Goal: Register for event/course

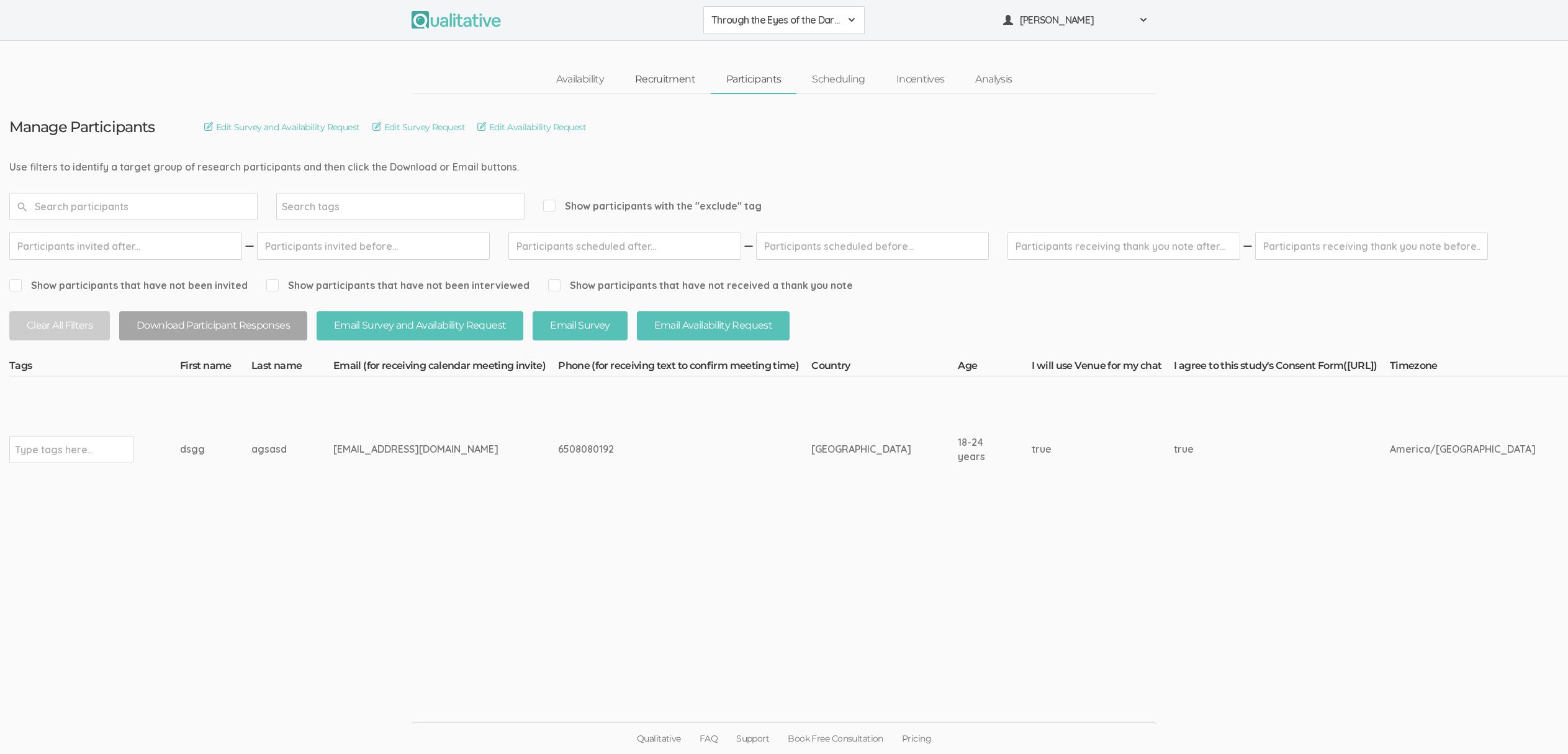
click at [643, 87] on link "Recruitment" at bounding box center [665, 80] width 92 height 27
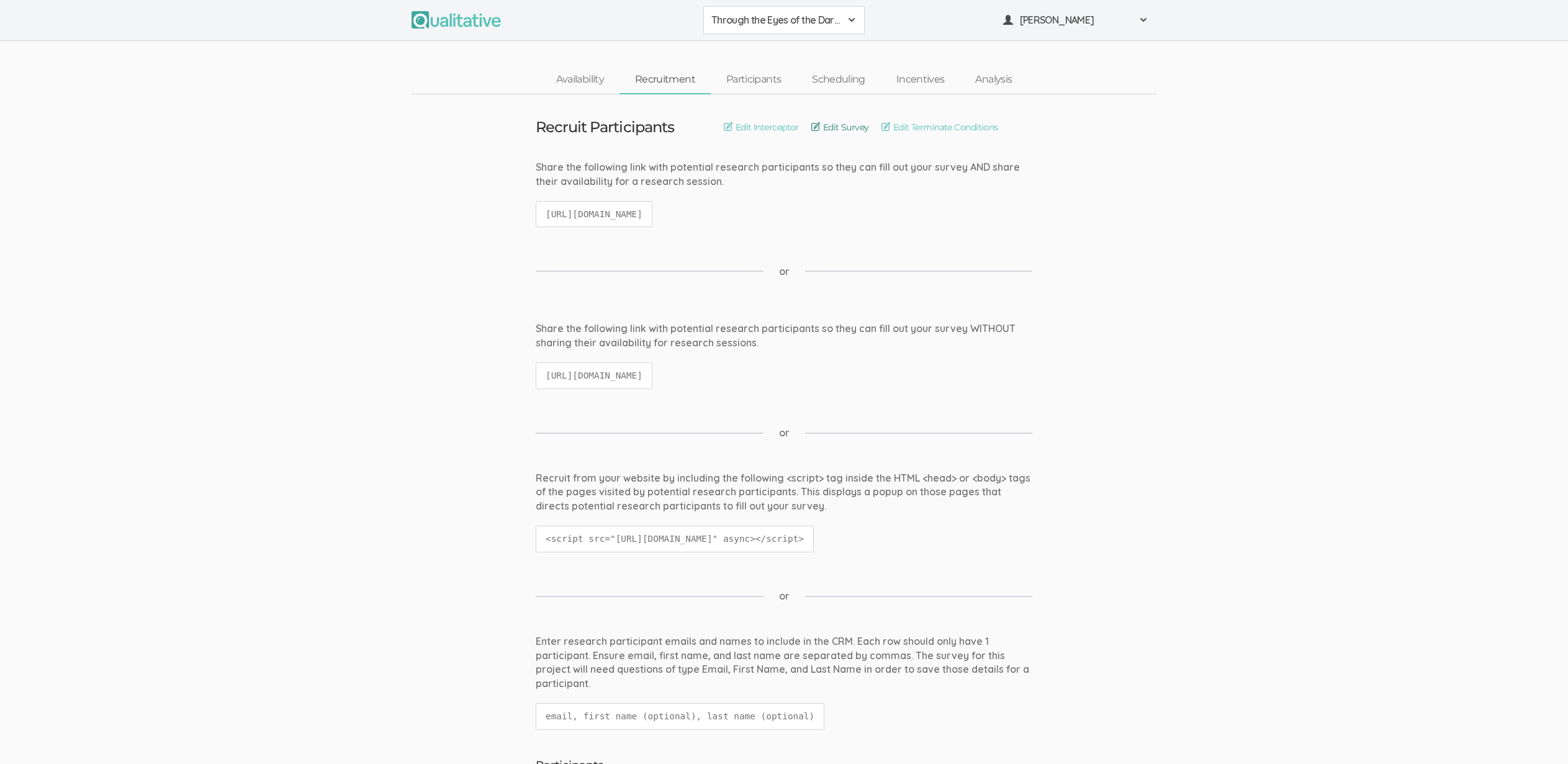
click at [843, 128] on link "Edit Survey" at bounding box center [839, 128] width 57 height 14
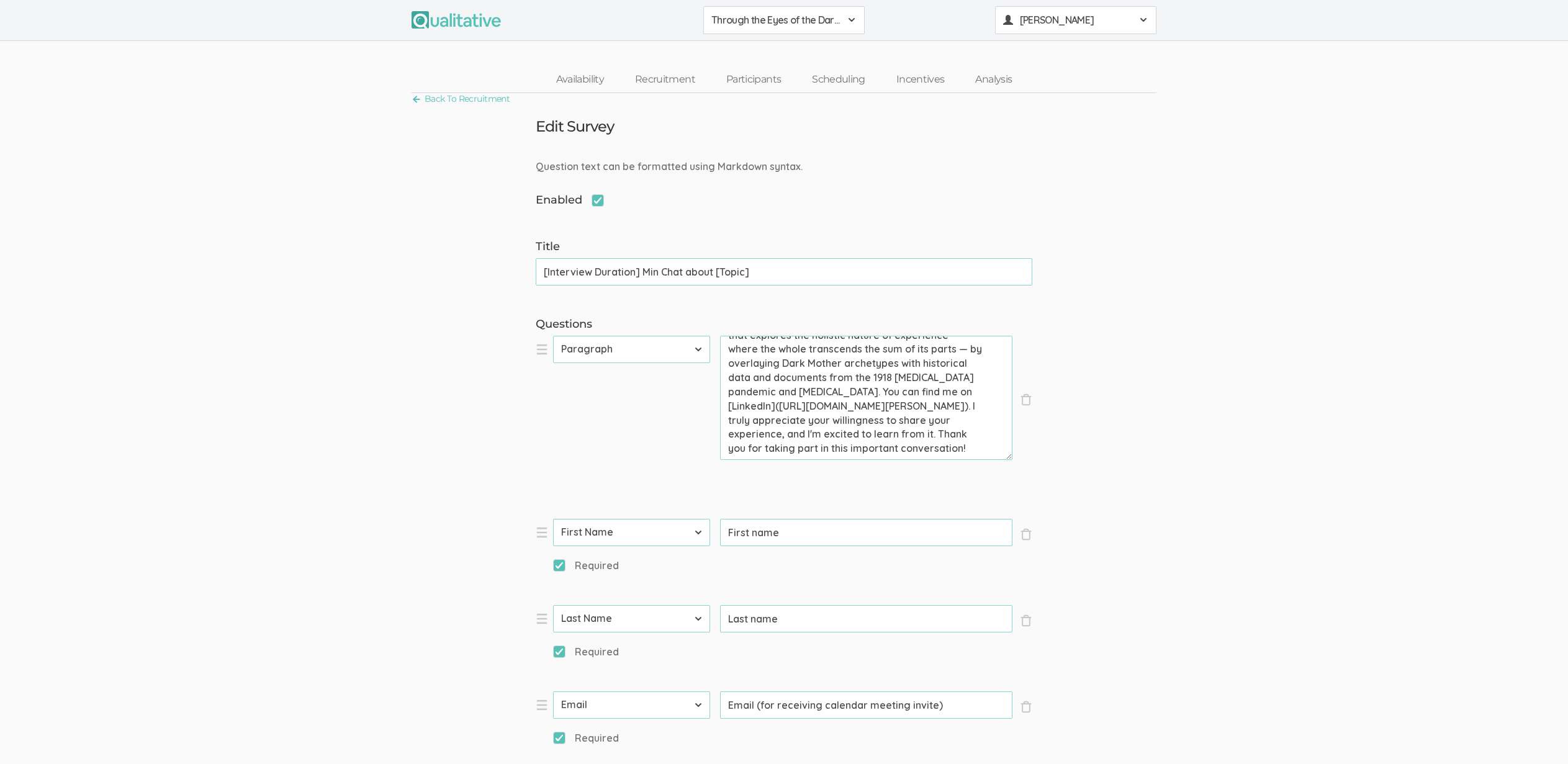
click at [1017, 26] on div "[PERSON_NAME]" at bounding box center [1076, 20] width 146 height 15
click at [1046, 119] on link "Project Settings" at bounding box center [1076, 122] width 160 height 26
click at [755, 80] on link "Participants" at bounding box center [754, 80] width 86 height 27
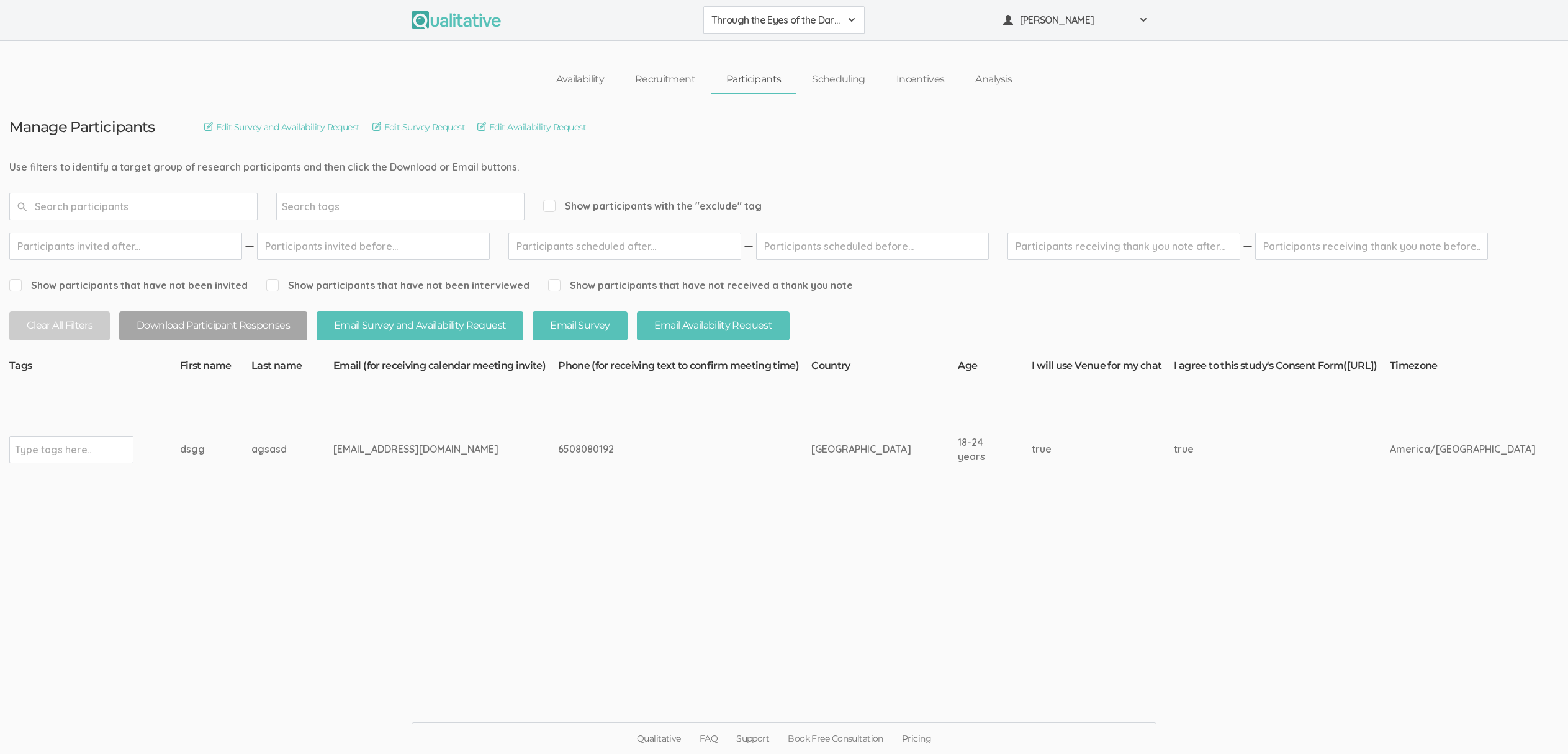
click at [283, 442] on td "agsasd" at bounding box center [293, 449] width 82 height 145
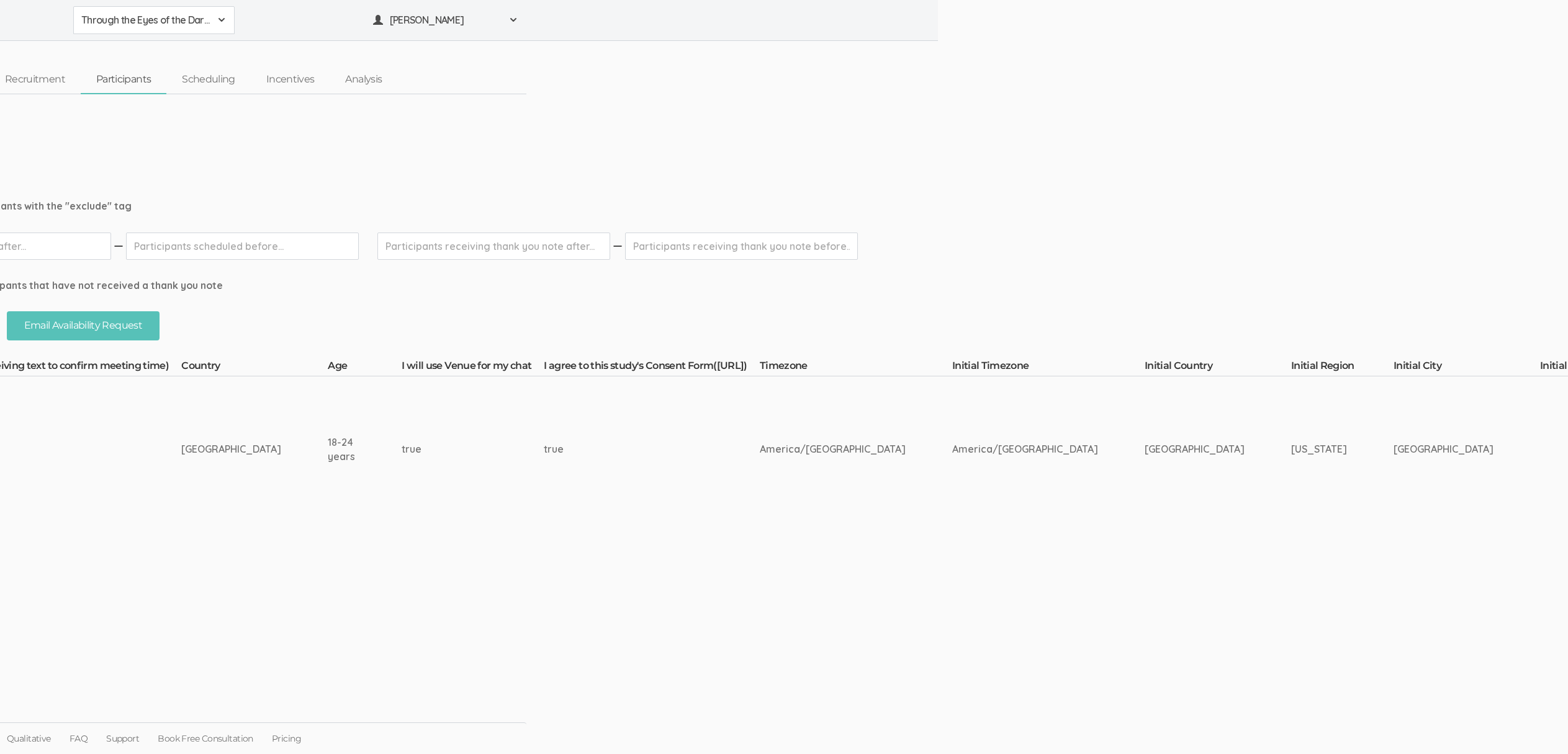
scroll to position [0, 0]
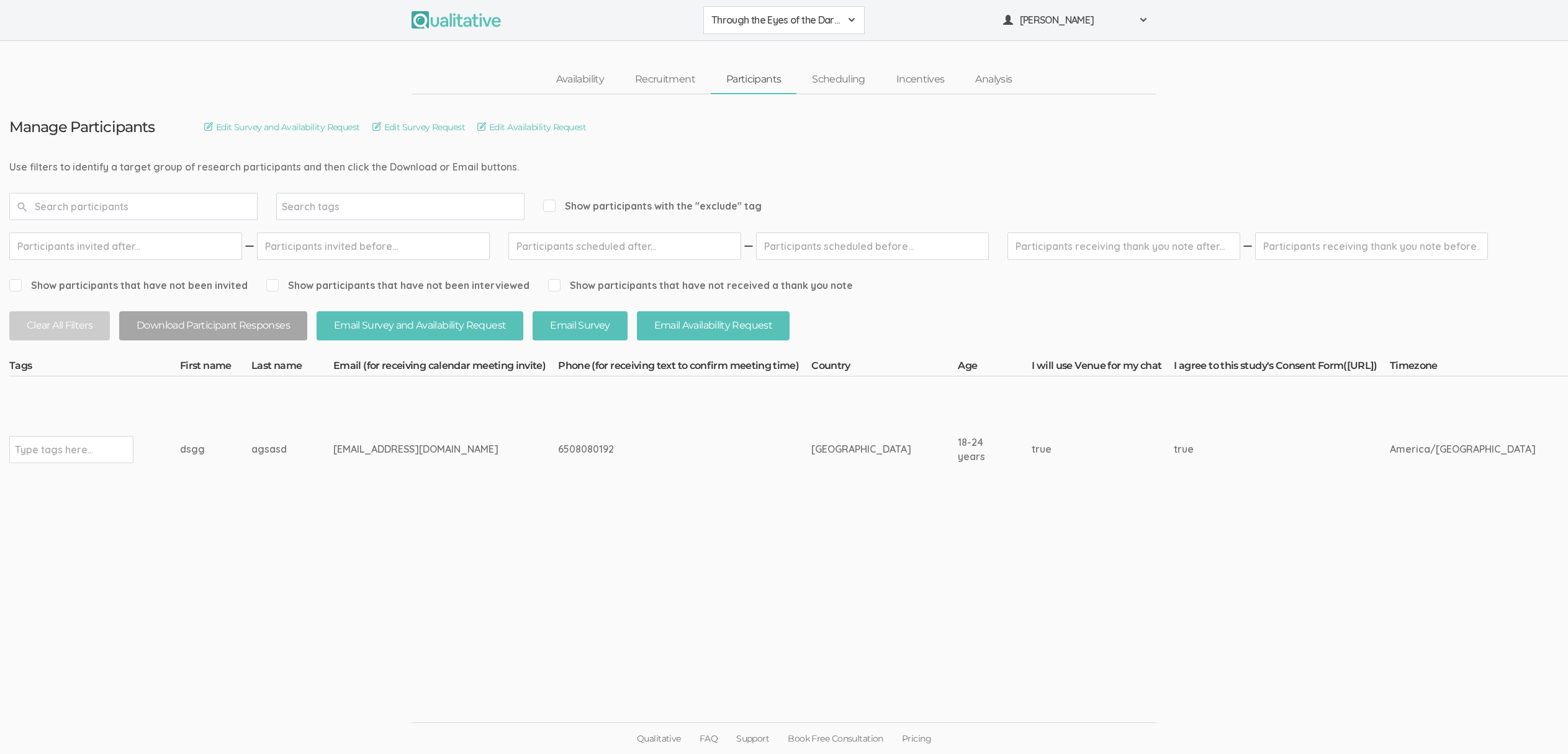
click at [373, 628] on ui-view "Manage Participants Edit Survey and Availability Request Edit Survey Request Ed…" at bounding box center [784, 377] width 1568 height 567
click at [210, 672] on ui-view "Qualitative FAQ Support Book Free Consultation Pricing" at bounding box center [784, 707] width 1568 height 93
click at [211, 671] on ui-view "Qualitative FAQ Support Book Free Consultation Pricing" at bounding box center [784, 707] width 1568 height 93
click at [752, 85] on link "Participants" at bounding box center [754, 80] width 86 height 27
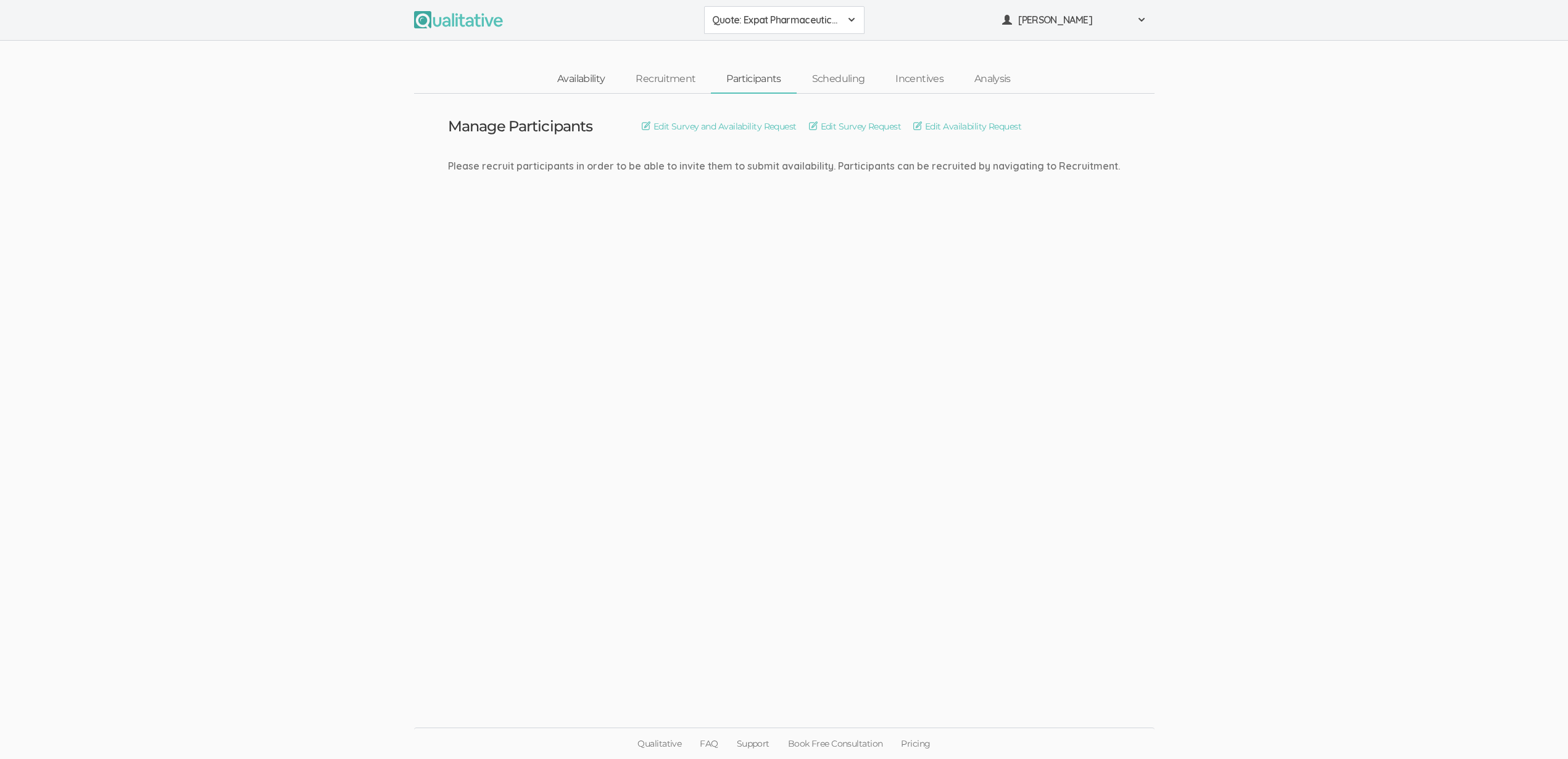
click at [564, 73] on link "Availability" at bounding box center [581, 79] width 78 height 26
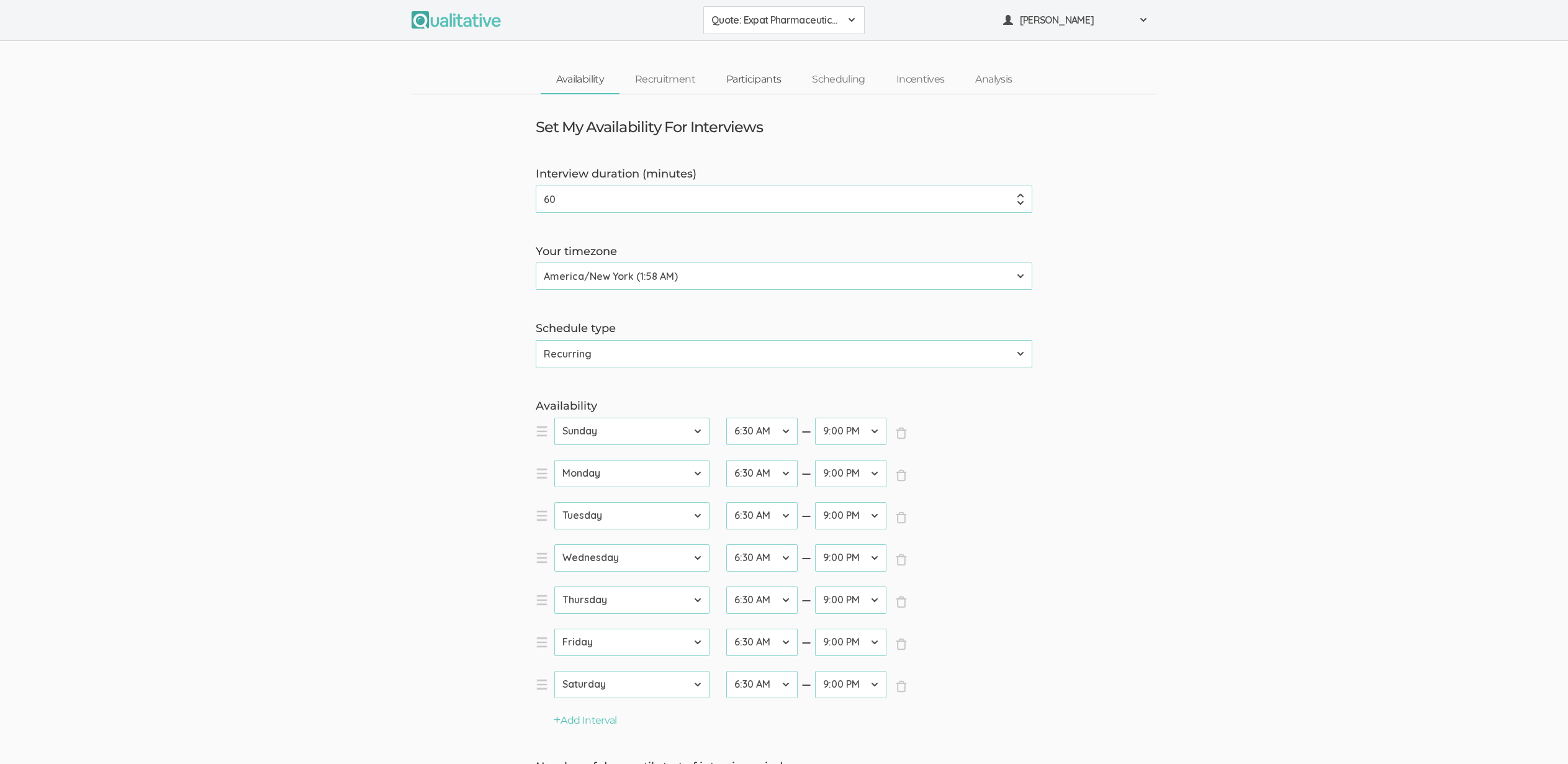
click at [770, 78] on link "Participants" at bounding box center [754, 80] width 86 height 27
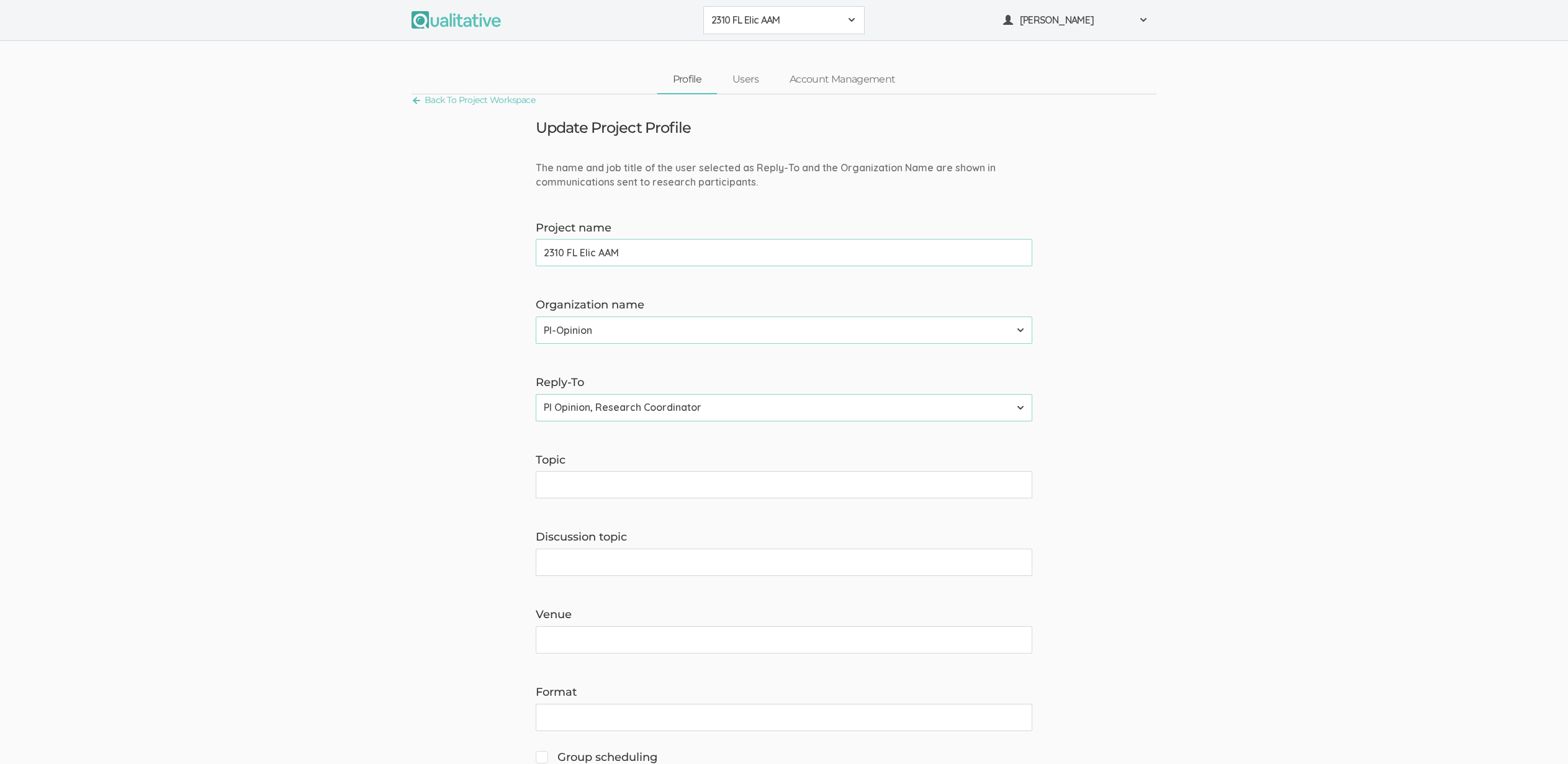
click at [784, 24] on span "2310 FL Elic AAM" at bounding box center [776, 20] width 129 height 15
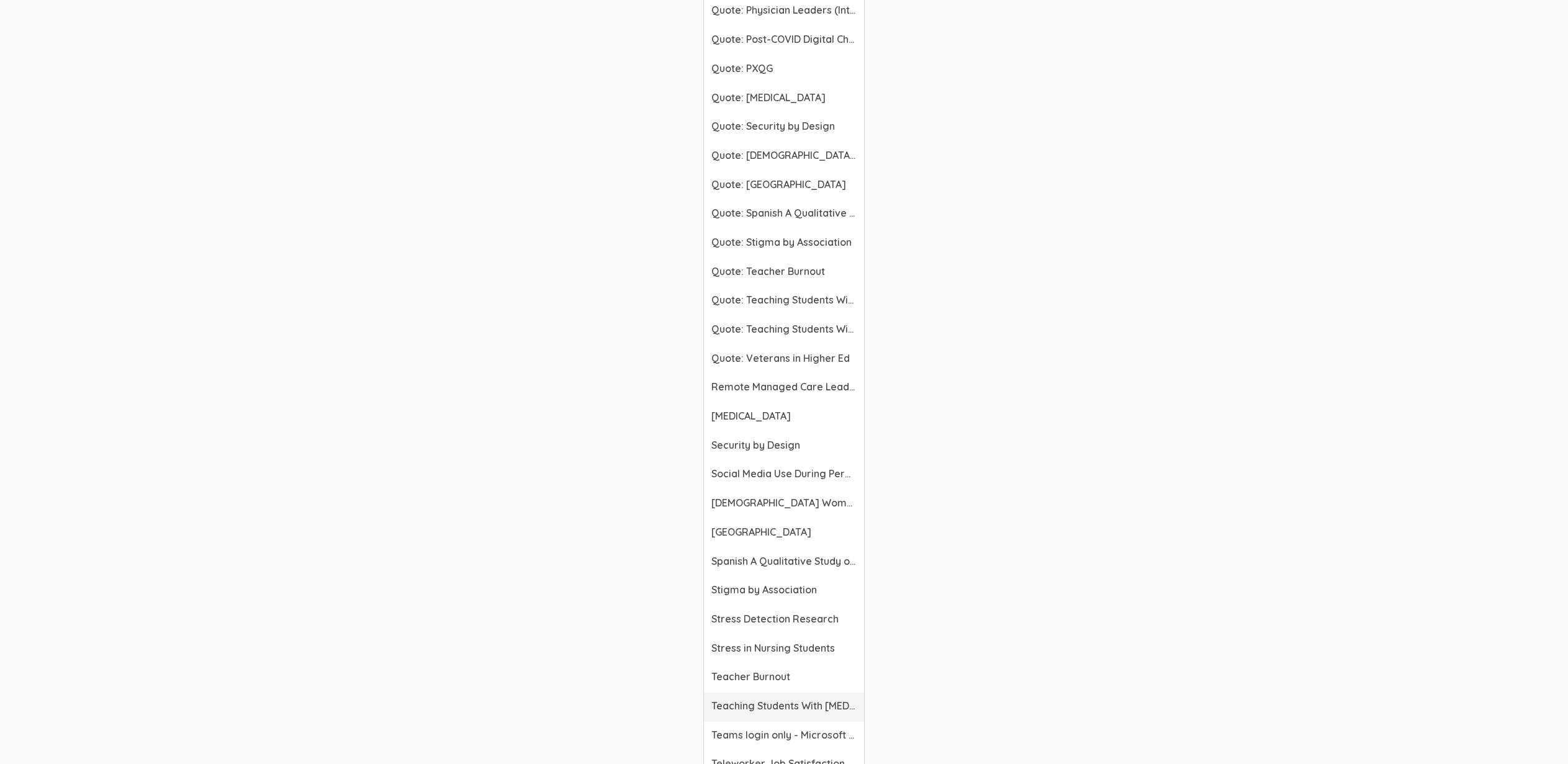
scroll to position [4402, 0]
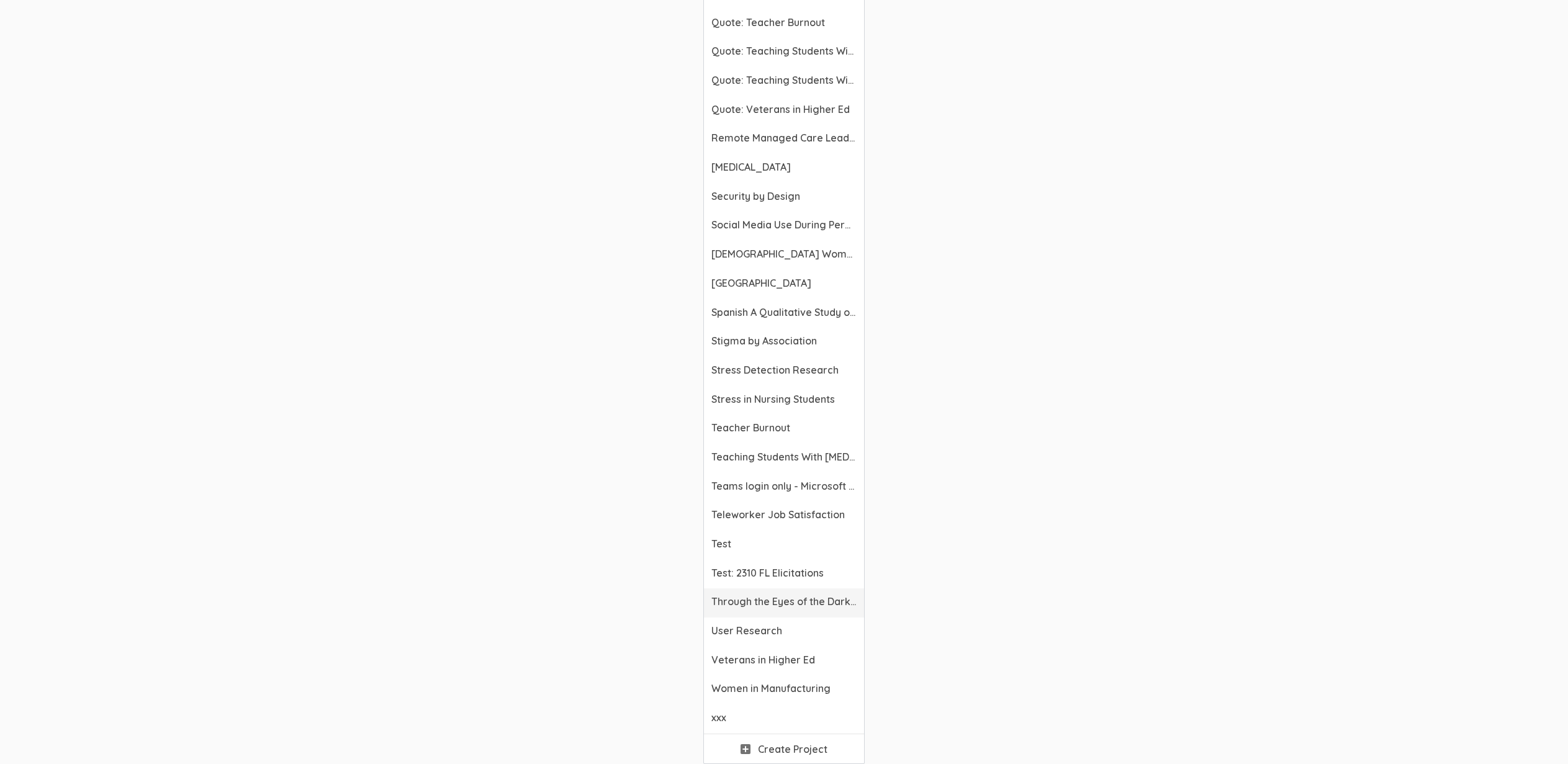
click at [745, 609] on link "Through the Eyes of the Dark Mother" at bounding box center [784, 603] width 160 height 29
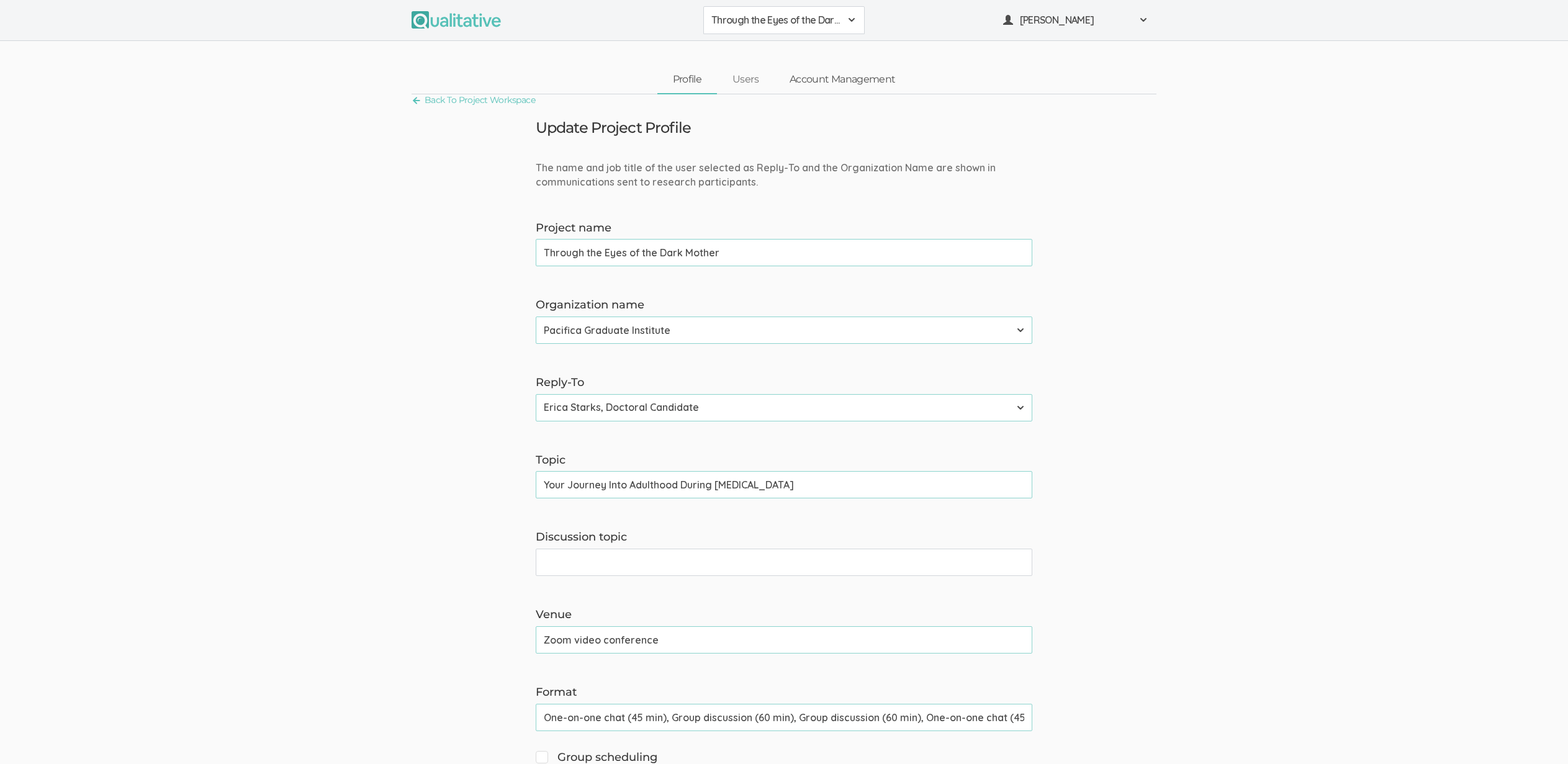
click at [867, 85] on link "Account Management" at bounding box center [842, 80] width 136 height 27
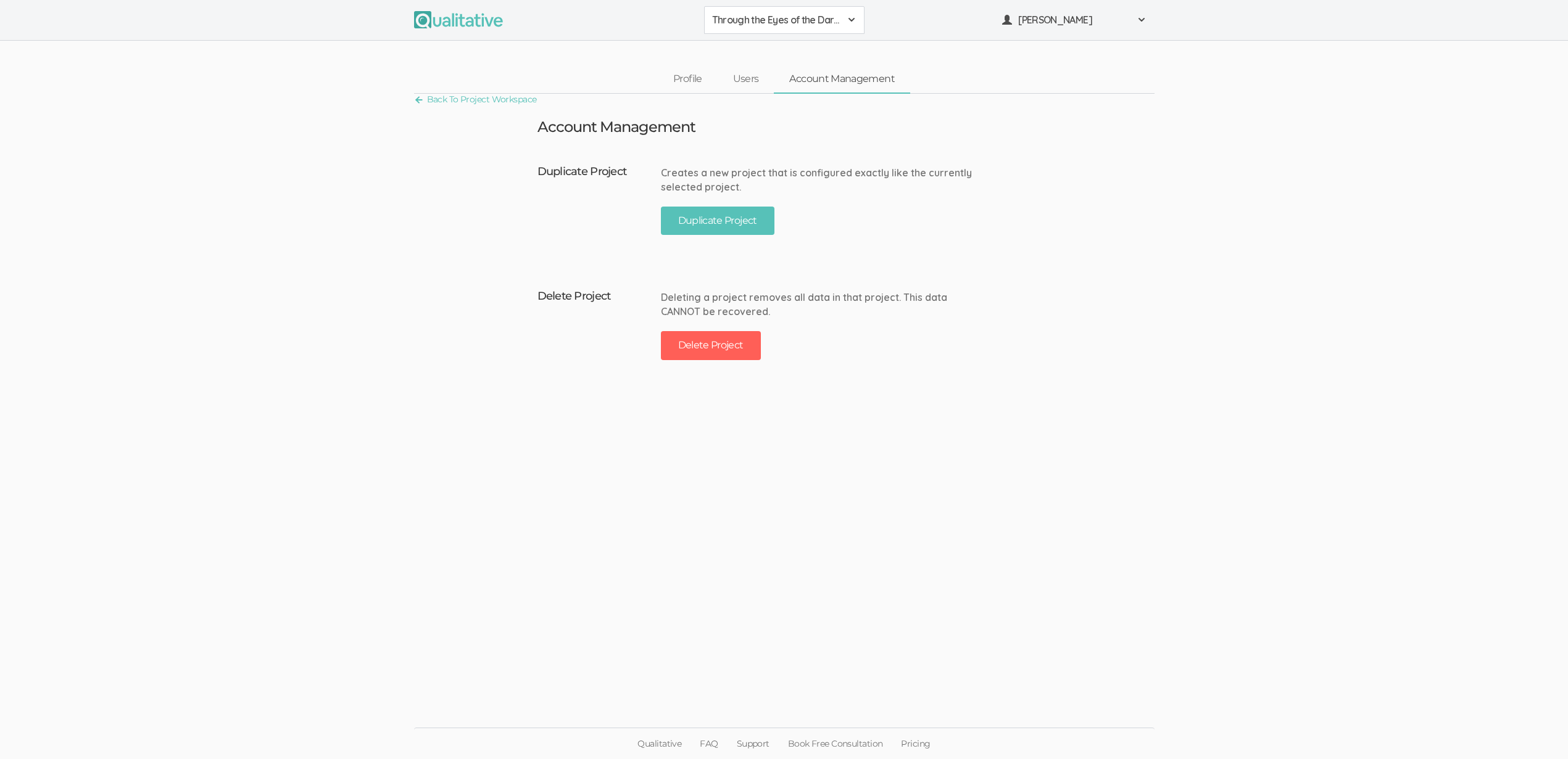
click at [570, 257] on ui-view "Back To Project Workspace Account Management Duplicate Project Creates a new pr…" at bounding box center [784, 380] width 1568 height 573
click at [678, 220] on button "Duplicate Project" at bounding box center [717, 221] width 113 height 29
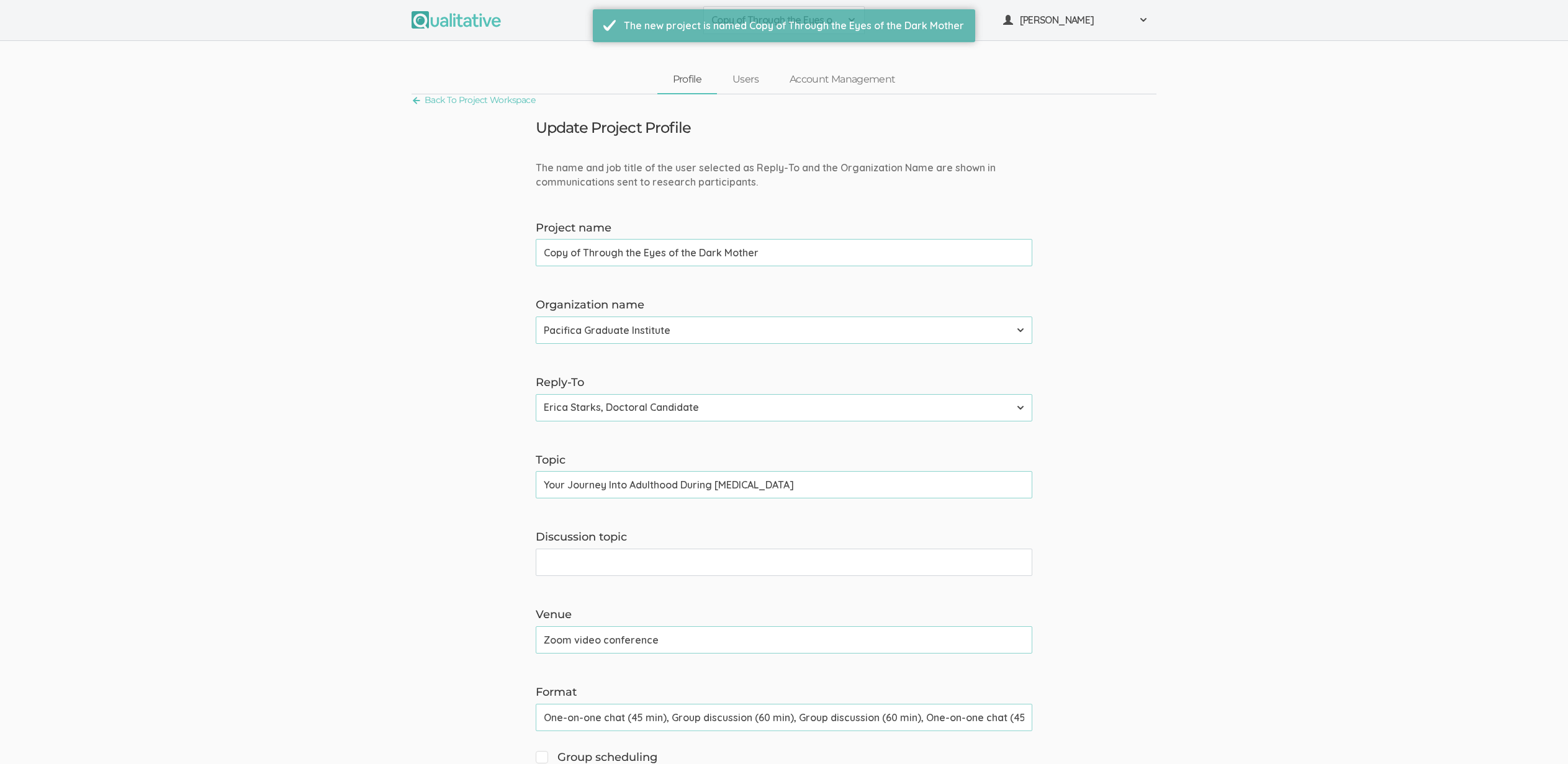
drag, startPoint x: 587, startPoint y: 254, endPoint x: 442, endPoint y: 242, distance: 145.5
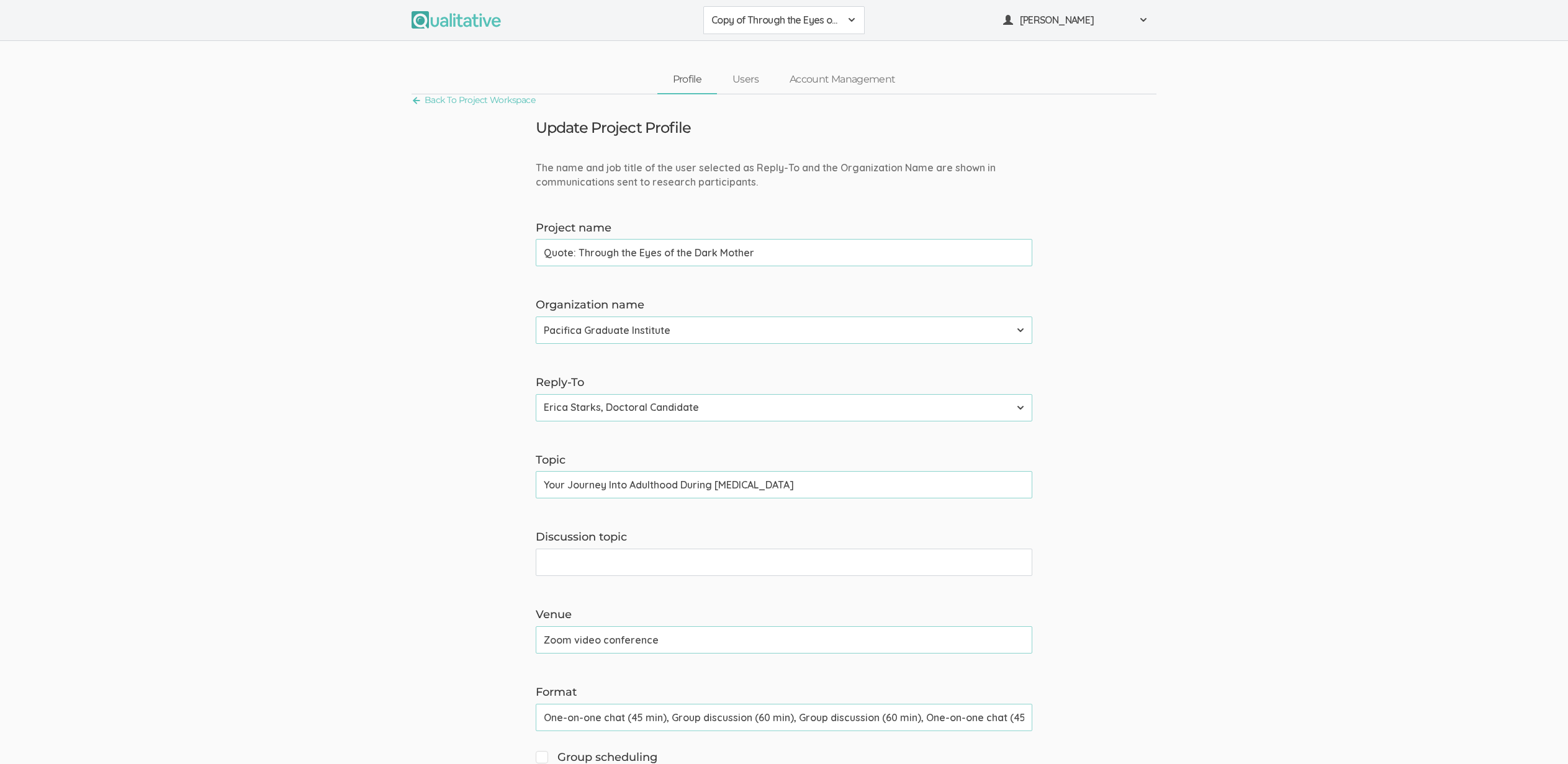
type input "Quote: Through the Eyes of the Dark Mother"
click at [633, 332] on select "Adler University Alliant International University Bournemouth University Califo…" at bounding box center [784, 331] width 497 height 27
select select "44"
click at [536, 317] on select "Adler University Alliant International University Bournemouth University Califo…" at bounding box center [784, 331] width 497 height 27
click at [582, 410] on select "Neal Samarakkody, Founder Neal Samarakkody, Founder - Samarakkody Qualitative A…" at bounding box center [784, 408] width 497 height 27
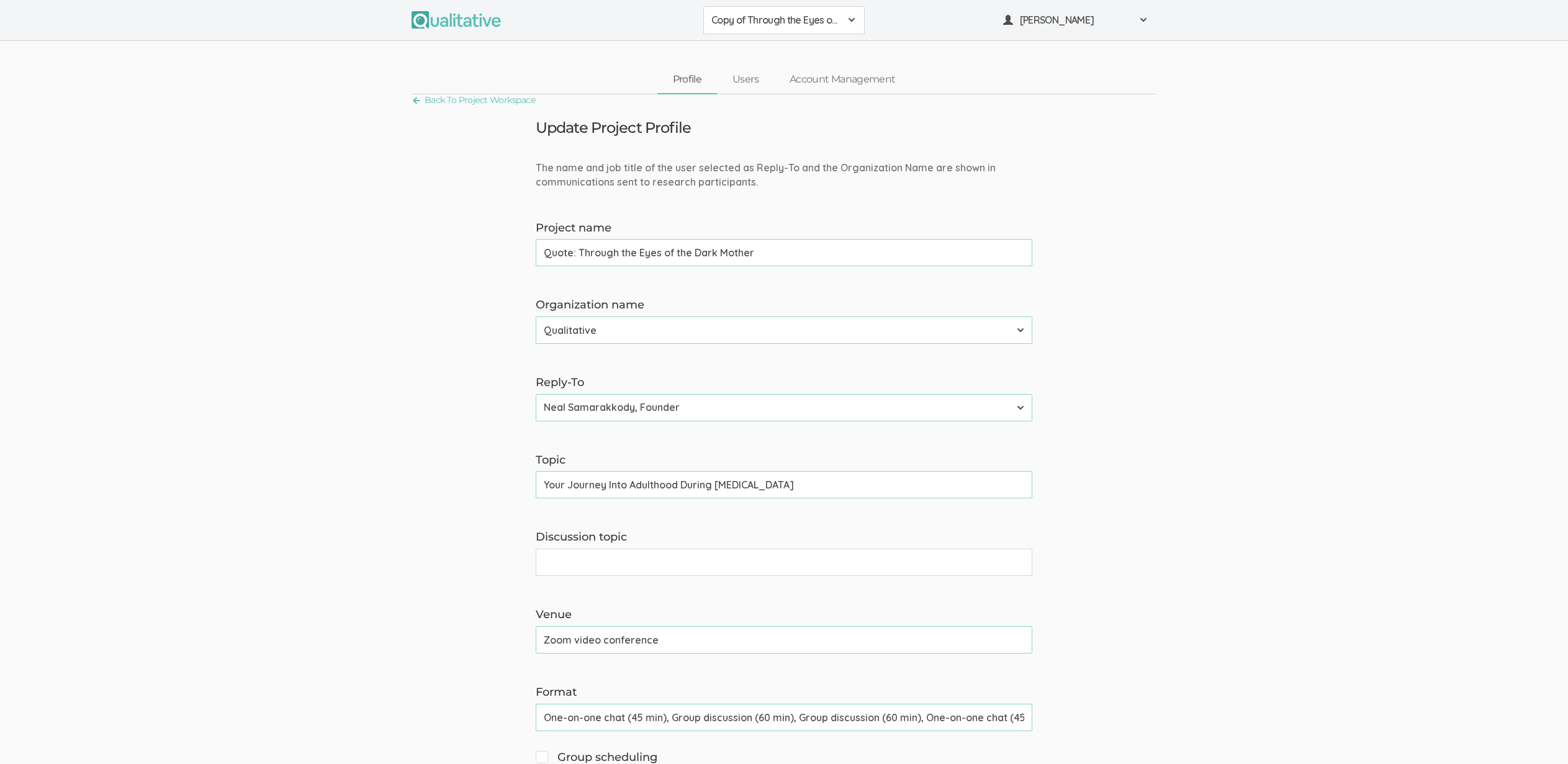
select select "3"
click at [536, 394] on select "Neal Samarakkody, Founder Neal Samarakkody, Founder - Samarakkody Qualitative A…" at bounding box center [784, 408] width 497 height 27
click at [677, 482] on input "Your Journey Into Adulthood During [MEDICAL_DATA]" at bounding box center [784, 485] width 497 height 27
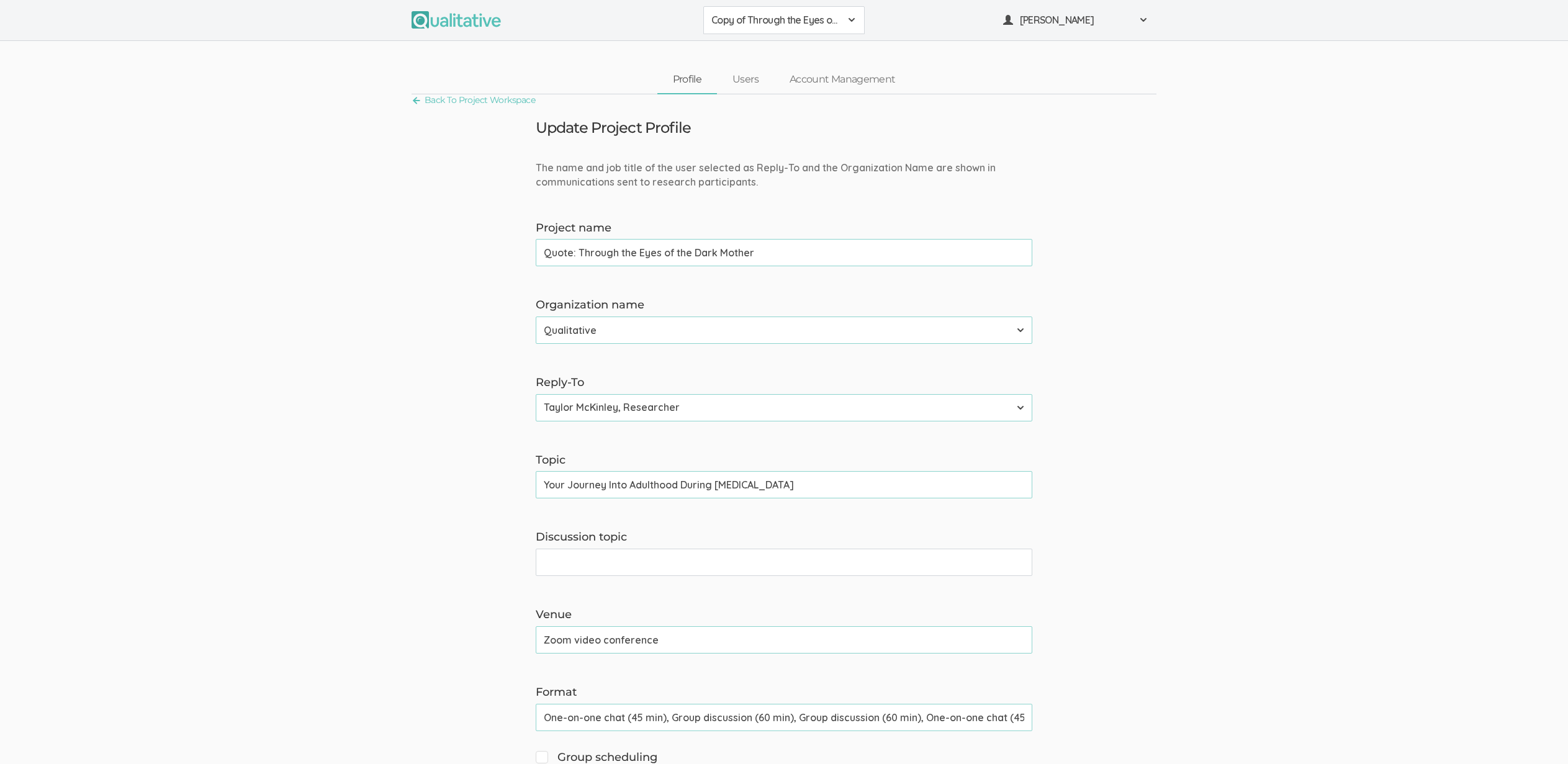
click at [677, 482] on input "Your Journey Into Adulthood During [MEDICAL_DATA]" at bounding box center [784, 485] width 497 height 27
click at [612, 568] on input "Discussion topic" at bounding box center [784, 563] width 497 height 27
paste input "Your Journey Into Adulthood During [MEDICAL_DATA]"
type input "Your Journey Into Adulthood During [MEDICAL_DATA]"
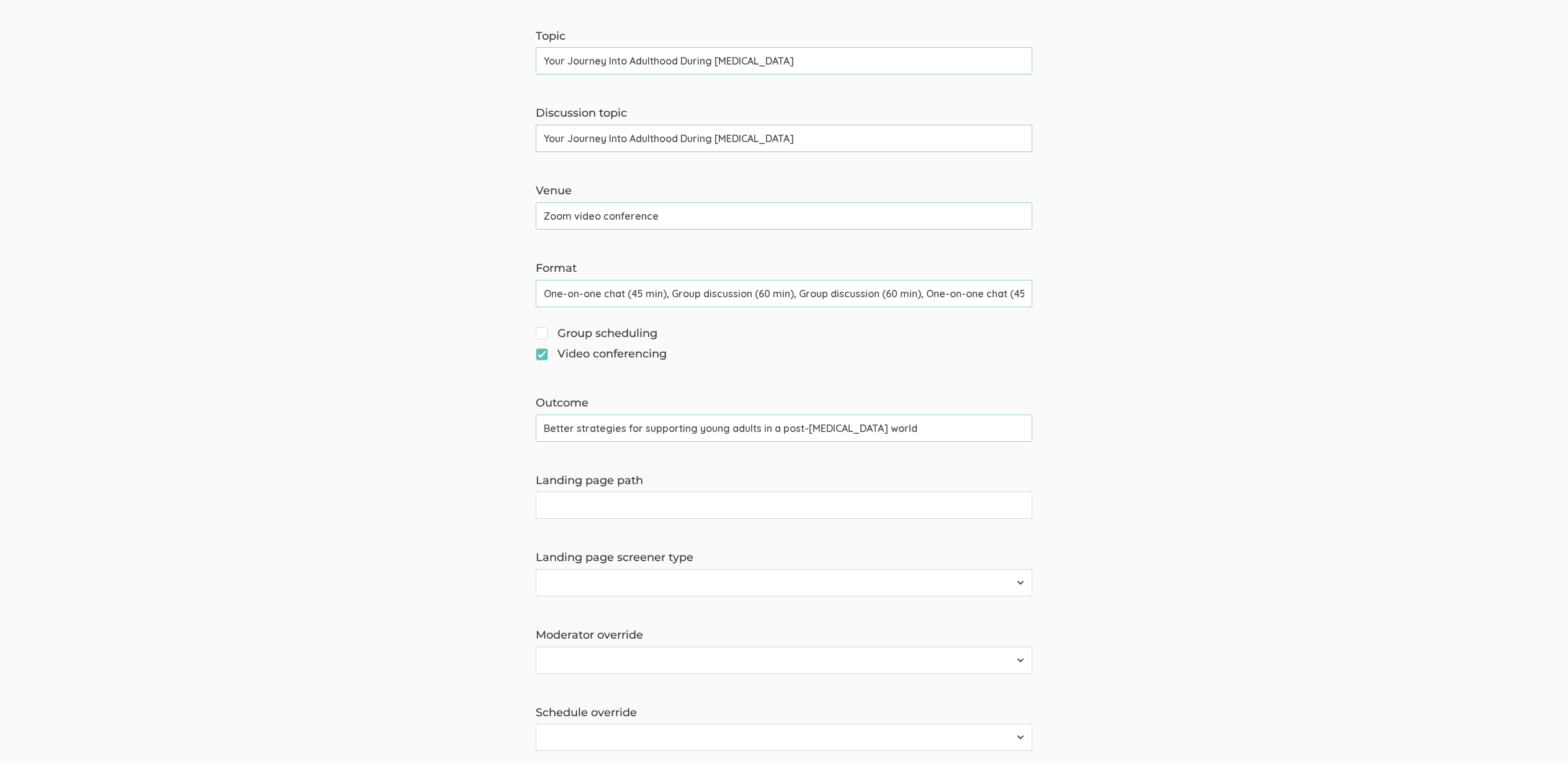
scroll to position [423, 0]
click at [630, 583] on select "Survey Survey and Availability Request" at bounding box center [784, 583] width 497 height 27
select select "1"
click at [536, 570] on select "Survey Survey and Availability Request" at bounding box center [784, 583] width 497 height 27
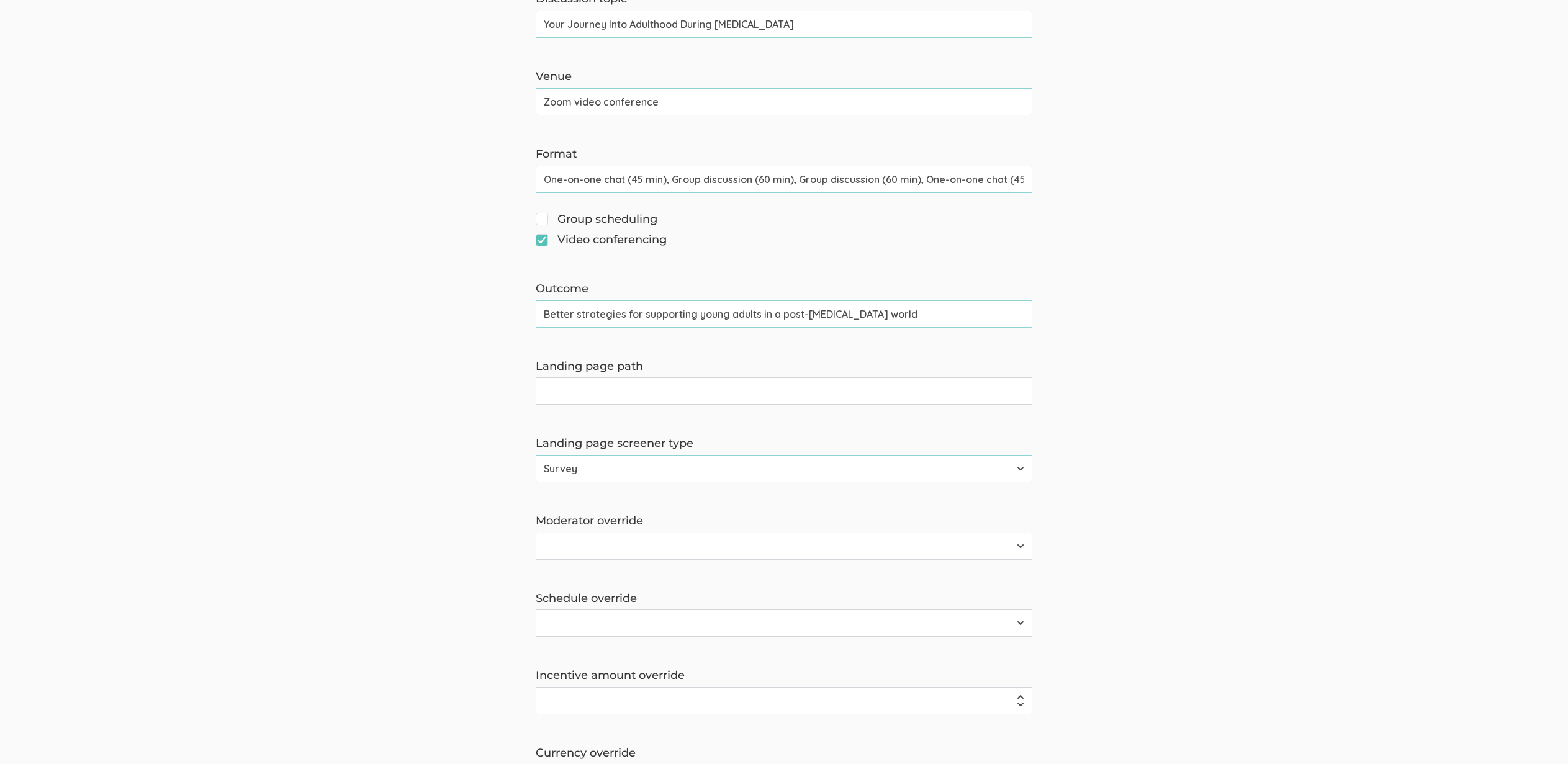
scroll to position [540, 0]
click at [582, 528] on div "Moderator override 2310 FL Elic AAM 2310 FL Elic LTXF 2310 FL Elic WNHF 2310 FL…" at bounding box center [784, 534] width 516 height 46
click at [582, 536] on select "2310 FL Elic AAM 2310 FL Elic LTXF 2310 FL Elic WNHF 2310 FL Elicitations AA SO…" at bounding box center [784, 544] width 497 height 27
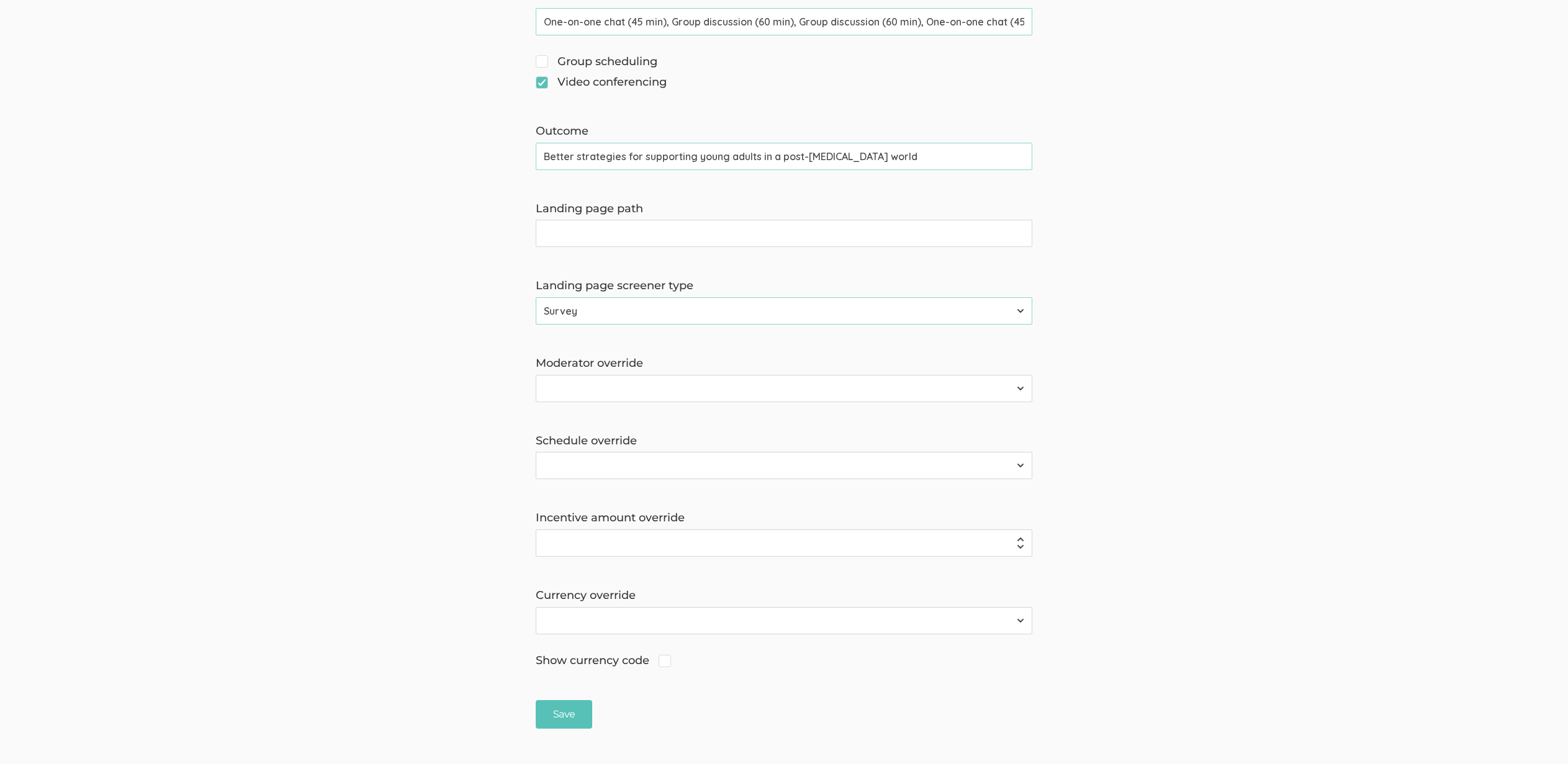
click at [590, 387] on select "2310 FL Elic AAM 2310 FL Elic LTXF 2310 FL Elic WNHF 2310 FL Elicitations AA SO…" at bounding box center [784, 389] width 497 height 27
select select "173"
click at [536, 375] on select "2310 FL Elic AAM 2310 FL Elic LTXF 2310 FL Elic WNHF 2310 FL Elicitations AA SO…" at bounding box center [784, 389] width 497 height 27
click at [556, 460] on select "2310 FL Elic AAM 2310 FL Elic LTXF 2310 FL Elic WNHF 2310 FL Elicitations AA SO…" at bounding box center [784, 466] width 497 height 27
select select "173"
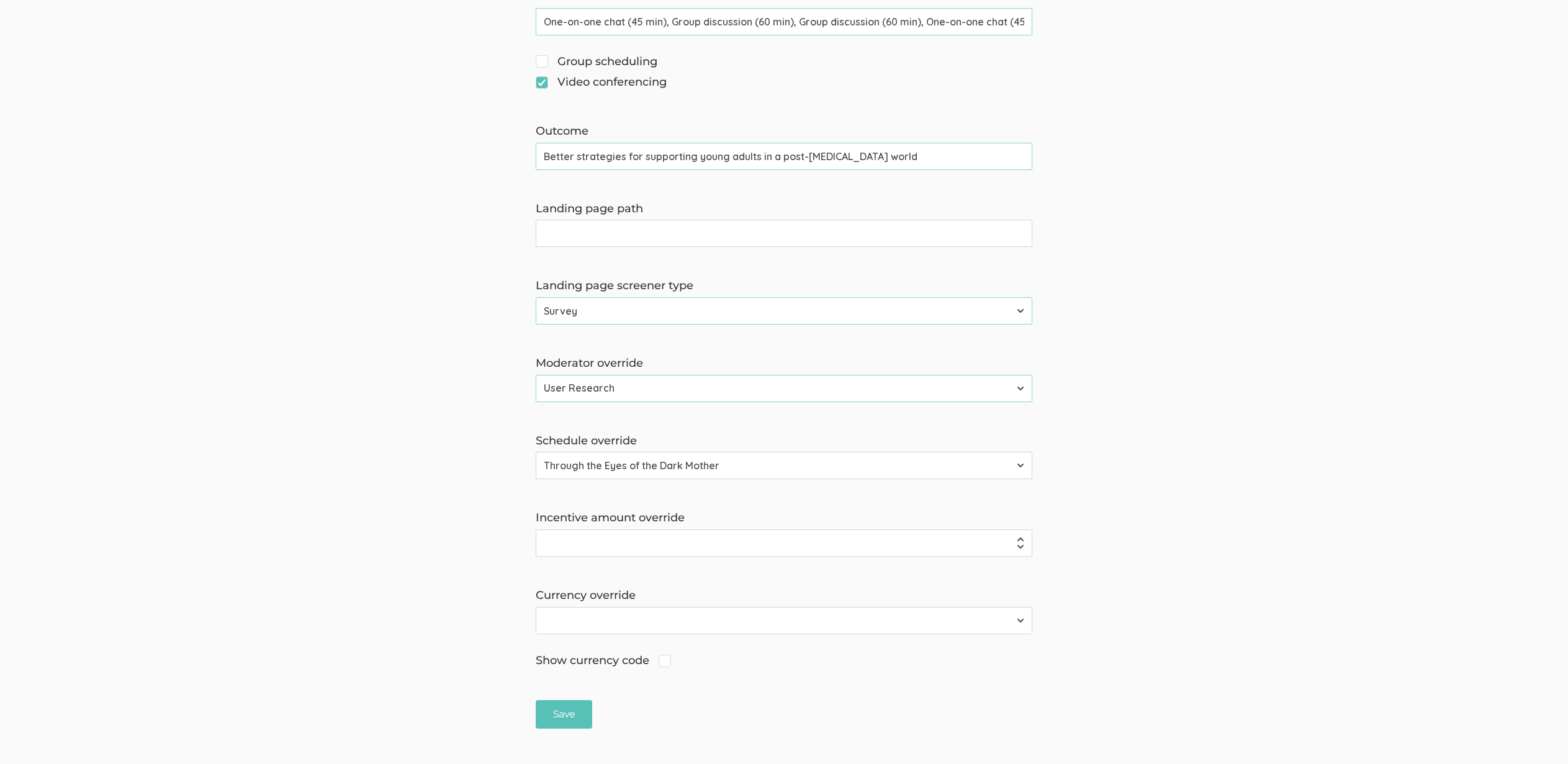
click at [536, 452] on select "2310 FL Elic AAM 2310 FL Elic LTXF 2310 FL Elic WNHF 2310 FL Elicitations AA SO…" at bounding box center [784, 466] width 497 height 27
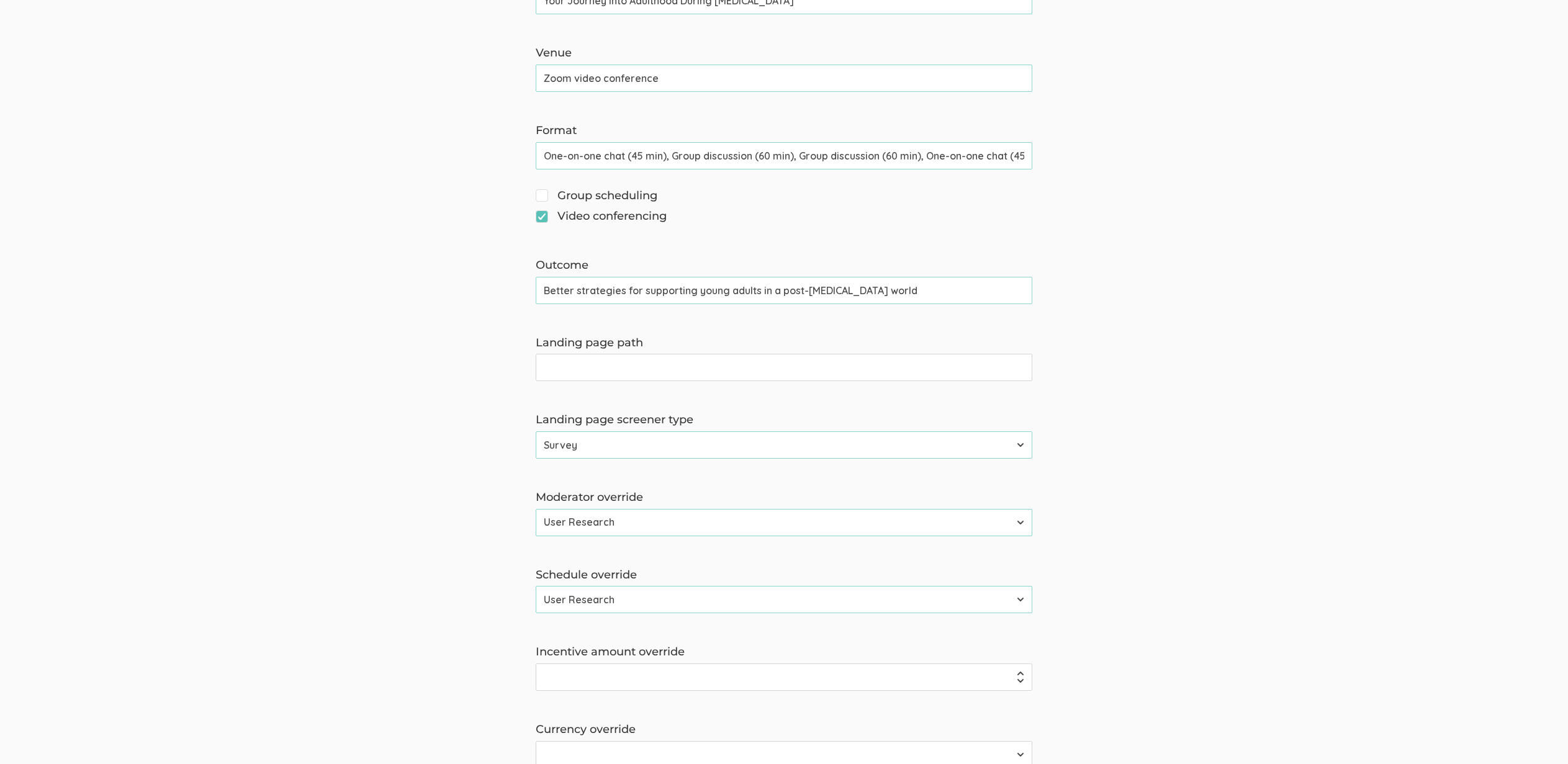
scroll to position [551, 0]
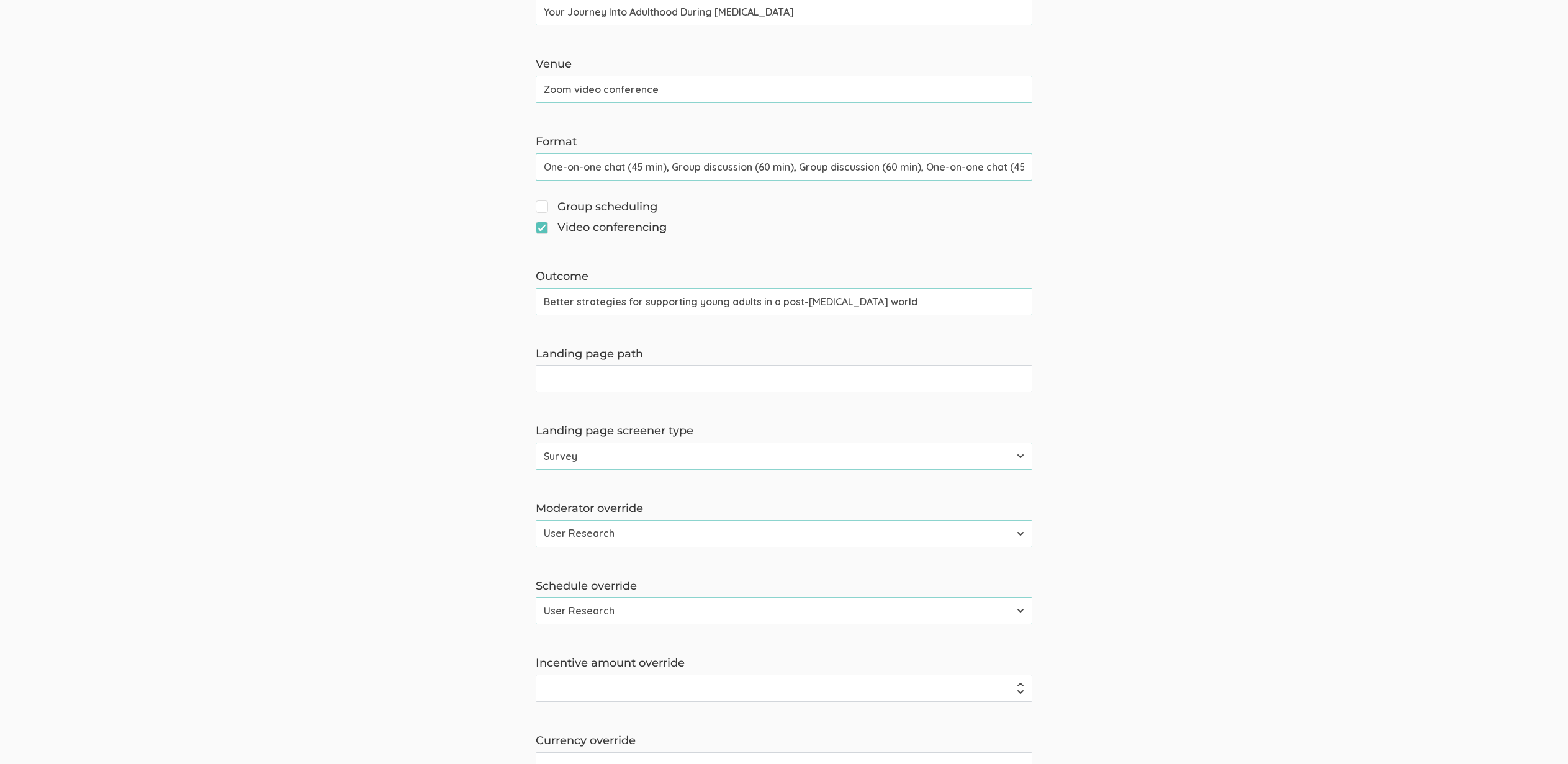
click at [567, 382] on input "Landing page path" at bounding box center [784, 379] width 497 height 27
click at [233, 377] on form "The name and job title of the user selected as Reply-To and the Organization Na…" at bounding box center [784, 242] width 1568 height 1264
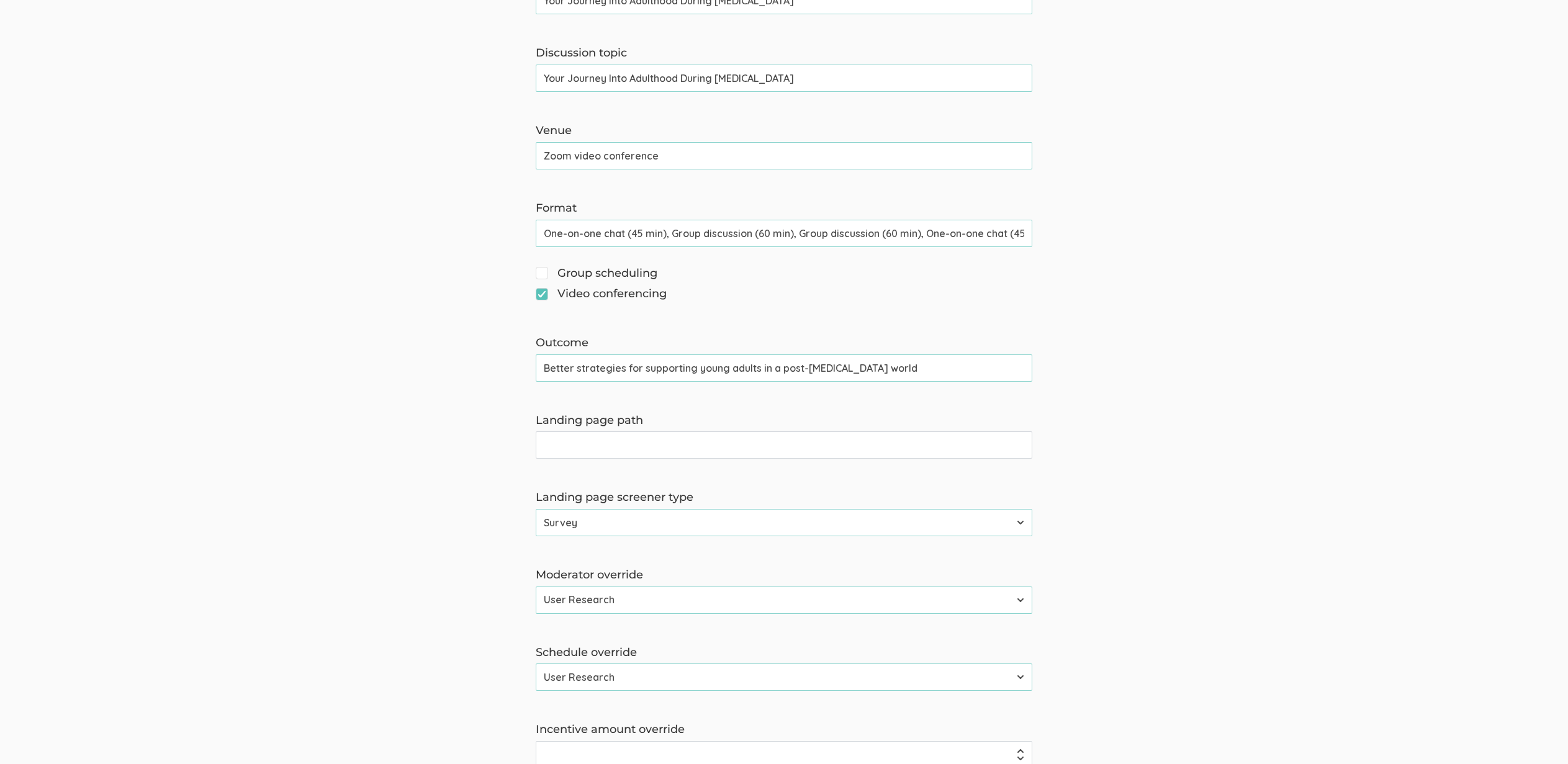
scroll to position [458, 0]
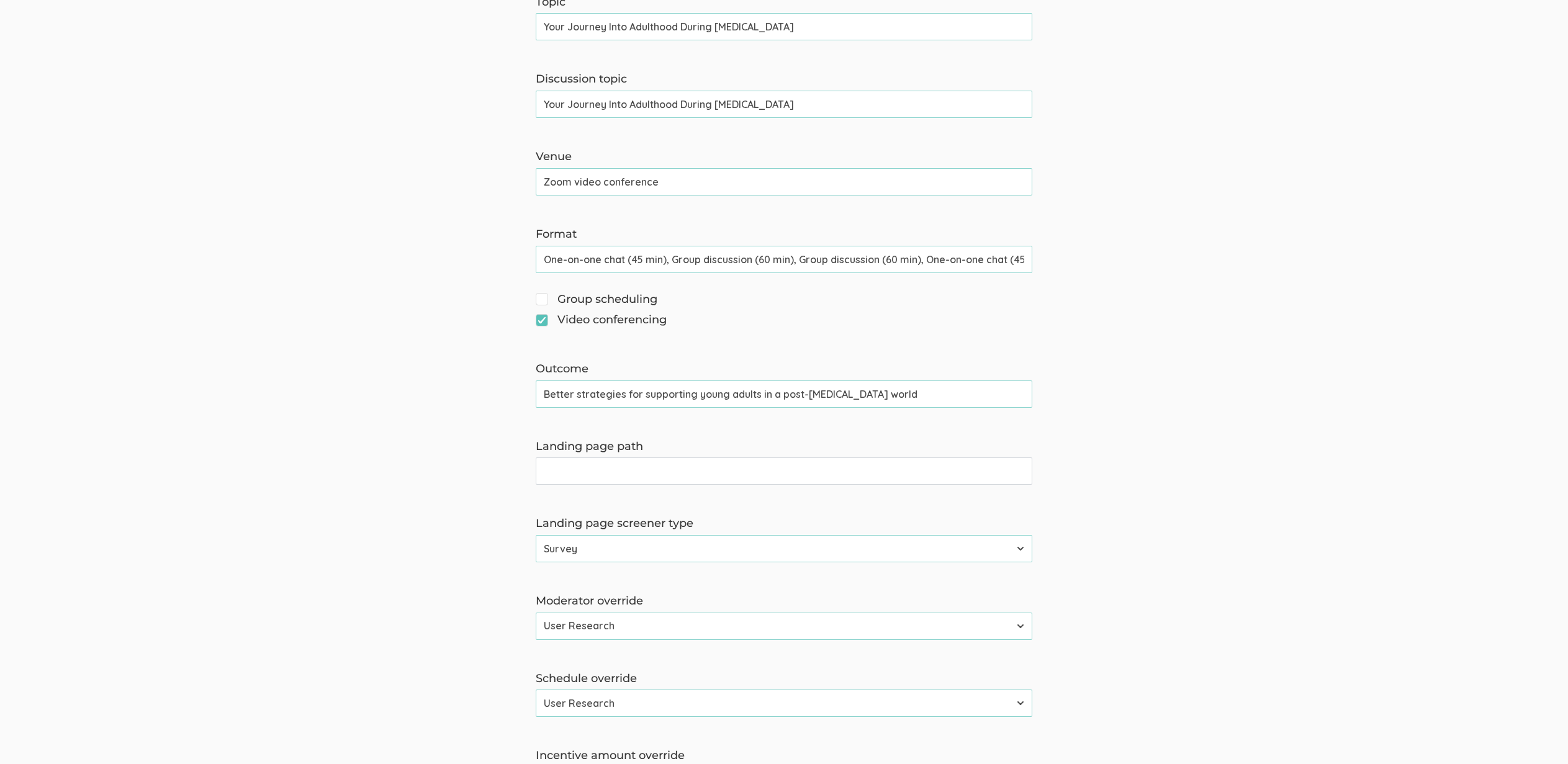
click at [536, 477] on input "Landing page path" at bounding box center [784, 471] width 497 height 27
click at [301, 434] on form "The name and job title of the user selected as Reply-To and the Organization Na…" at bounding box center [784, 335] width 1568 height 1264
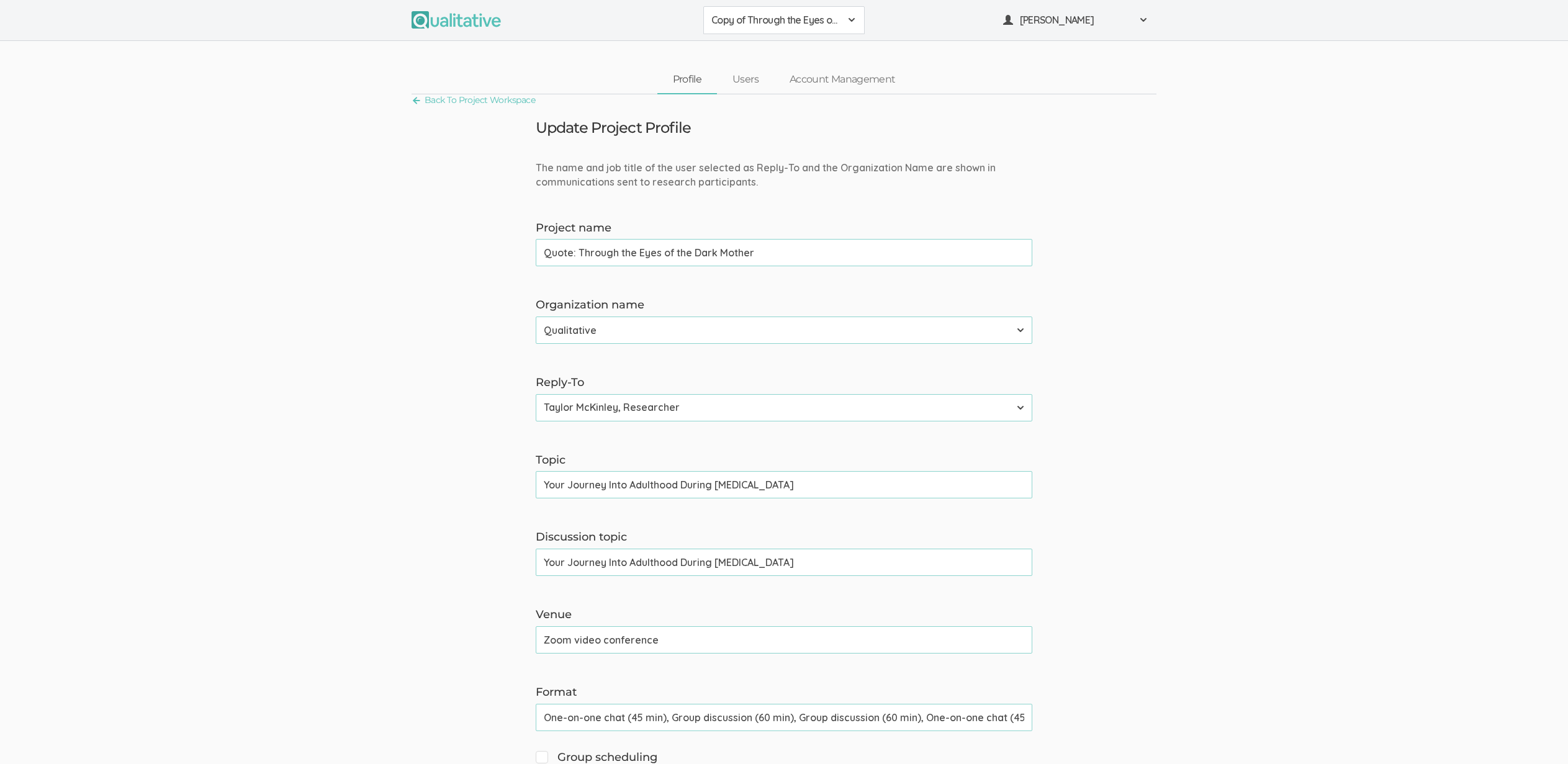
click at [778, 9] on button "Copy of Through the Eyes of the Dark Mother" at bounding box center [784, 20] width 161 height 28
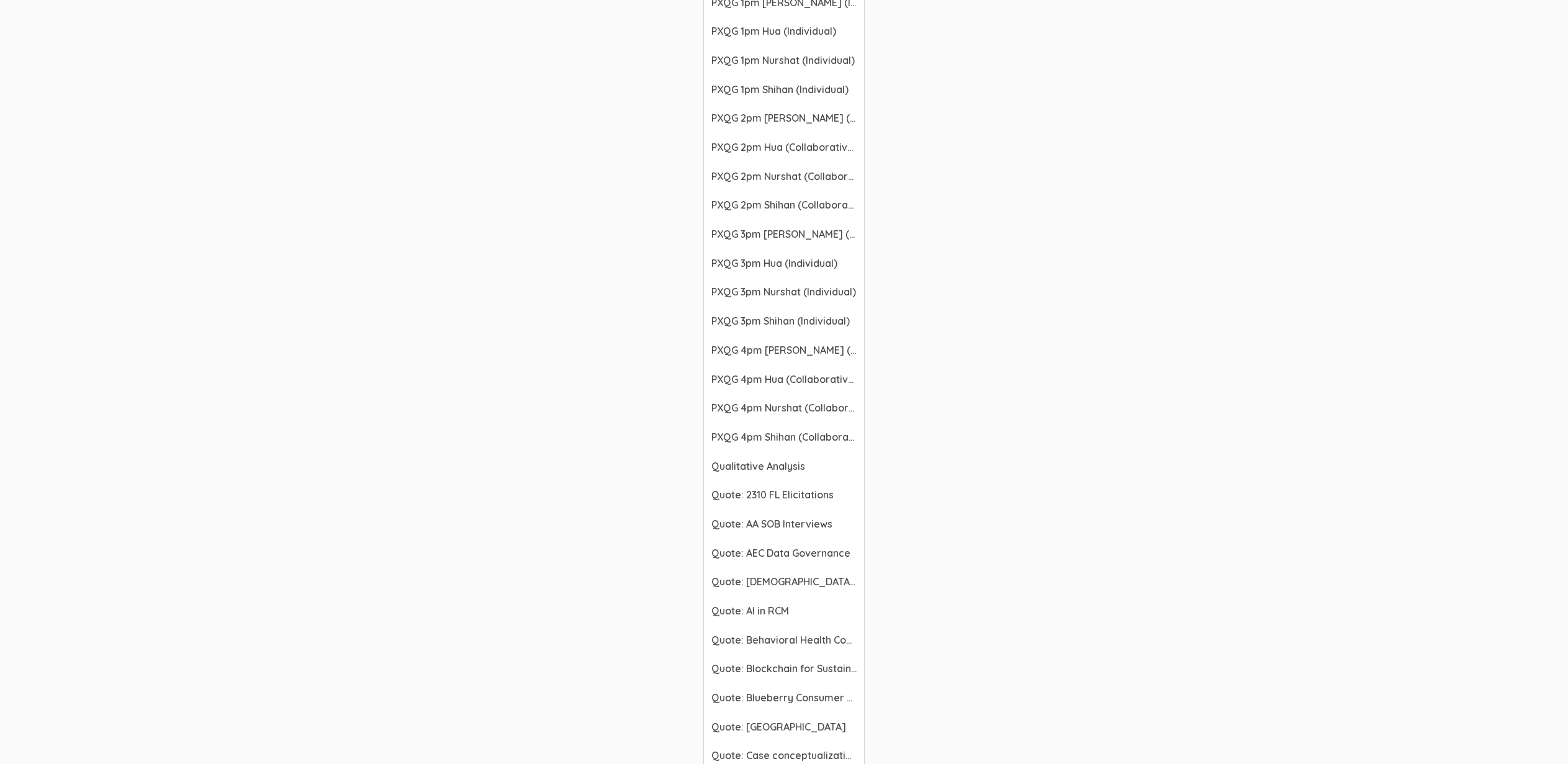
scroll to position [2018, 0]
click at [775, 522] on span "Quote: AA SOB Interviews" at bounding box center [784, 522] width 146 height 15
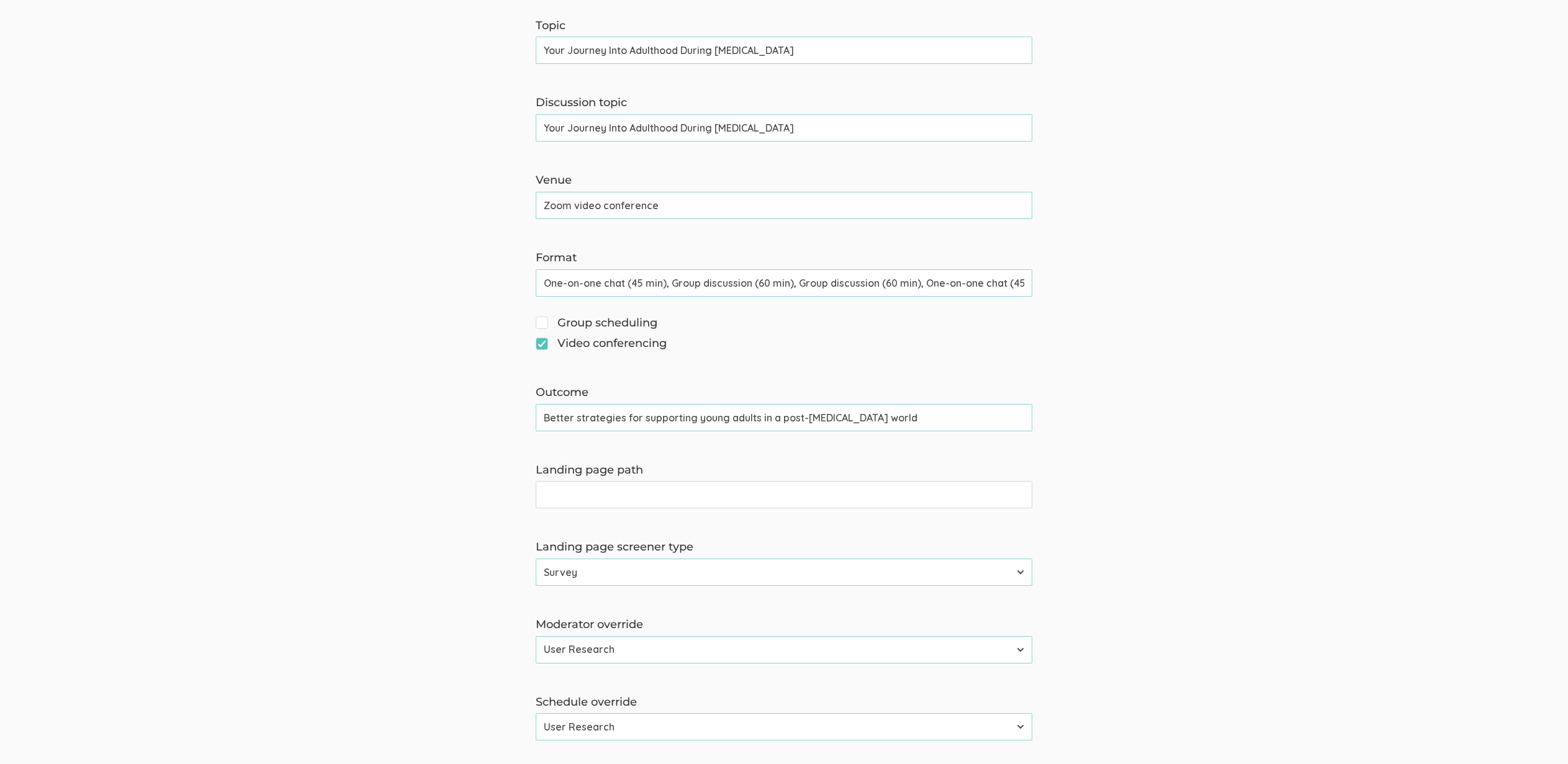
scroll to position [409, 0]
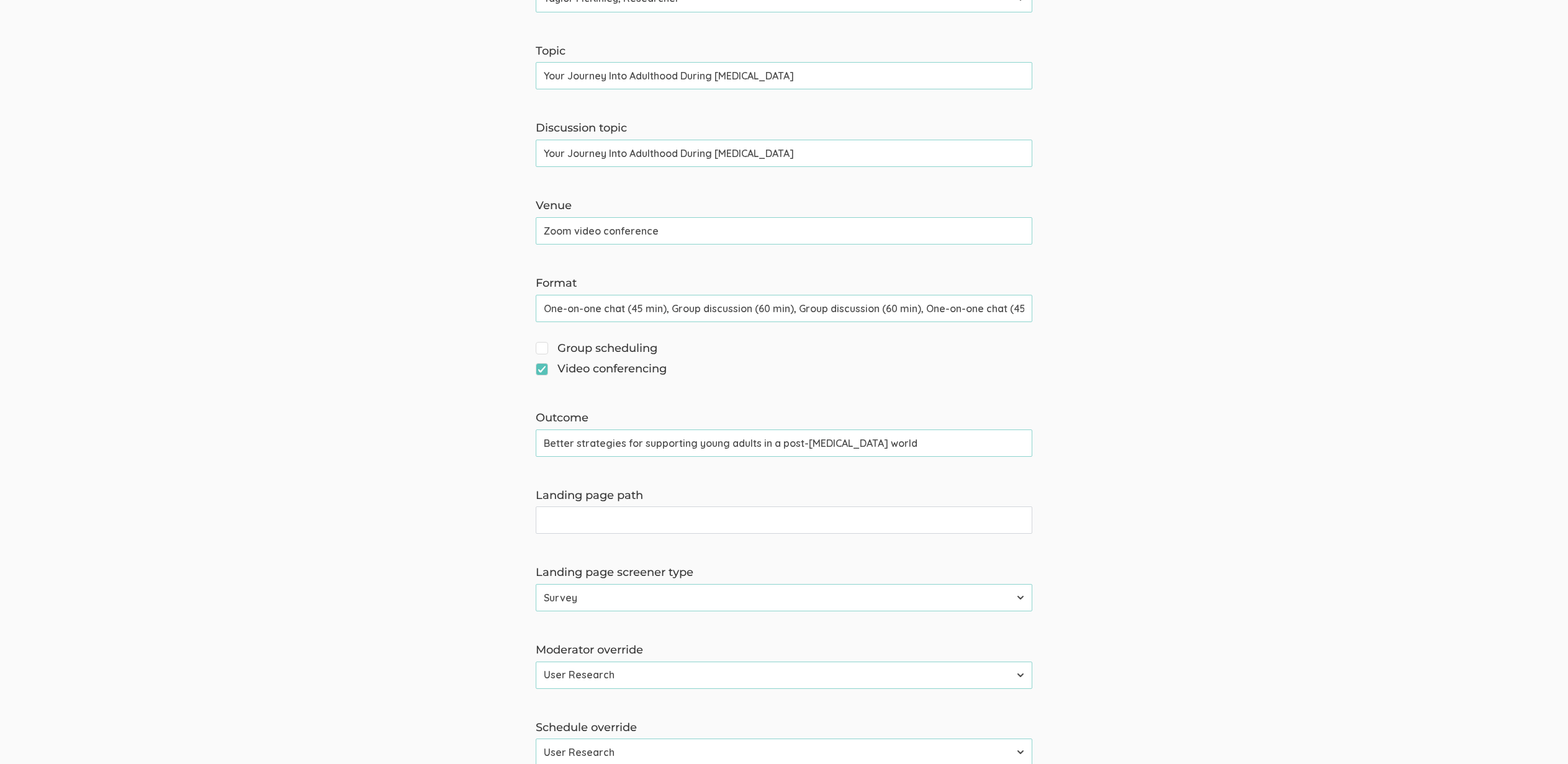
click at [925, 307] on input "One-on-one chat (45 min), Group discussion (60 min), Group discussion (60 min),…" at bounding box center [784, 308] width 497 height 27
type input "One-on-one chat (45 min), Group discussion (60 min), Group discussion (60 min),…"
click at [182, 331] on form "The name and job title of the user selected as Reply-To and the Organization Na…" at bounding box center [784, 384] width 1568 height 1264
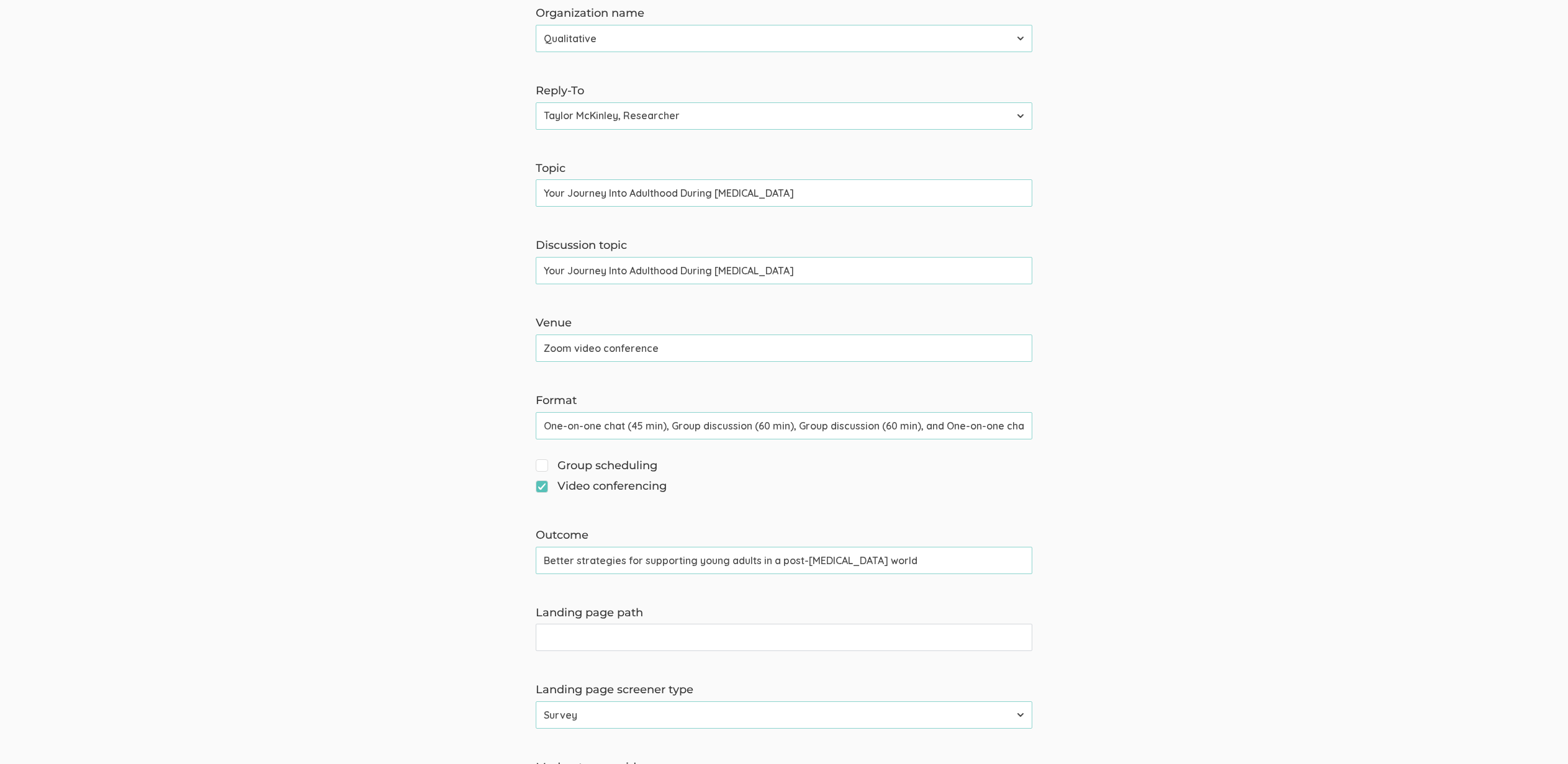
scroll to position [403, 0]
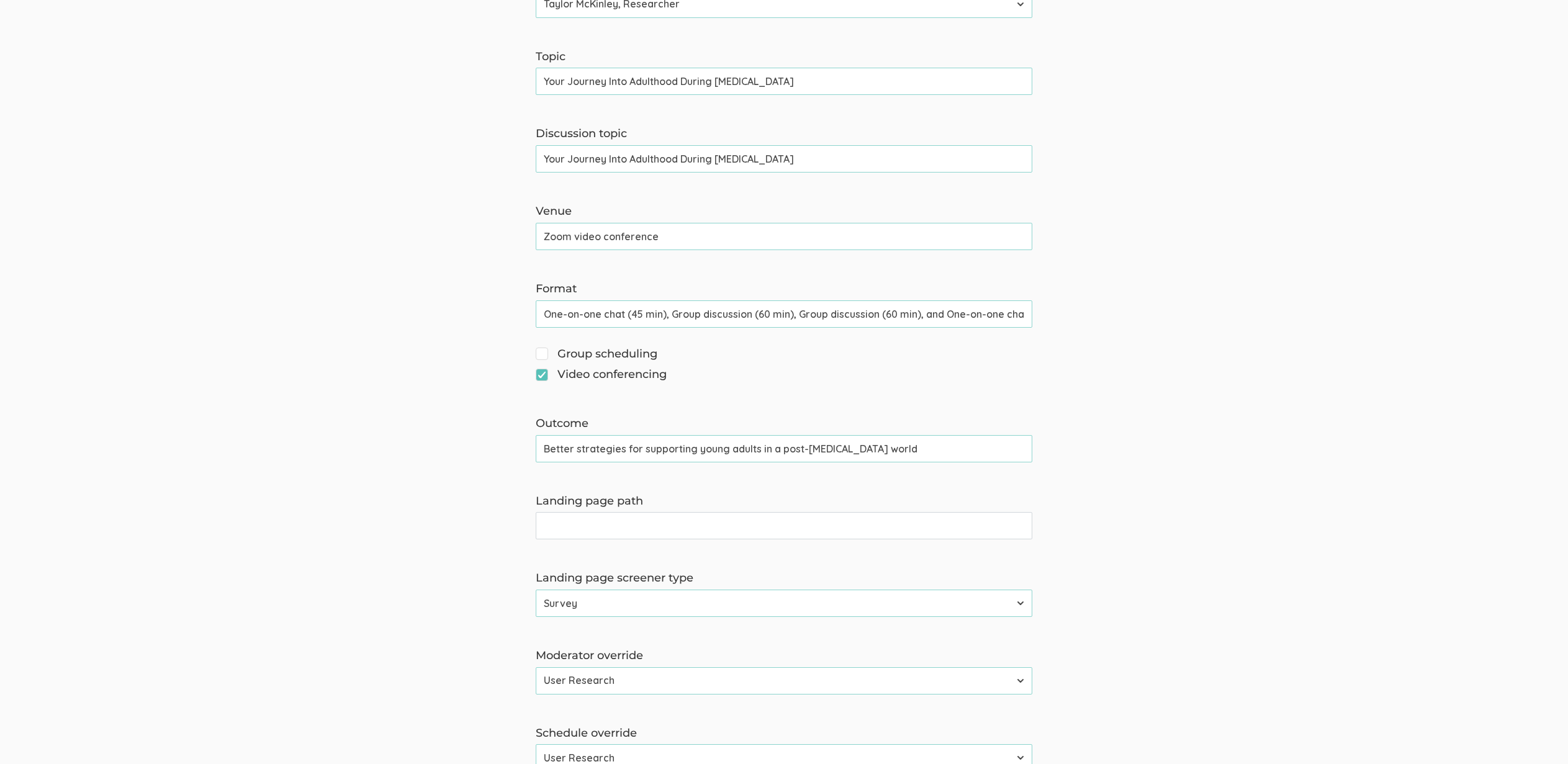
click at [579, 536] on input "Landing page path" at bounding box center [784, 526] width 497 height 27
click at [669, 164] on input "Your Journey Into Adulthood During COVID-19" at bounding box center [784, 159] width 497 height 27
click at [548, 520] on input "adu" at bounding box center [784, 526] width 497 height 27
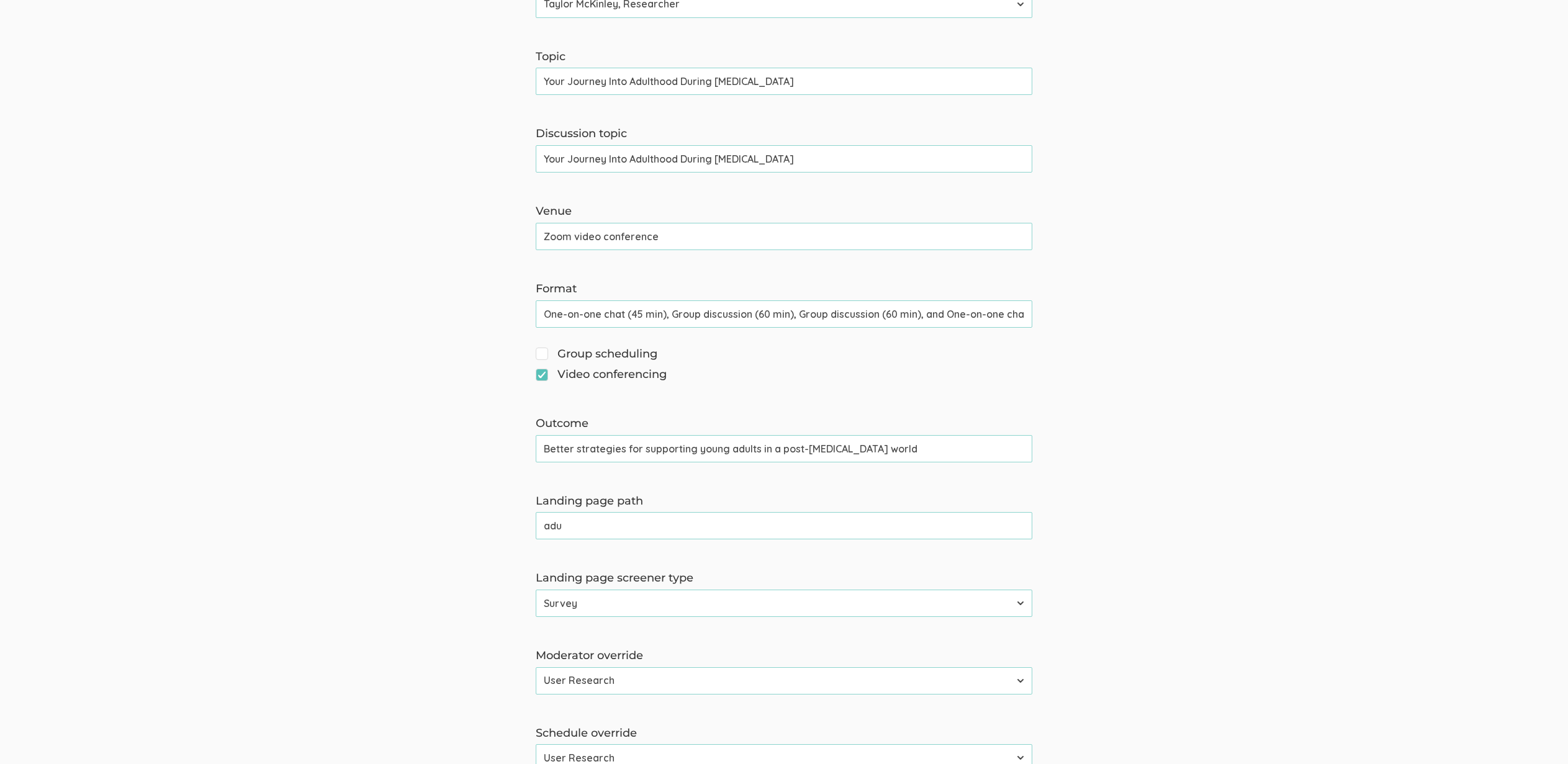
paste input "Adulthood"
click at [594, 164] on input "Your Journey Into Adulthood During COVID-19" at bounding box center [784, 159] width 497 height 27
click at [640, 536] on input "Adulthood" at bounding box center [784, 526] width 497 height 27
paste input "Journey"
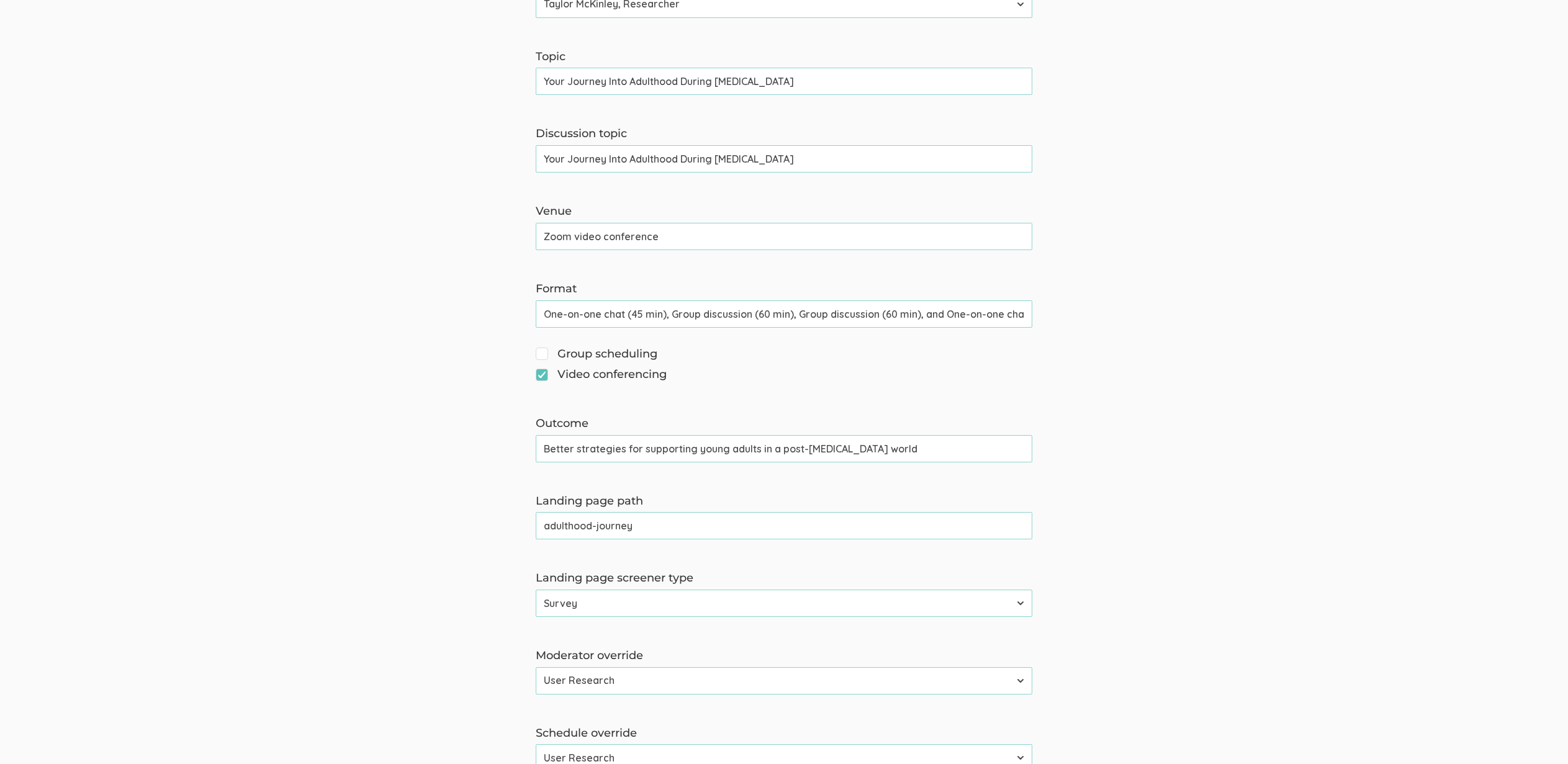
type input "adulthood-journey"
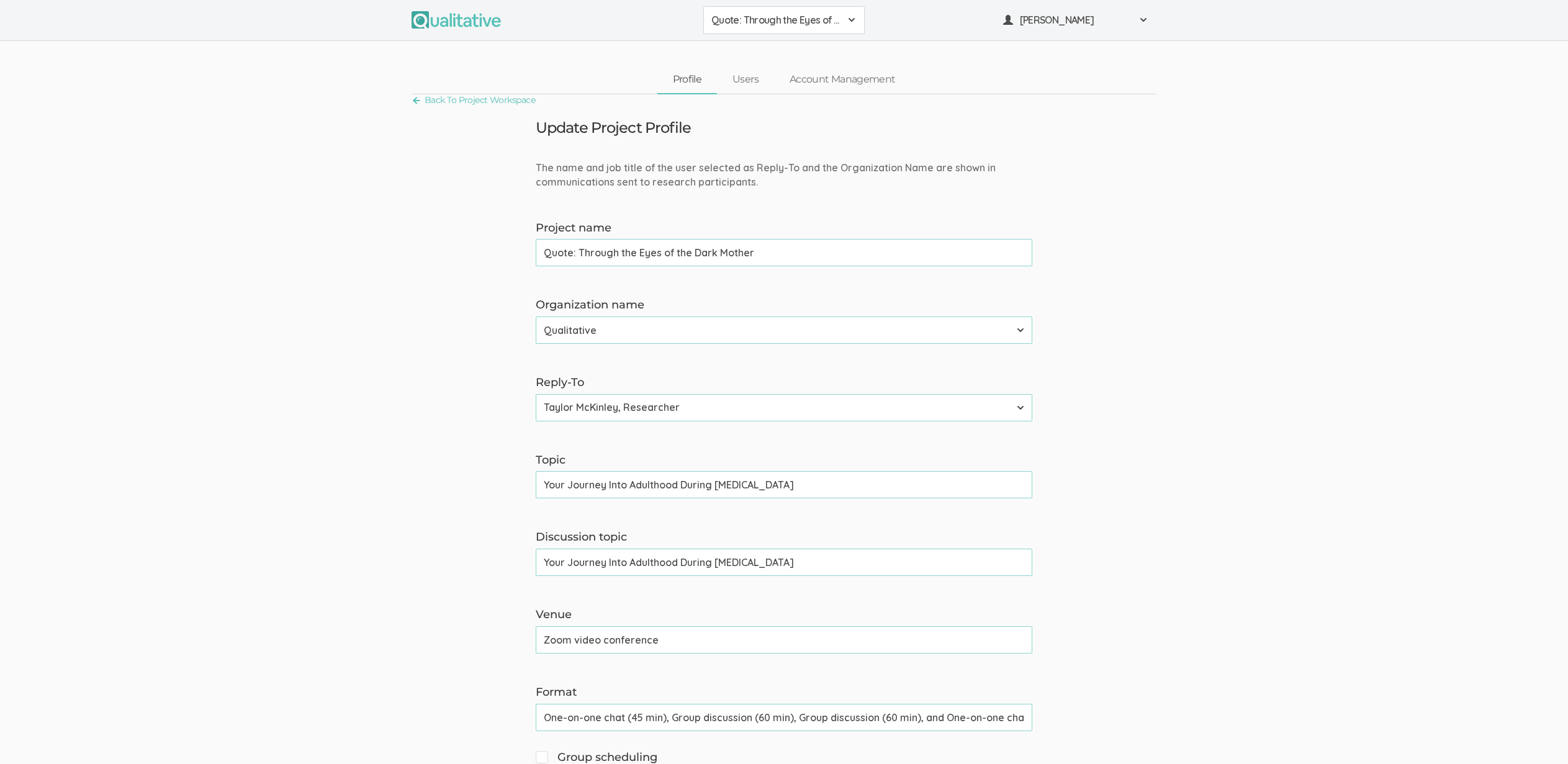
drag, startPoint x: 721, startPoint y: 23, endPoint x: 714, endPoint y: 146, distance: 123.2
click at [721, 23] on span "Quote: Through the Eyes of the Dark Mother" at bounding box center [776, 20] width 129 height 15
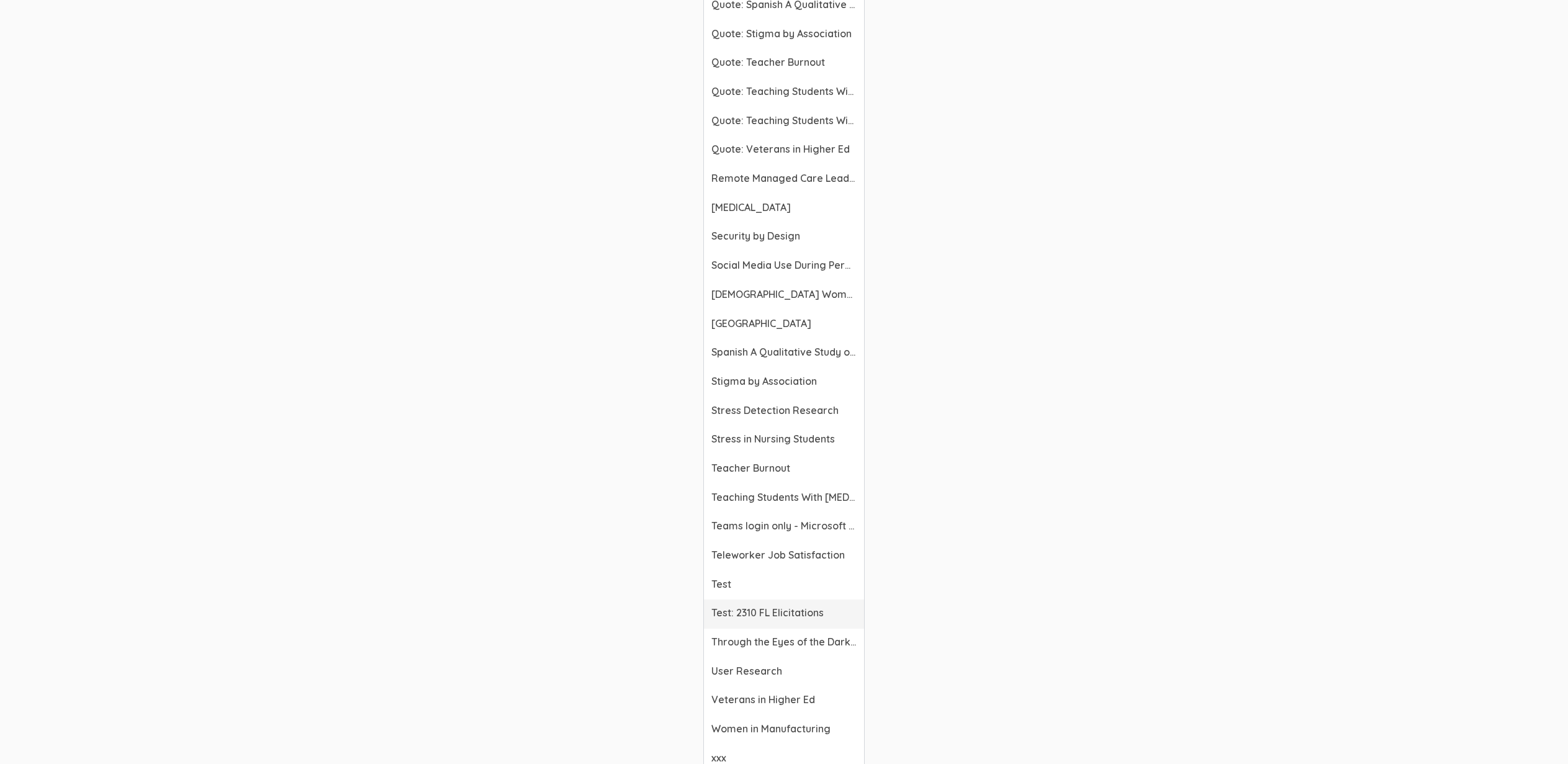
scroll to position [4432, 0]
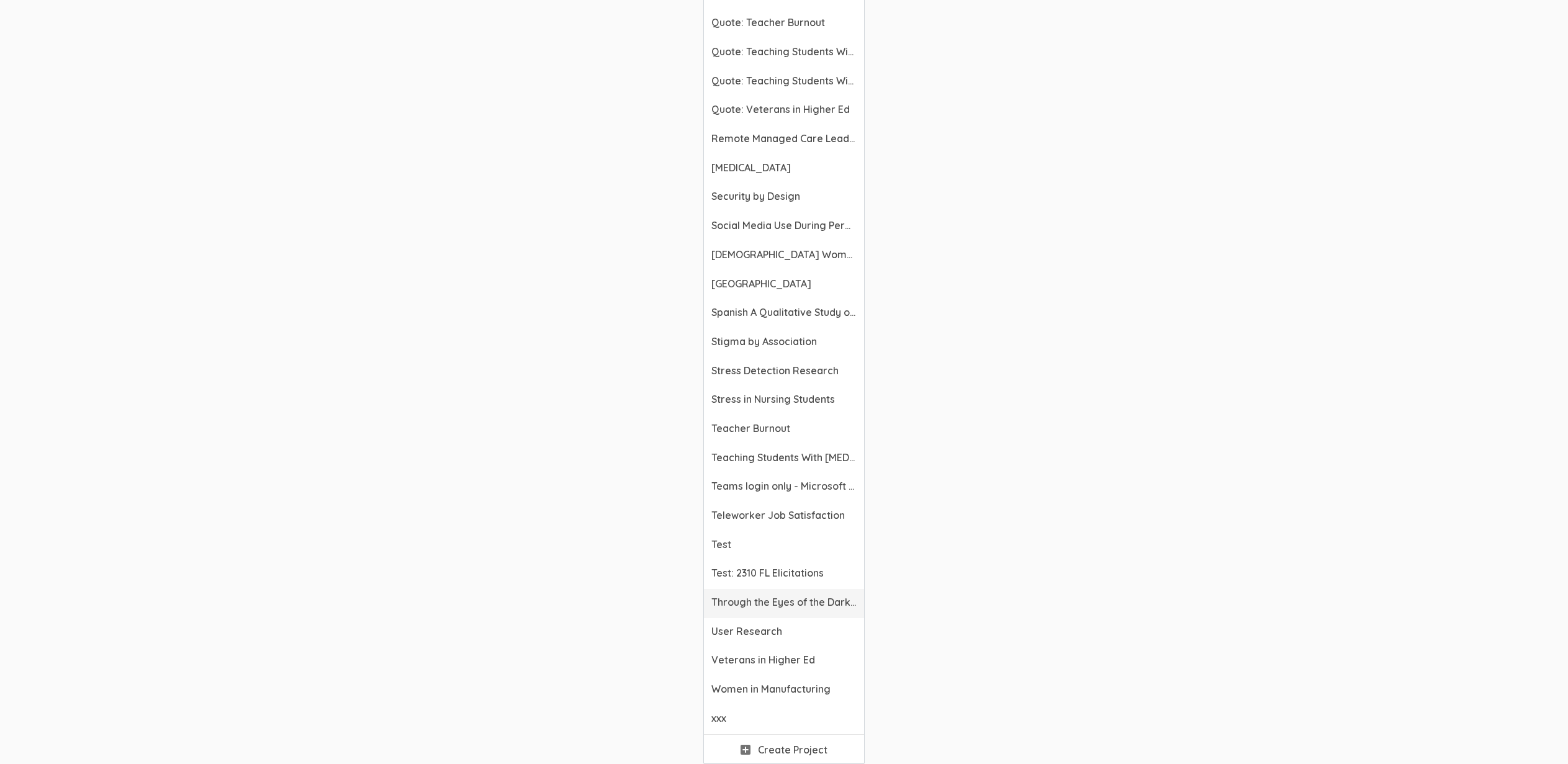
click at [779, 610] on link "Through the Eyes of the Dark Mother" at bounding box center [784, 604] width 160 height 29
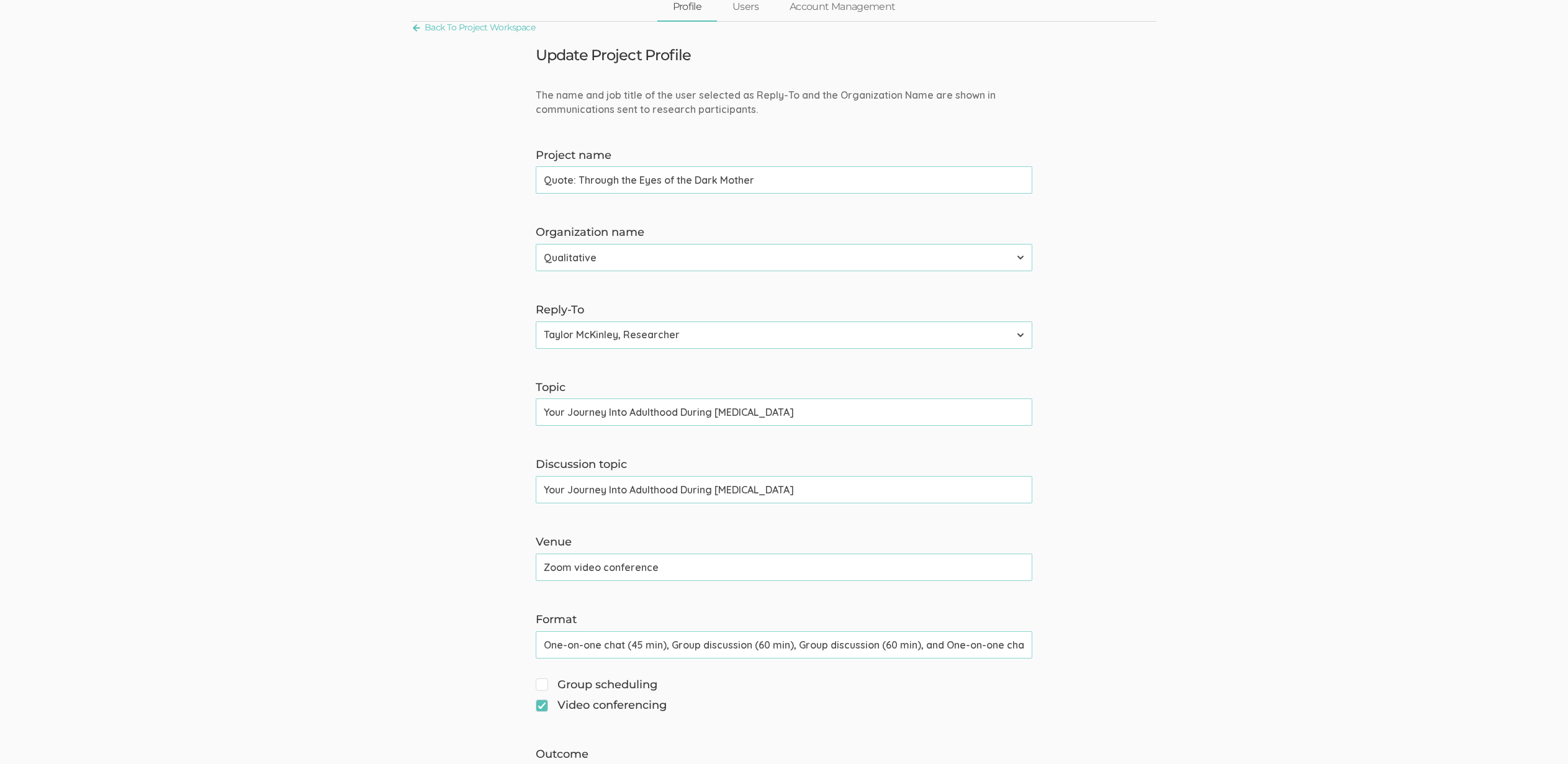
scroll to position [0, 0]
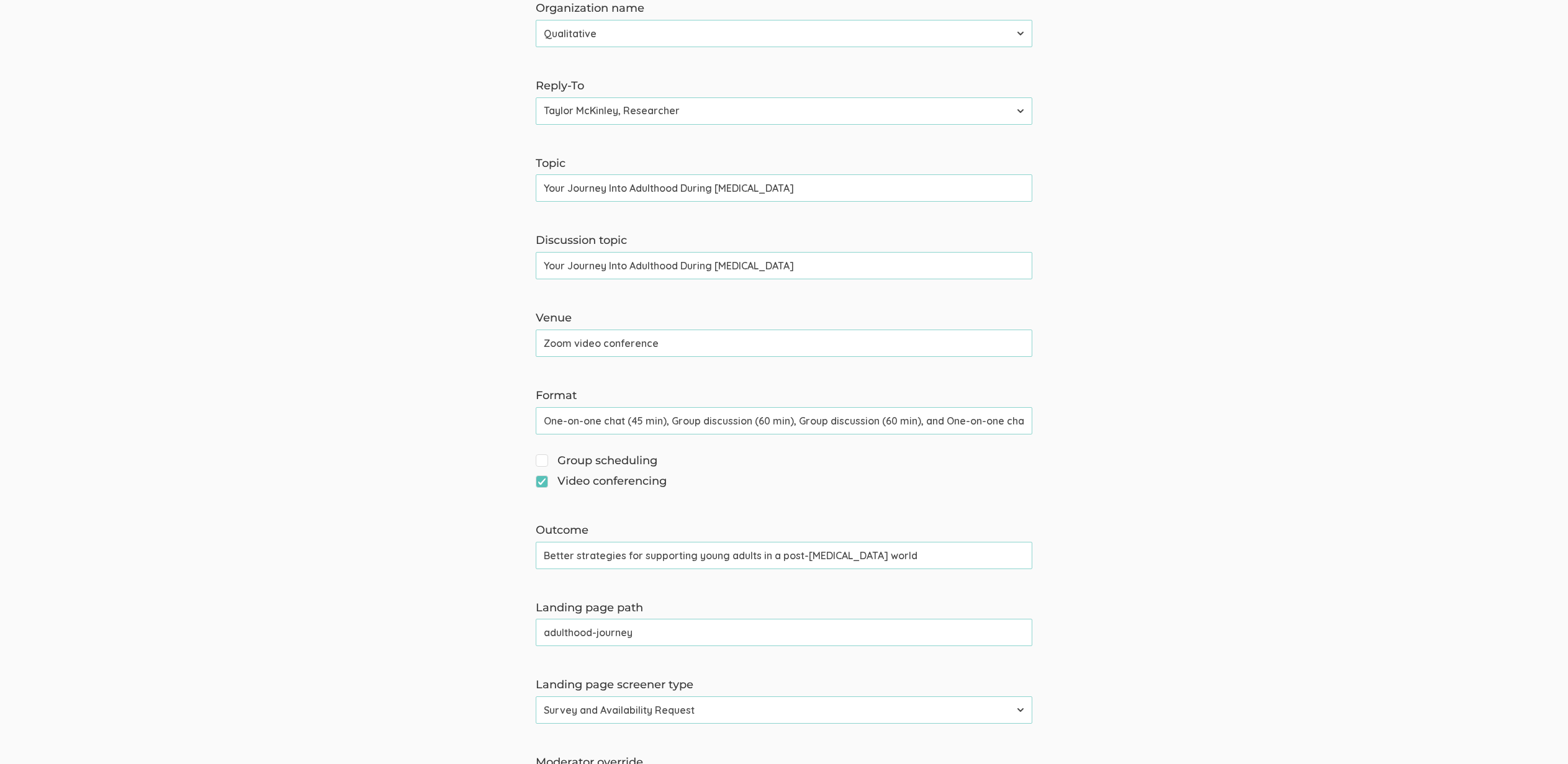
scroll to position [452, 0]
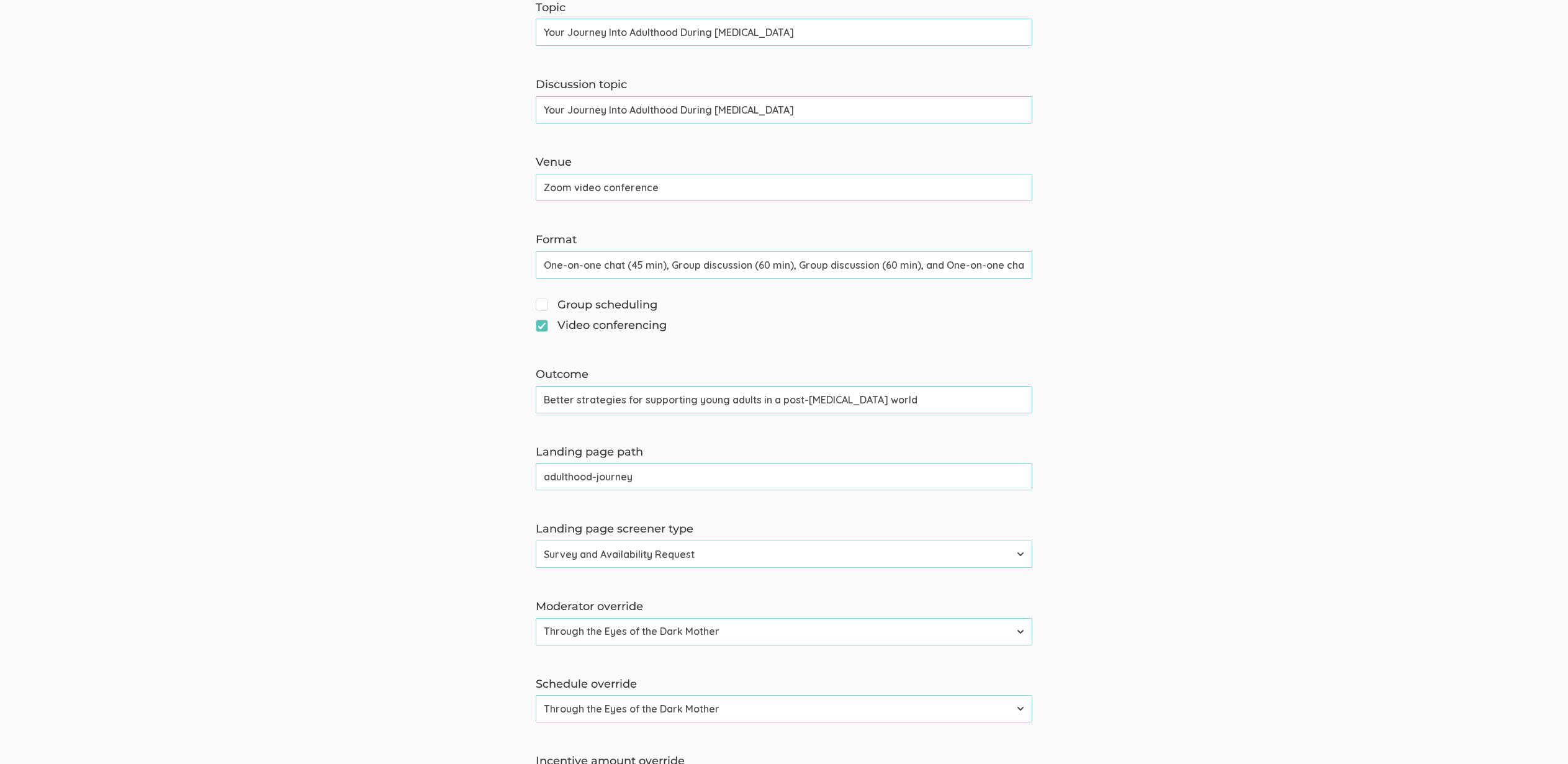
click at [640, 269] on input "One-on-one chat (45 min), Group discussion (60 min), Group discussion (60 min),…" at bounding box center [784, 266] width 497 height 27
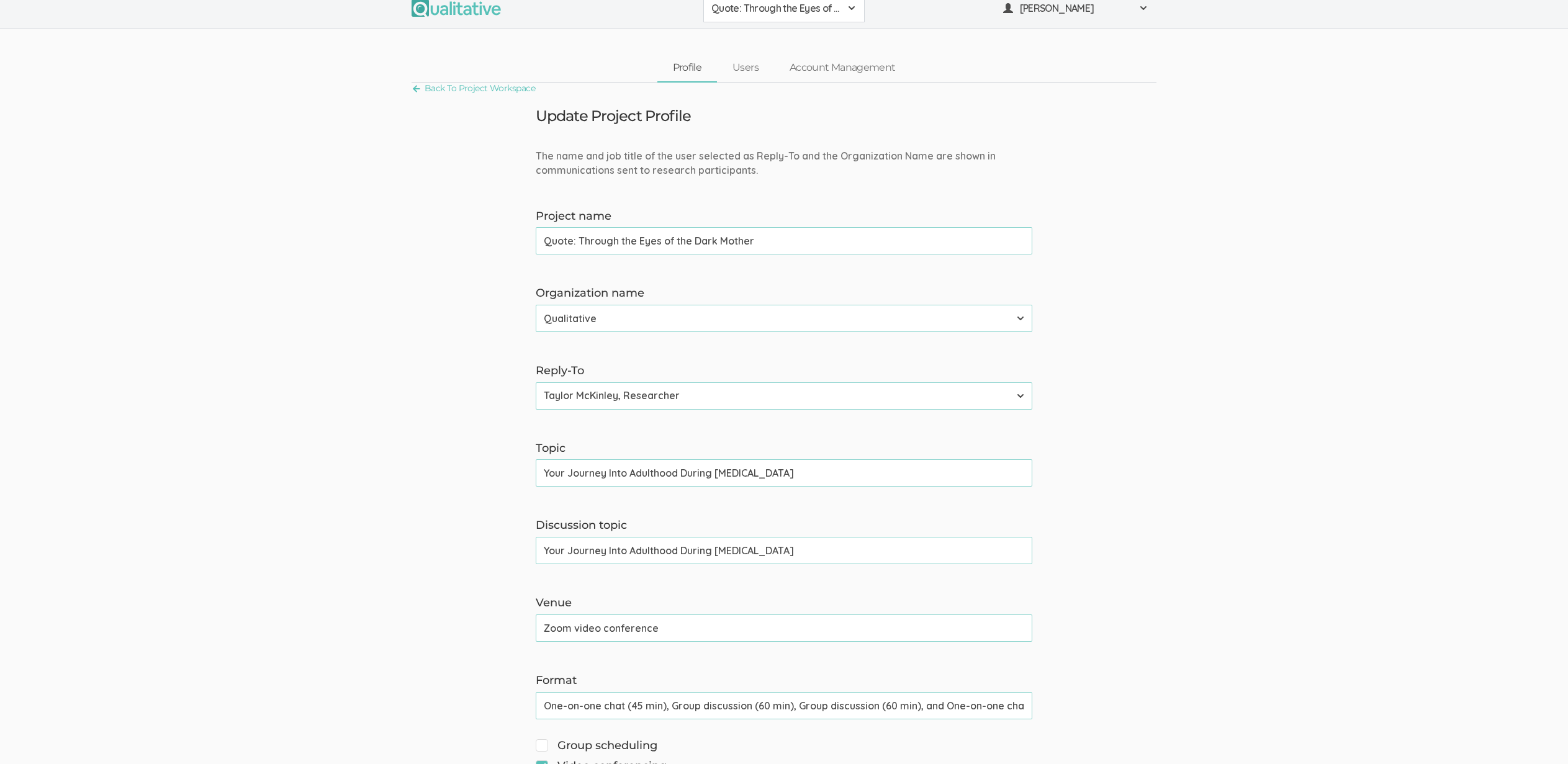
scroll to position [0, 0]
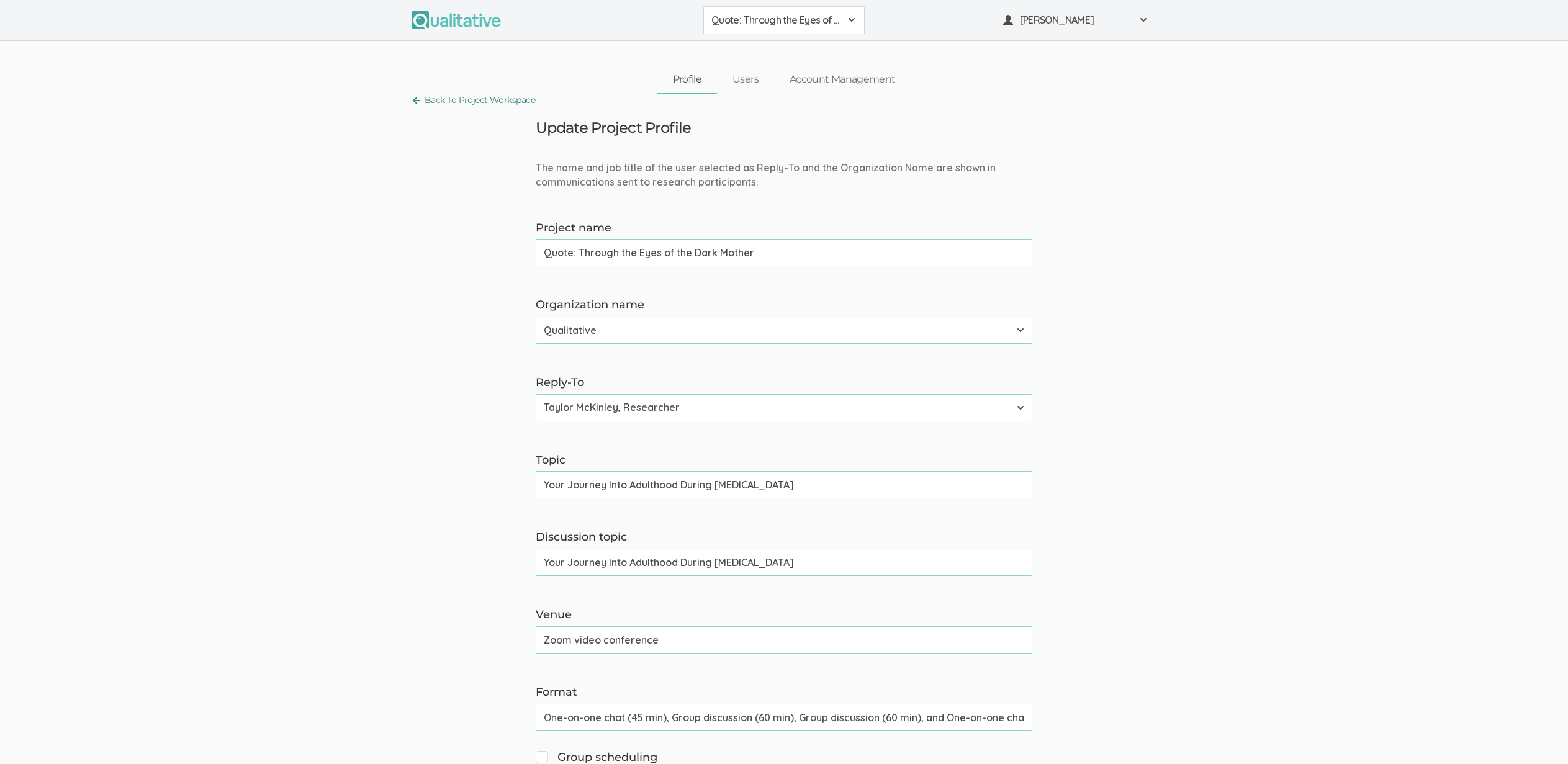
click at [456, 100] on link "Back To Project Workspace" at bounding box center [474, 100] width 123 height 17
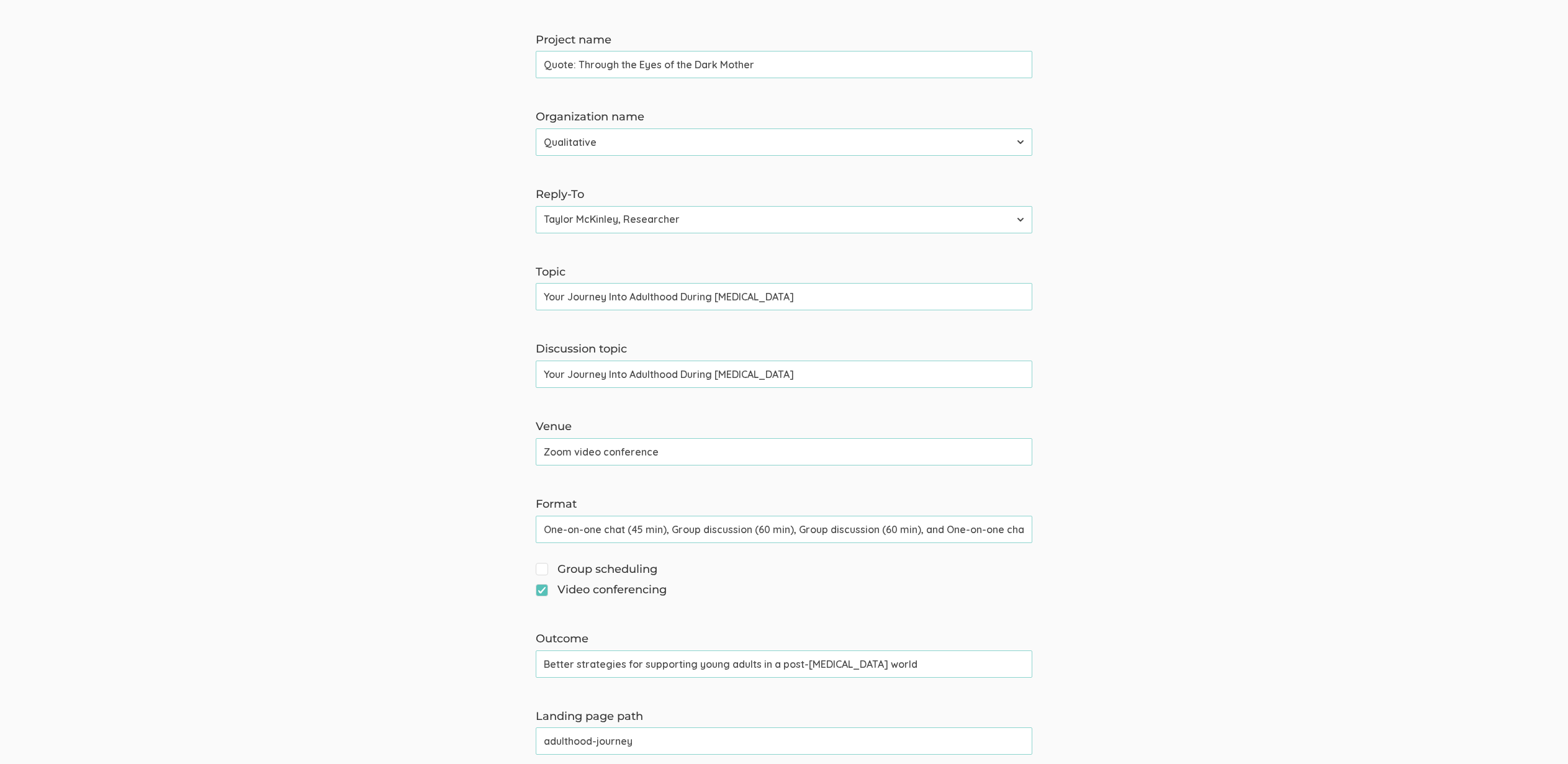
scroll to position [195, 0]
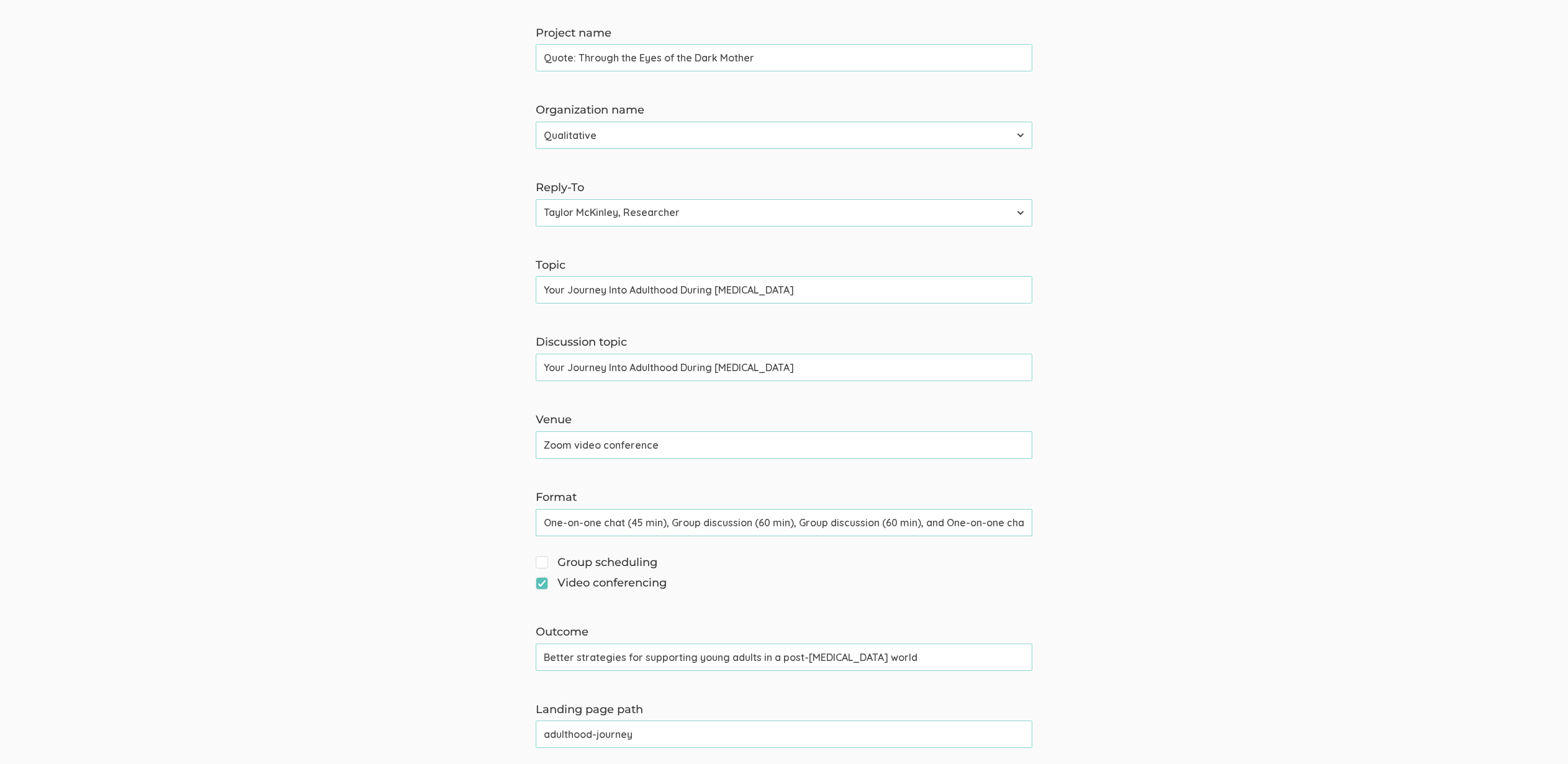
click at [606, 733] on input "adulthood-journey" at bounding box center [784, 734] width 497 height 27
click at [606, 734] on input "adulthood-journey" at bounding box center [784, 734] width 497 height 27
click at [607, 734] on input "adulthood-journey" at bounding box center [784, 734] width 497 height 27
click at [287, 554] on form "The name and job title of the user selected as Reply-To and the Organization Na…" at bounding box center [784, 598] width 1568 height 1264
click at [605, 425] on label "Venue" at bounding box center [784, 420] width 497 height 16
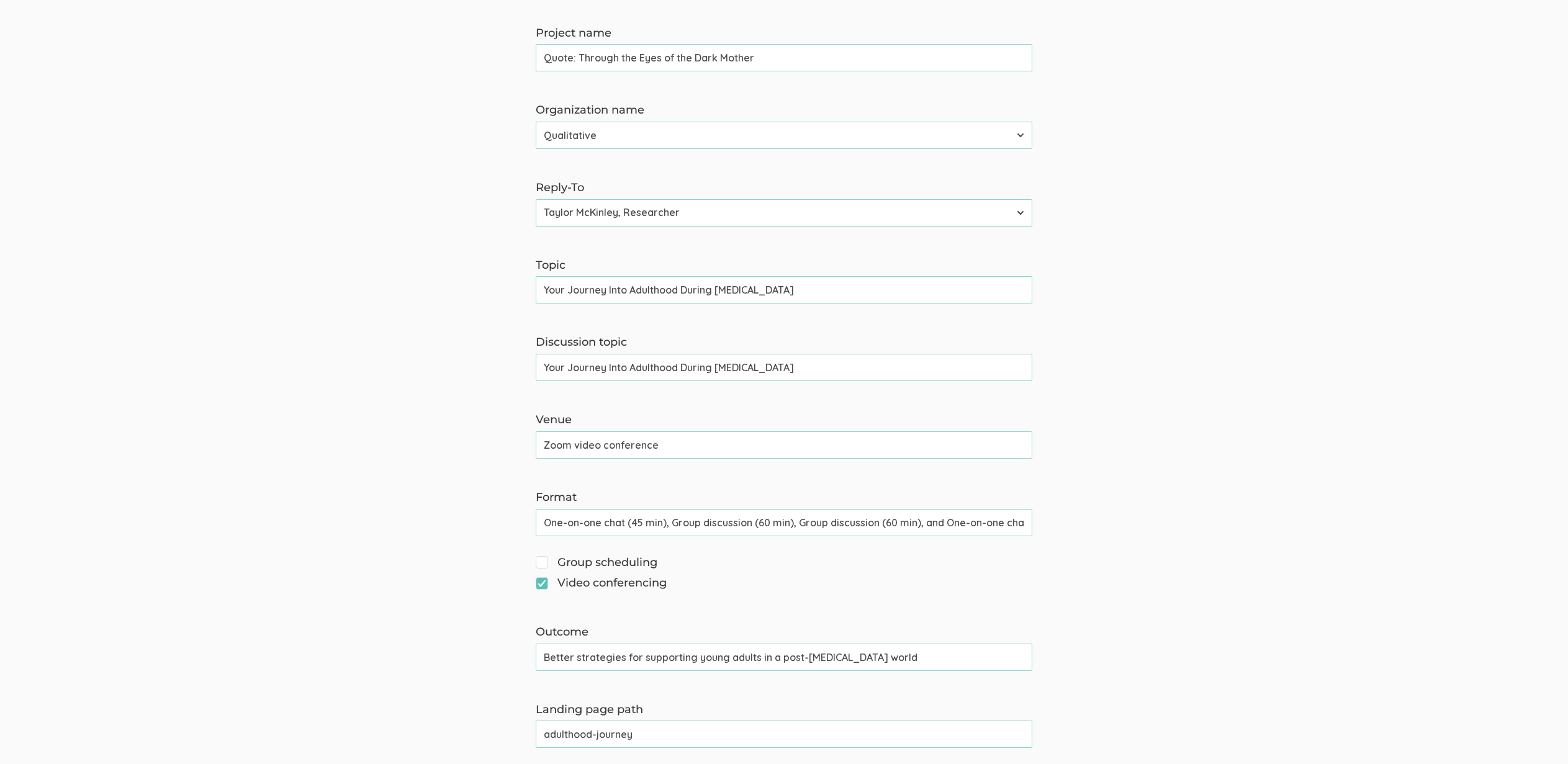
click at [605, 432] on input "Zoom video conference" at bounding box center [784, 445] width 497 height 27
click at [564, 445] on input "Zoom video conference" at bounding box center [784, 445] width 497 height 27
click at [531, 441] on div "Venue Zoom video conference (success)" at bounding box center [784, 435] width 516 height 46
click at [541, 442] on input "Zoom video conference" at bounding box center [784, 445] width 497 height 27
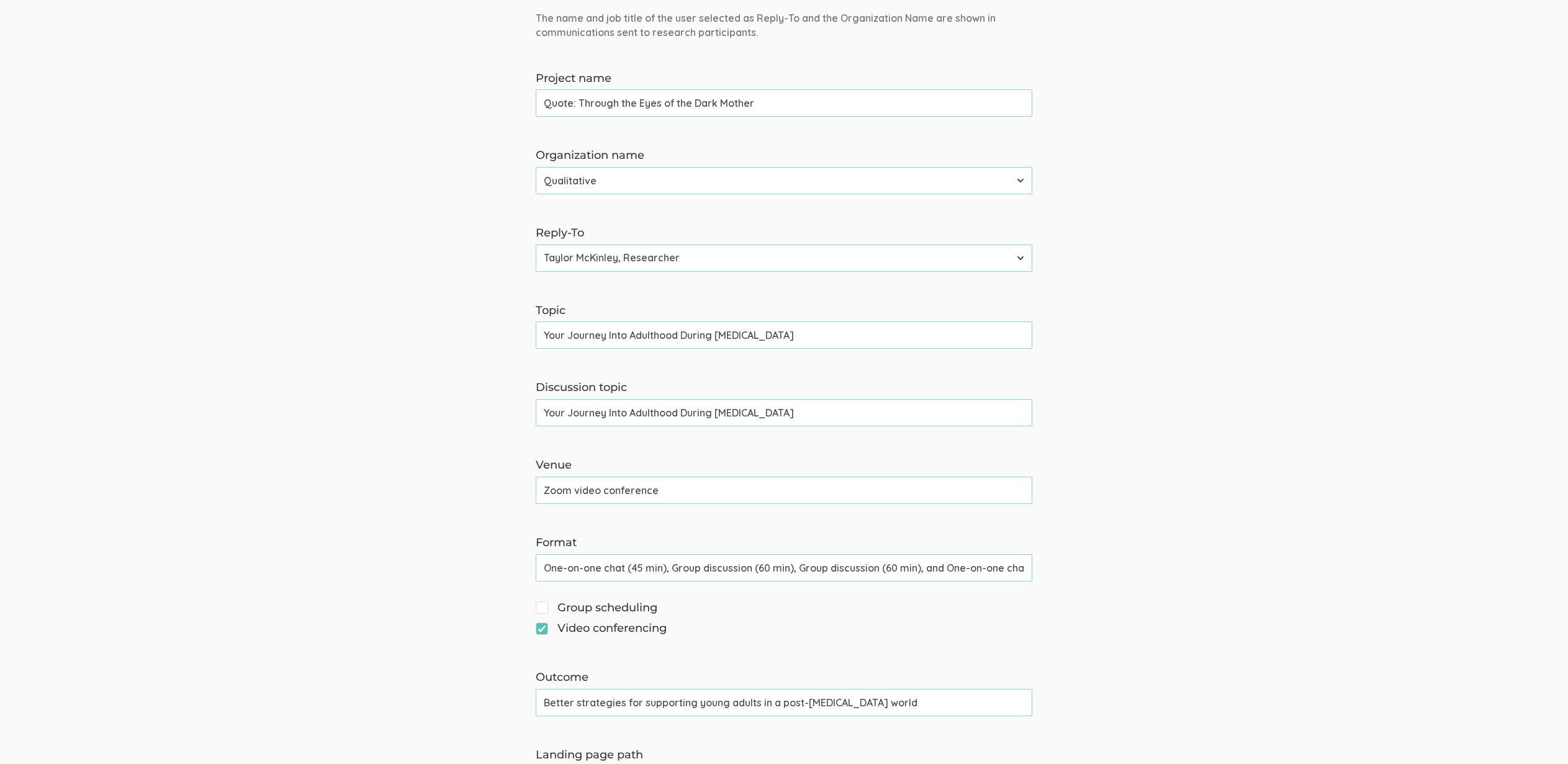
scroll to position [0, 0]
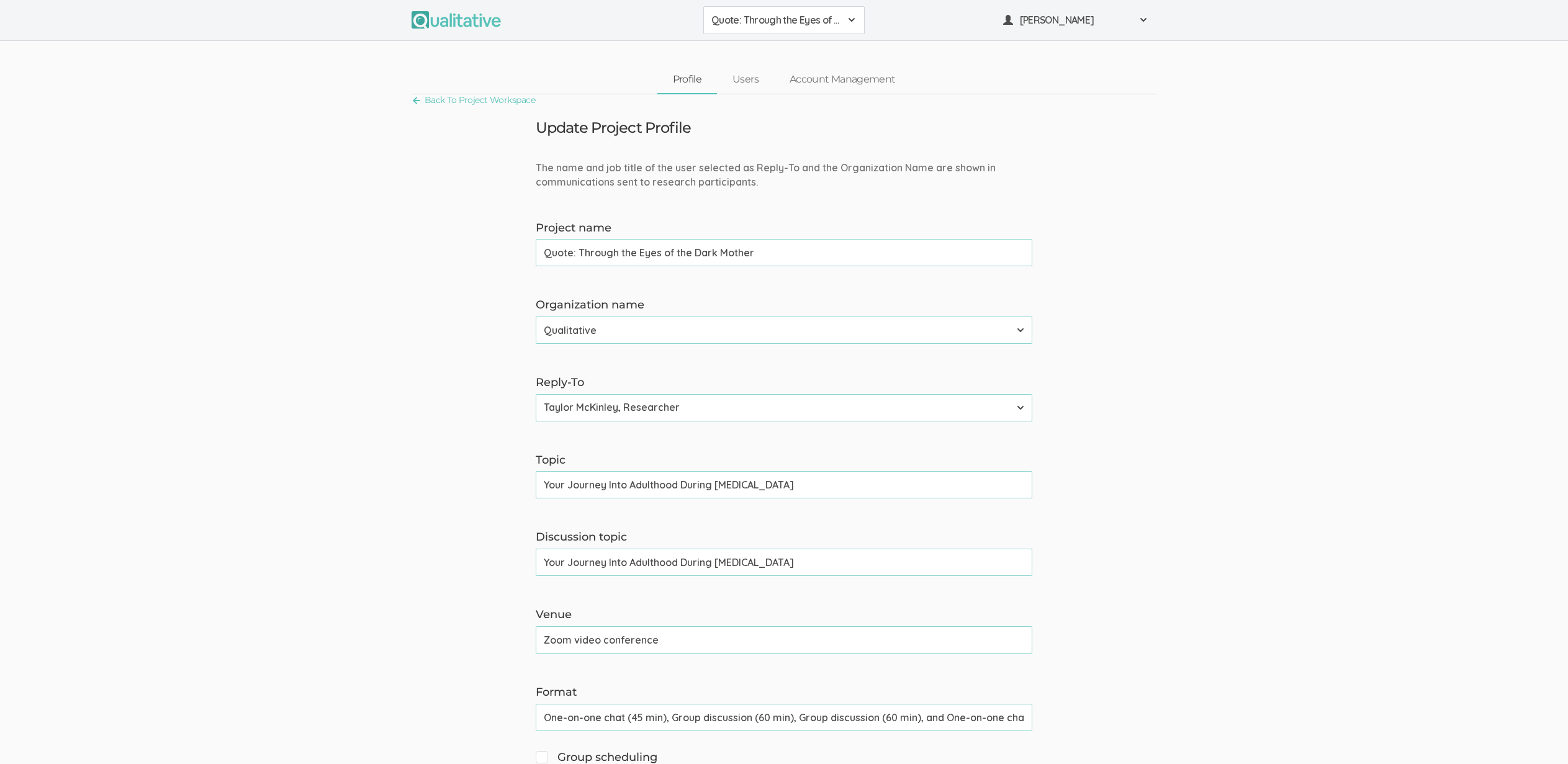
click at [808, 484] on input "Your Journey Into Adulthood During COVID-19" at bounding box center [784, 485] width 497 height 27
type input "Your Journey Into Adulthood During COVID"
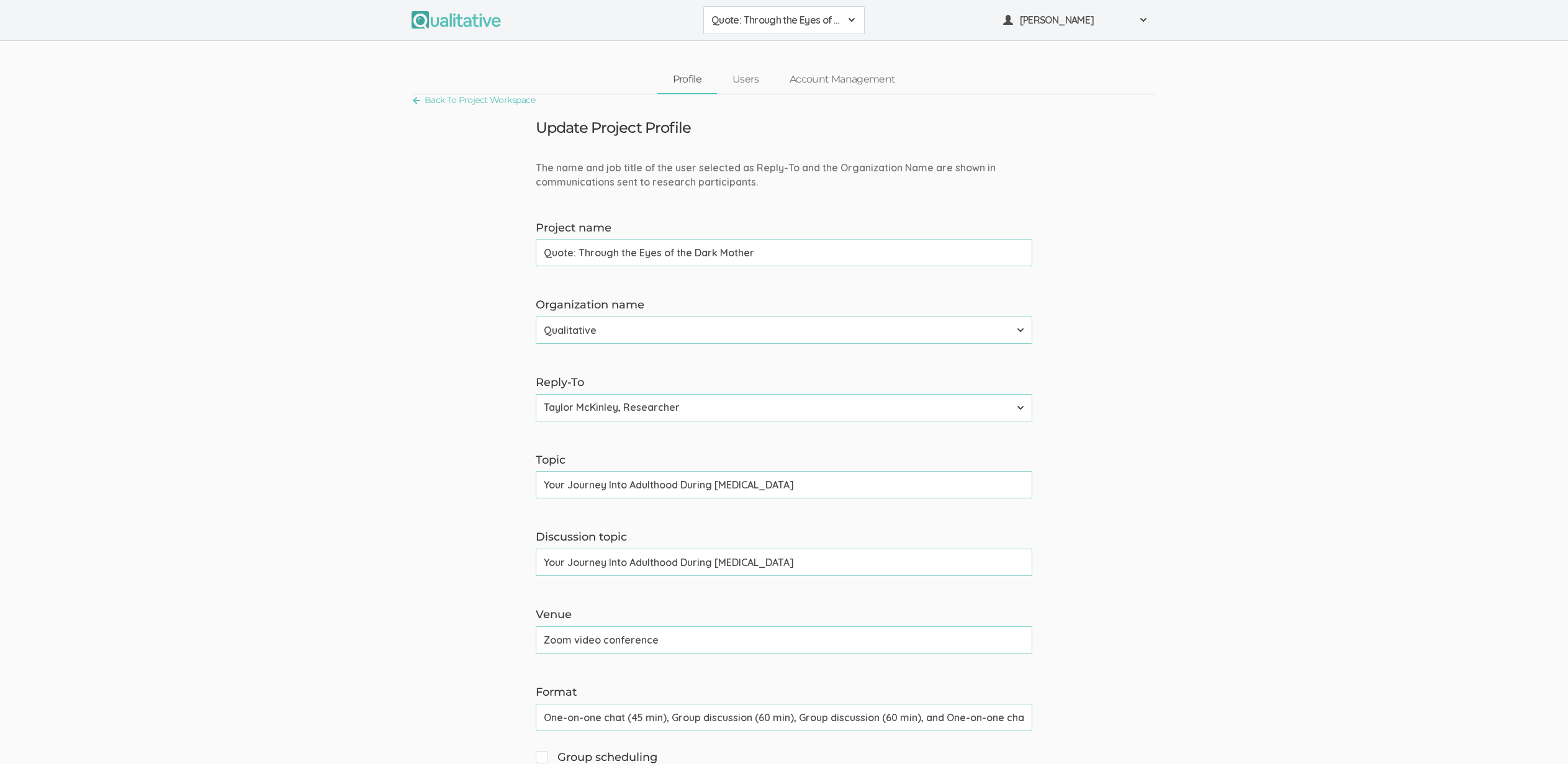
click at [836, 560] on input "Your Journey Into Adulthood During COVID-19" at bounding box center [784, 563] width 497 height 27
type input "Your Journey Into Adulthood During COVID"
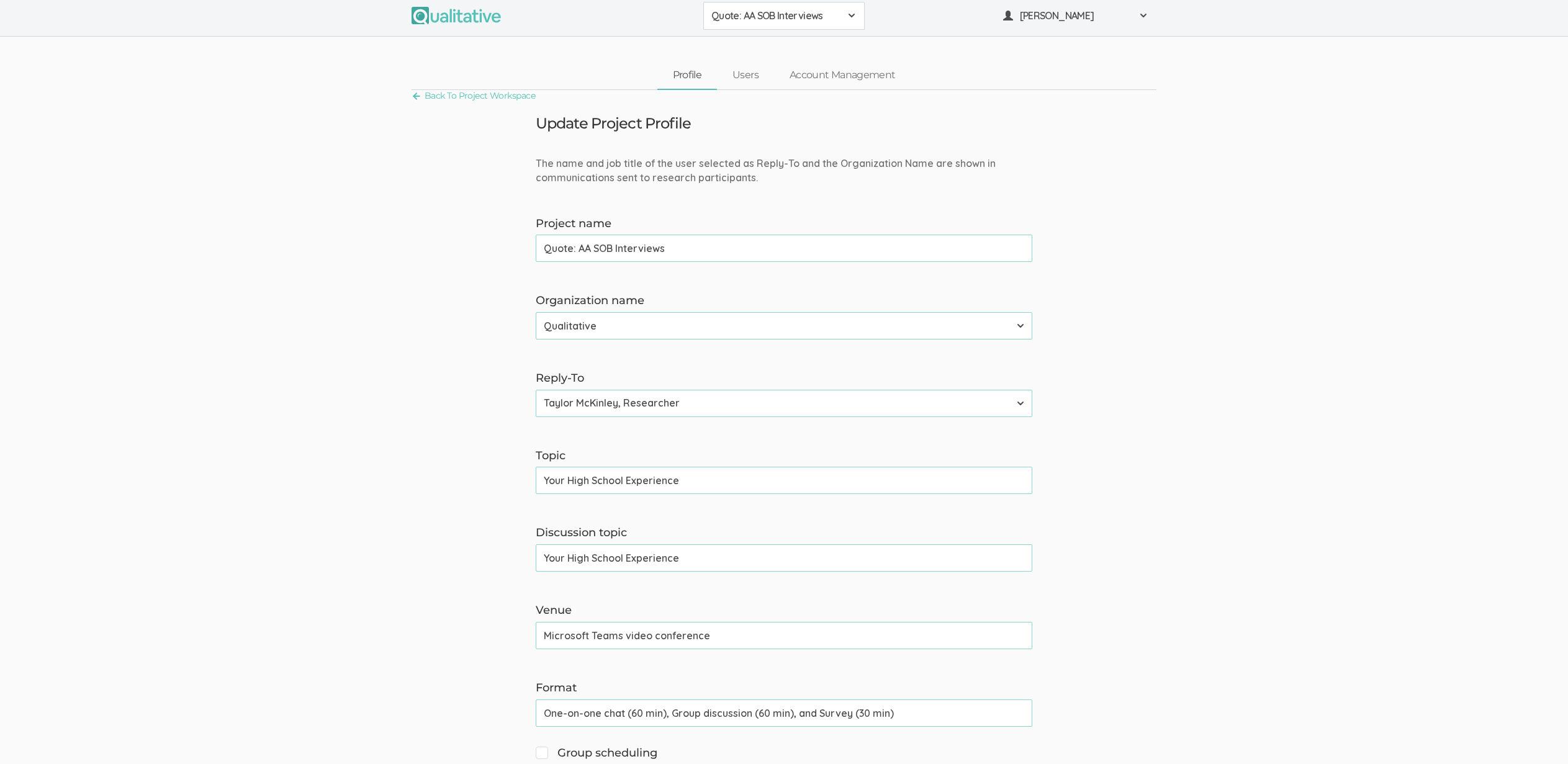
scroll to position [5, 0]
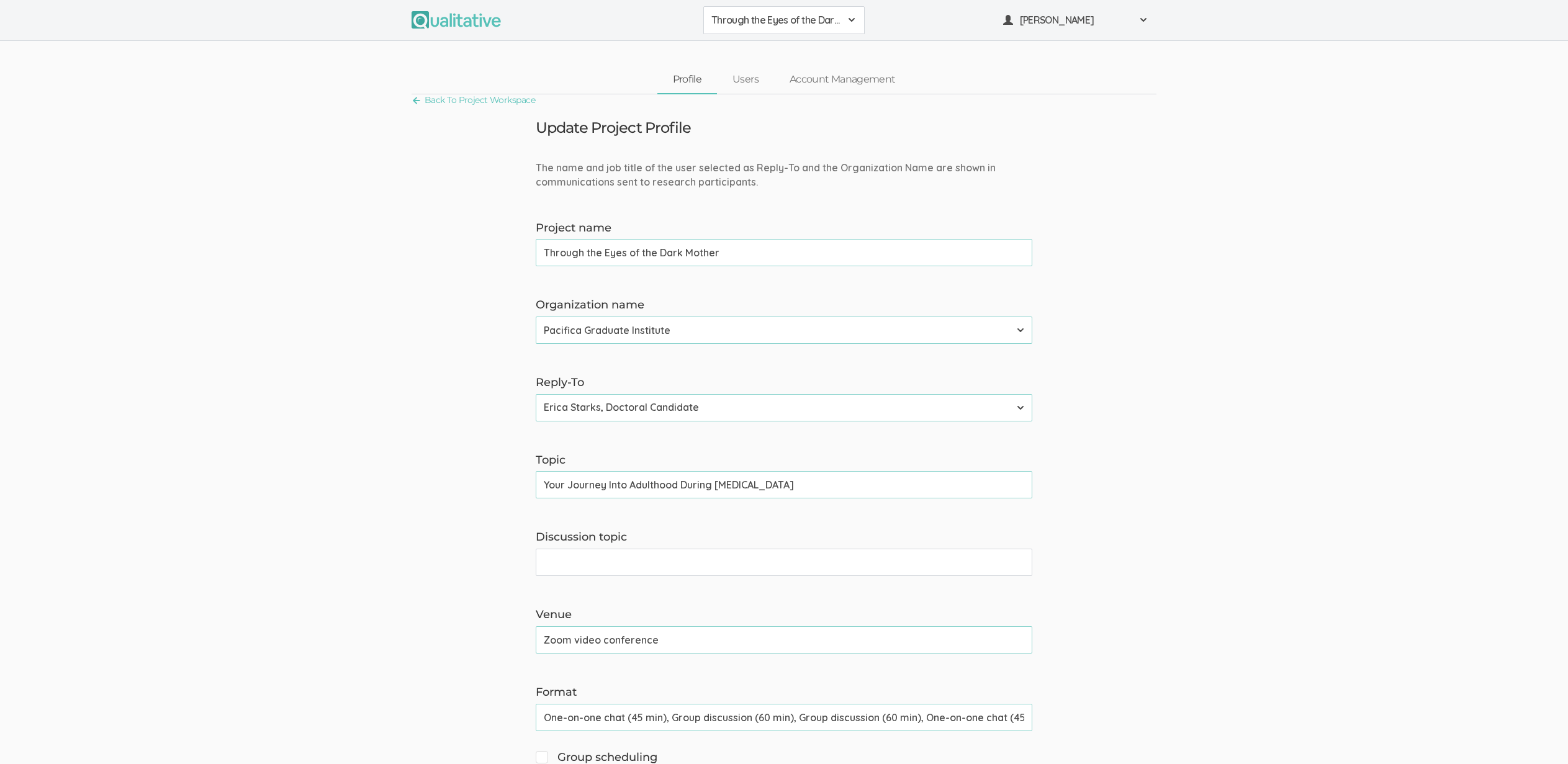
click at [723, 715] on input "One-on-one chat (45 min), Group discussion (60 min), Group discussion (60 min),…" at bounding box center [784, 718] width 497 height 27
paste input "and"
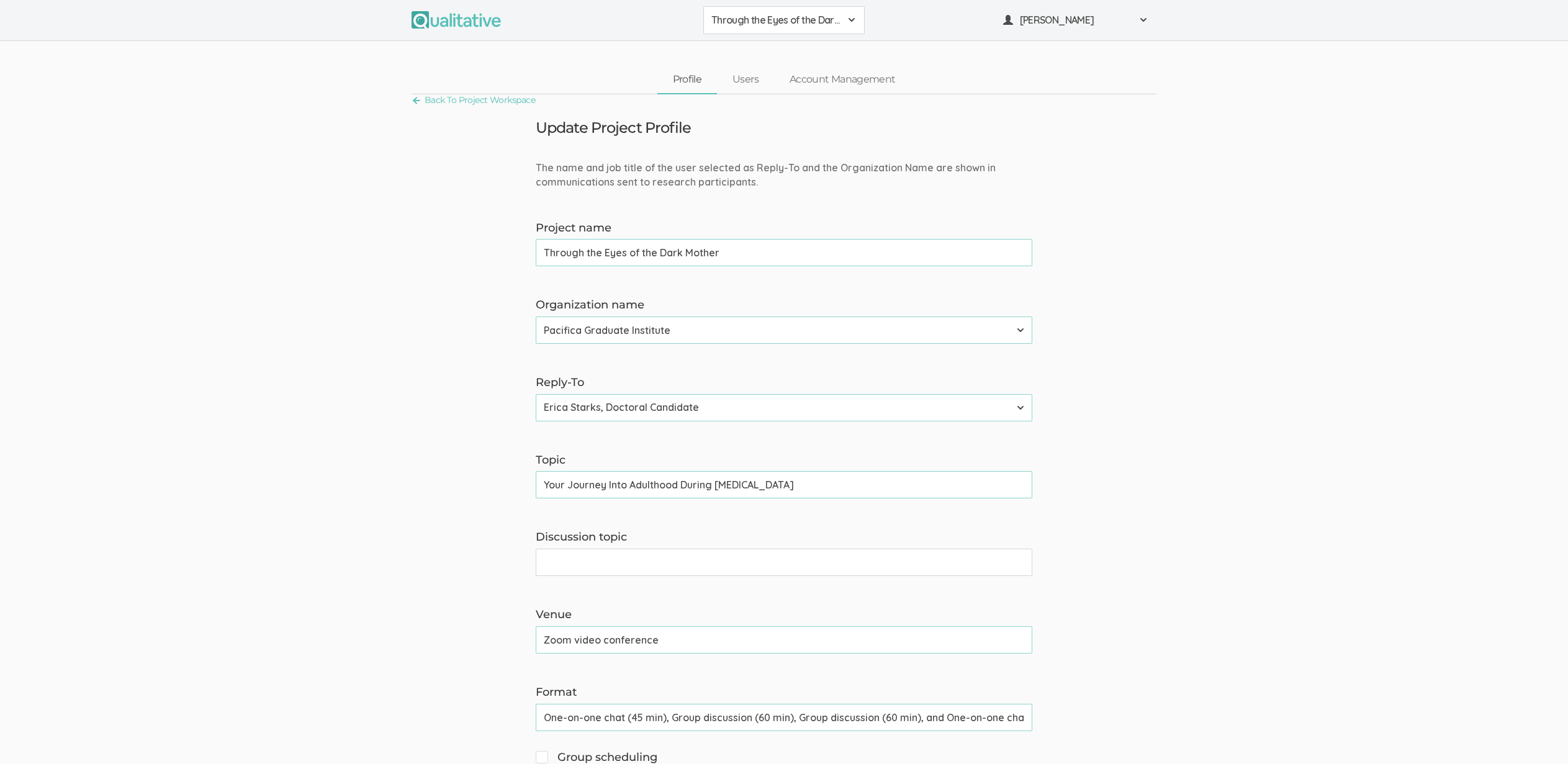
scroll to position [0, 41]
type input "One-on-one chat (45 min), Group discussion (60 min), Group discussion (60 min),…"
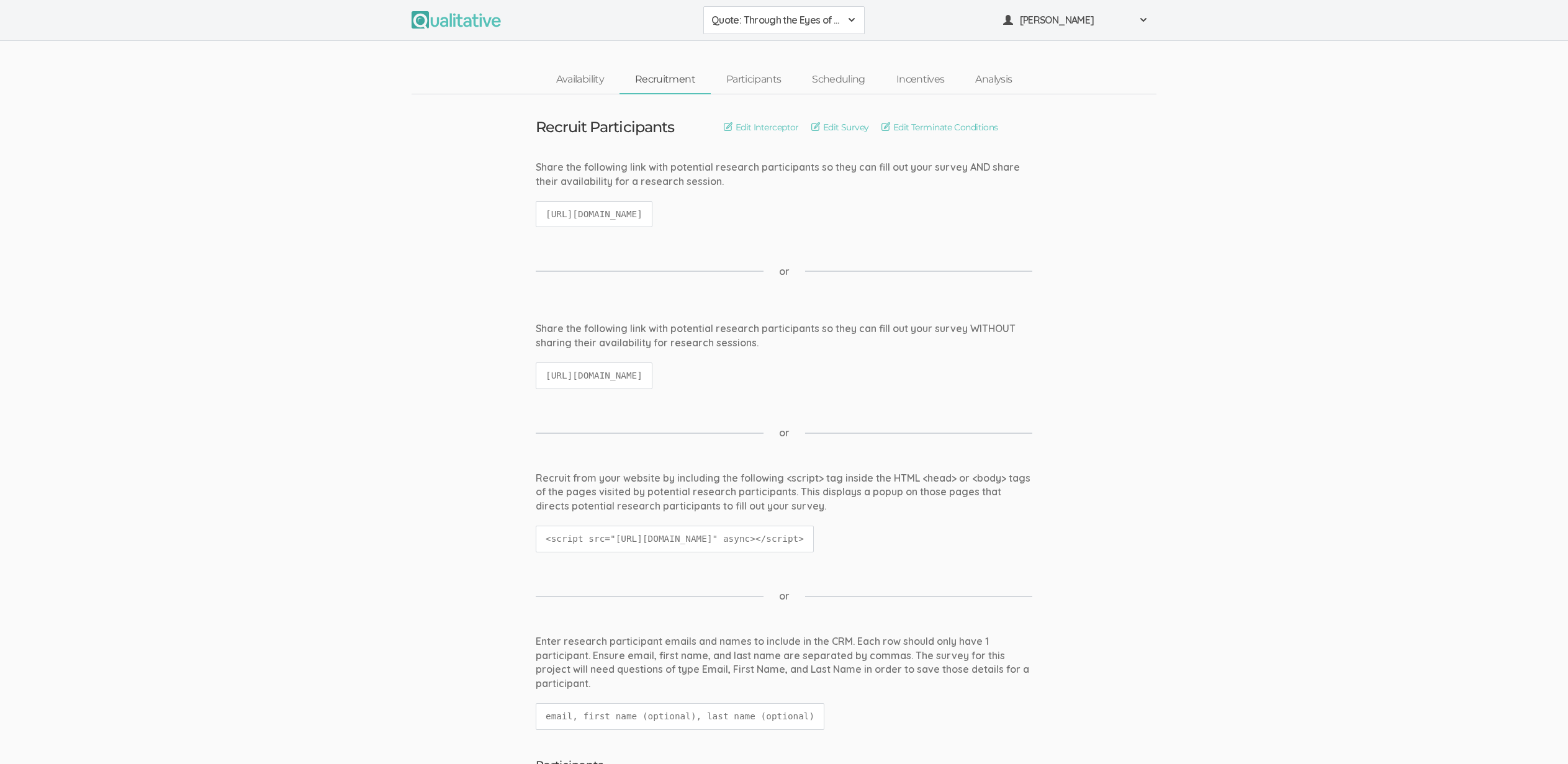
drag, startPoint x: 195, startPoint y: 328, endPoint x: 202, endPoint y: 331, distance: 7.6
click at [197, 331] on ui-view "Share the following link with potential research participants so they can fill …" at bounding box center [784, 361] width 1568 height 80
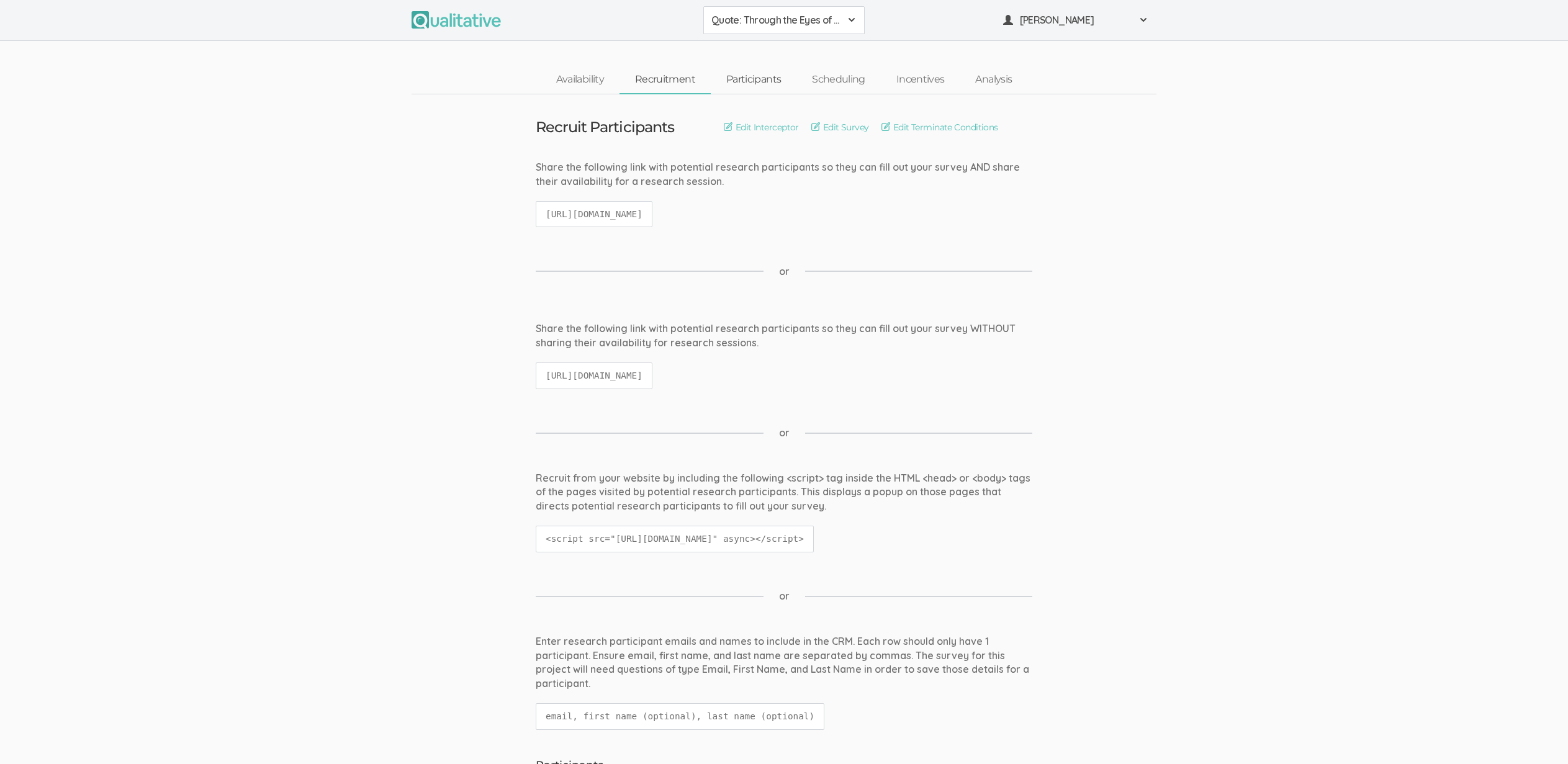
click at [751, 81] on link "Participants" at bounding box center [754, 80] width 86 height 27
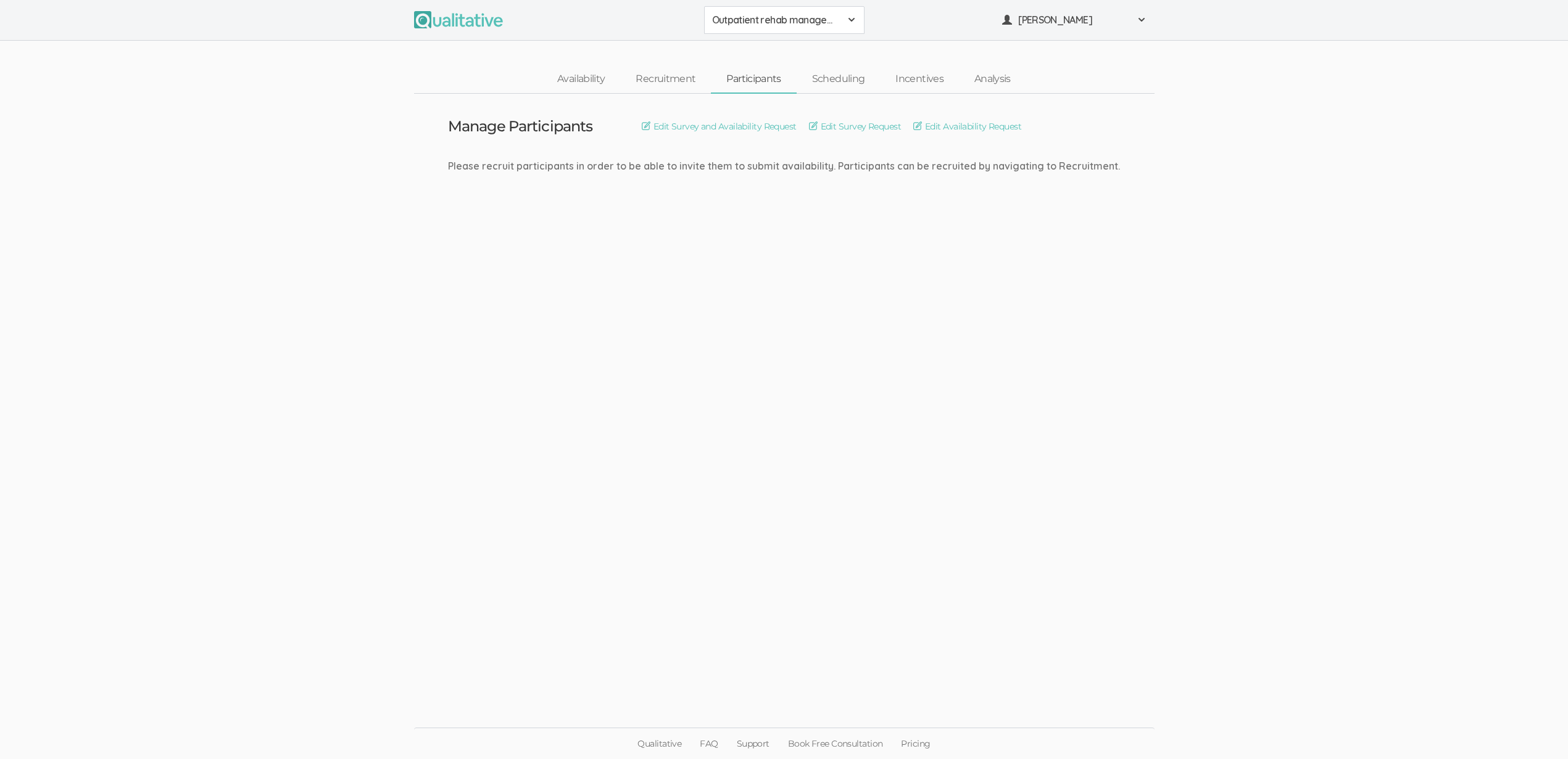
click at [212, 337] on ui-view "Manage Participants Edit Survey and Availability Request Edit Survey Request Ed…" at bounding box center [784, 380] width 1568 height 573
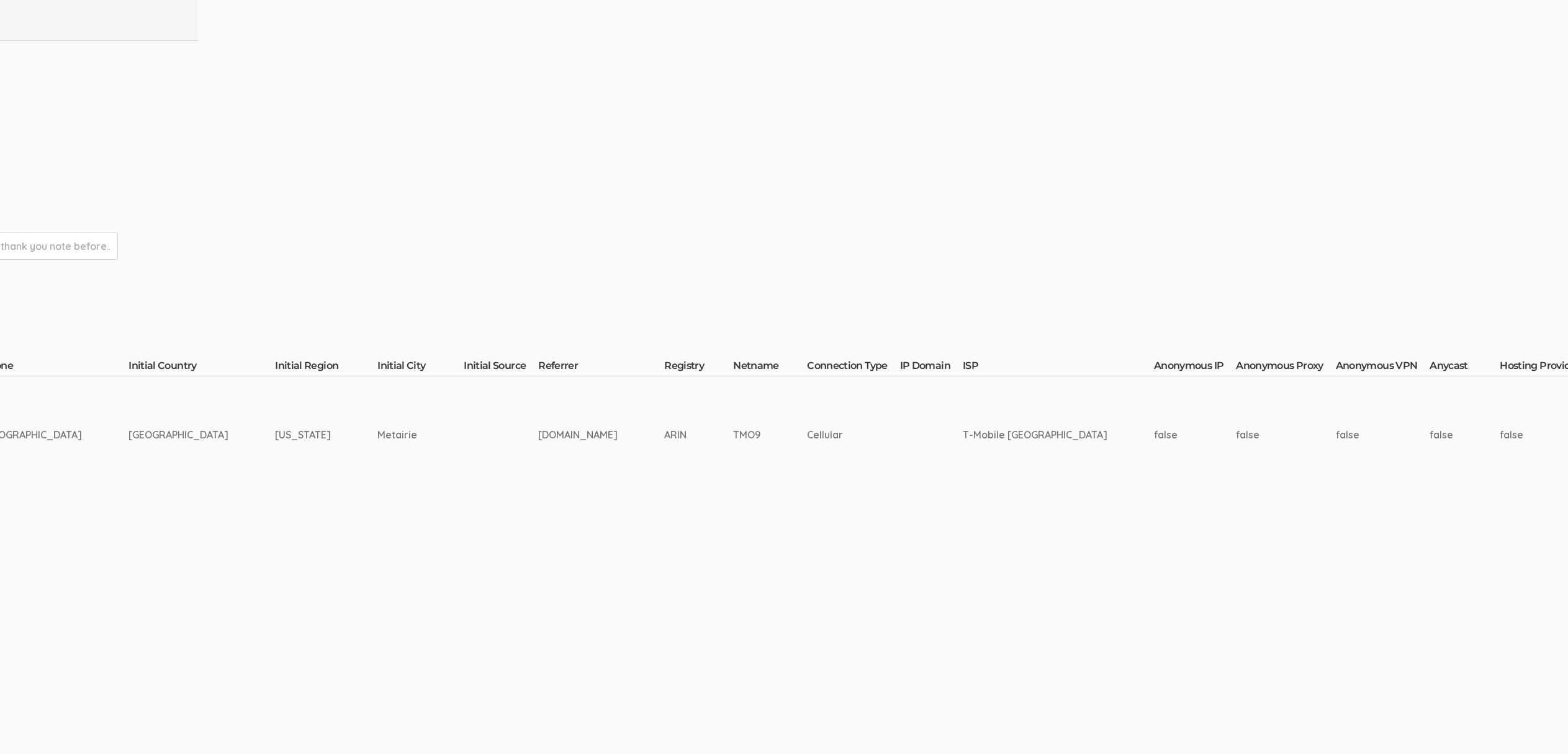
scroll to position [0, 349]
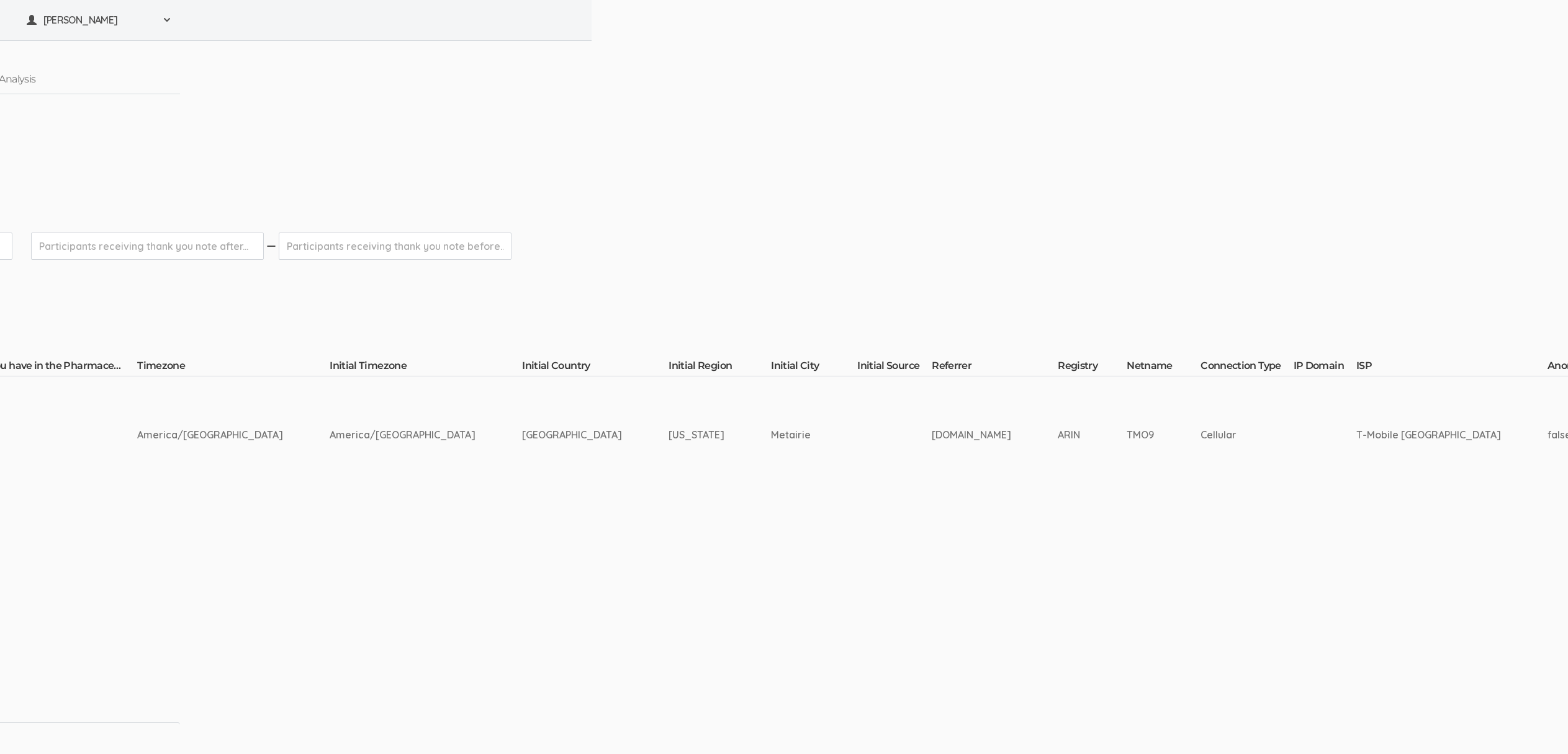
scroll to position [9, 976]
drag, startPoint x: 917, startPoint y: 645, endPoint x: 885, endPoint y: 671, distance: 41.2
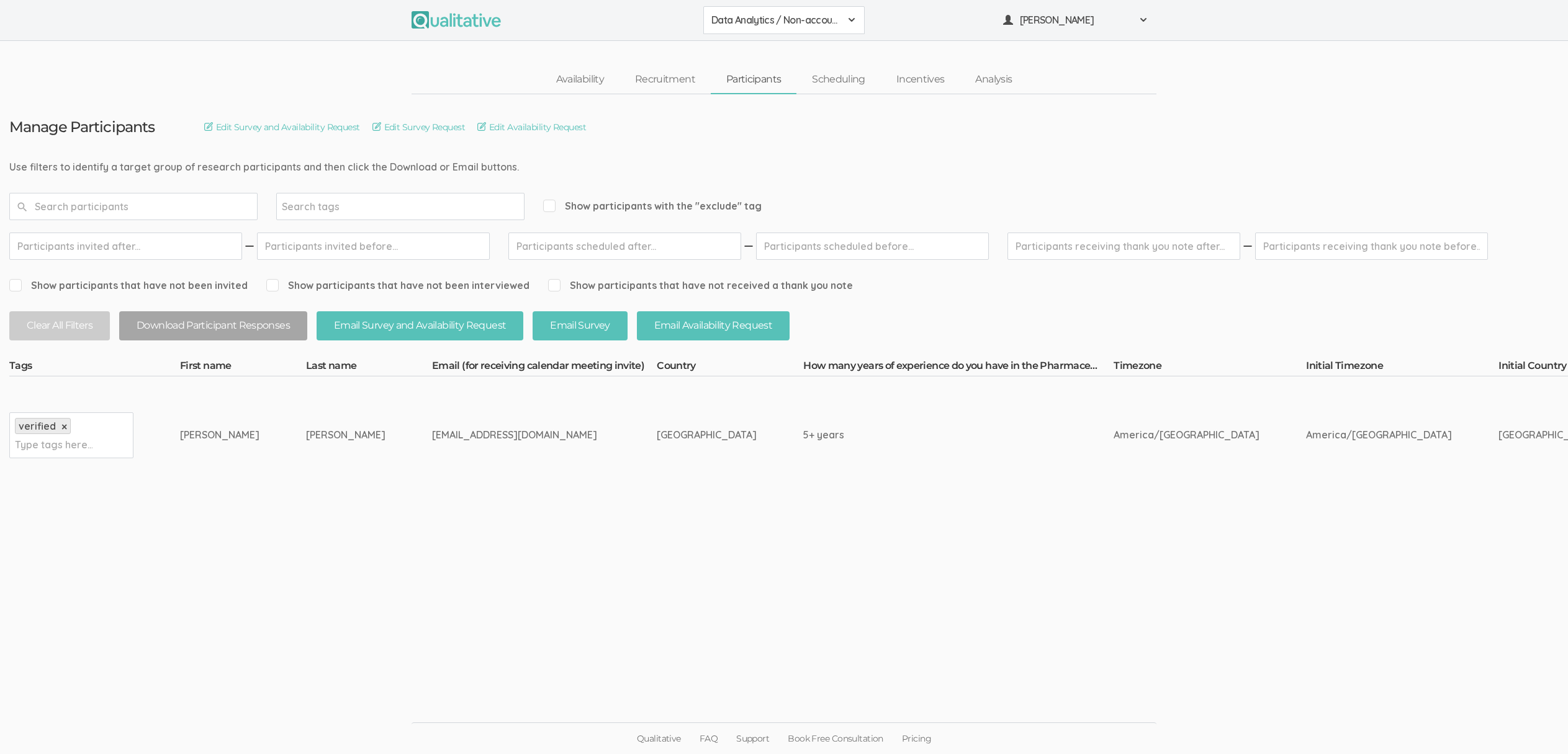
scroll to position [0, 0]
click at [380, 585] on ui-view "Manage Participants Edit Survey and Availability Request Edit Survey Request Ed…" at bounding box center [784, 377] width 1568 height 567
drag, startPoint x: 242, startPoint y: 438, endPoint x: 138, endPoint y: 441, distance: 104.0
copy tr "Type tags here... [PERSON_NAME]"
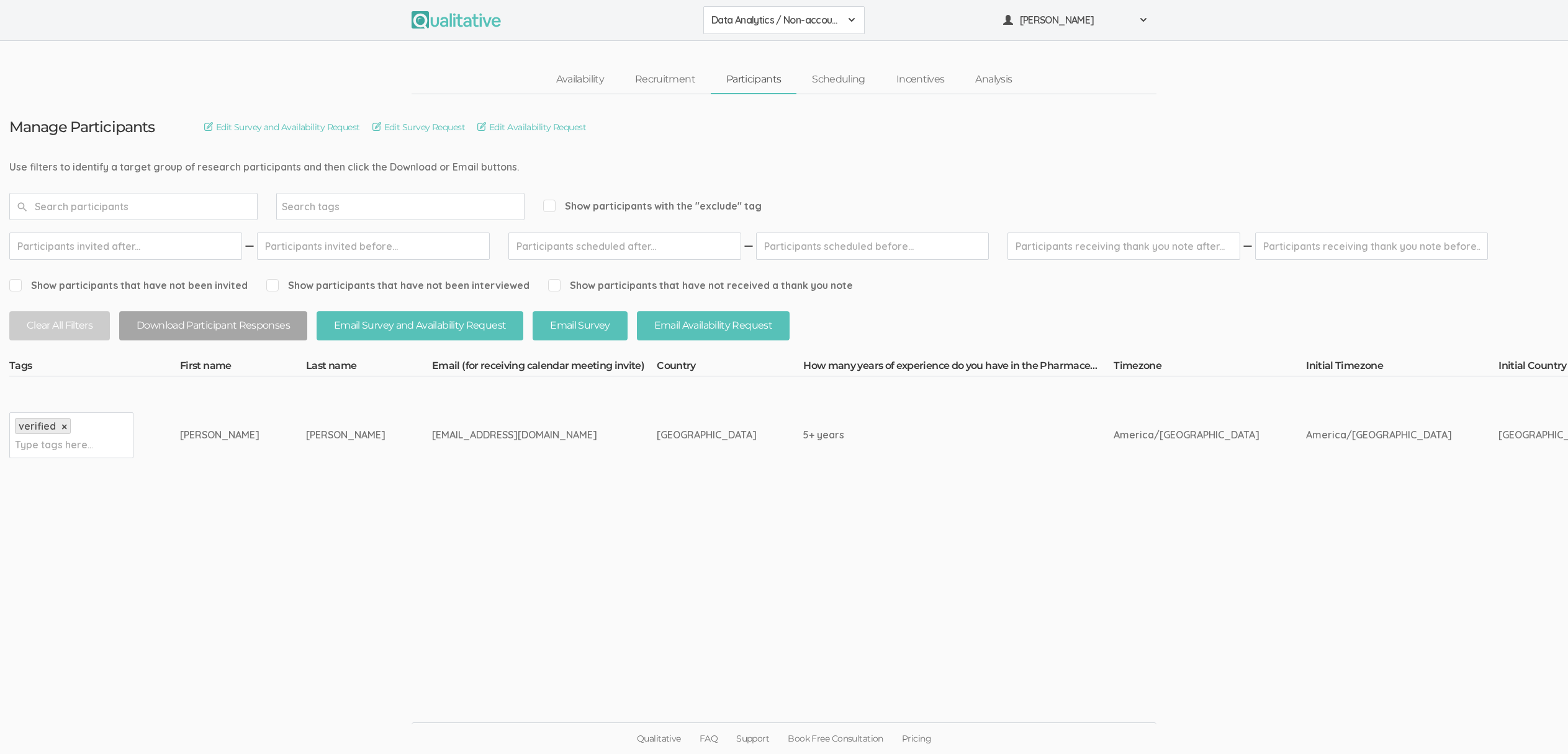
click at [255, 644] on ui-view "Manage Participants Edit Survey and Availability Request Edit Survey Request Ed…" at bounding box center [784, 377] width 1568 height 567
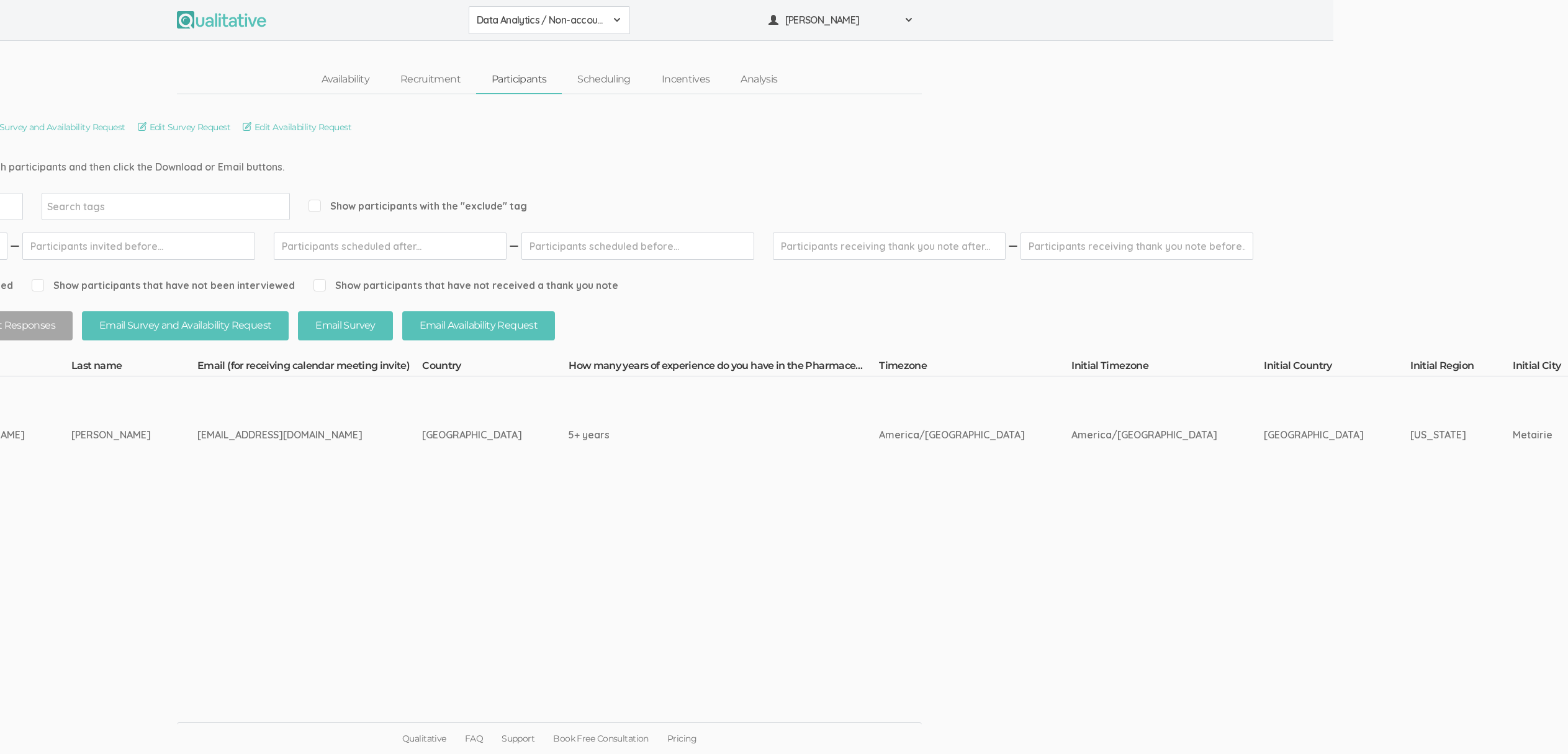
scroll to position [0, 256]
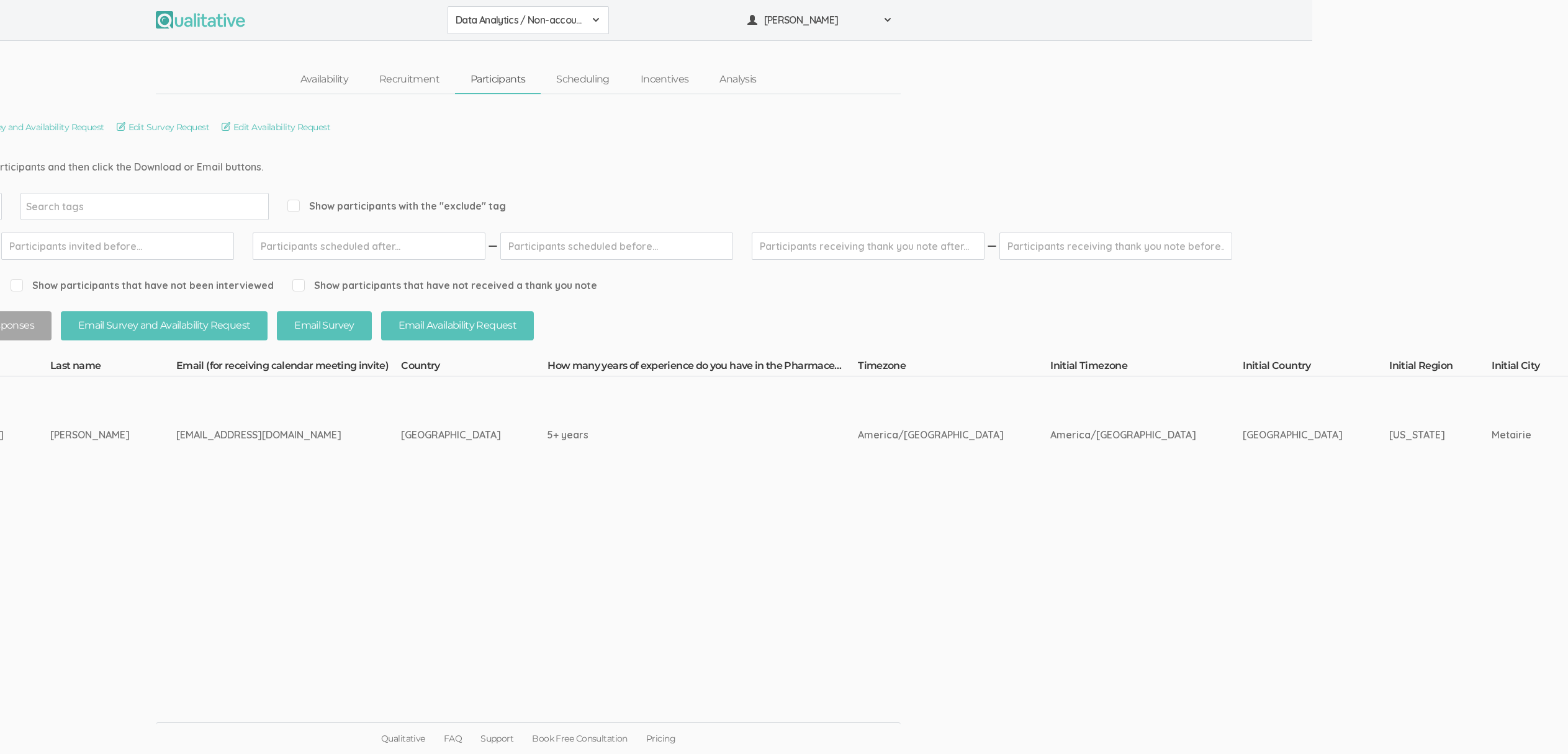
click at [198, 585] on ui-view "Manage Participants Edit Survey and Availability Request Edit Survey Request Ed…" at bounding box center [528, 377] width 1568 height 567
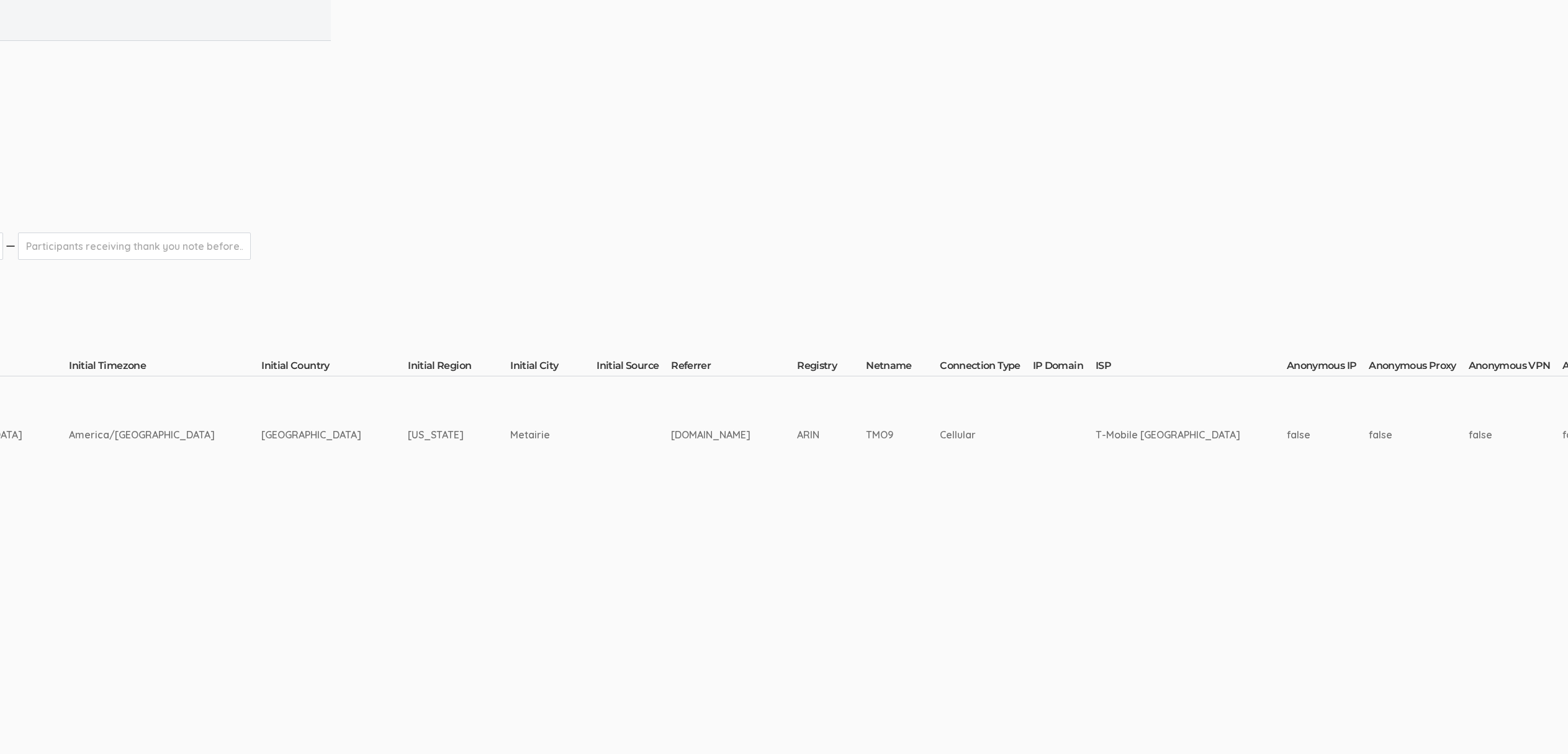
scroll to position [0, 2236]
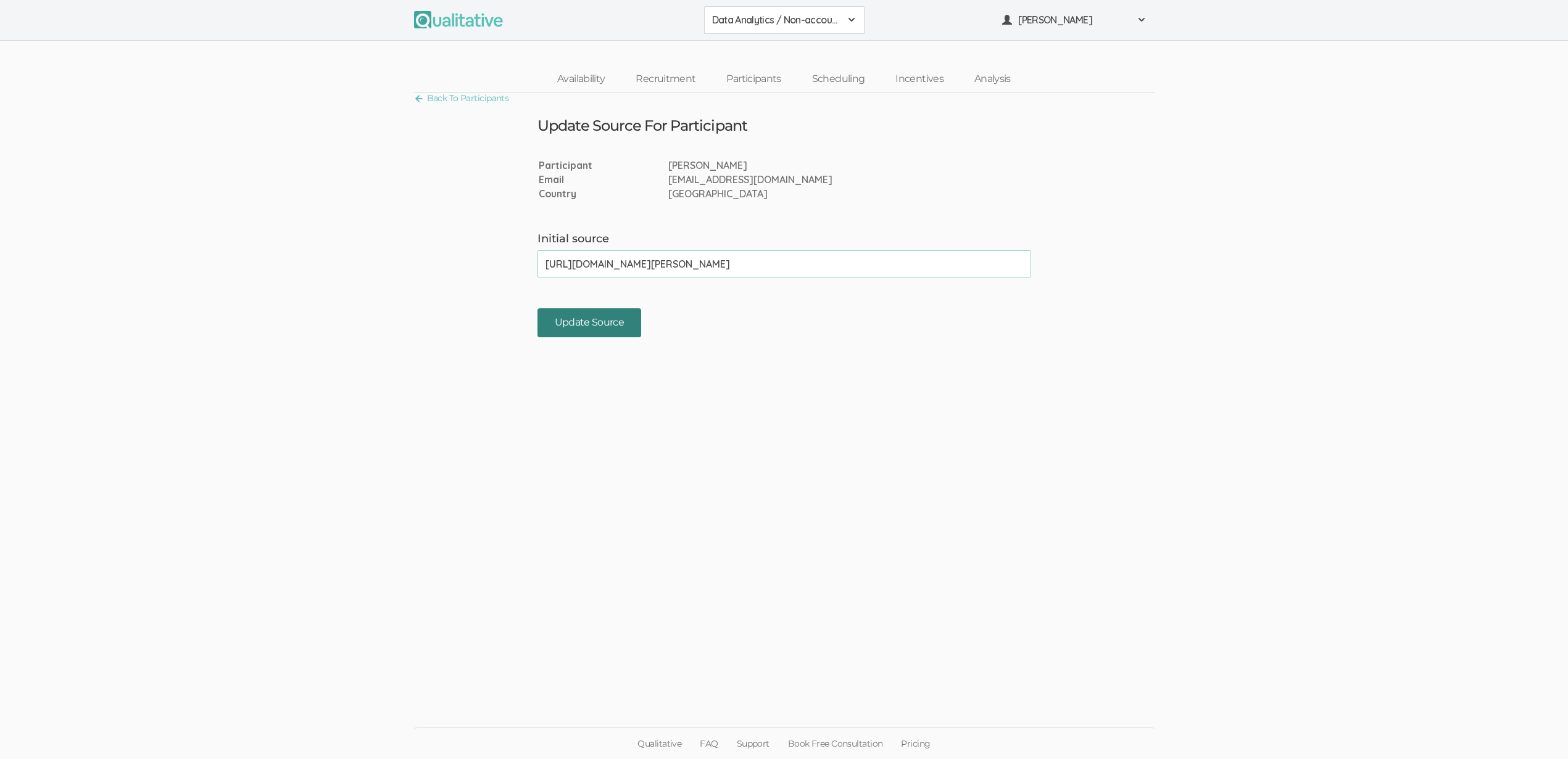
type input "[URL][DOMAIN_NAME][PERSON_NAME]"
click at [610, 326] on input "Update Source" at bounding box center [589, 322] width 104 height 29
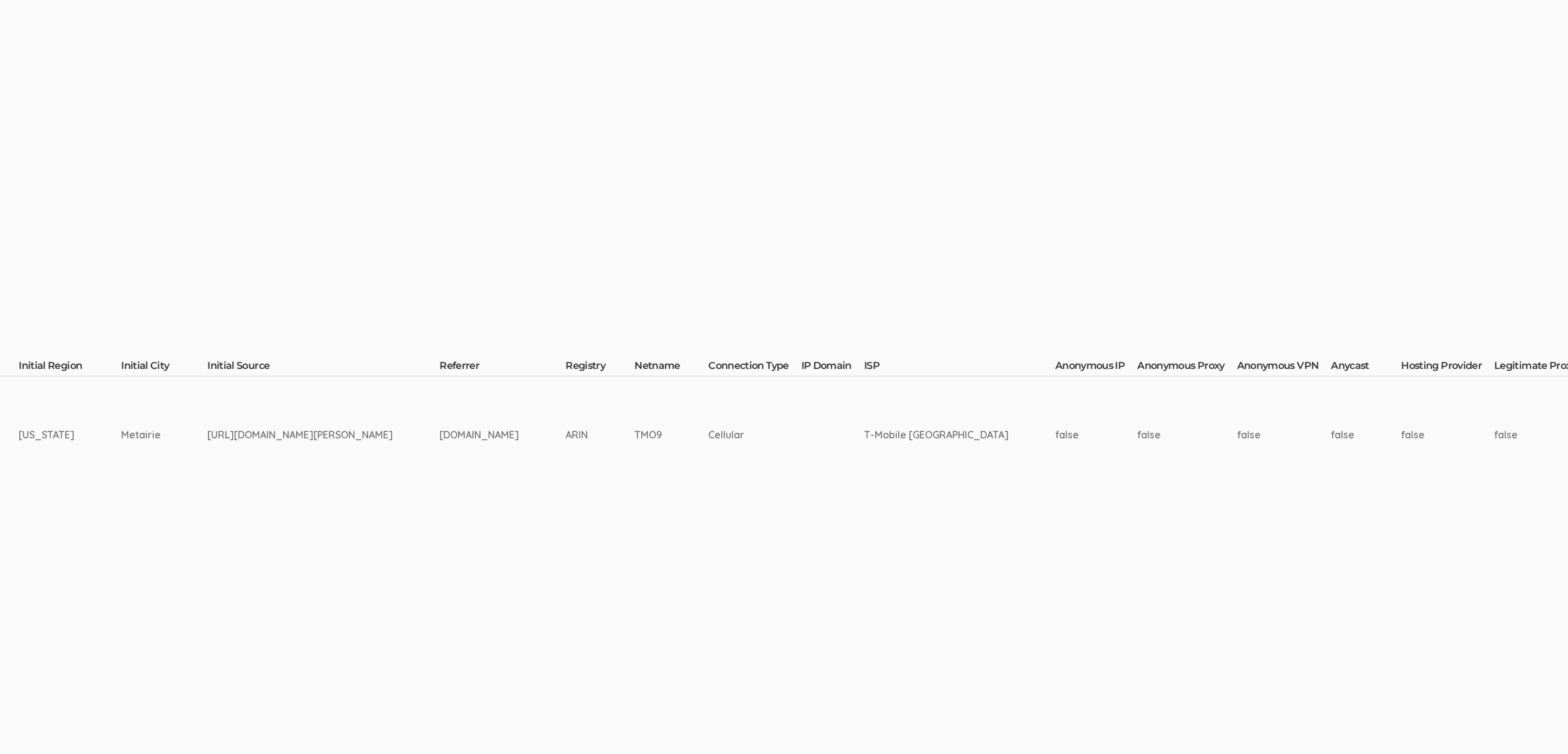
scroll to position [0, 2472]
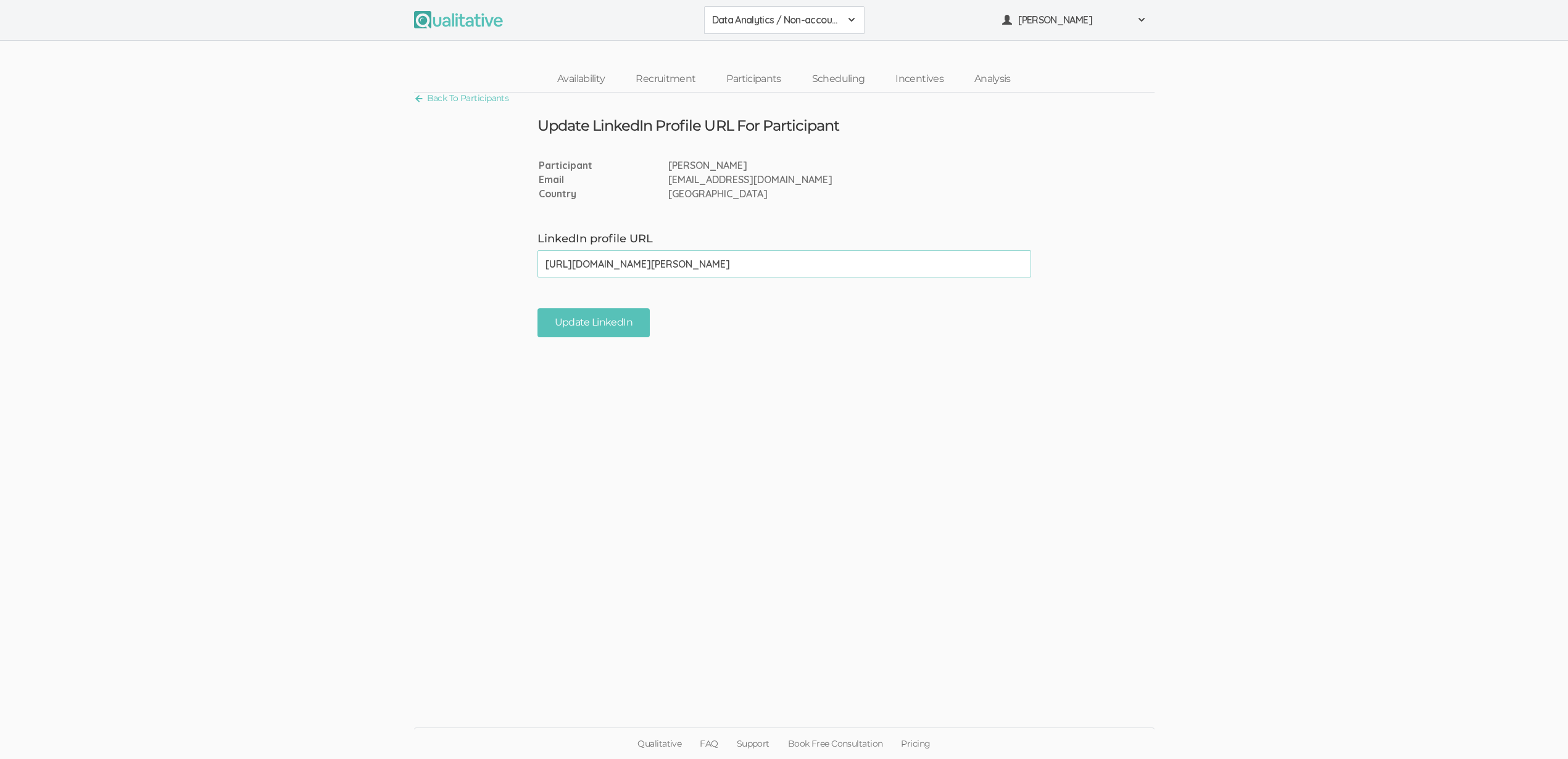
type input "https://www.linkedin.com/in/michelle-michaelis-27408962/"
click at [534, 327] on div "Update LinkedIn" at bounding box center [784, 322] width 512 height 29
click at [590, 318] on input "Update LinkedIn" at bounding box center [593, 322] width 112 height 29
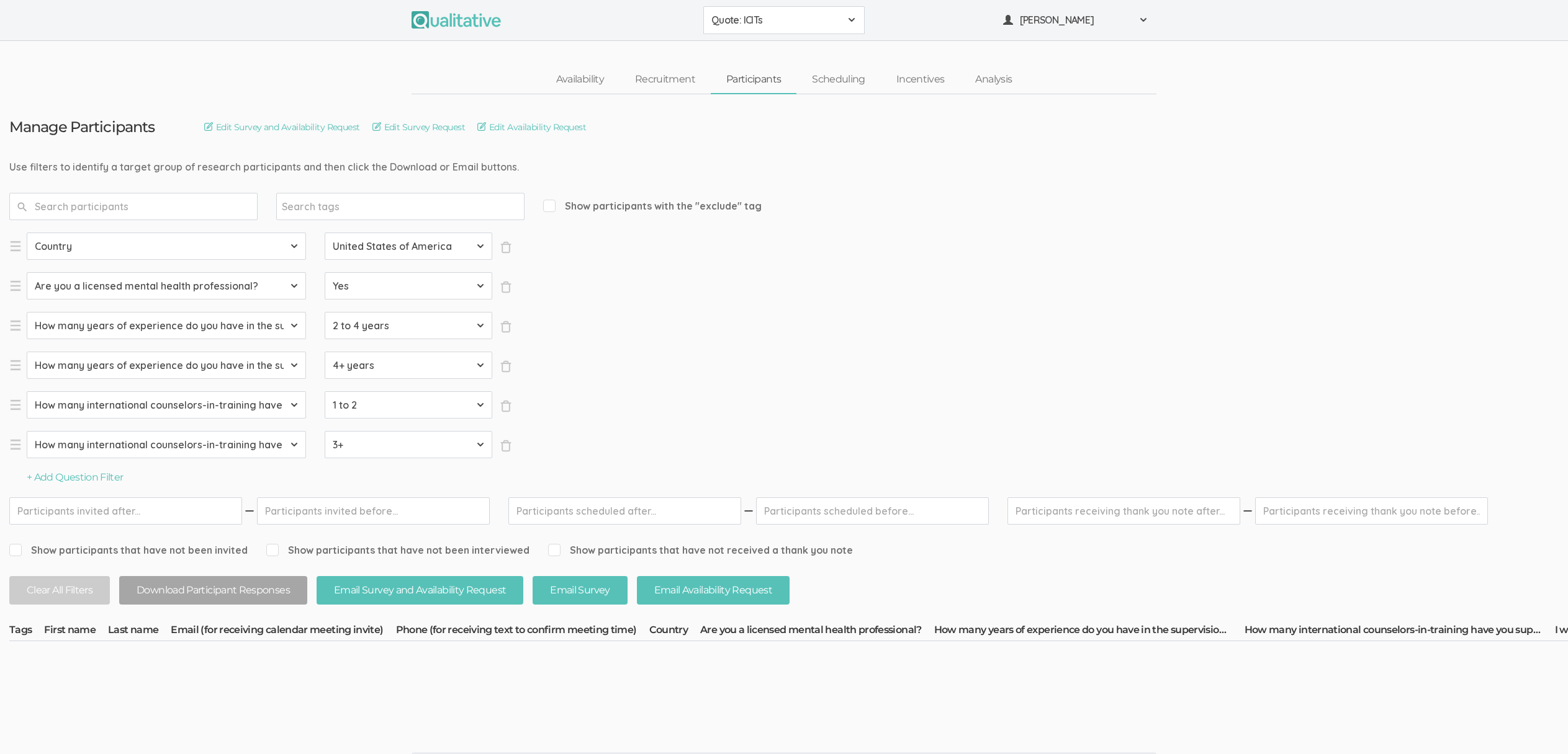
click at [509, 700] on ui-view "Qualitative FAQ Support Book Free Consultation Pricing" at bounding box center [784, 737] width 1568 height 93
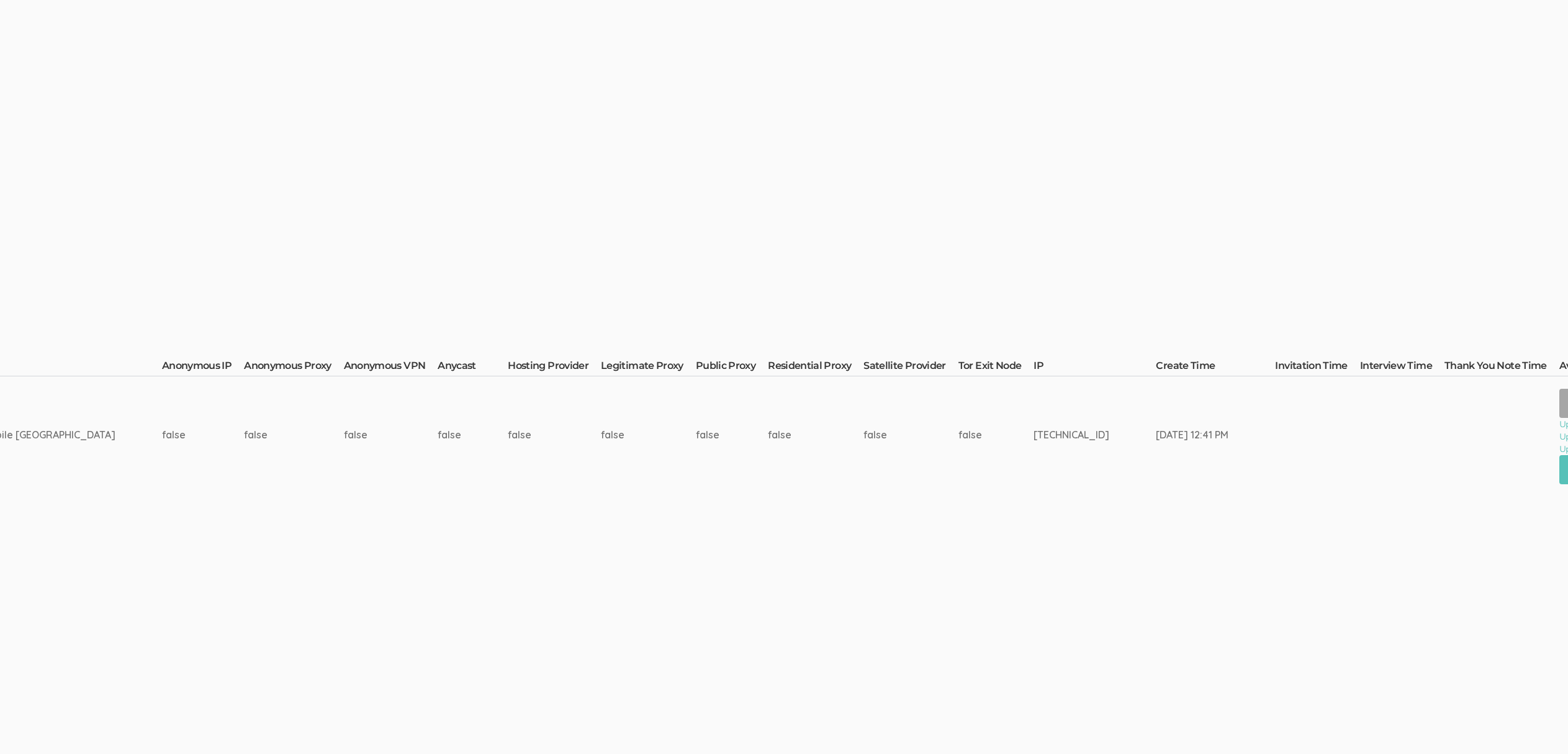
scroll to position [0, 2701]
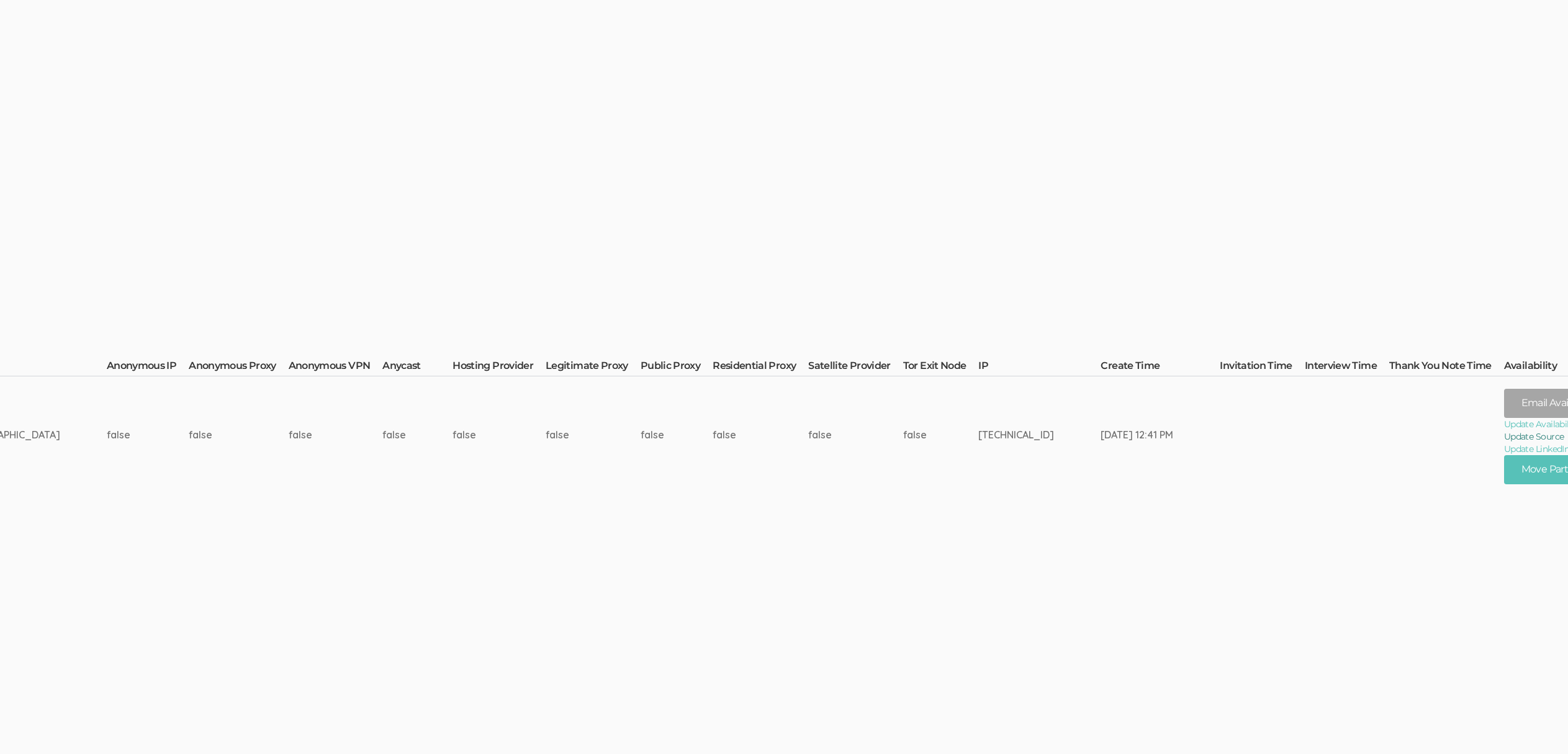
click at [1504, 436] on link "Update Source" at bounding box center [1583, 436] width 160 height 12
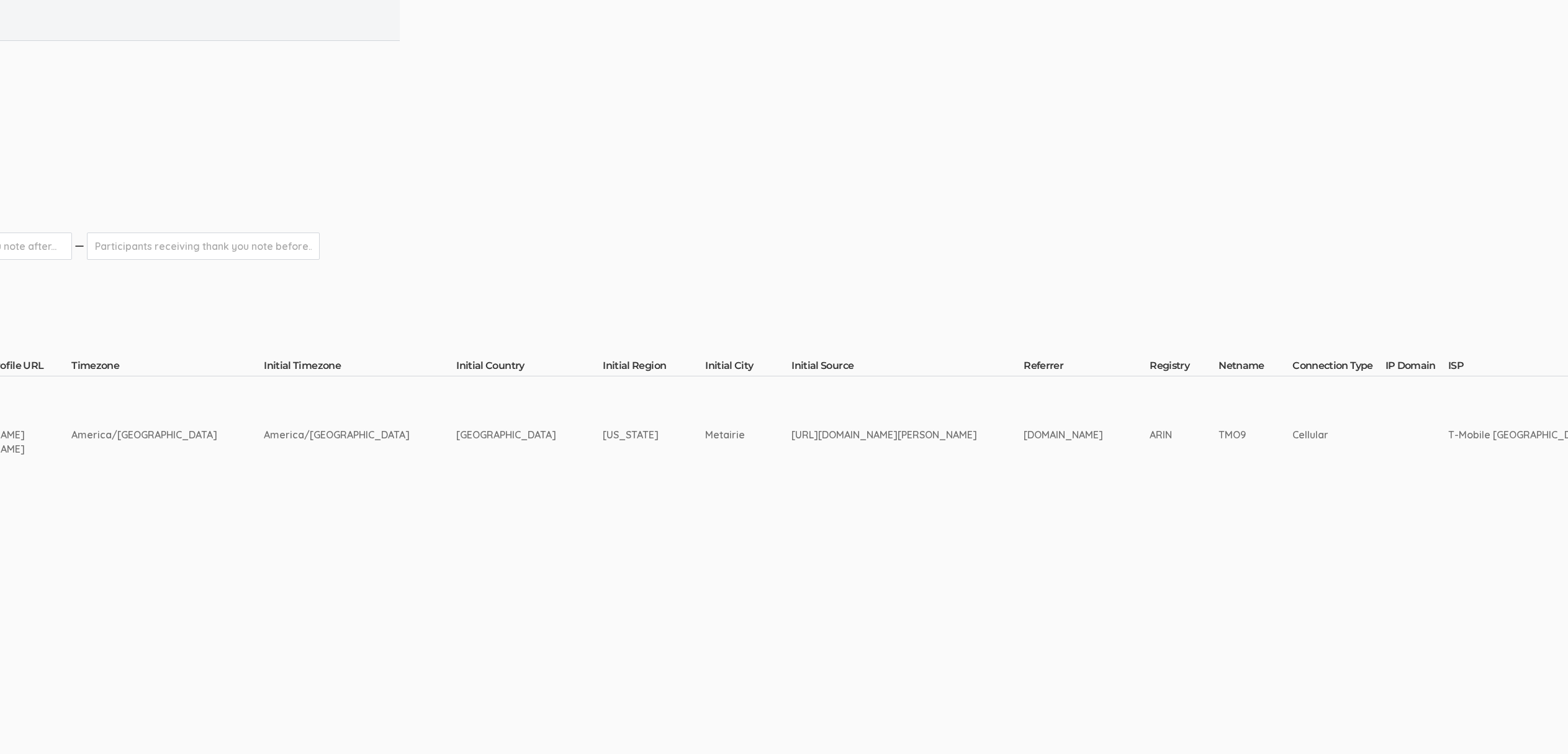
scroll to position [0, 0]
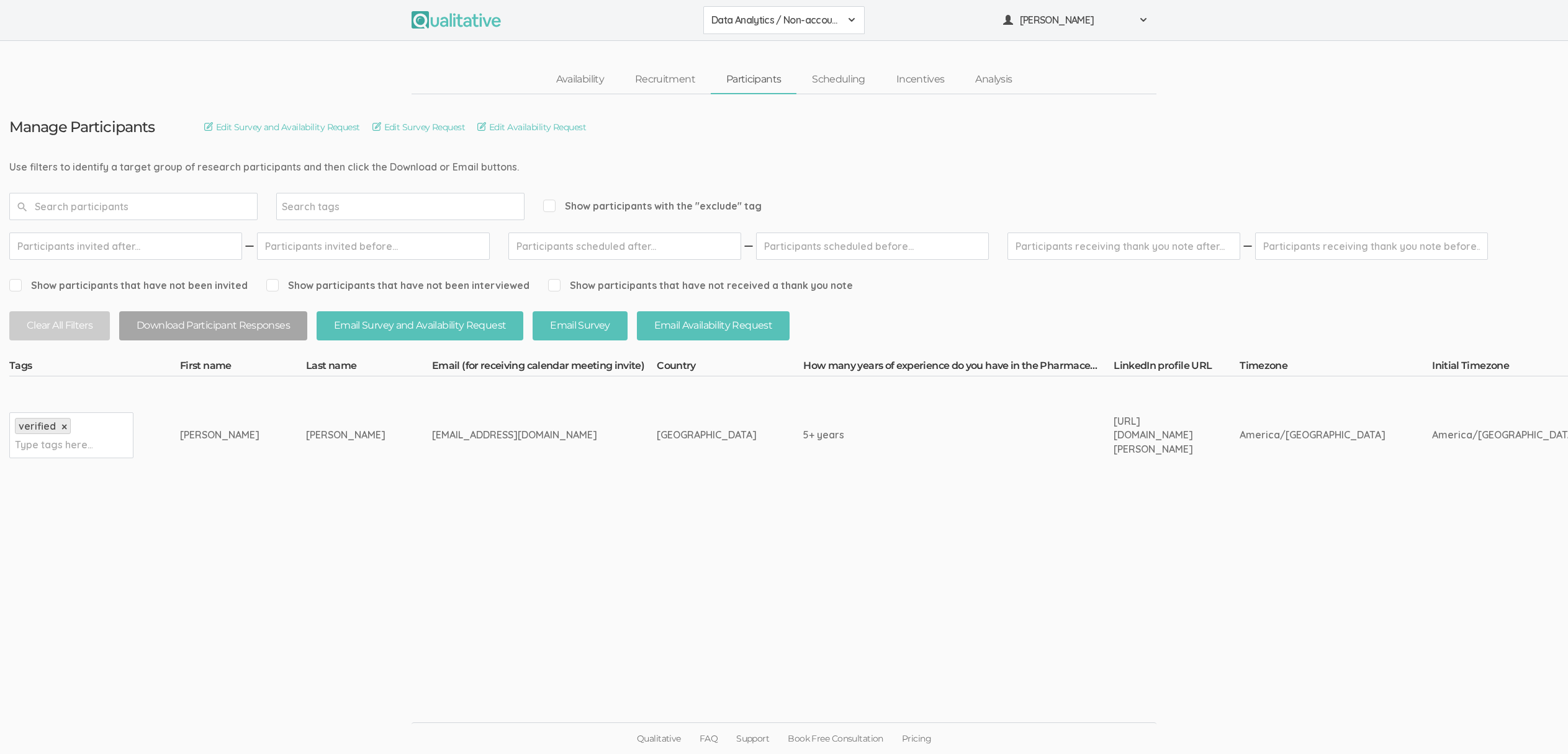
click at [432, 437] on div "[EMAIL_ADDRESS][DOMAIN_NAME]" at bounding box center [521, 435] width 178 height 15
copy tr "[EMAIL_ADDRESS][DOMAIN_NAME]"
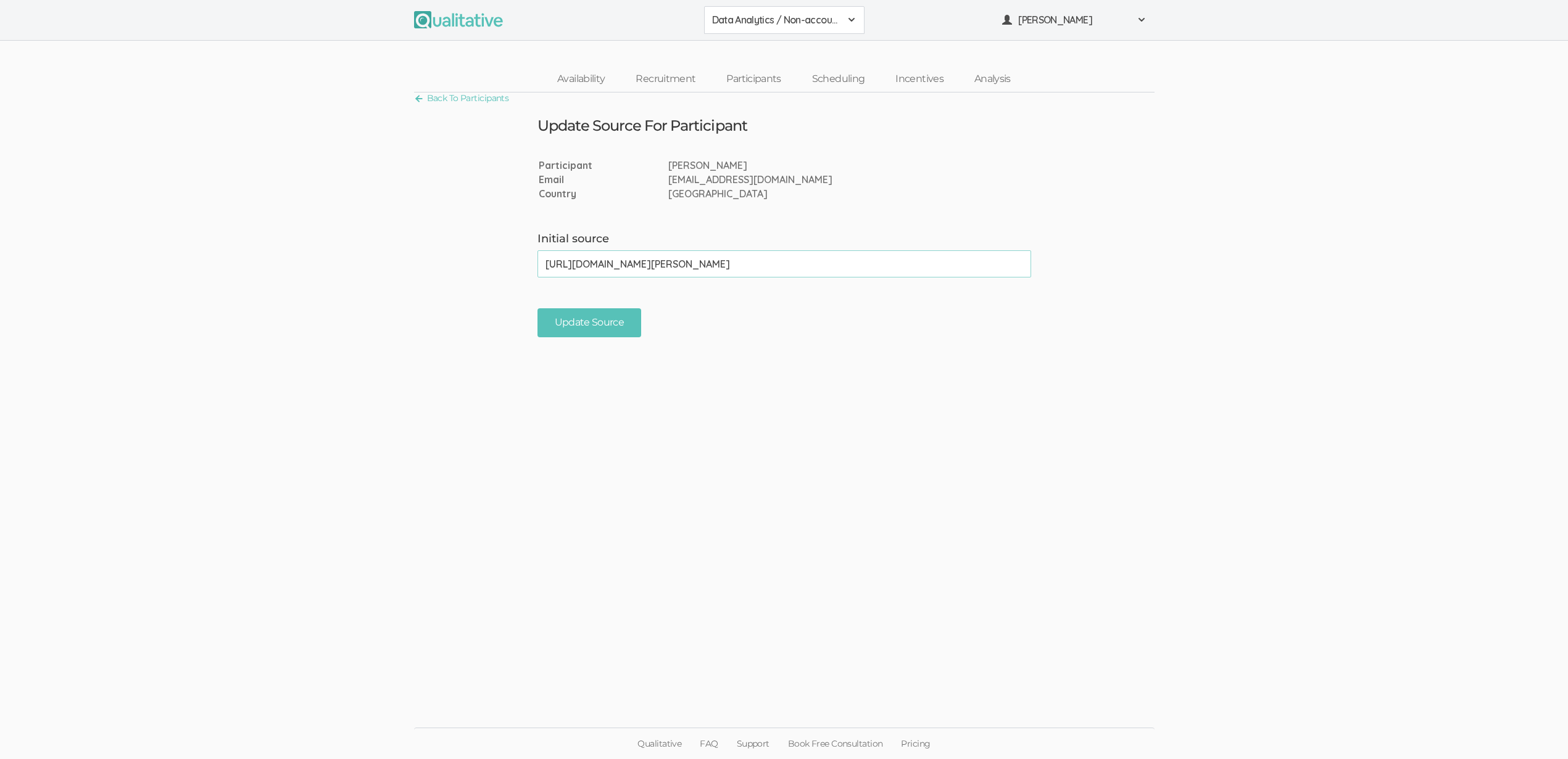
click at [702, 270] on input "[URL][DOMAIN_NAME][PERSON_NAME]" at bounding box center [784, 264] width 494 height 27
click at [703, 270] on input "[URL][DOMAIN_NAME][PERSON_NAME]" at bounding box center [784, 264] width 494 height 27
click at [703, 271] on input "[URL][DOMAIN_NAME][PERSON_NAME]" at bounding box center [784, 264] width 494 height 27
click at [537, 326] on input "Update Source" at bounding box center [589, 340] width 104 height 29
click at [613, 272] on input "Initial source" at bounding box center [784, 264] width 494 height 27
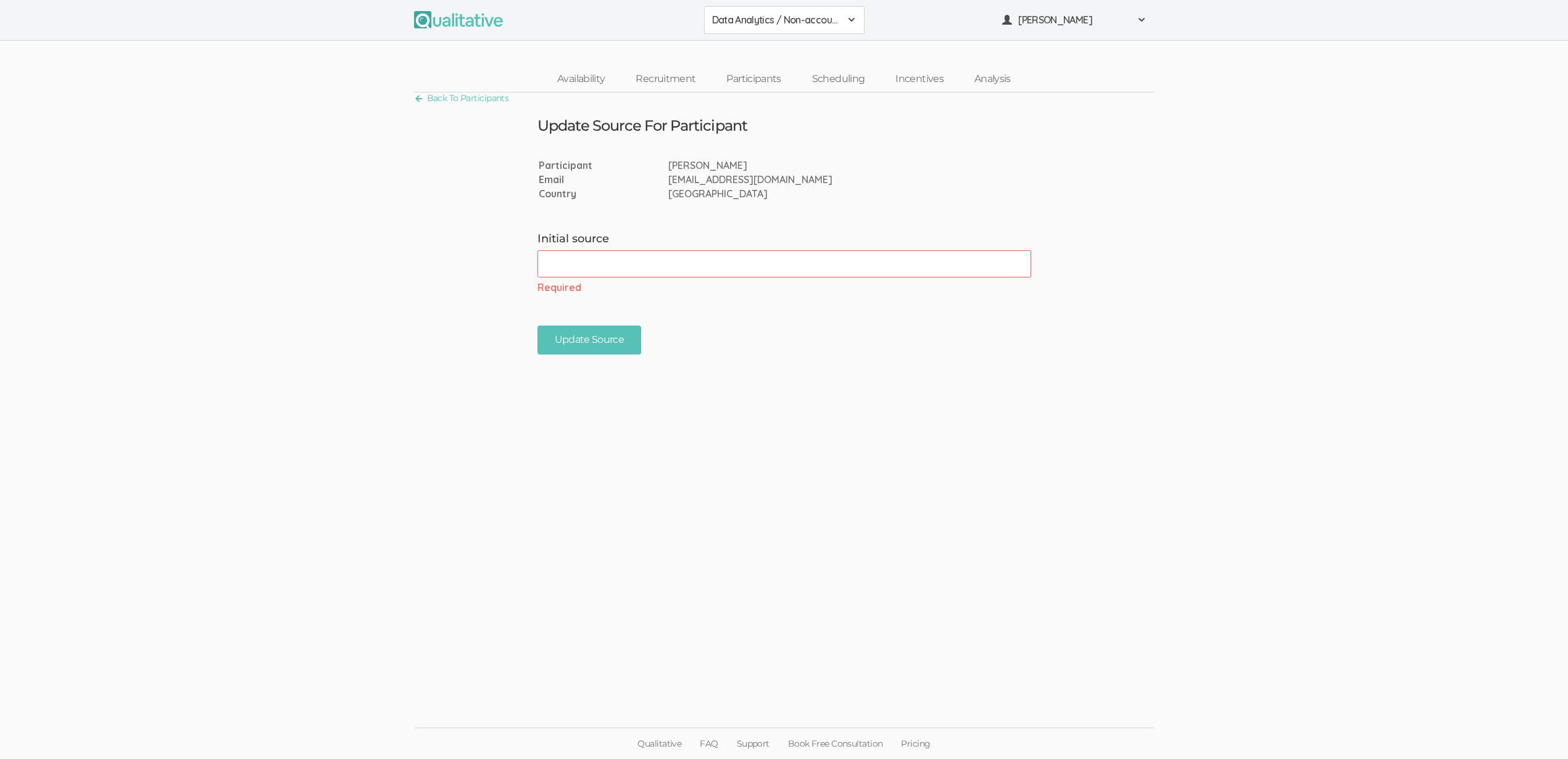
click at [486, 300] on form "Initial source (error) Required Update Source" at bounding box center [784, 293] width 1568 height 123
click at [555, 339] on input "Update Source" at bounding box center [589, 340] width 104 height 29
drag, startPoint x: 564, startPoint y: 346, endPoint x: 544, endPoint y: 355, distance: 21.9
click at [564, 346] on input "Update Source" at bounding box center [589, 340] width 104 height 29
click at [537, 326] on input "Update Source" at bounding box center [589, 340] width 104 height 29
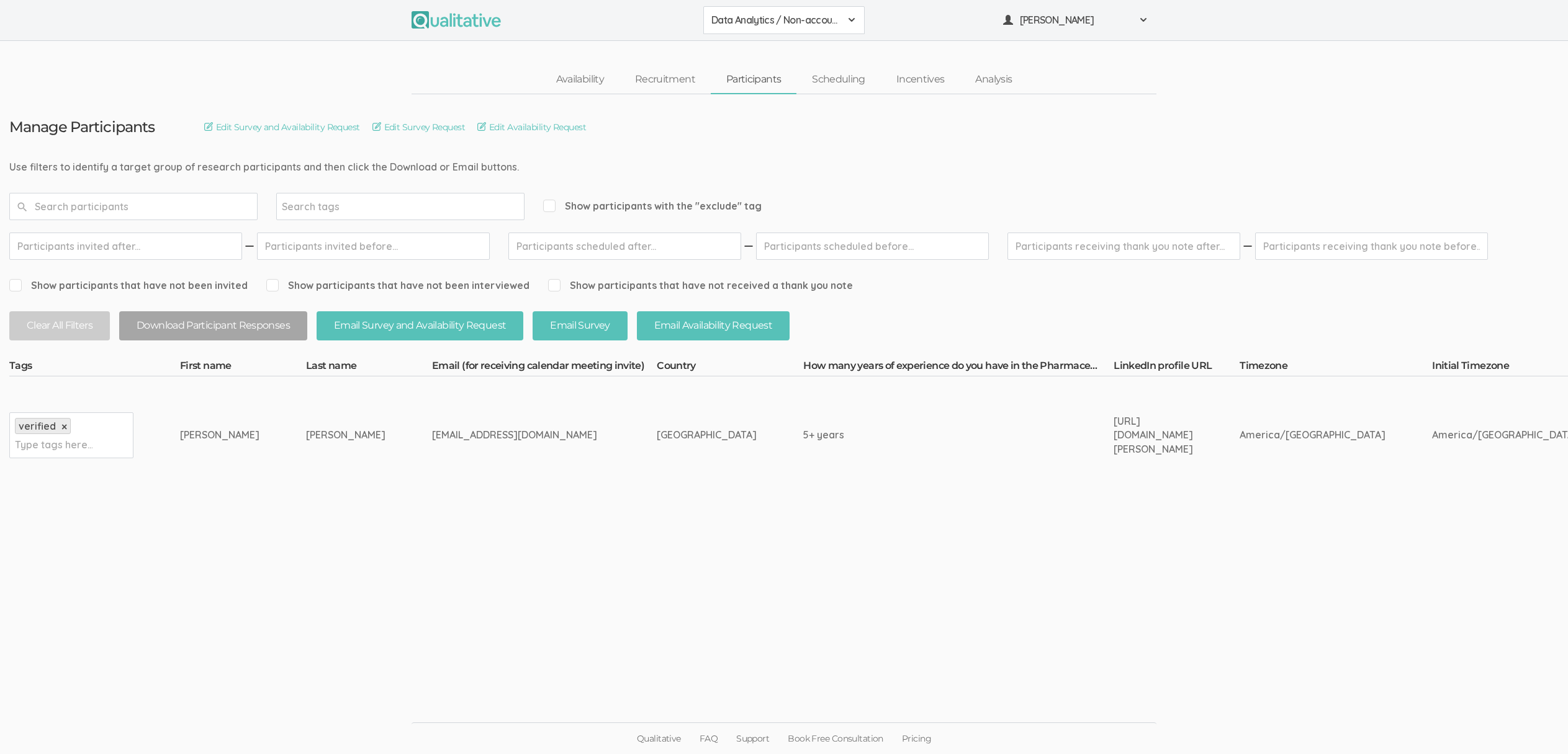
drag, startPoint x: 389, startPoint y: 754, endPoint x: 632, endPoint y: 778, distance: 244.2
click at [632, 754] on html "Data Analytics / Non-accounting 2310 FL Elic AAM 2310 FL Elic LTXF 2310 FL Elic…" at bounding box center [784, 377] width 1568 height 754
click at [376, 554] on ui-view "Manage Participants Edit Survey and Availability Request Edit Survey Request Ed…" at bounding box center [784, 377] width 1568 height 567
click at [509, 492] on td "michelledouglasmmd@gmail.com" at bounding box center [544, 435] width 224 height 117
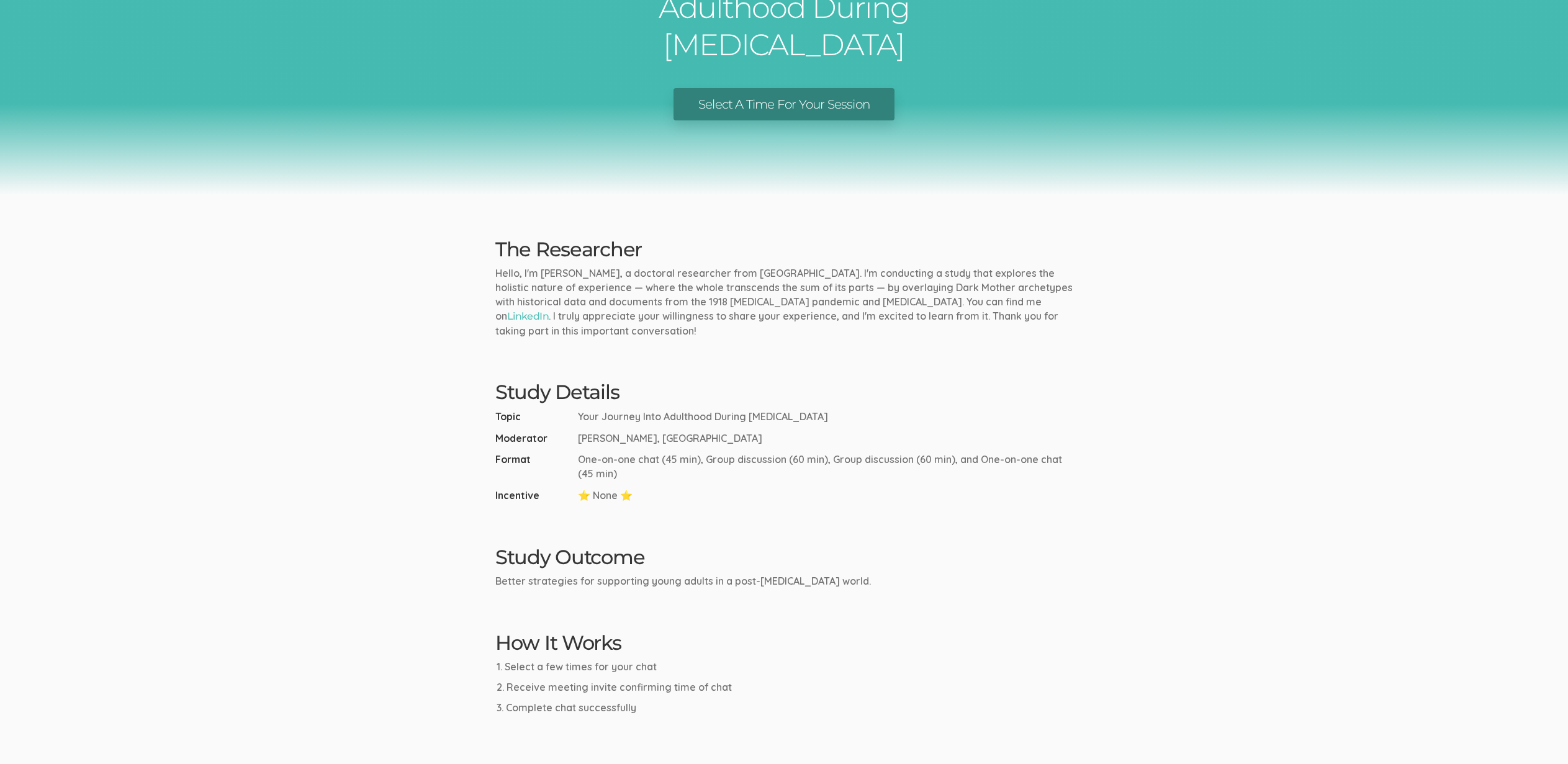
scroll to position [141, 0]
click at [259, 524] on ui-view "Research Study Your Journey Into Adulthood During COVID-19 Select A Time For Yo…" at bounding box center [784, 343] width 1568 height 969
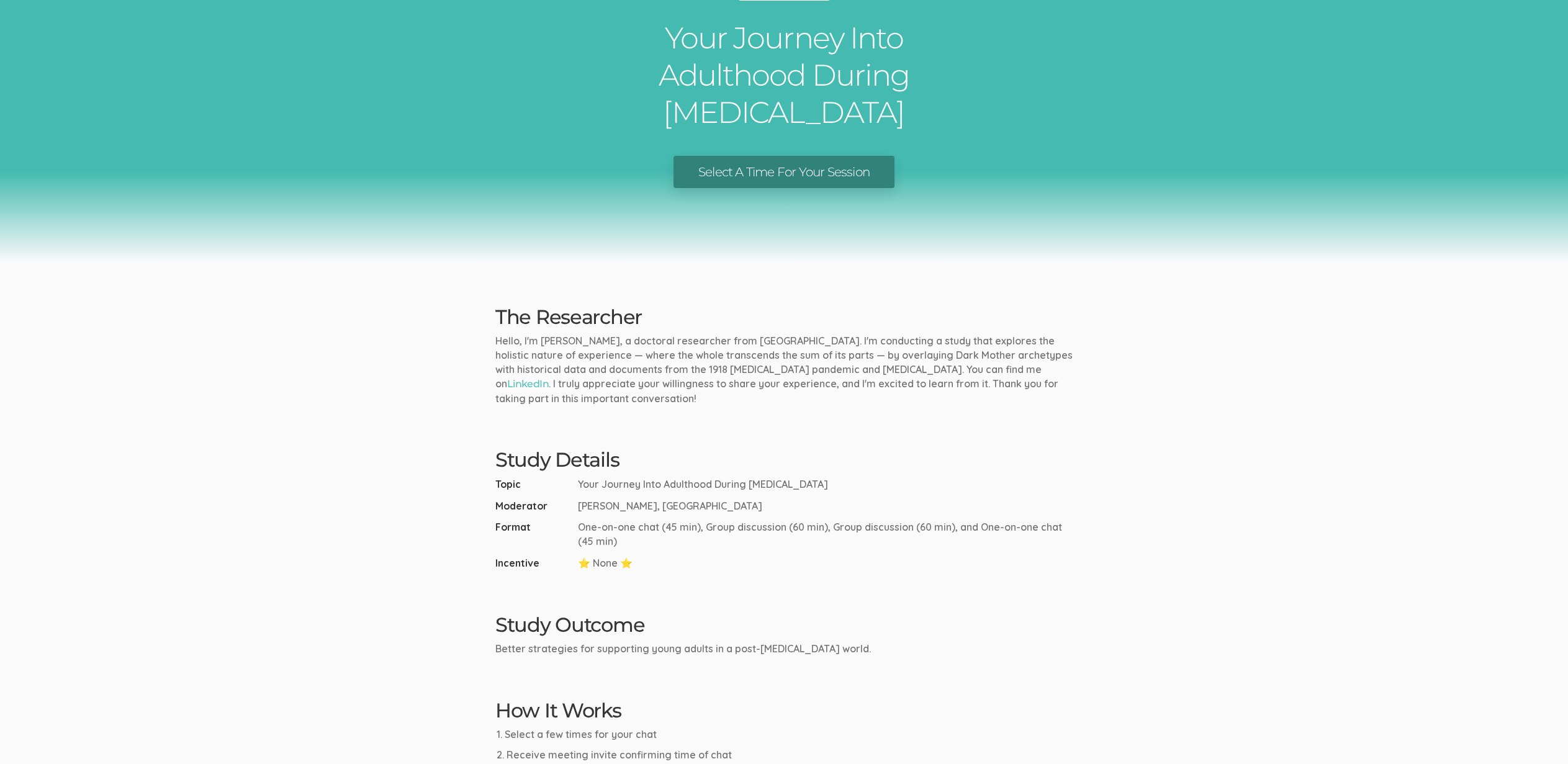
scroll to position [0, 0]
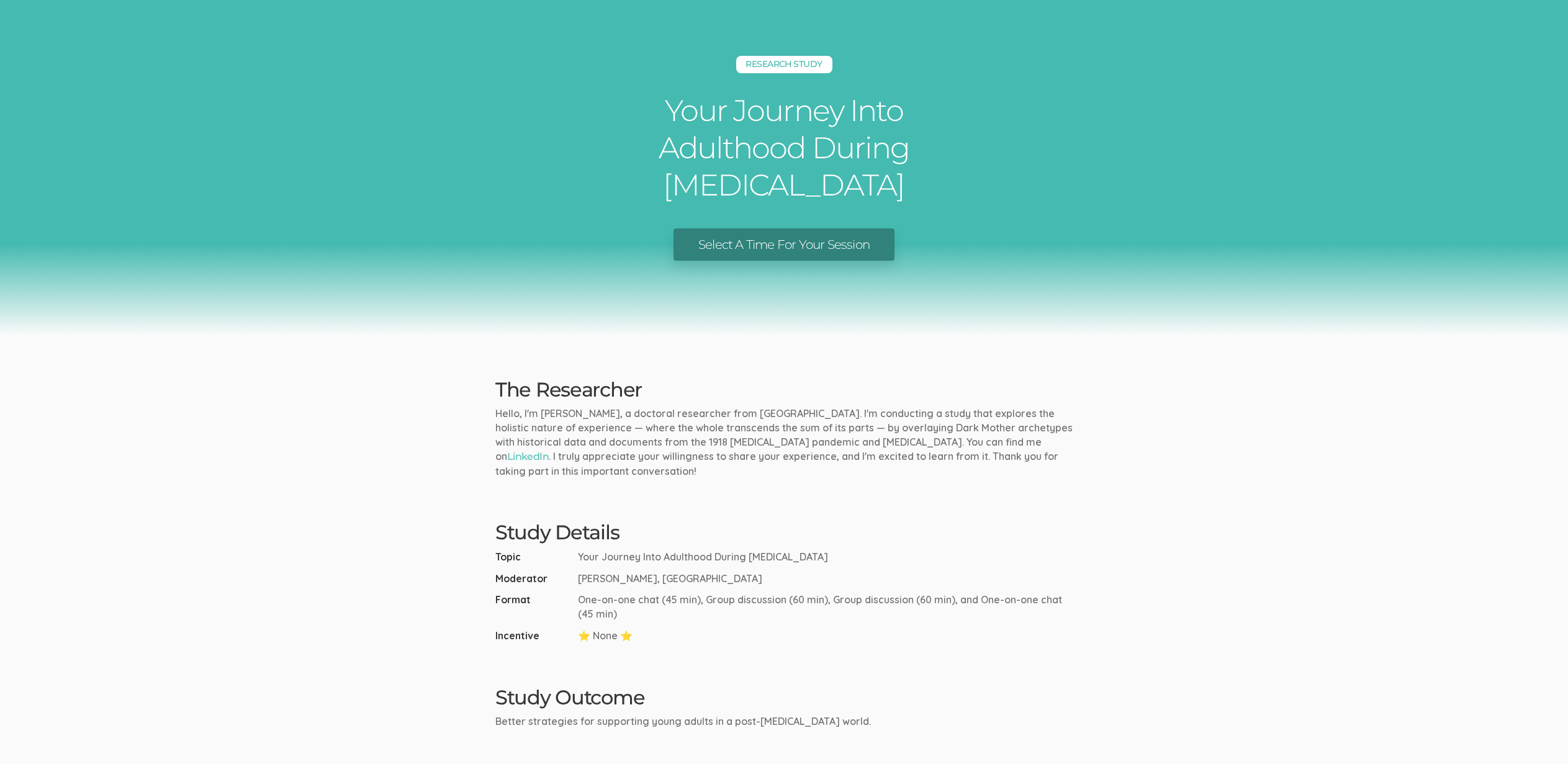
click at [732, 242] on link "Select A Time For Your Session" at bounding box center [784, 245] width 221 height 33
click at [294, 284] on div "Research Study Your Journey Into Adulthood During COVID-19 Select A Time For Yo…" at bounding box center [784, 167] width 1568 height 335
click at [771, 229] on link "Select A Time For Your Session" at bounding box center [784, 245] width 221 height 33
click at [425, 412] on ui-view "Research Study Your Journey Into Adulthood During COVID-19 Select A Time For Yo…" at bounding box center [784, 484] width 1568 height 969
click at [159, 183] on div "Research Study Your Journey Into Adulthood During COVID-19 Select A Time For Yo…" at bounding box center [784, 167] width 1568 height 335
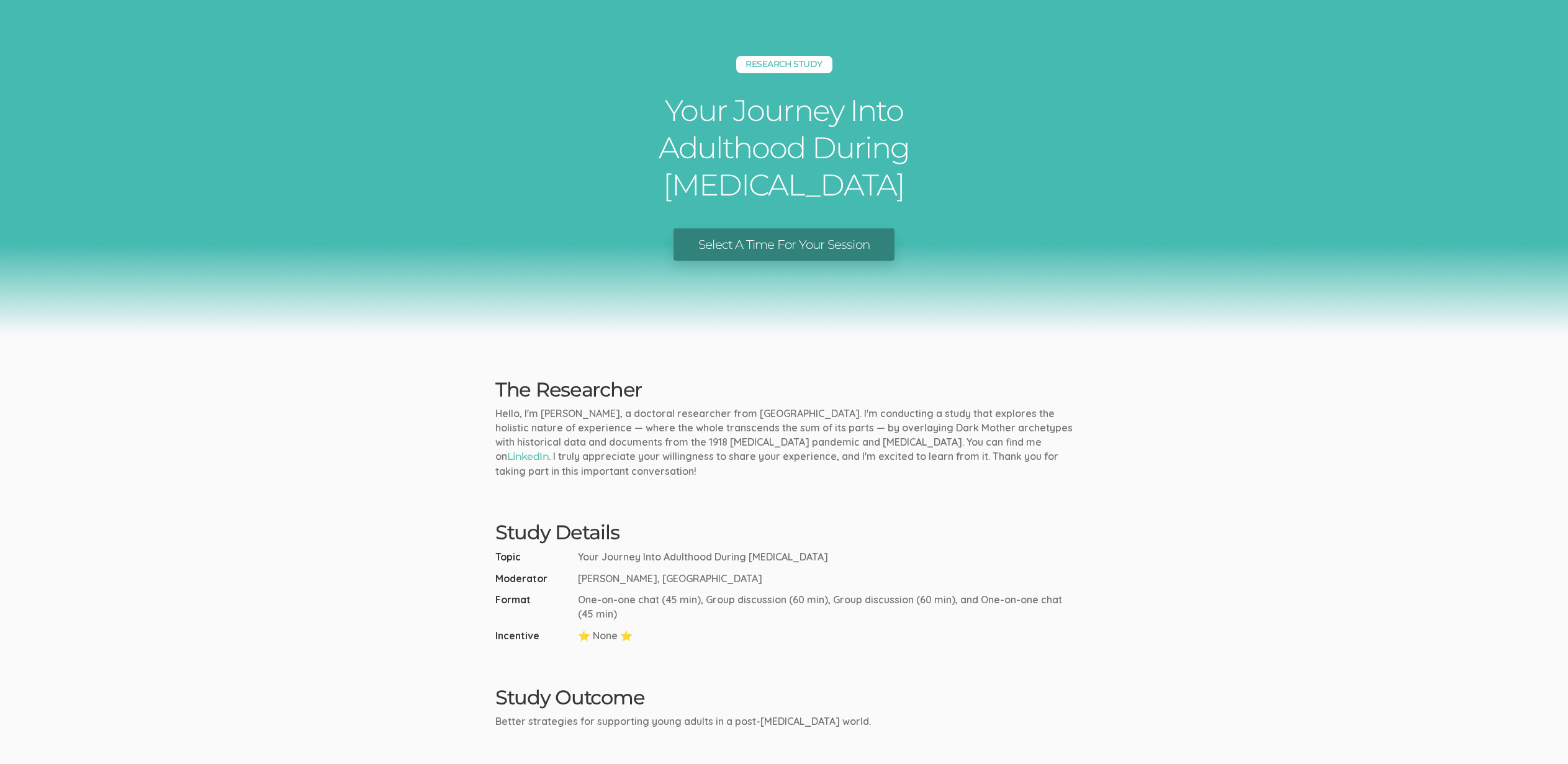
click at [489, 640] on div "Study Details Topic Your Journey Into Adulthood During COVID-19 Moderator Erica…" at bounding box center [784, 582] width 596 height 121
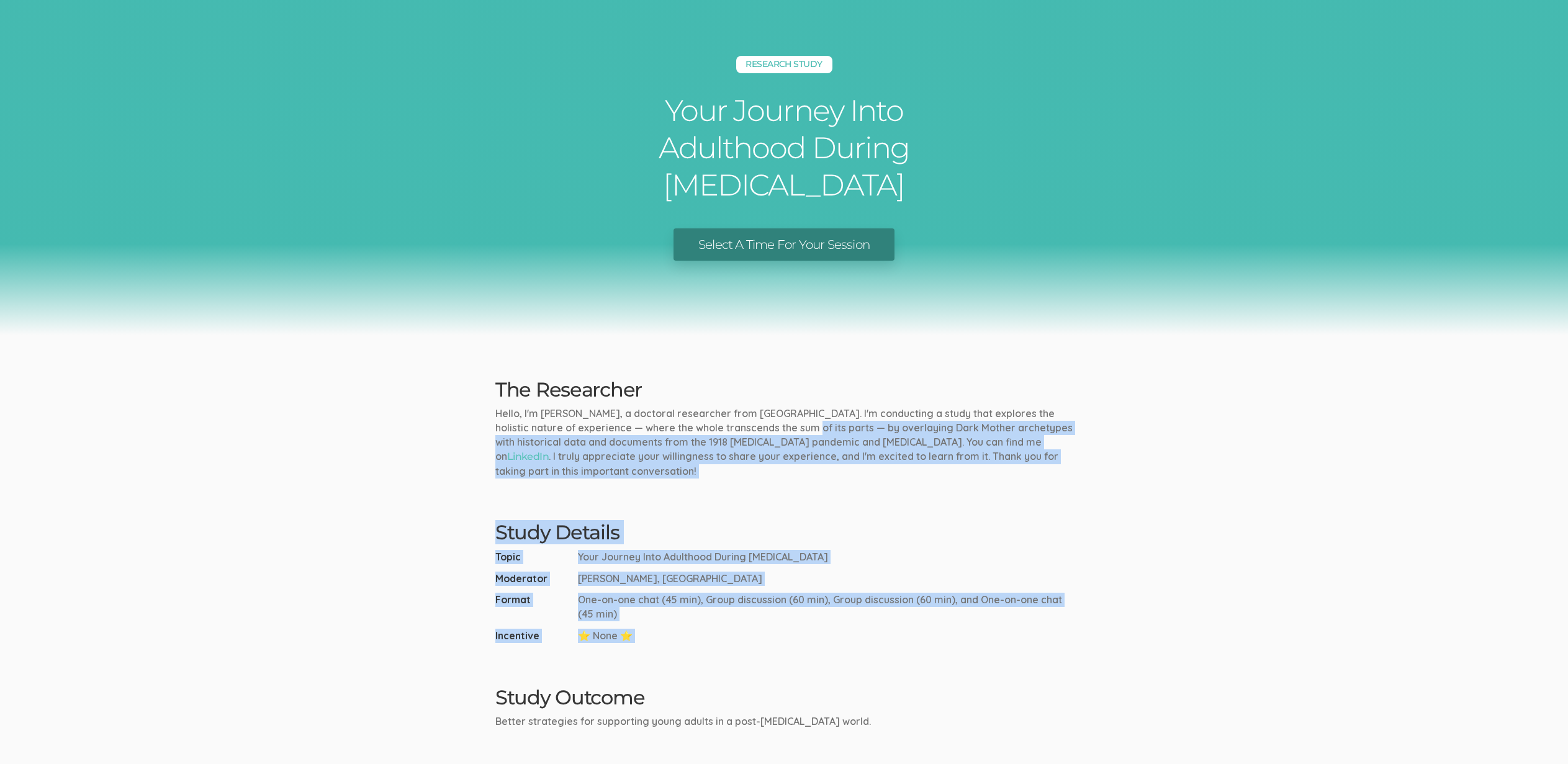
drag, startPoint x: 757, startPoint y: 645, endPoint x: 775, endPoint y: 433, distance: 212.8
click at [775, 433] on ui-view "Research Study Your Journey Into Adulthood During COVID-19 Select A Time For Yo…" at bounding box center [784, 484] width 1568 height 969
click at [775, 433] on p "Hello, I'm Erica Starks, a doctoral researcher from Pacifica Graduate Institute…" at bounding box center [784, 442] width 577 height 71
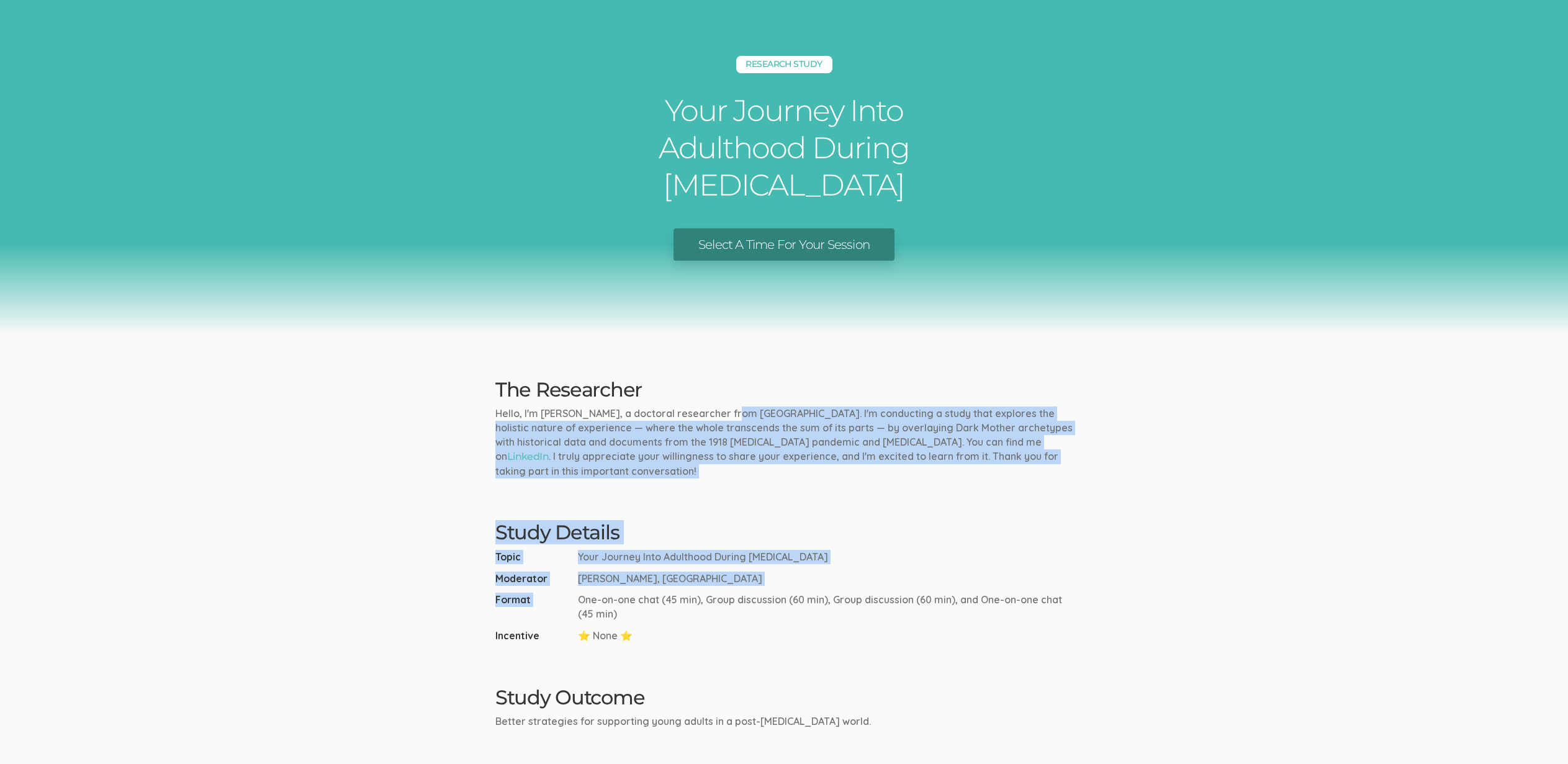
drag, startPoint x: 720, startPoint y: 416, endPoint x: 671, endPoint y: 589, distance: 179.8
click at [671, 590] on ui-view "Research Study Your Journey Into Adulthood During [MEDICAL_DATA] Select A Time …" at bounding box center [784, 484] width 1568 height 969
click at [671, 589] on ul "Topic Your Journey Into Adulthood During COVID-19 Moderator Erica Starks, Pacif…" at bounding box center [784, 596] width 577 height 93
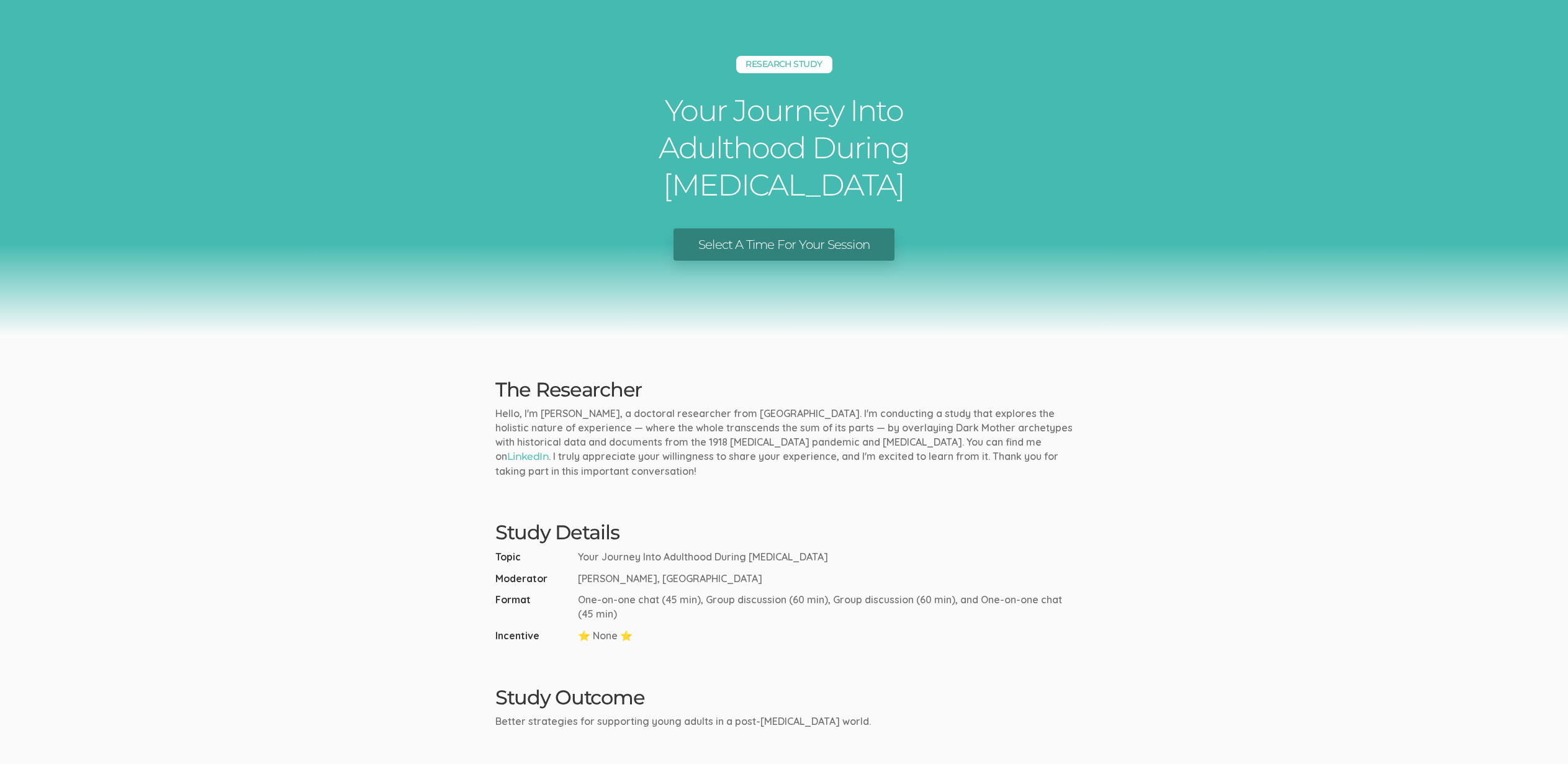
drag, startPoint x: 863, startPoint y: 586, endPoint x: 802, endPoint y: 420, distance: 176.9
click at [802, 420] on ui-view "Research Study Your Journey Into Adulthood During COVID-19 Select A Time For Yo…" at bounding box center [784, 484] width 1568 height 969
click at [802, 420] on p "Hello, I'm Erica Starks, a doctoral researcher from Pacifica Graduate Institute…" at bounding box center [784, 442] width 577 height 71
drag, startPoint x: 766, startPoint y: 416, endPoint x: 766, endPoint y: 599, distance: 183.0
click at [766, 599] on ui-view "Research Study Your Journey Into Adulthood During COVID-19 Select A Time For Yo…" at bounding box center [784, 484] width 1568 height 969
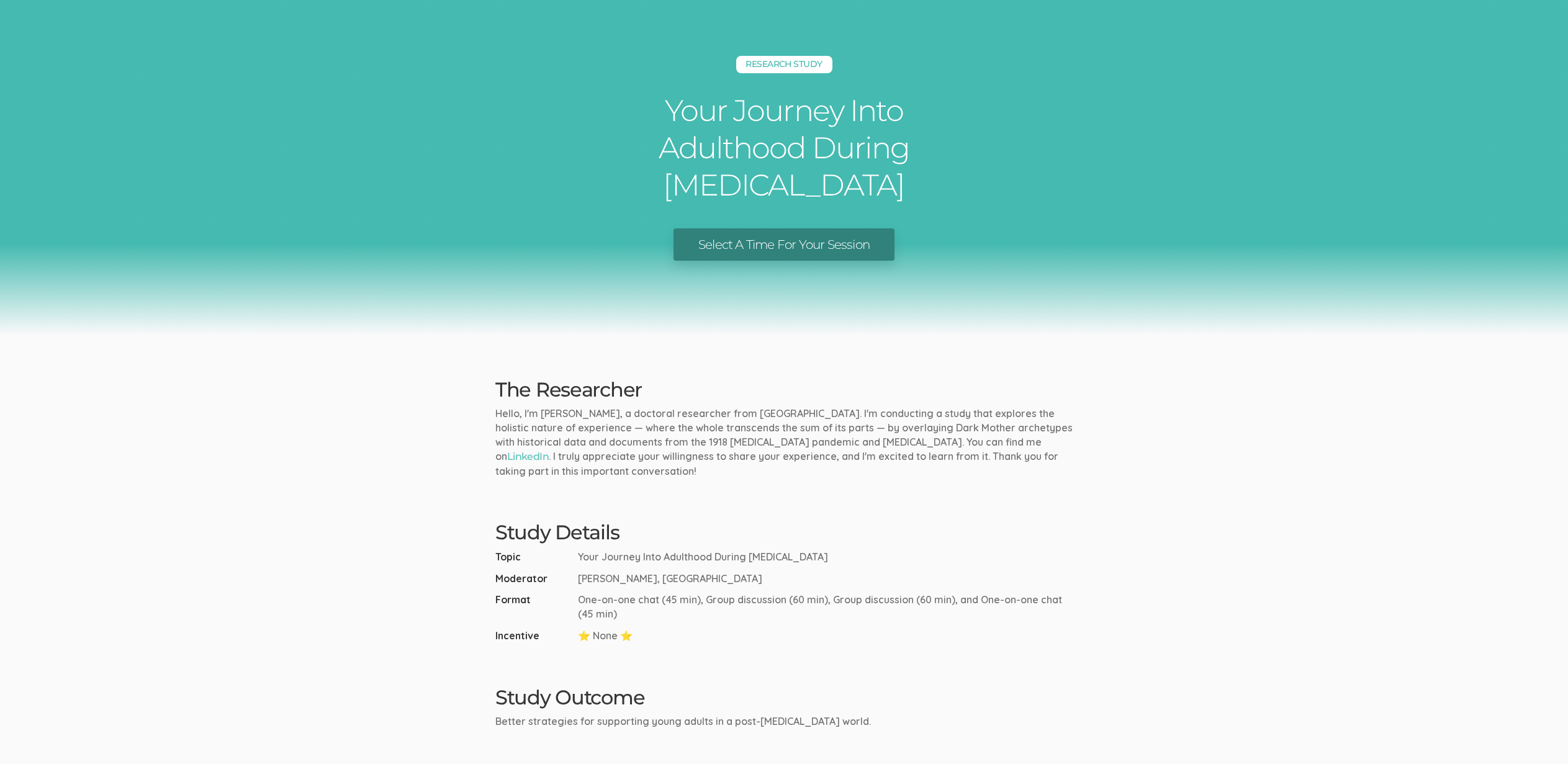
click at [766, 600] on span "One-on-one chat (45 min), Group discussion (60 min), Group discussion (60 min),…" at bounding box center [826, 606] width 495 height 28
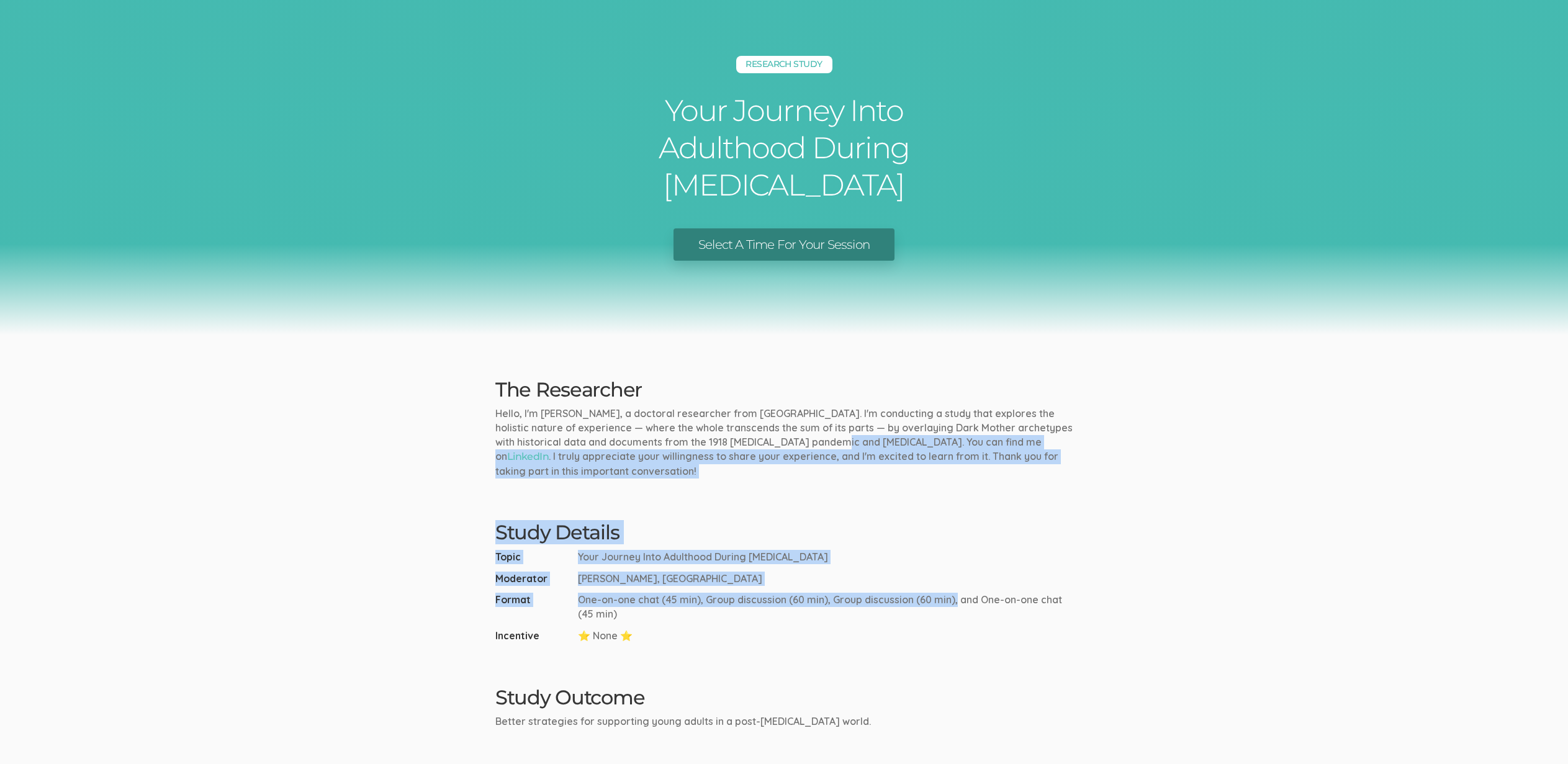
drag, startPoint x: 793, startPoint y: 584, endPoint x: 790, endPoint y: 443, distance: 141.0
click at [790, 443] on ui-view "Research Study Your Journey Into Adulthood During COVID-19 Select A Time For Yo…" at bounding box center [784, 484] width 1568 height 969
click at [790, 438] on p "Hello, I'm Erica Starks, a doctoral researcher from Pacifica Graduate Institute…" at bounding box center [784, 442] width 577 height 71
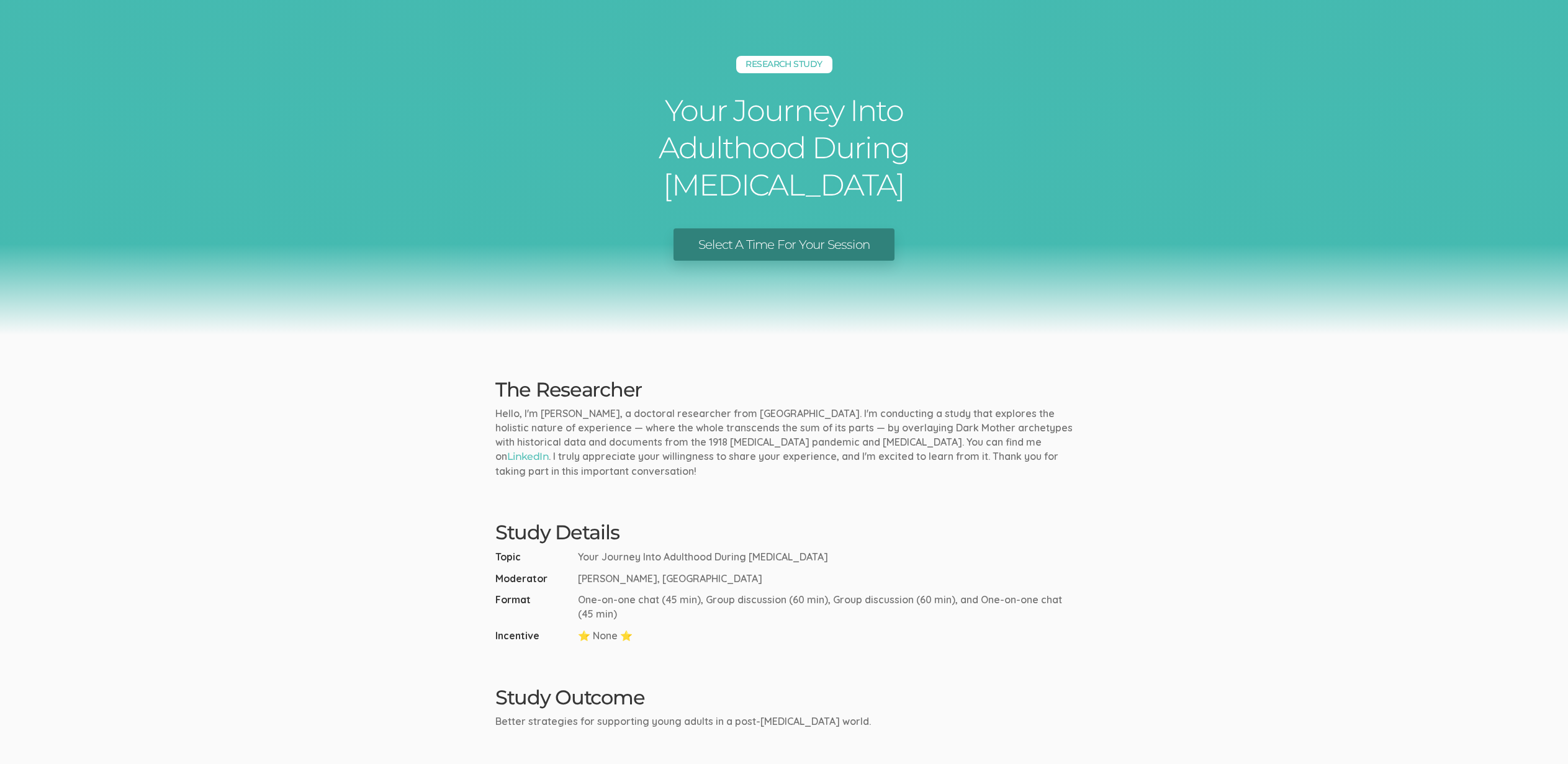
click at [757, 443] on p "Hello, I'm Erica Starks, a doctoral researcher from Pacifica Graduate Institute…" at bounding box center [784, 442] width 577 height 71
click at [724, 438] on p "Hello, I'm Erica Starks, a doctoral researcher from Pacifica Graduate Institute…" at bounding box center [784, 442] width 577 height 71
click at [733, 531] on h2 "Study Details" at bounding box center [784, 532] width 577 height 21
drag, startPoint x: 624, startPoint y: 615, endPoint x: 572, endPoint y: 594, distance: 56.1
click at [572, 594] on li "Format One-on-one chat (45 min), Group discussion (60 min), Group discussion (6…" at bounding box center [784, 606] width 577 height 28
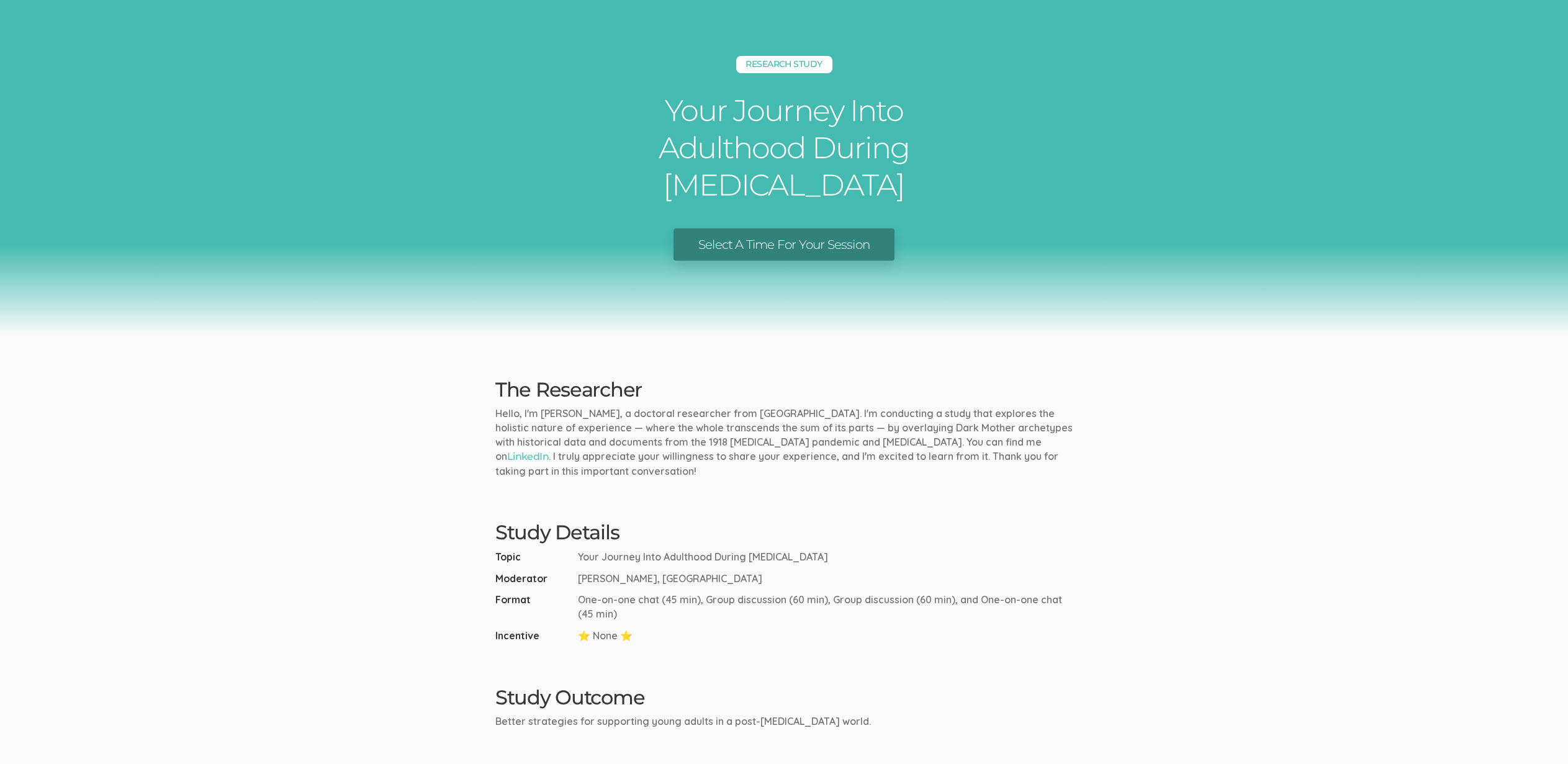
copy li "One-on-one chat (45 min), Group discussion (60 min), Group discussion (60 min),…"
click at [234, 282] on div "Research Study Your Journey Into Adulthood During COVID-19 Select A Time For Yo…" at bounding box center [784, 167] width 1568 height 335
click at [253, 328] on div "Research Study Your Journey Into Adulthood During COVID-19 Select A Time For Yo…" at bounding box center [784, 167] width 1568 height 335
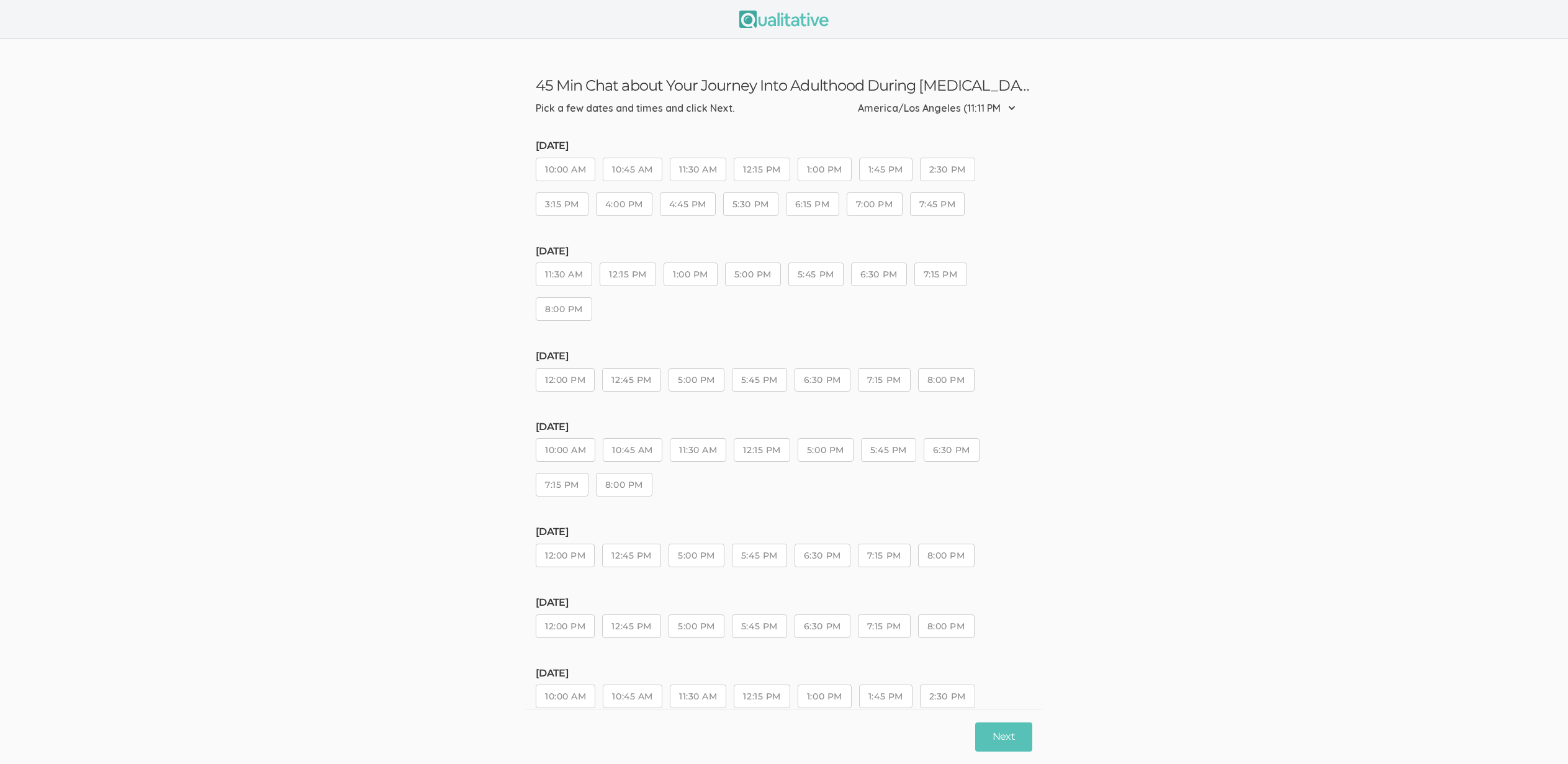
click at [170, 301] on ui-view "45 Min Chat about Your Journey Into Adulthood During [MEDICAL_DATA] Pick a few …" at bounding box center [784, 433] width 1568 height 789
drag, startPoint x: 210, startPoint y: 79, endPoint x: 207, endPoint y: 72, distance: 7.6
click at [209, 78] on ui-view "45 Min Chat about Your Journey Into Adulthood During [MEDICAL_DATA] Pick a few …" at bounding box center [784, 433] width 1568 height 789
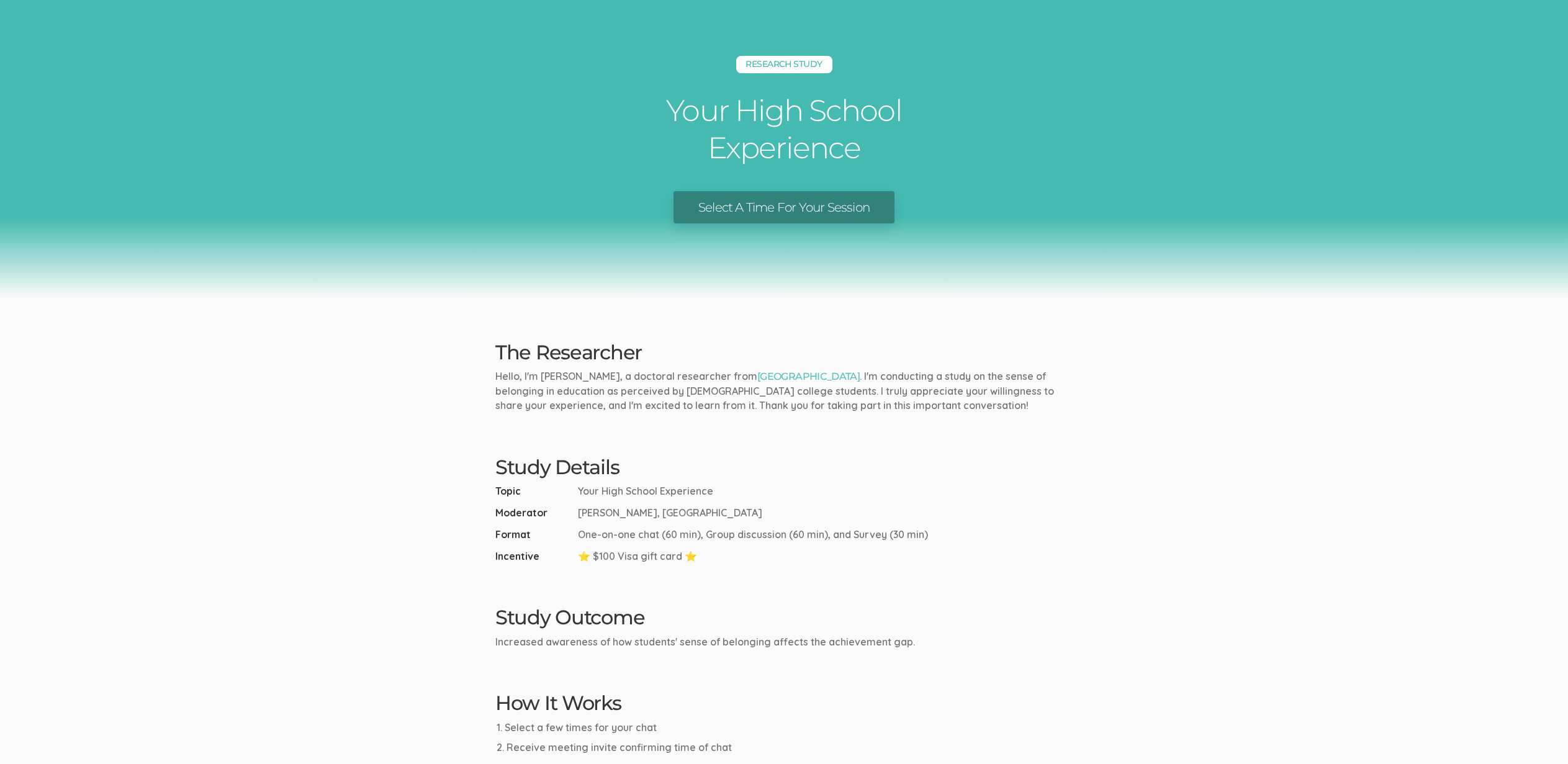
click at [764, 207] on link "Select A Time For Your Session" at bounding box center [784, 207] width 221 height 33
click at [350, 275] on div "Research Study Your High School Experience Select A Time For Your Session" at bounding box center [784, 149] width 1568 height 298
click at [268, 154] on div "Research Study Your High School Experience Select A Time For Your Session" at bounding box center [784, 149] width 1568 height 298
click at [694, 459] on h2 "Study Details" at bounding box center [784, 467] width 577 height 21
click at [687, 483] on div "Study Details Topic Your High School Experience Moderator Kreg Goad, Liberty Un…" at bounding box center [784, 510] width 596 height 107
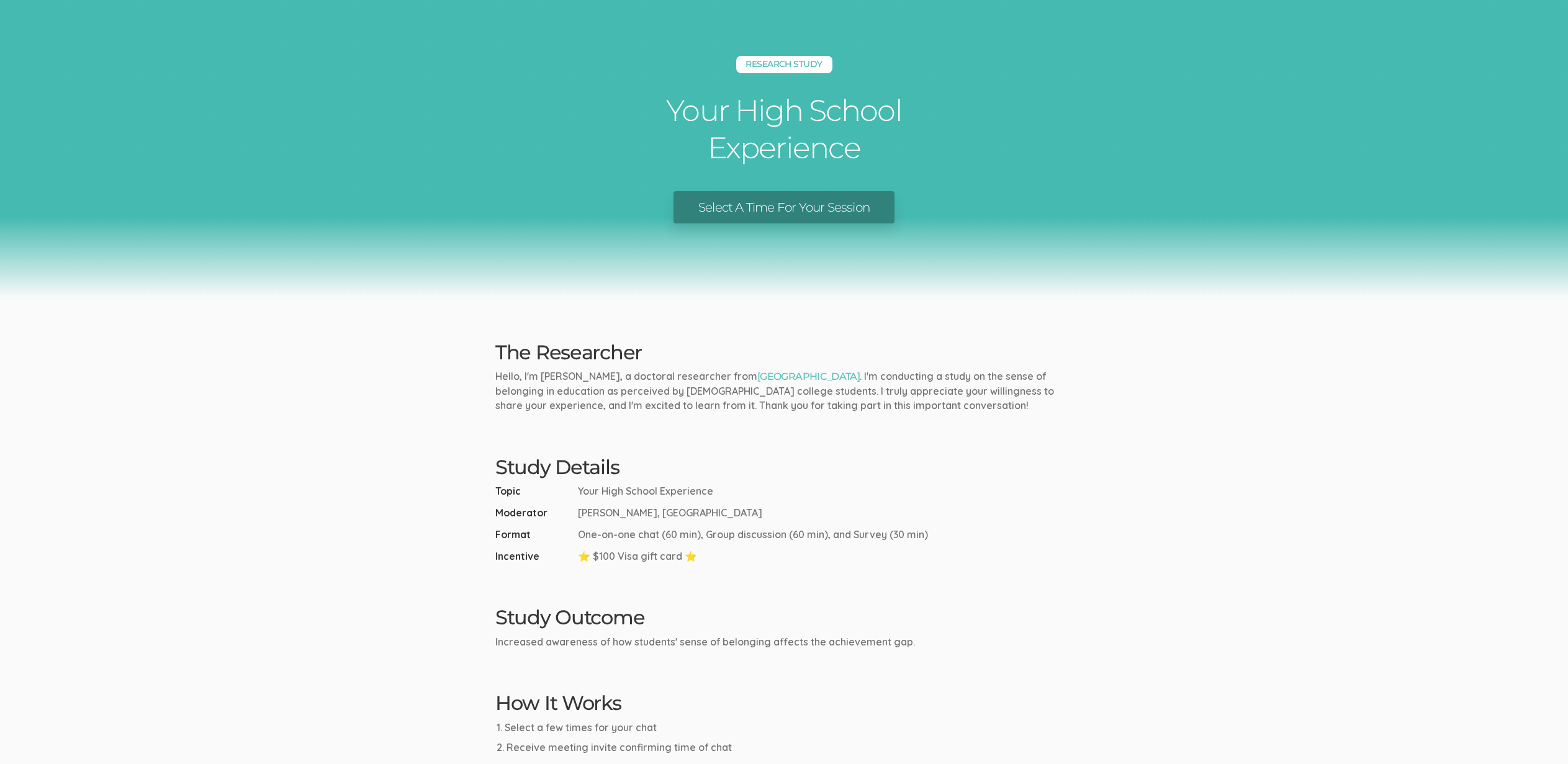
click at [247, 152] on div "Research Study Your High School Experience Select A Time For Your Session" at bounding box center [784, 149] width 1568 height 298
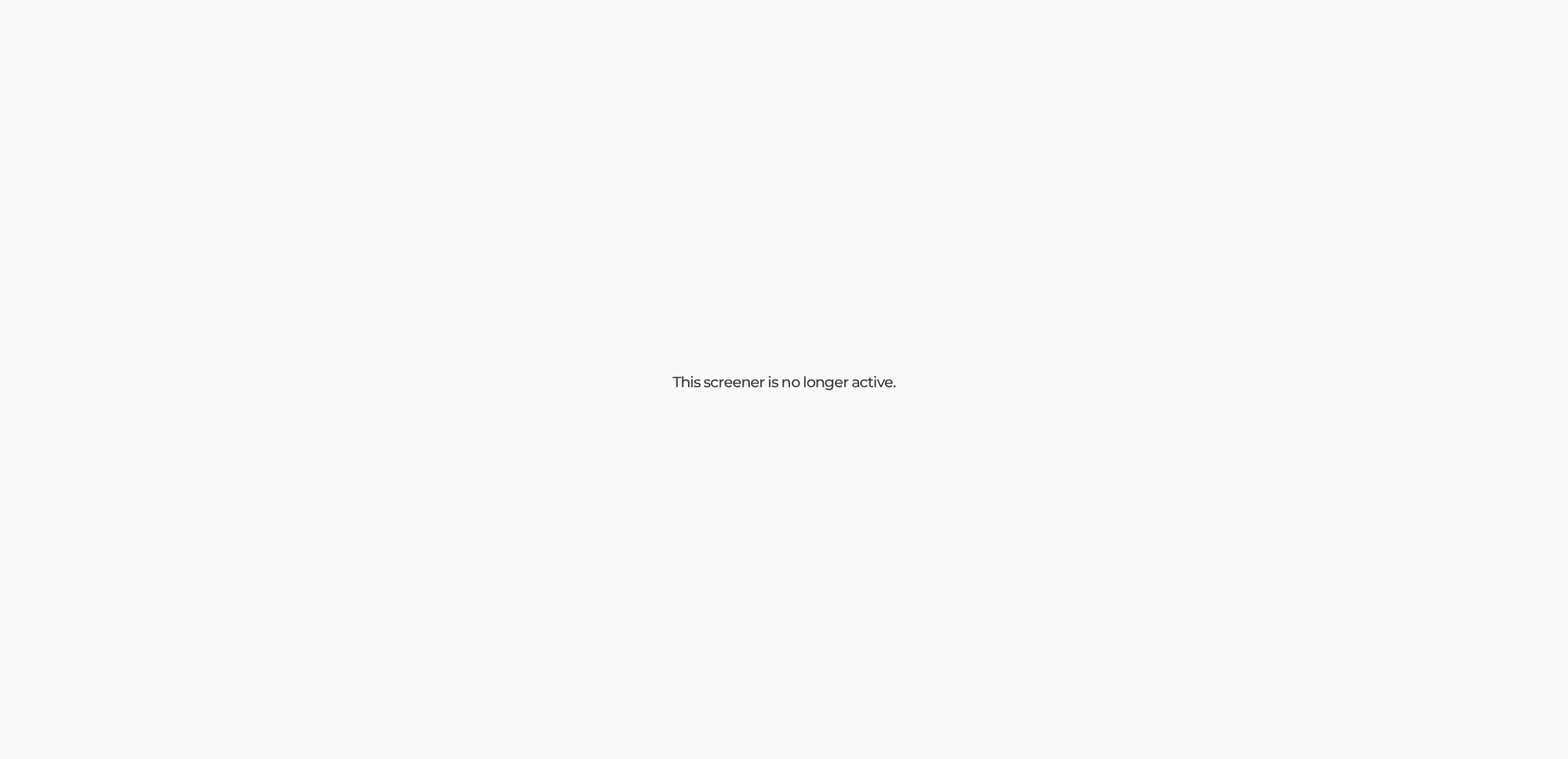
click at [333, 293] on div "This screener is no longer active." at bounding box center [784, 380] width 1568 height 759
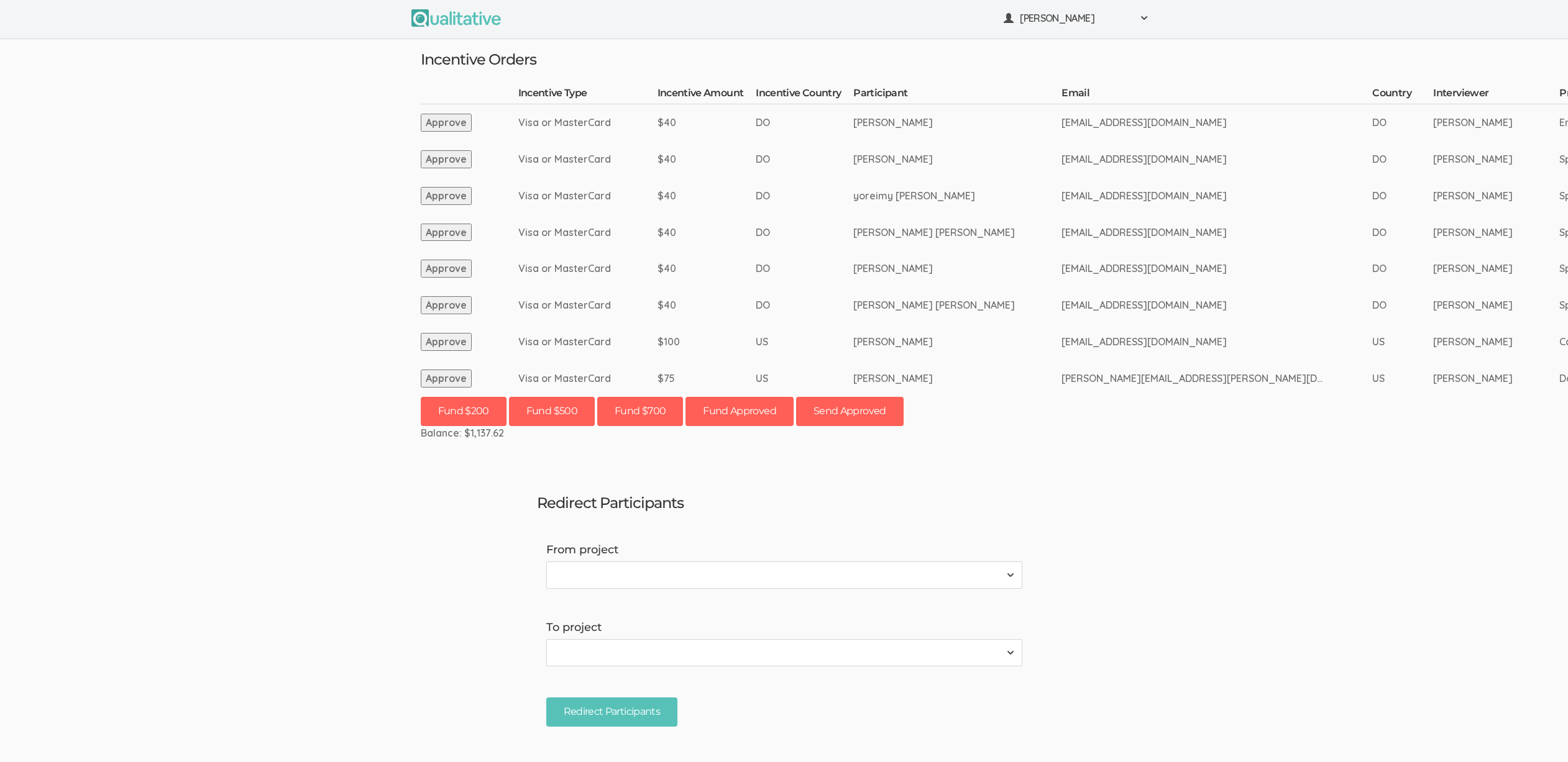
scroll to position [3, 0]
click at [1162, 291] on td "[EMAIL_ADDRESS][DOMAIN_NAME]" at bounding box center [1217, 304] width 310 height 37
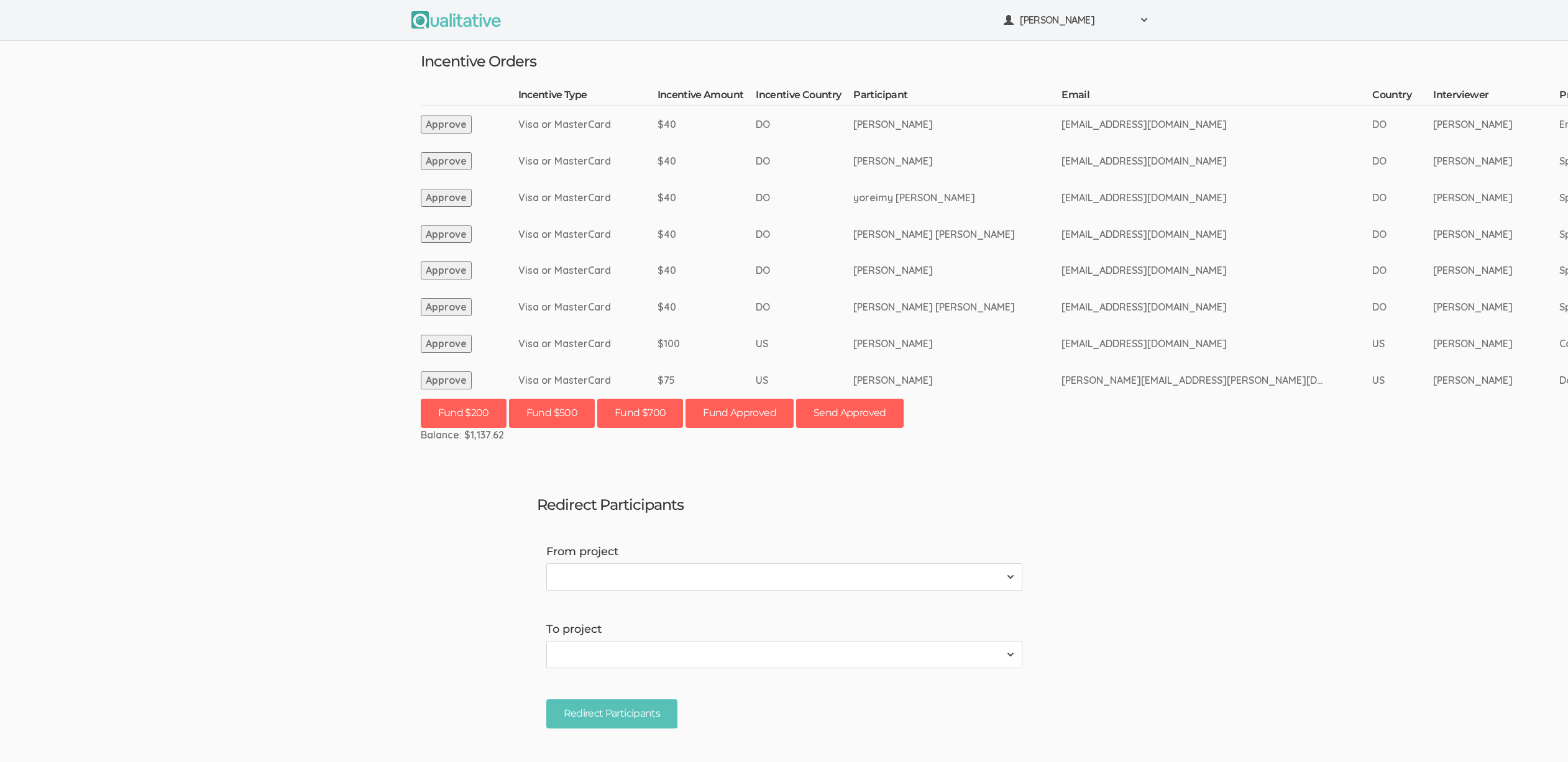
scroll to position [0, 0]
click at [24, 216] on ui-view "[PERSON_NAME] Project Workspace Profile Organization Settings" at bounding box center [784, 381] width 1568 height 762
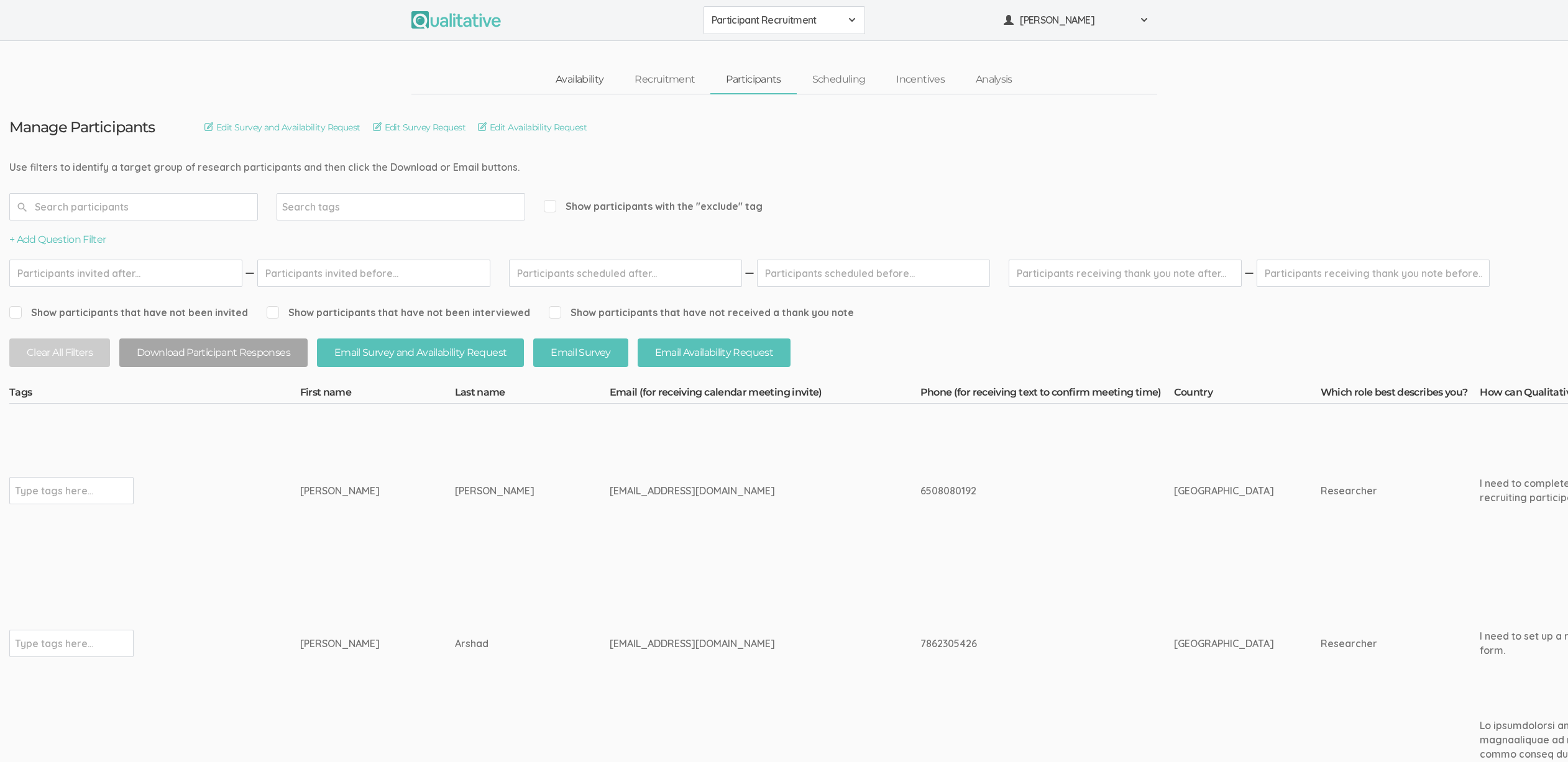
click at [577, 78] on link "Availability" at bounding box center [580, 80] width 79 height 27
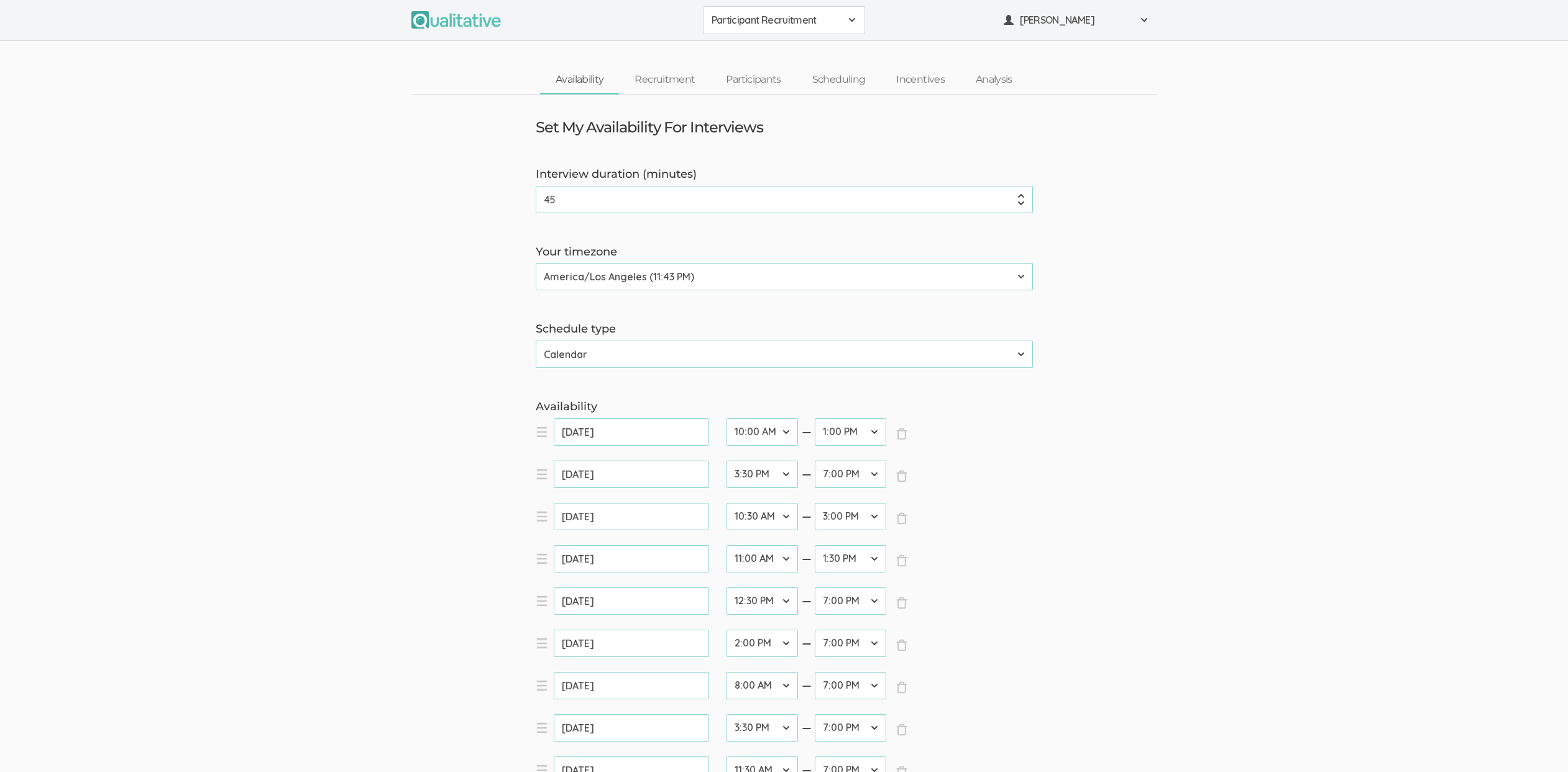
click at [782, 21] on span "Participant Recruitment" at bounding box center [776, 20] width 129 height 15
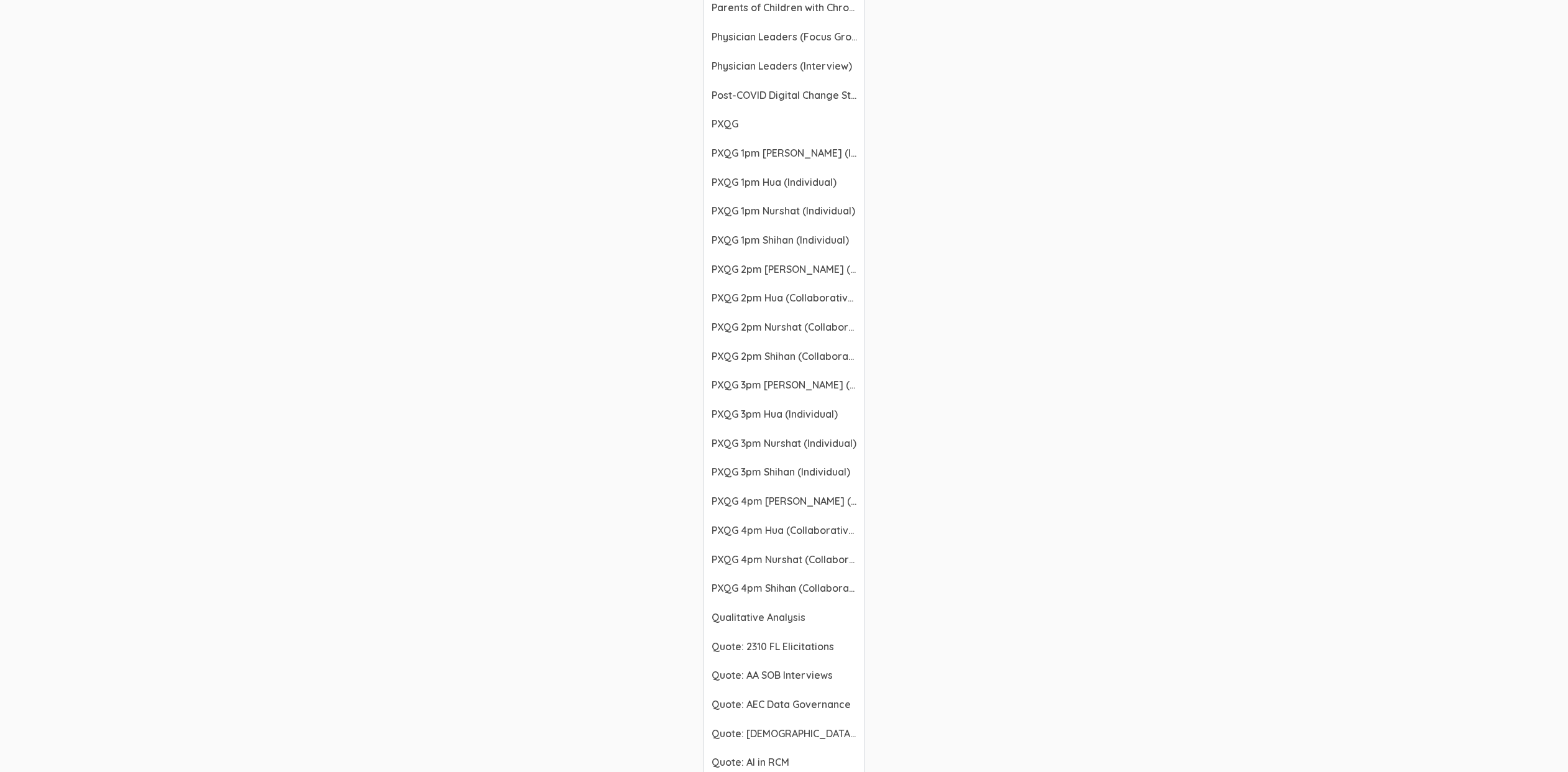
scroll to position [2440, 0]
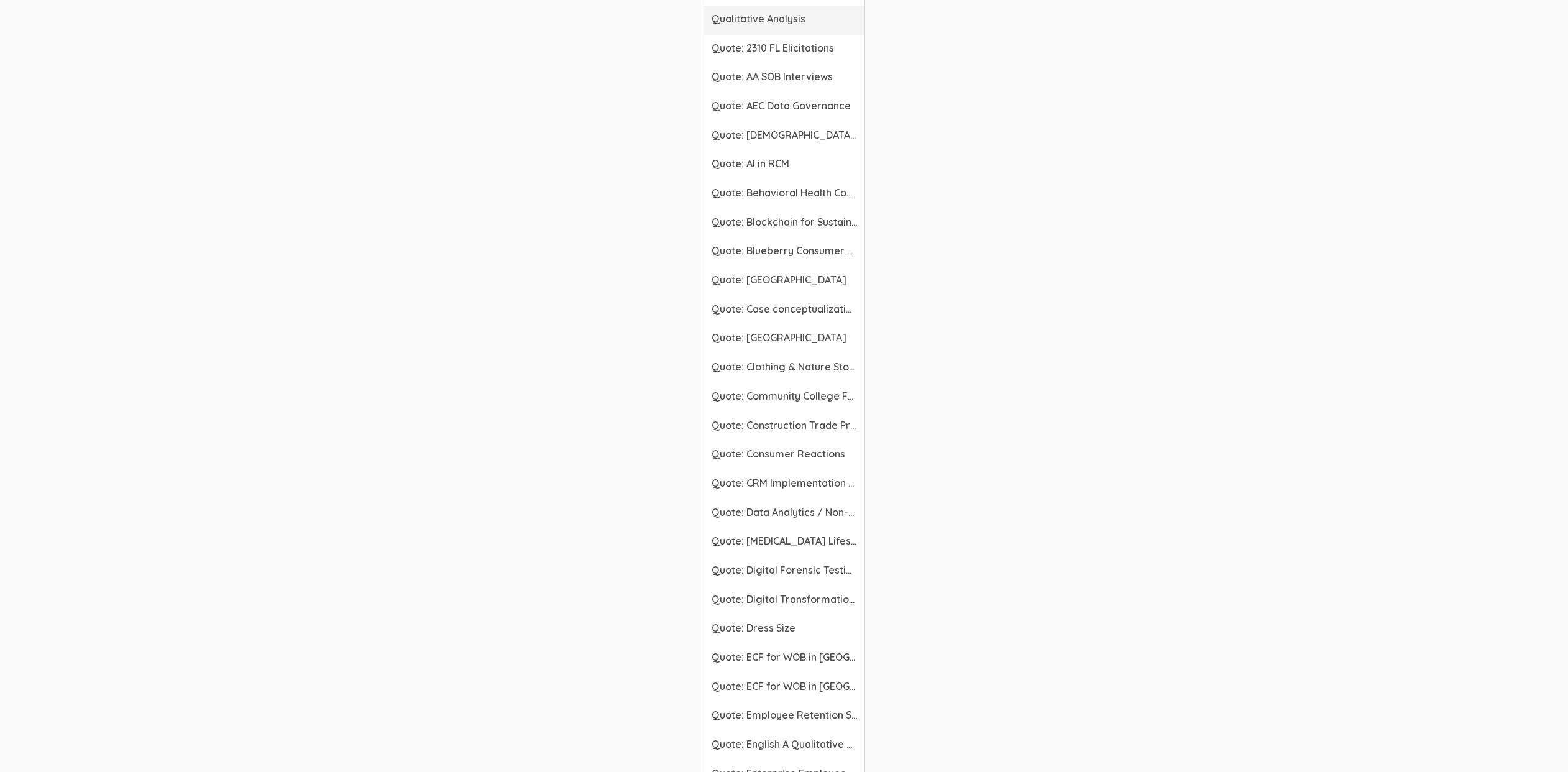
click at [755, 8] on link "Qualitative Analysis" at bounding box center [784, 21] width 160 height 29
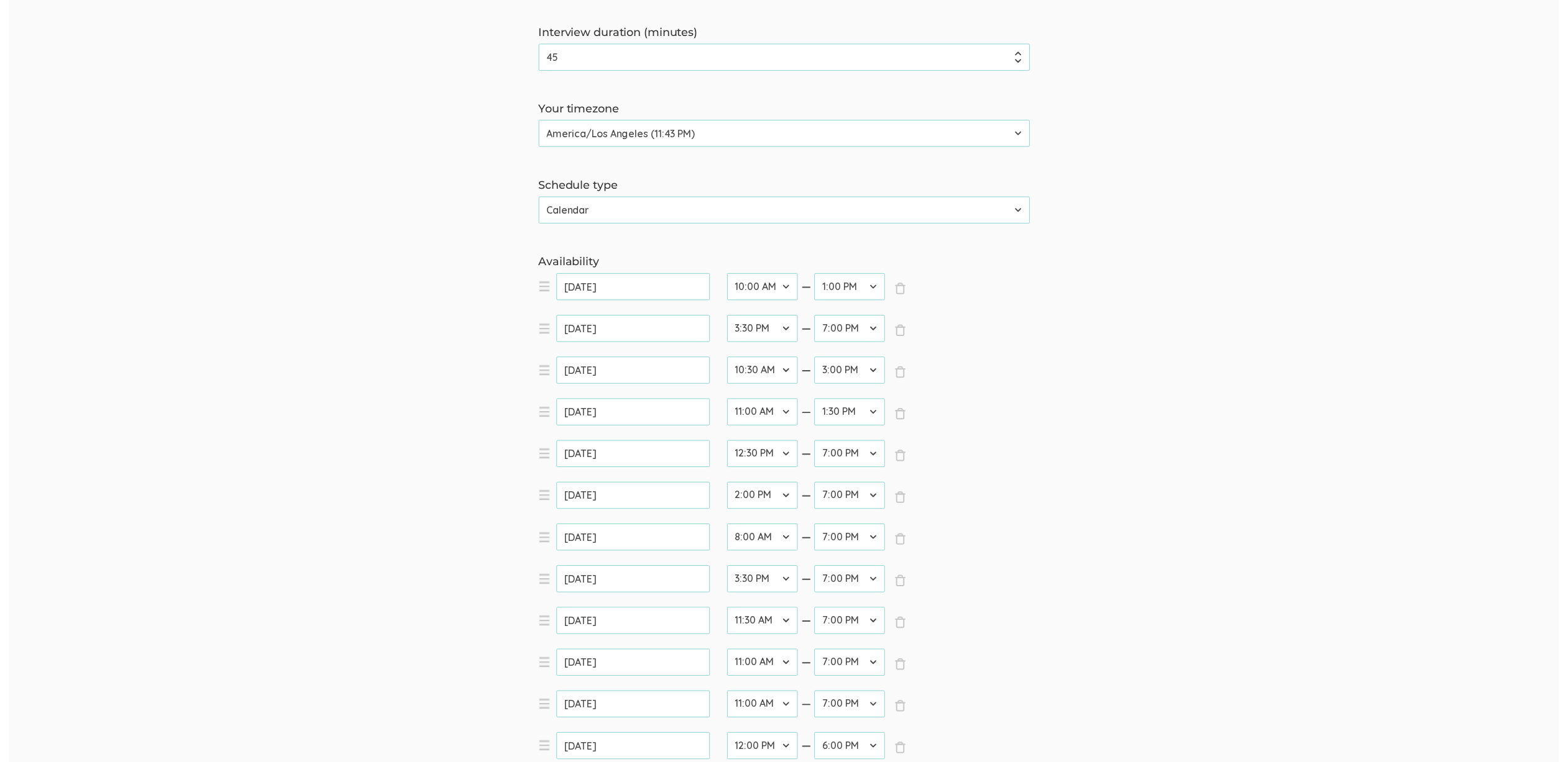
scroll to position [0, 0]
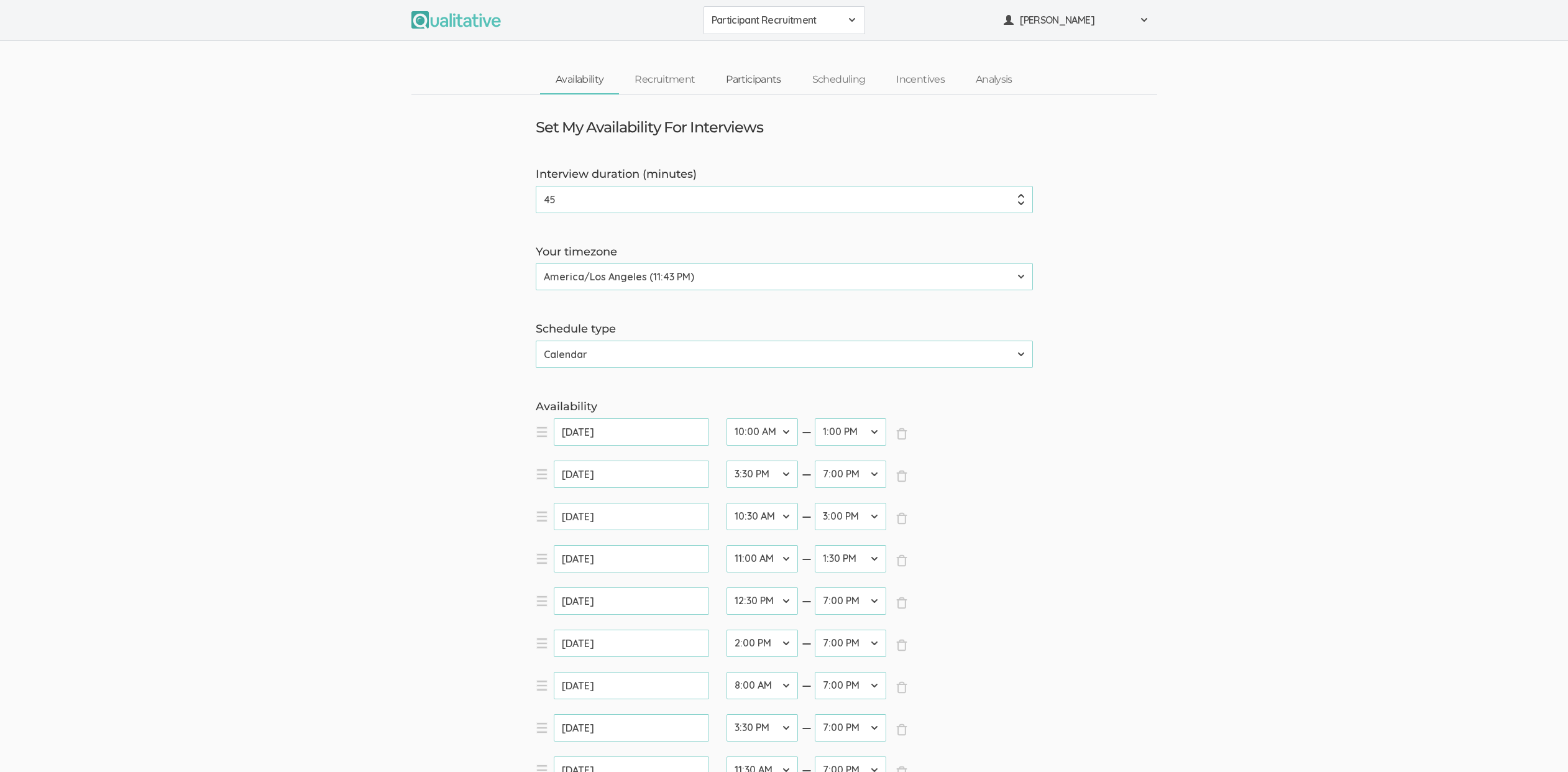
click at [714, 78] on link "Participants" at bounding box center [753, 80] width 86 height 27
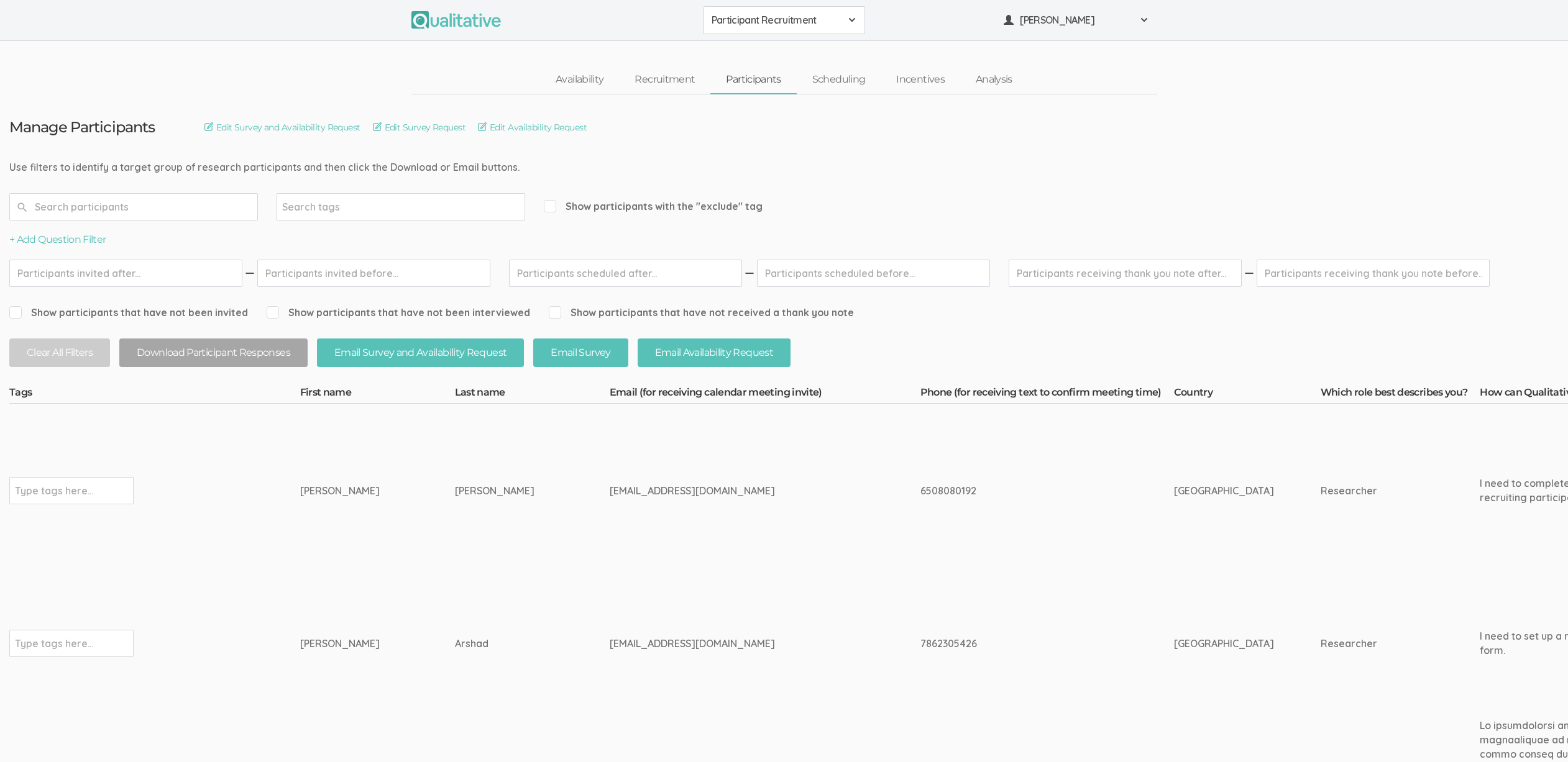
click at [770, 515] on td "ericahstarks@gmail.com" at bounding box center [765, 491] width 310 height 175
click at [646, 627] on td "irenearshad@hotmail.com" at bounding box center [765, 644] width 310 height 132
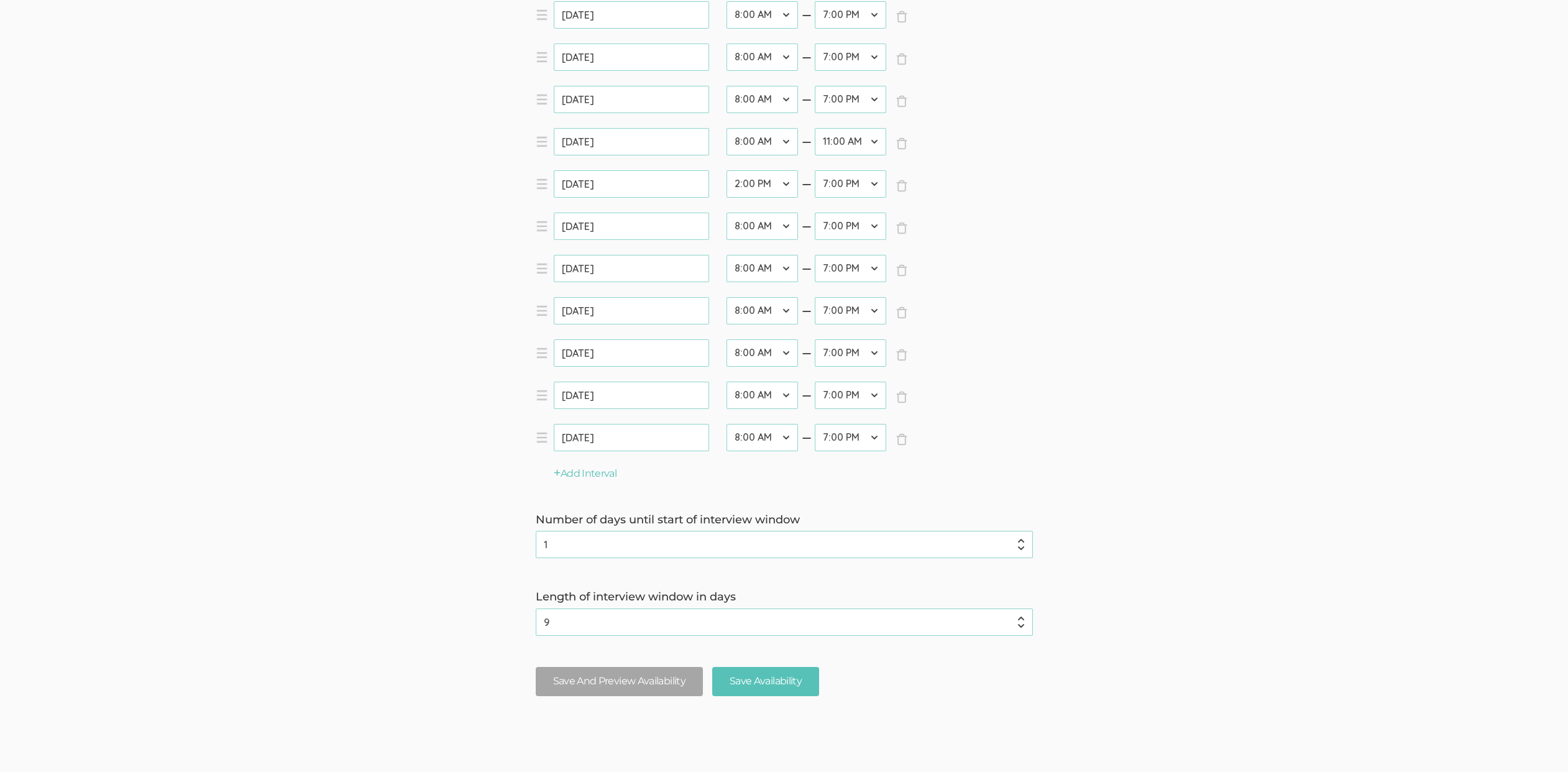
scroll to position [808, 0]
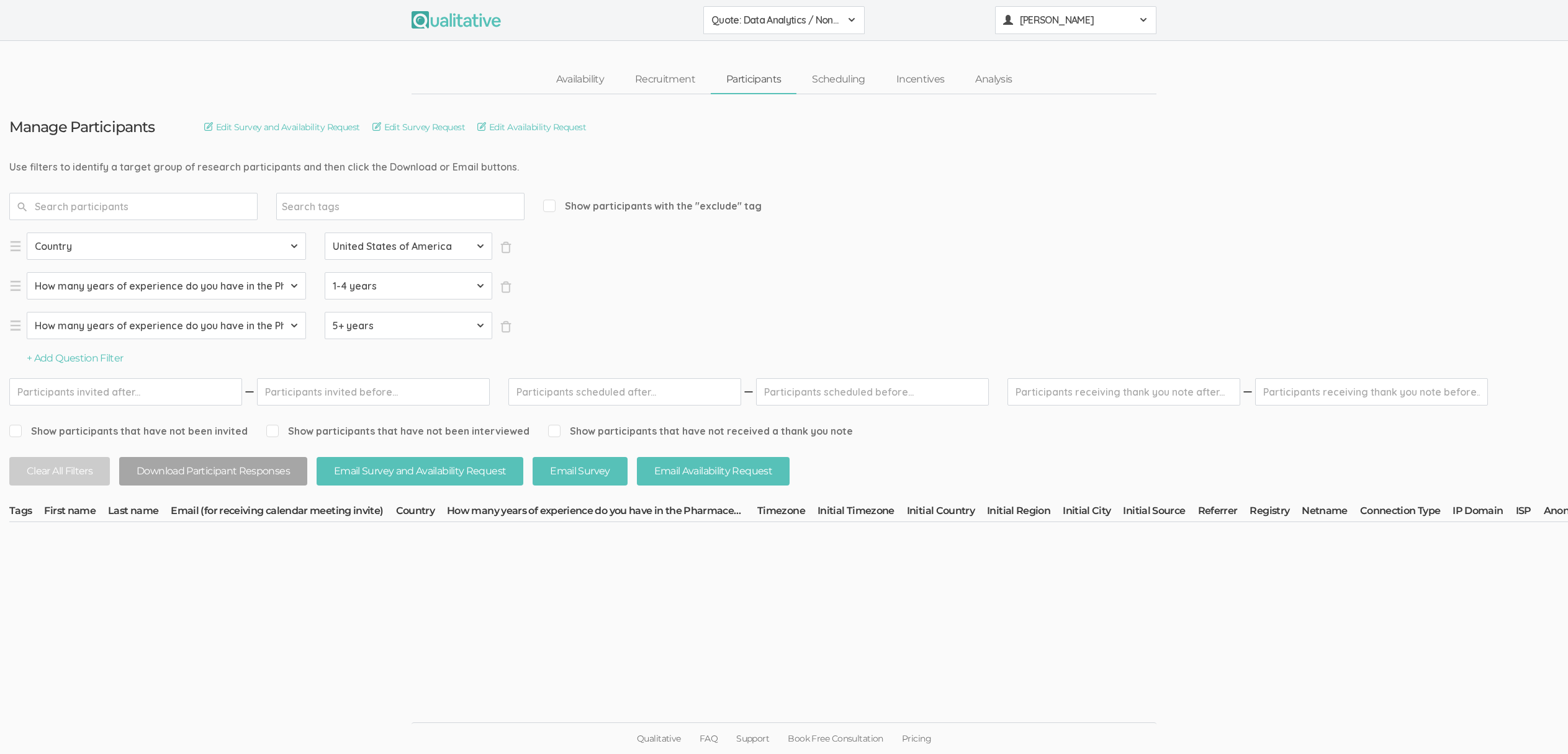
click at [1051, 17] on span "[PERSON_NAME]" at bounding box center [1076, 20] width 111 height 15
click at [1032, 116] on link "Project Settings" at bounding box center [1076, 122] width 160 height 26
click at [893, 314] on form "Select Question Country How many years of experience do you have in the Pharmac…" at bounding box center [1411, 300] width 2804 height 134
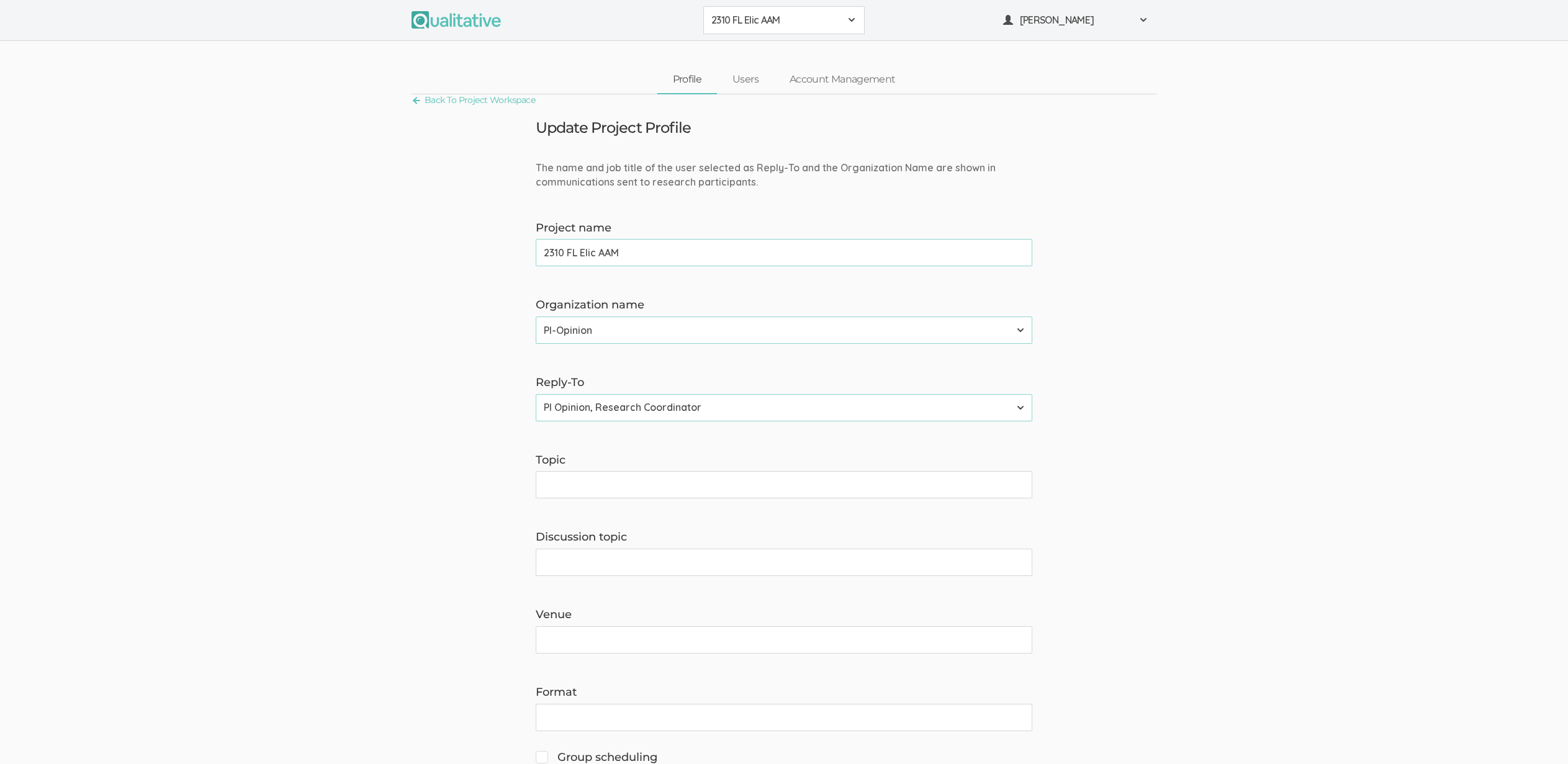
click at [790, 15] on span "2310 FL Elic AAM" at bounding box center [776, 20] width 129 height 15
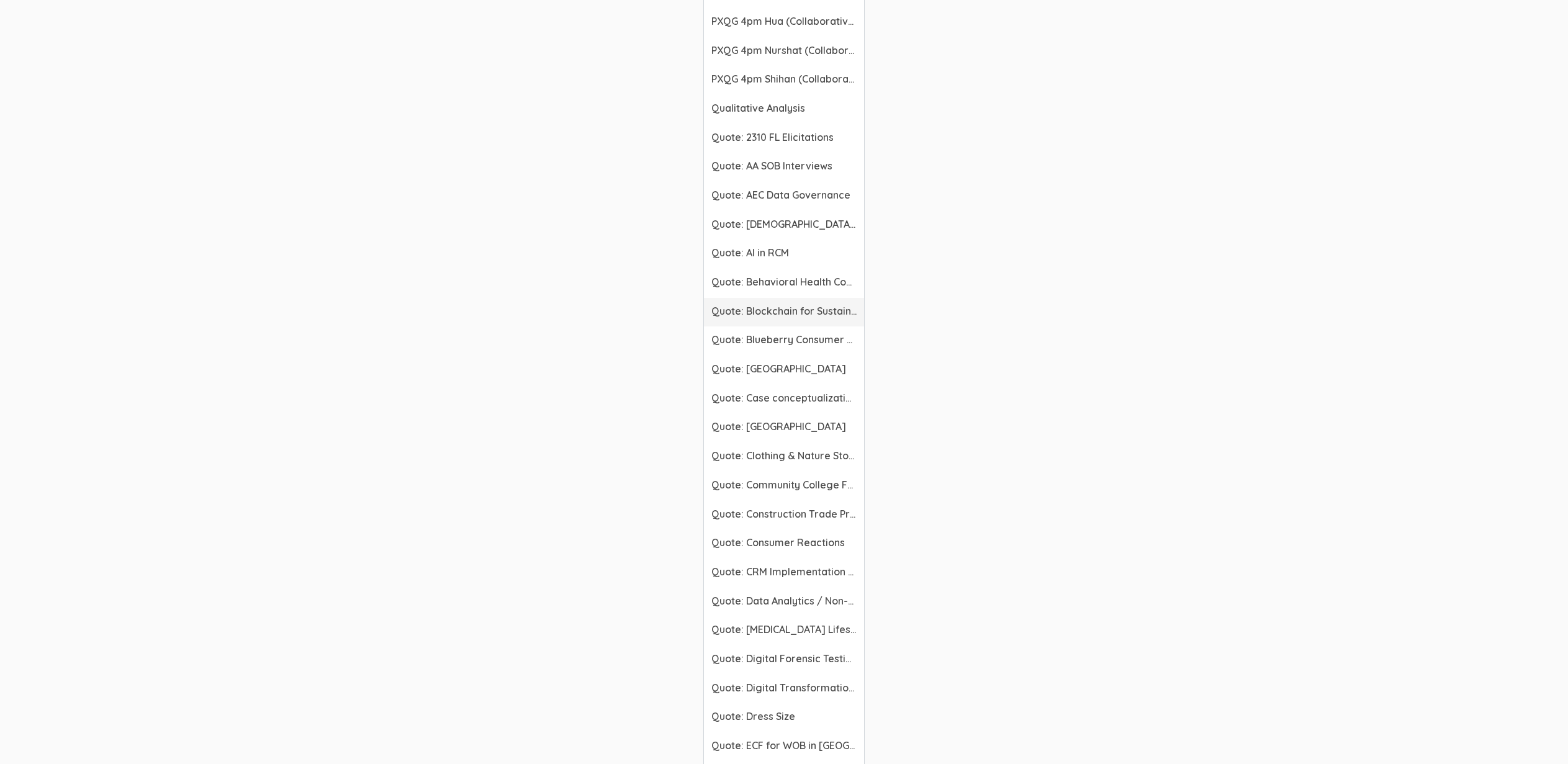
scroll to position [2392, 0]
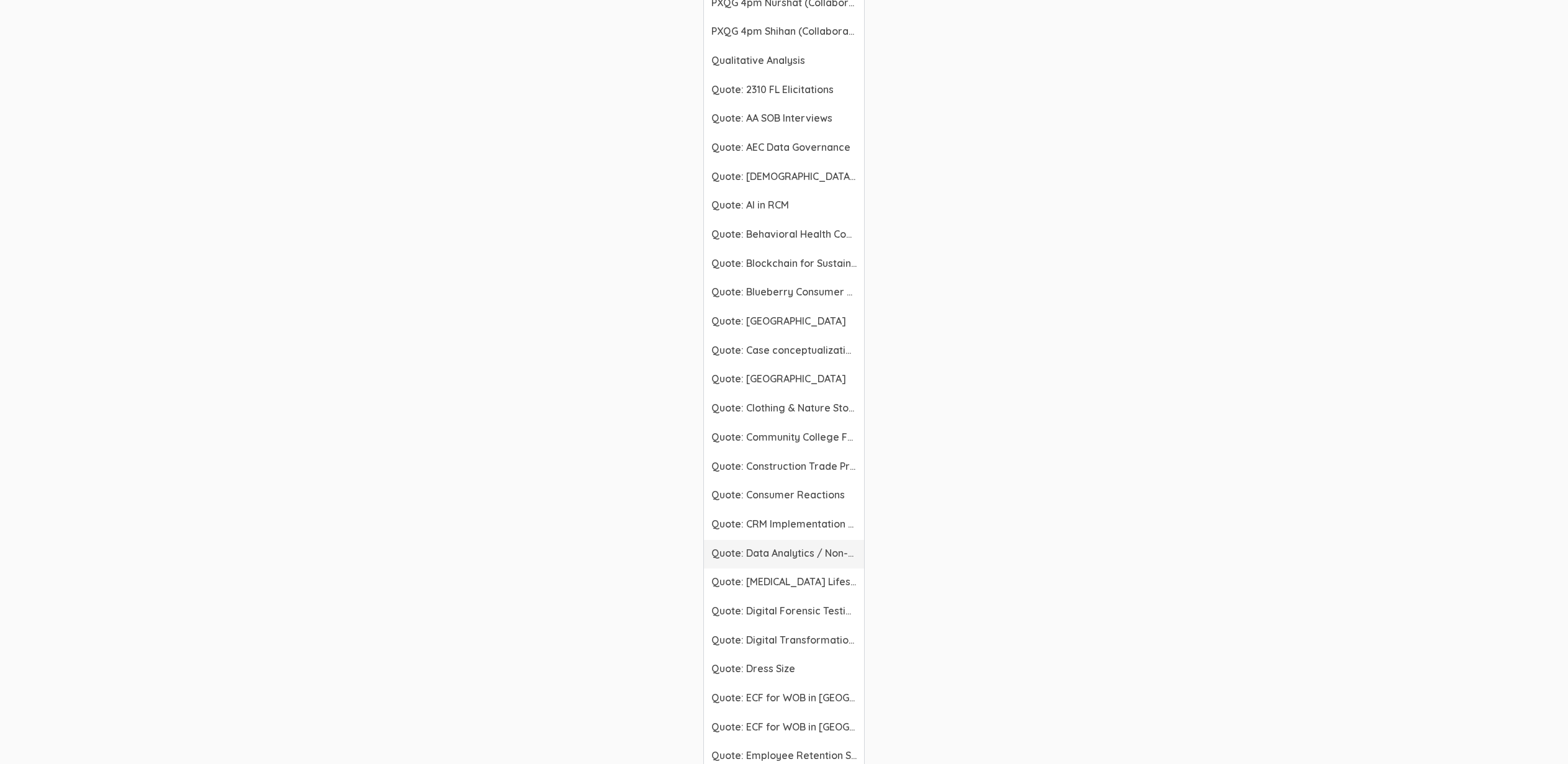
click at [789, 553] on span "Quote: Data Analytics / Non-accounting" at bounding box center [784, 553] width 146 height 15
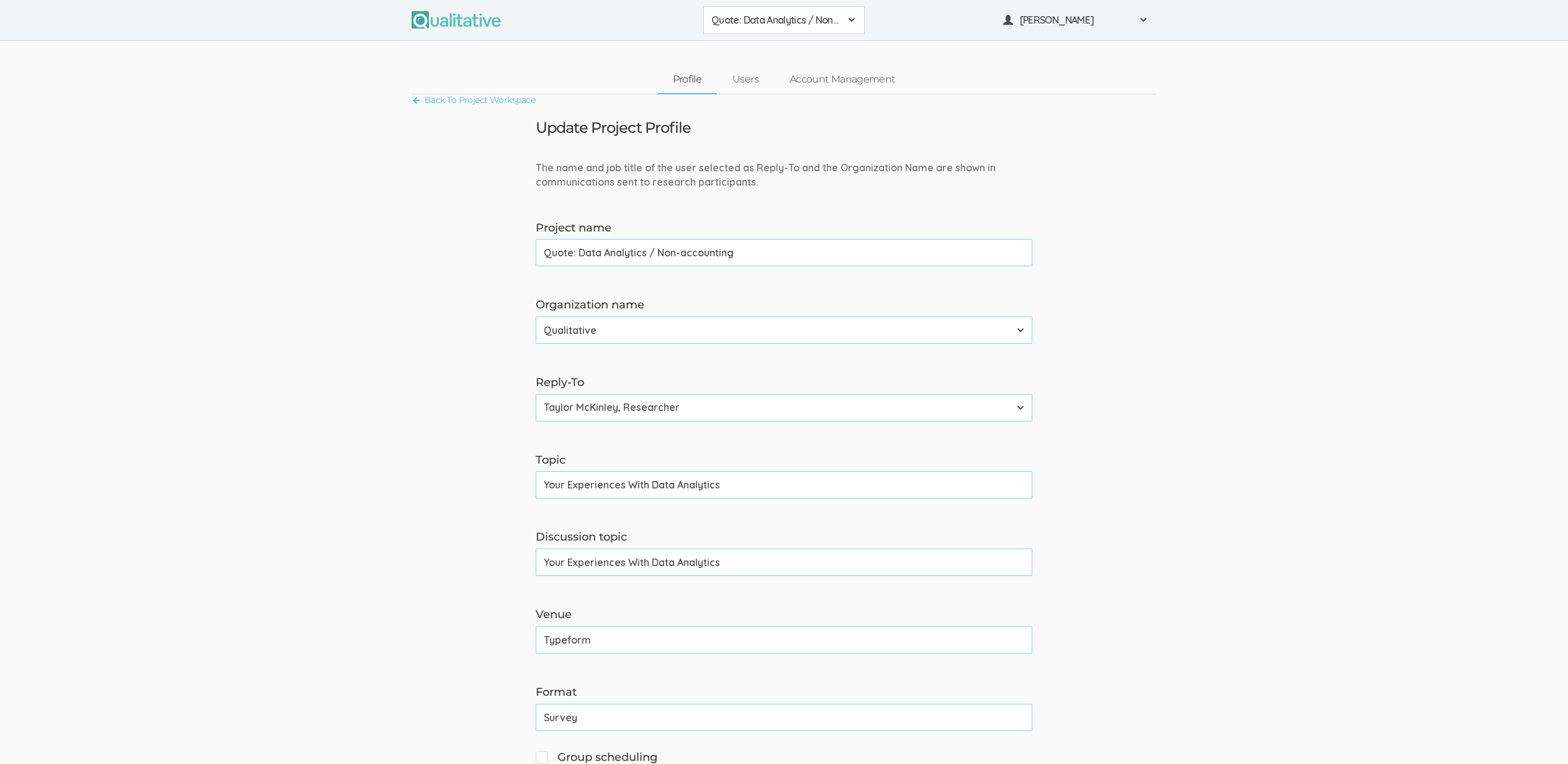
click at [613, 642] on input "Typeform" at bounding box center [784, 640] width 497 height 27
drag, startPoint x: 714, startPoint y: 21, endPoint x: 719, endPoint y: 33, distance: 13.0
click at [715, 21] on span "Quote: Data Analytics / Non-accounting" at bounding box center [776, 20] width 129 height 15
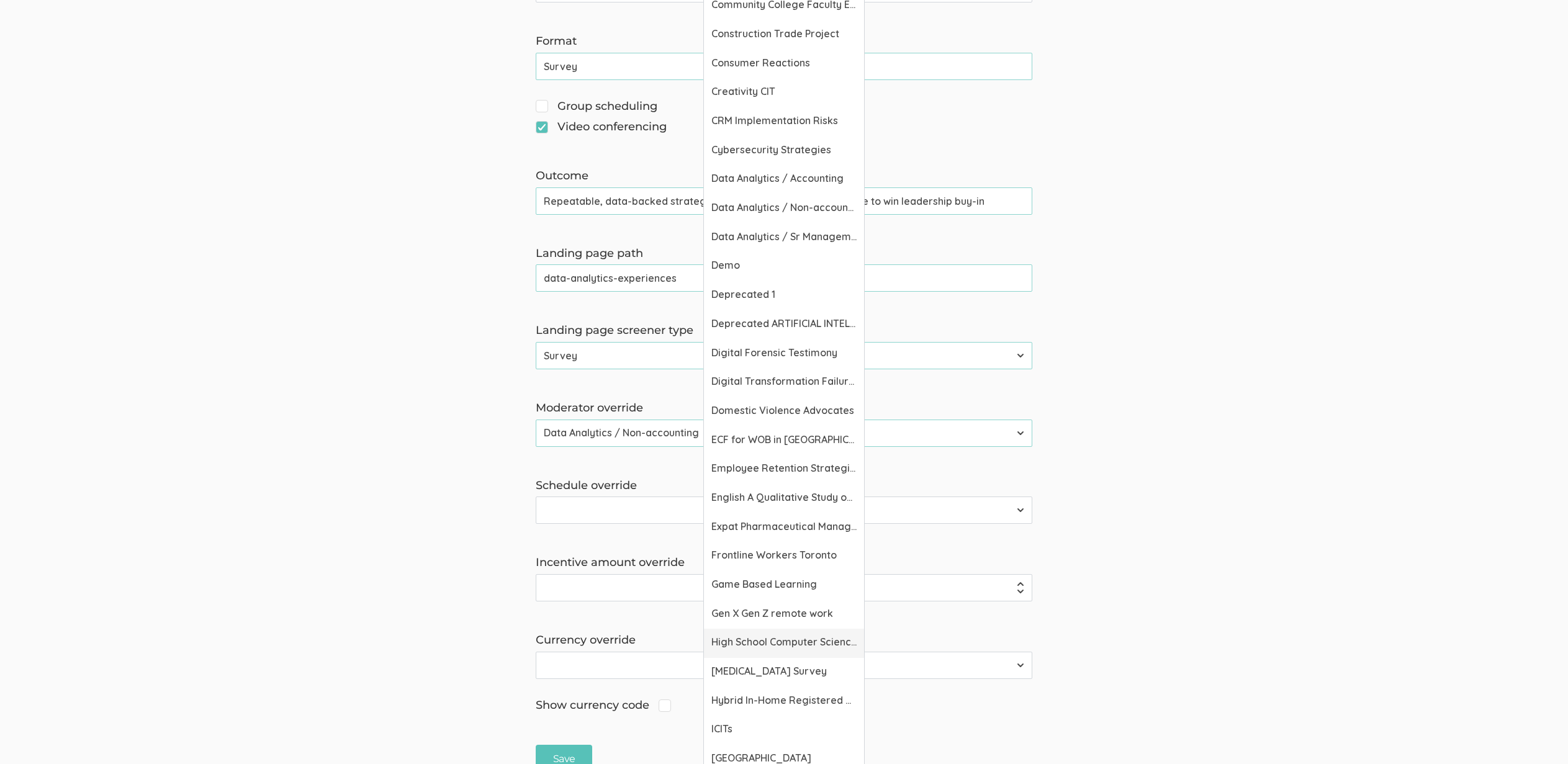
scroll to position [556, 0]
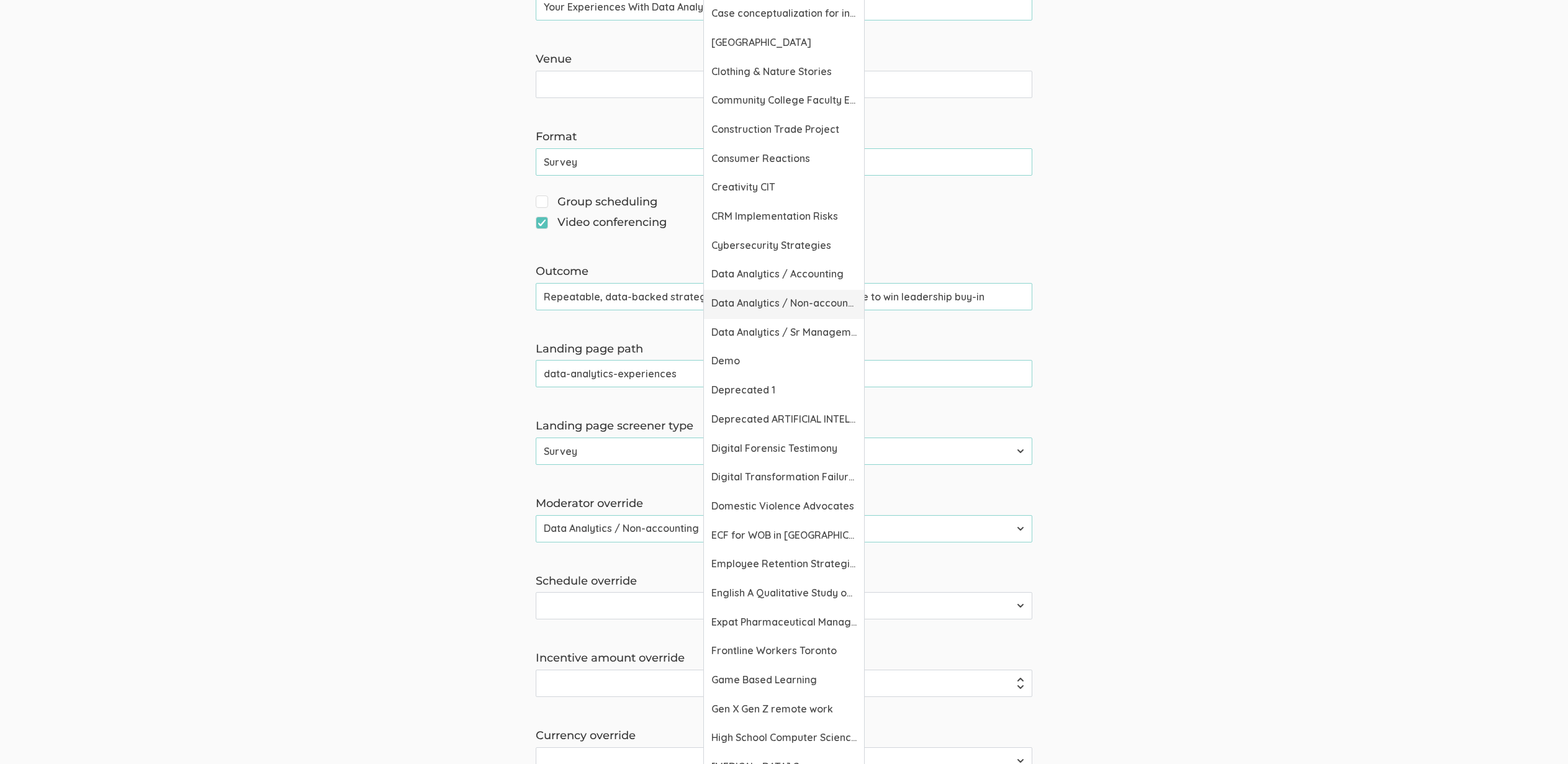
click at [756, 294] on link "Data Analytics / Non-accounting" at bounding box center [784, 304] width 160 height 29
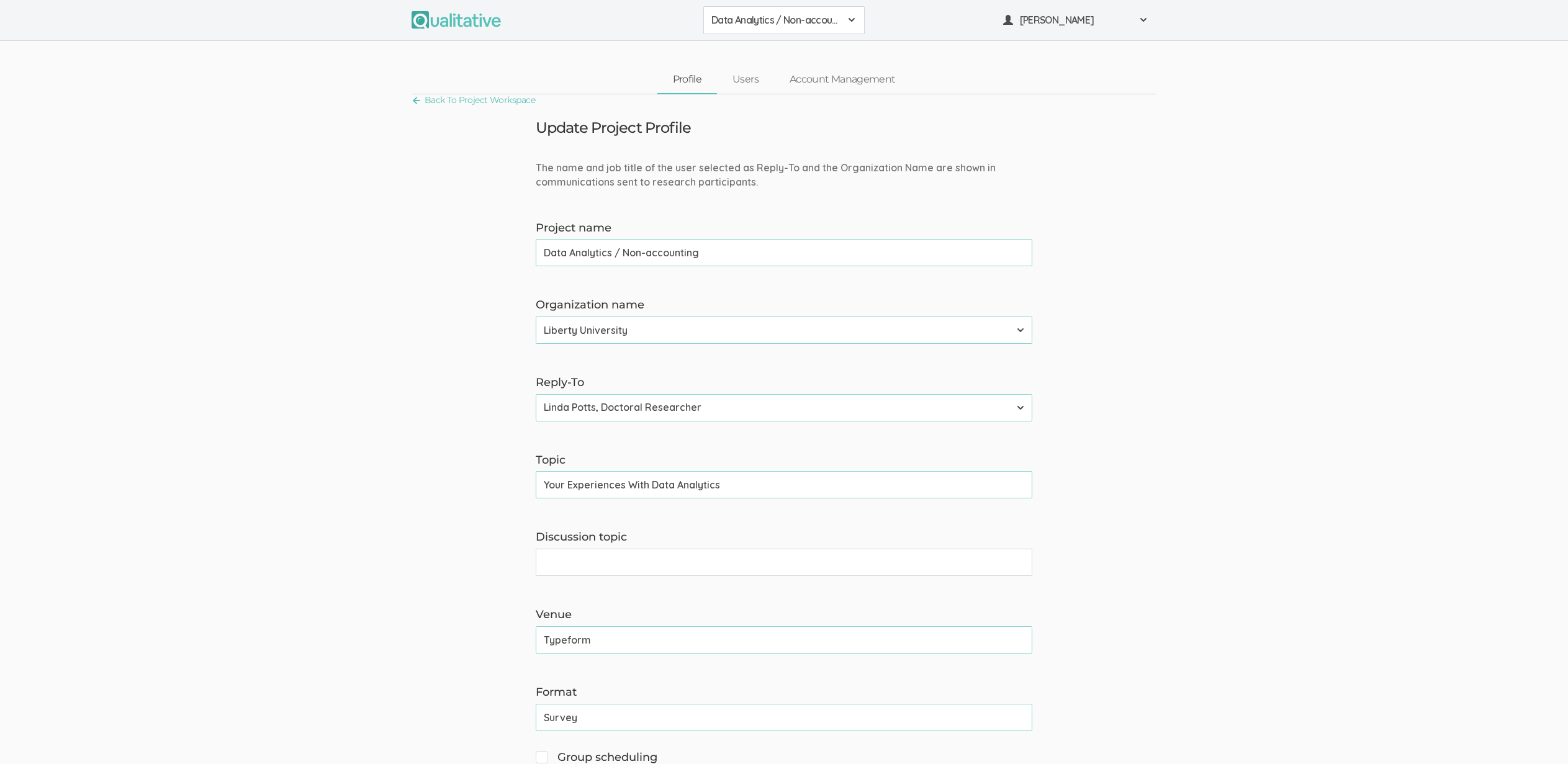
click at [592, 636] on input "Typeform" at bounding box center [784, 640] width 497 height 27
drag, startPoint x: 592, startPoint y: 636, endPoint x: 616, endPoint y: 642, distance: 24.7
click at [592, 636] on input "Typeform" at bounding box center [784, 640] width 497 height 27
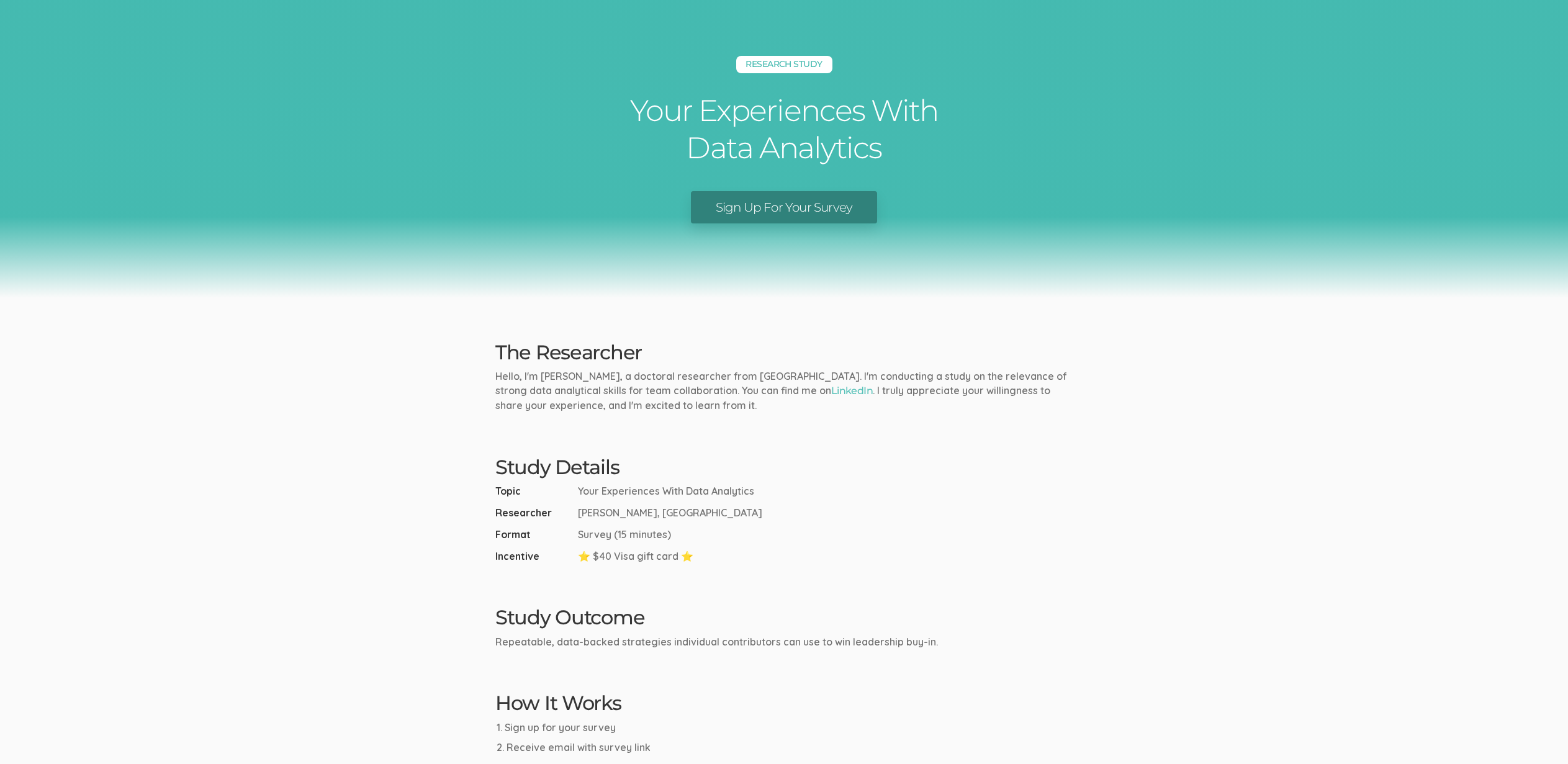
click at [811, 205] on link "Sign Up For Your Survey" at bounding box center [784, 207] width 187 height 33
click at [368, 480] on ui-view "Research Study Your Experiences With Data Analytics Sign Up For Your Survey The…" at bounding box center [784, 455] width 1568 height 910
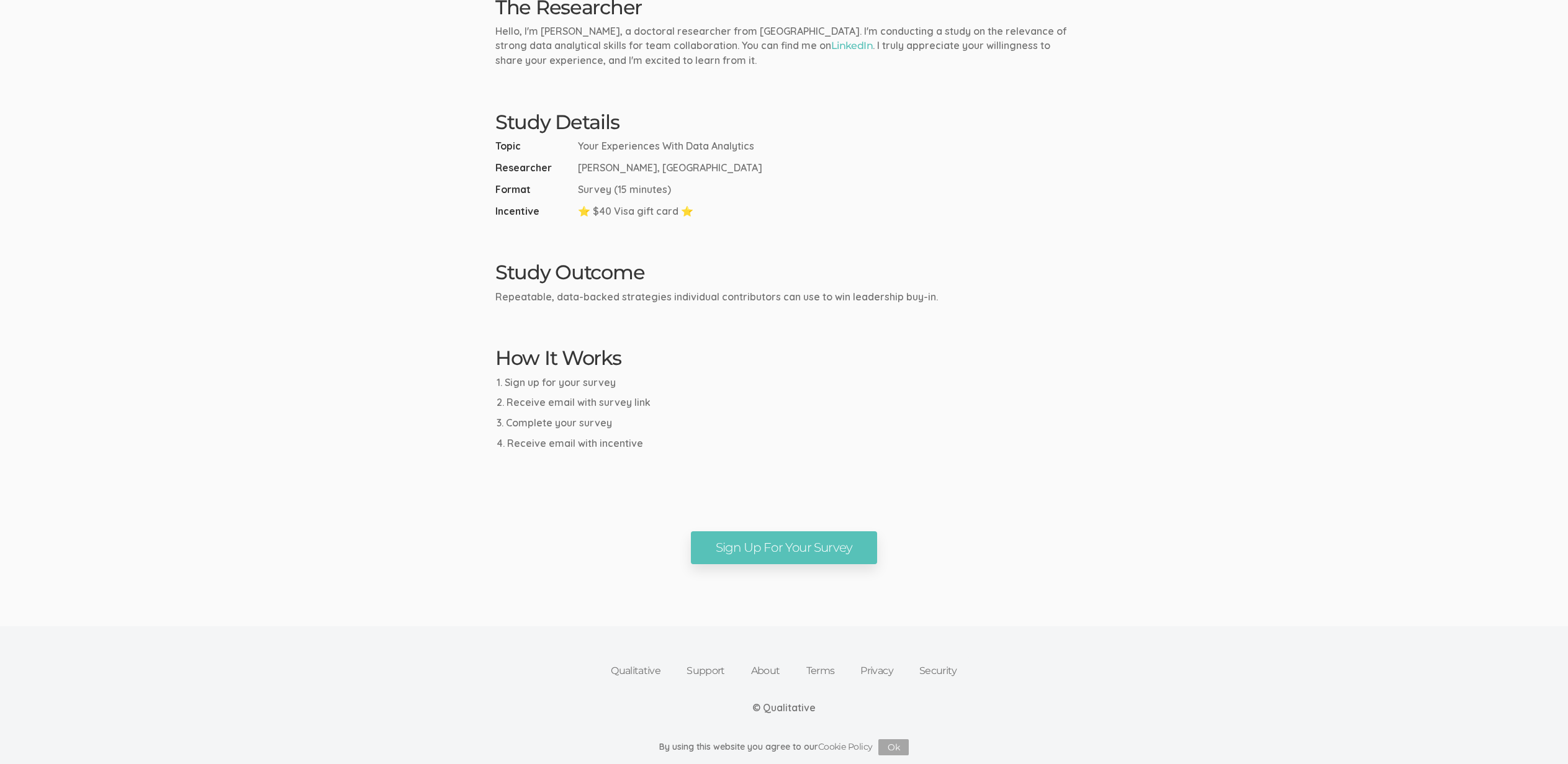
scroll to position [345, 0]
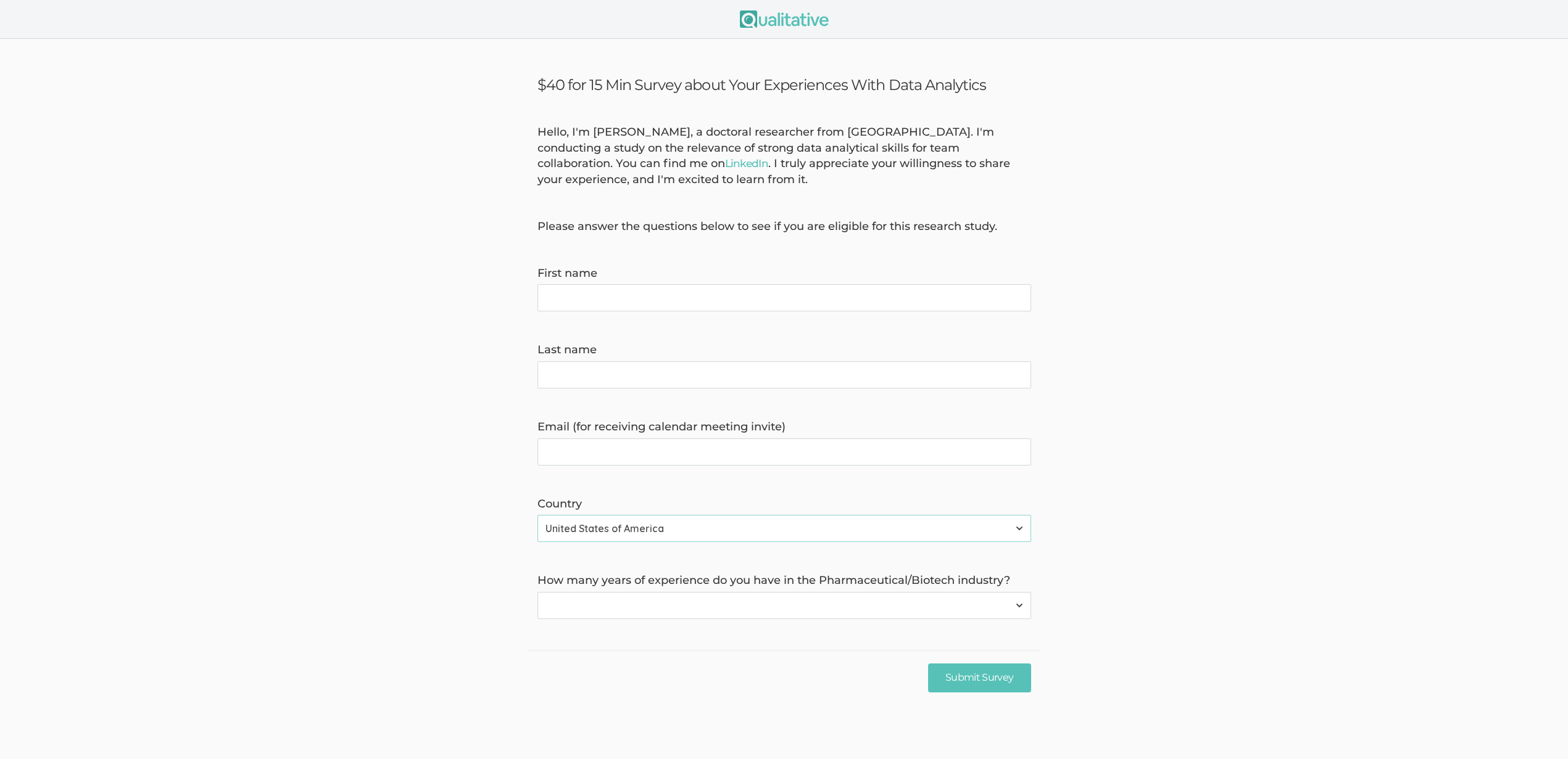
click at [860, 610] on select "None 1-4 years 5+ years" at bounding box center [784, 606] width 494 height 27
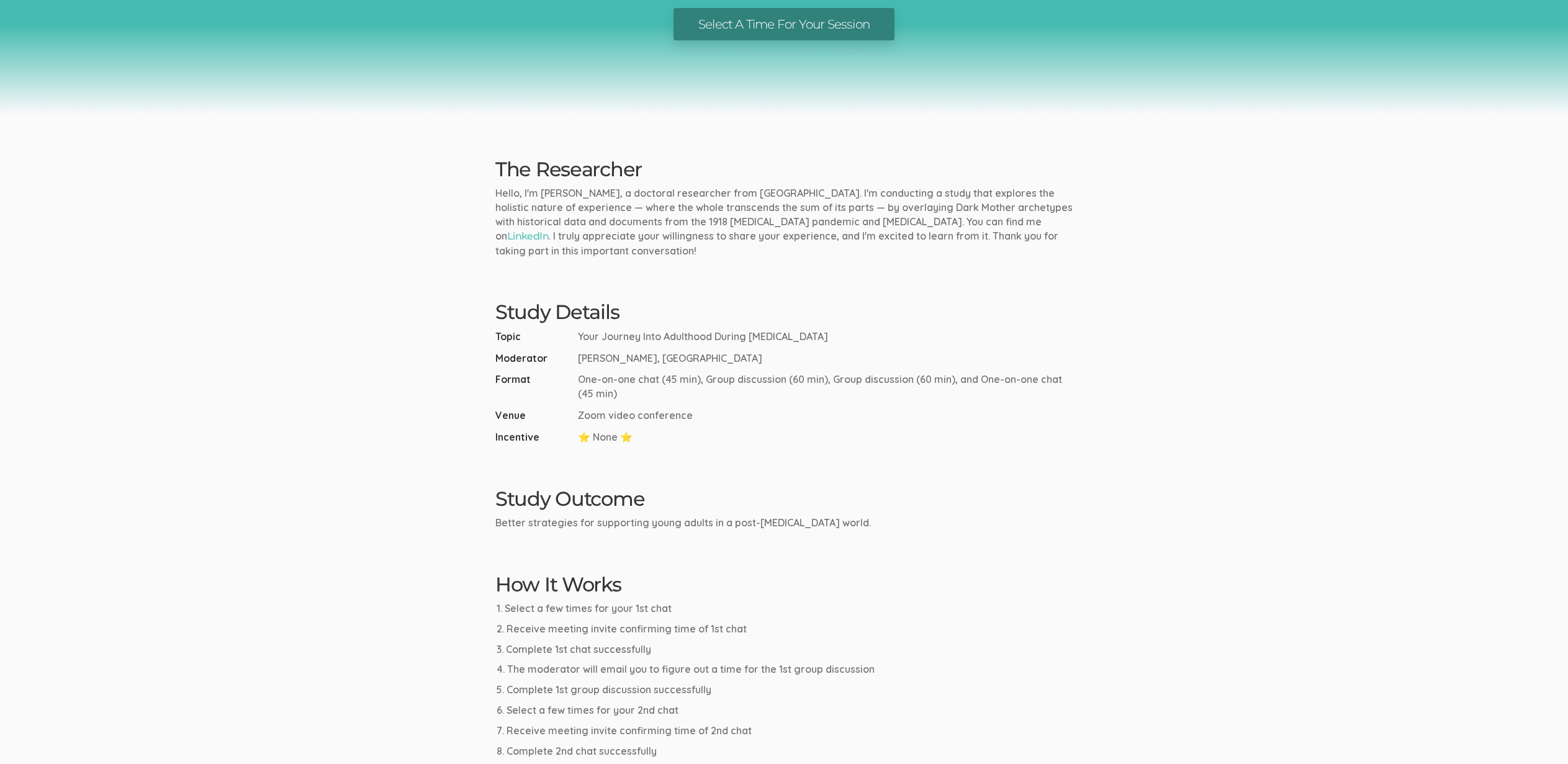
scroll to position [218, 0]
click at [661, 250] on p "Hello, I'm [PERSON_NAME], a doctoral researcher from [GEOGRAPHIC_DATA]. I'm con…" at bounding box center [784, 224] width 577 height 71
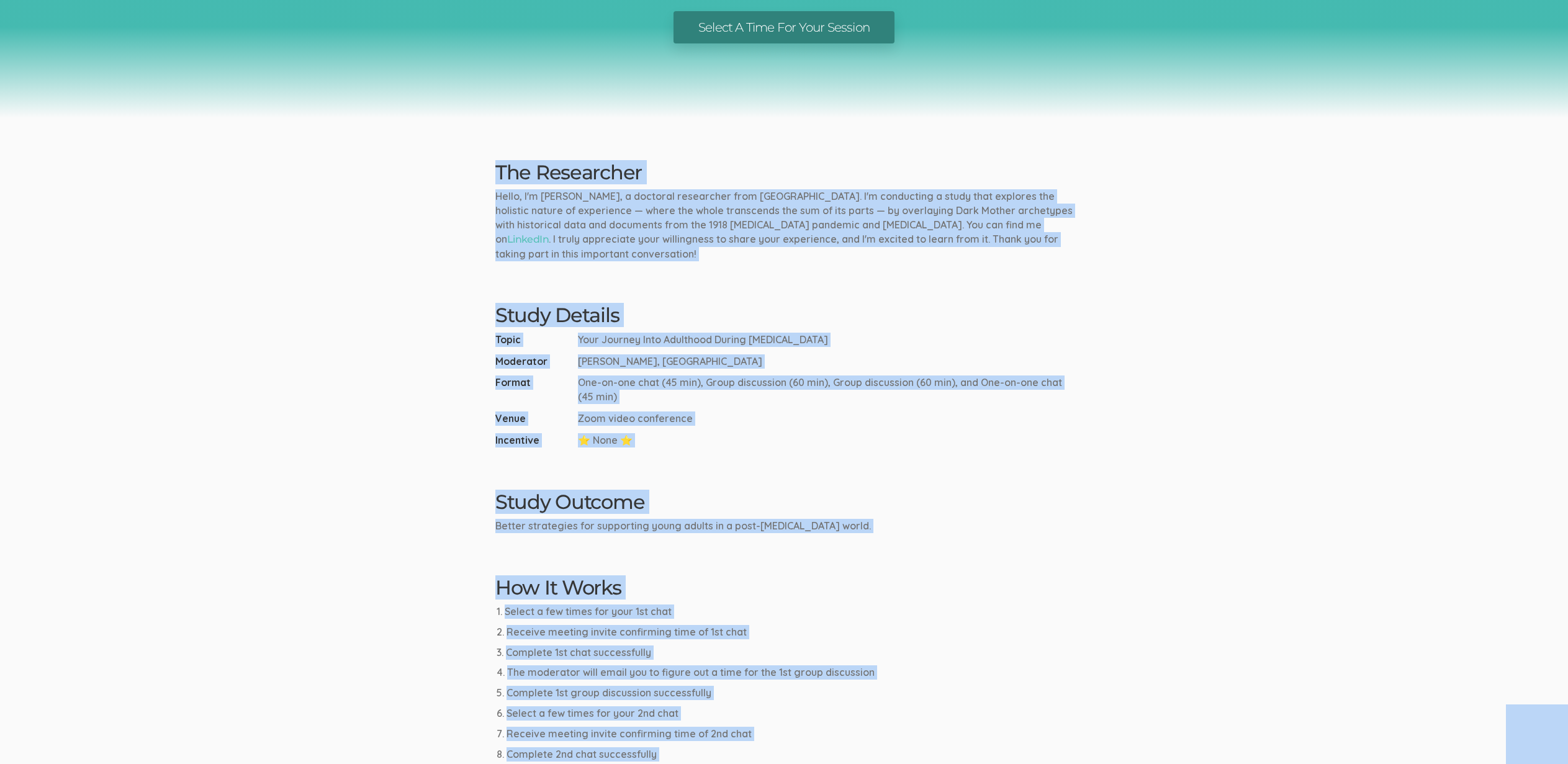
copy body "Loremips Dolor Sita Consect Adip Elitseddo Eiusmo TEMPO-14 Incidi U Labo Etd Ma…"
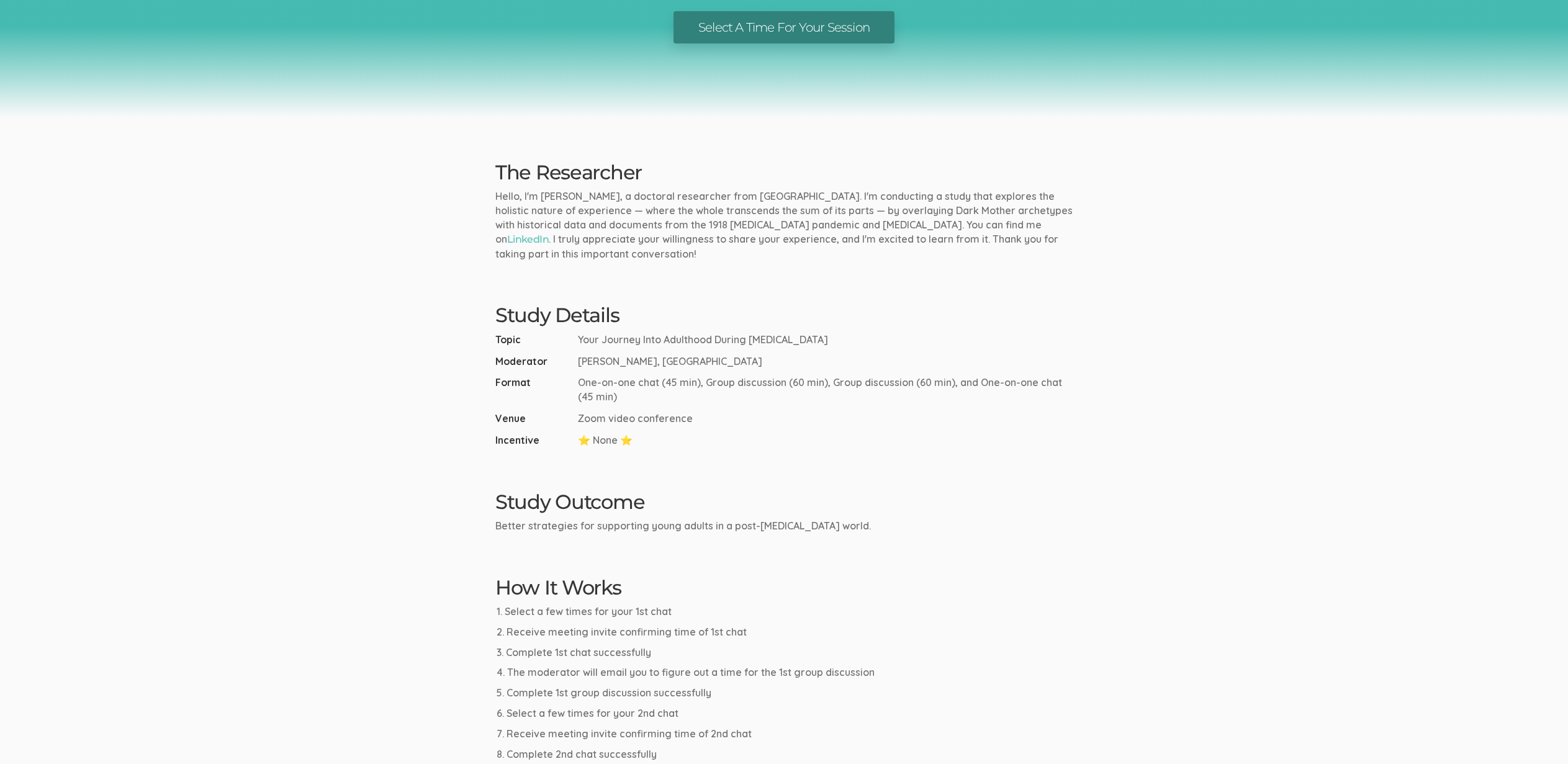
click at [552, 280] on ui-view "Research Study Your Journey Into Adulthood During [MEDICAL_DATA] Select A Time …" at bounding box center [784, 349] width 1568 height 1133
drag, startPoint x: 358, startPoint y: 606, endPoint x: 362, endPoint y: 598, distance: 8.9
click at [358, 605] on ui-view "Research Study Your Journey Into Adulthood During [MEDICAL_DATA] Select A Time …" at bounding box center [784, 349] width 1568 height 1133
click at [411, 475] on ui-view "Research Study Your Journey Into Adulthood During [MEDICAL_DATA] Select A Time …" at bounding box center [784, 349] width 1568 height 1133
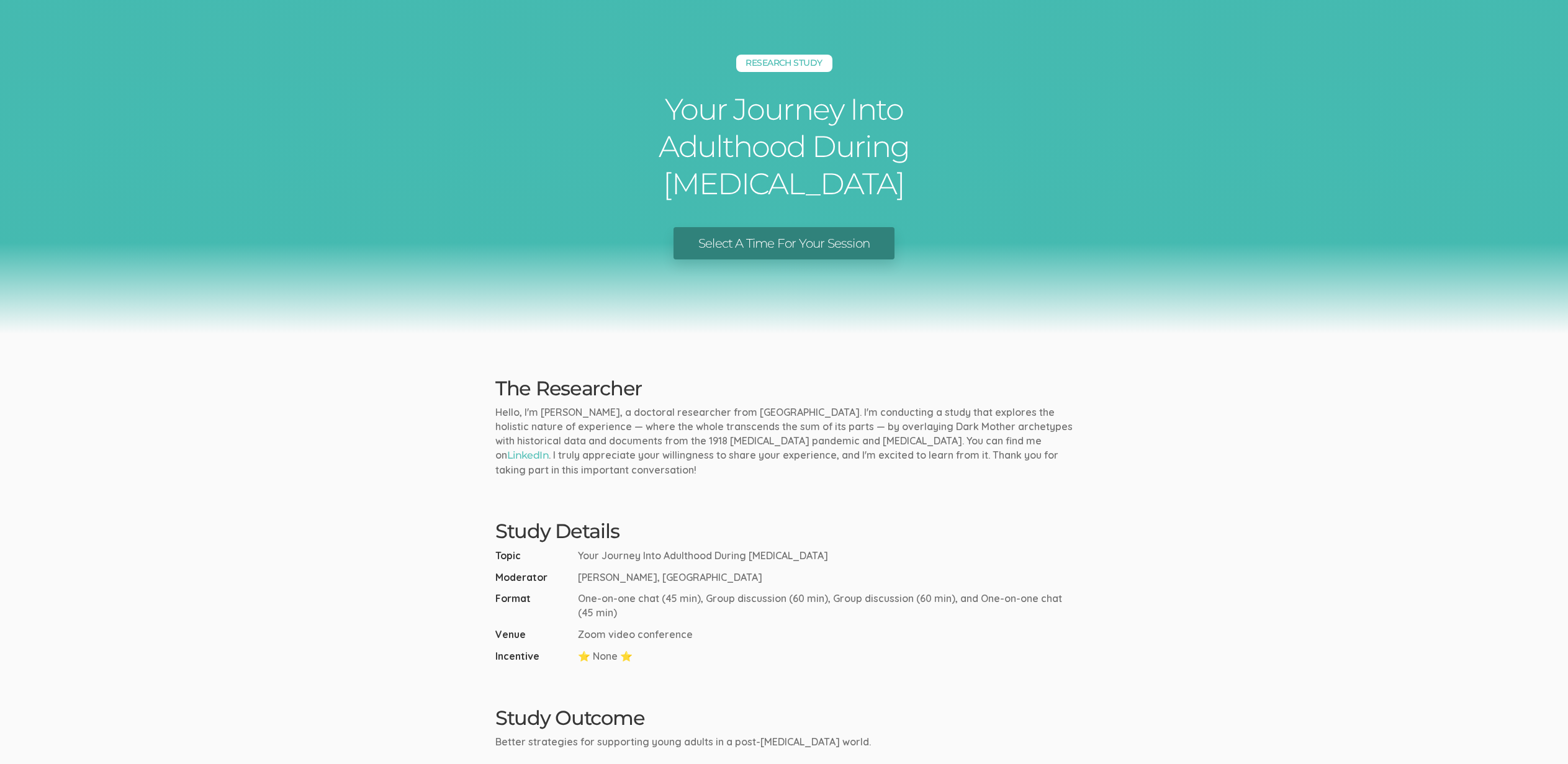
scroll to position [0, 0]
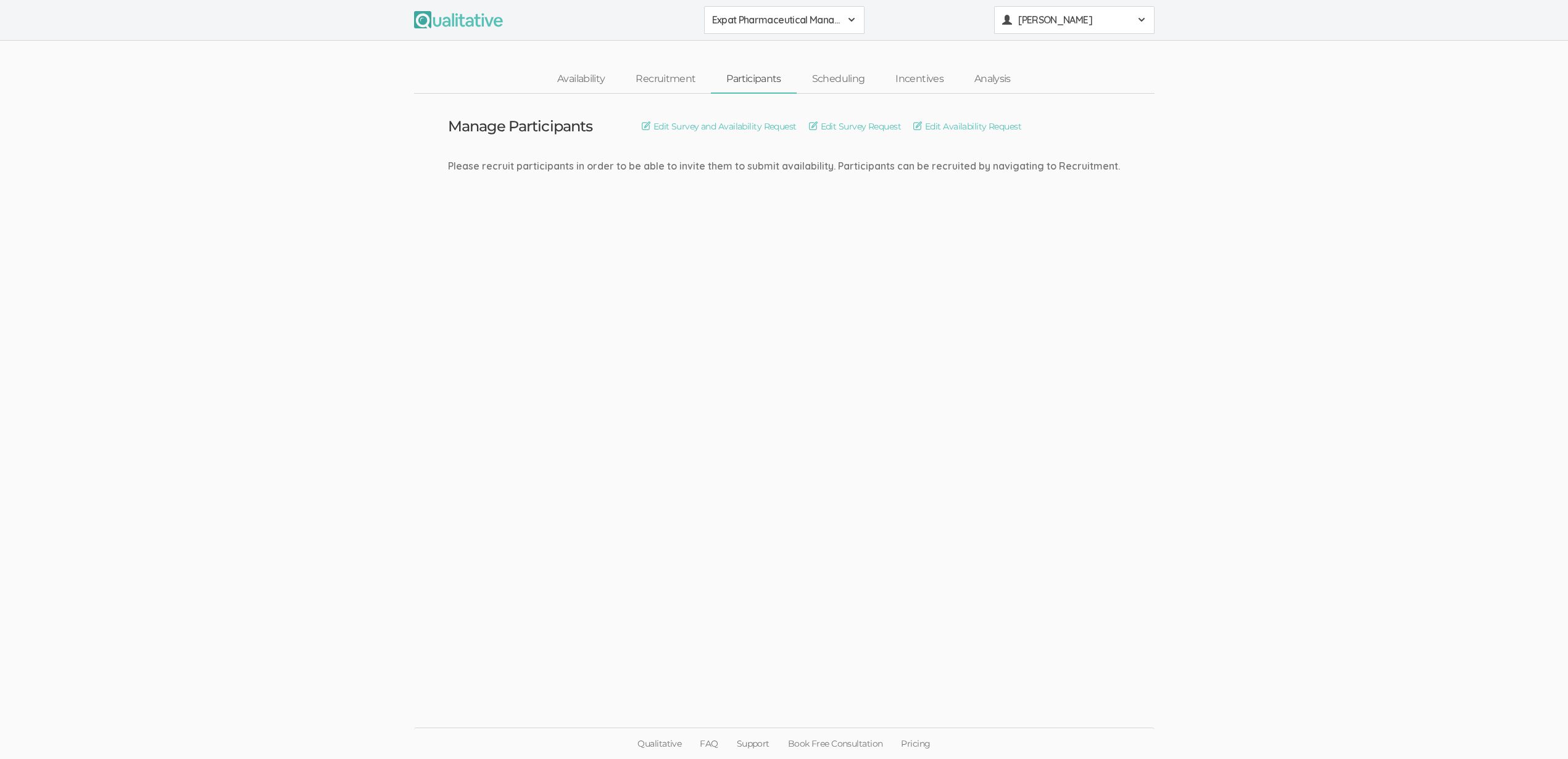
click at [1064, 16] on span "[PERSON_NAME]" at bounding box center [1073, 20] width 111 height 14
click at [1046, 118] on link "Project Settings" at bounding box center [1073, 122] width 159 height 26
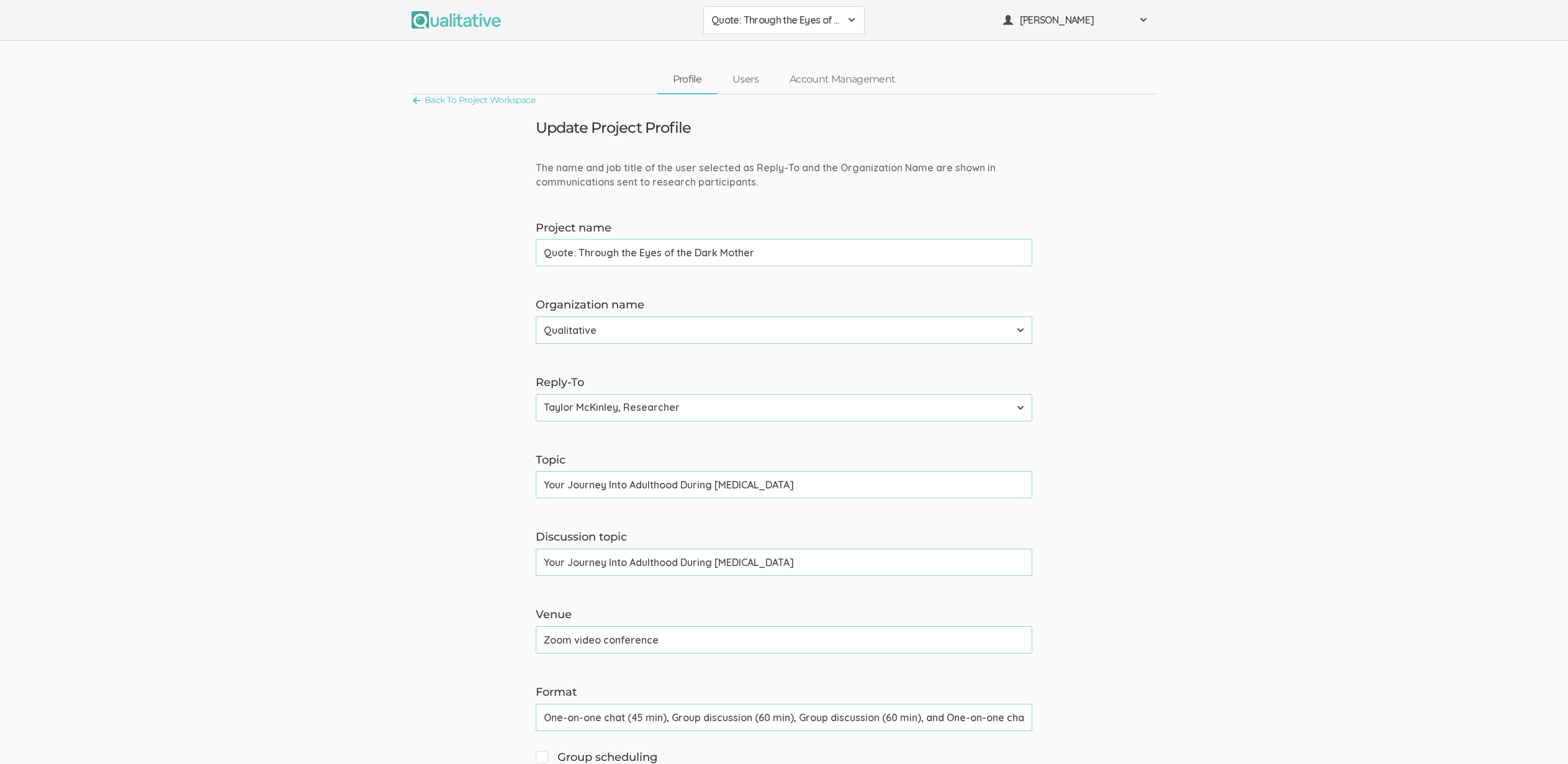
drag, startPoint x: 757, startPoint y: 13, endPoint x: 759, endPoint y: 119, distance: 106.0
click at [757, 12] on button "Quote: Through the Eyes of the Dark Mother" at bounding box center [784, 20] width 161 height 28
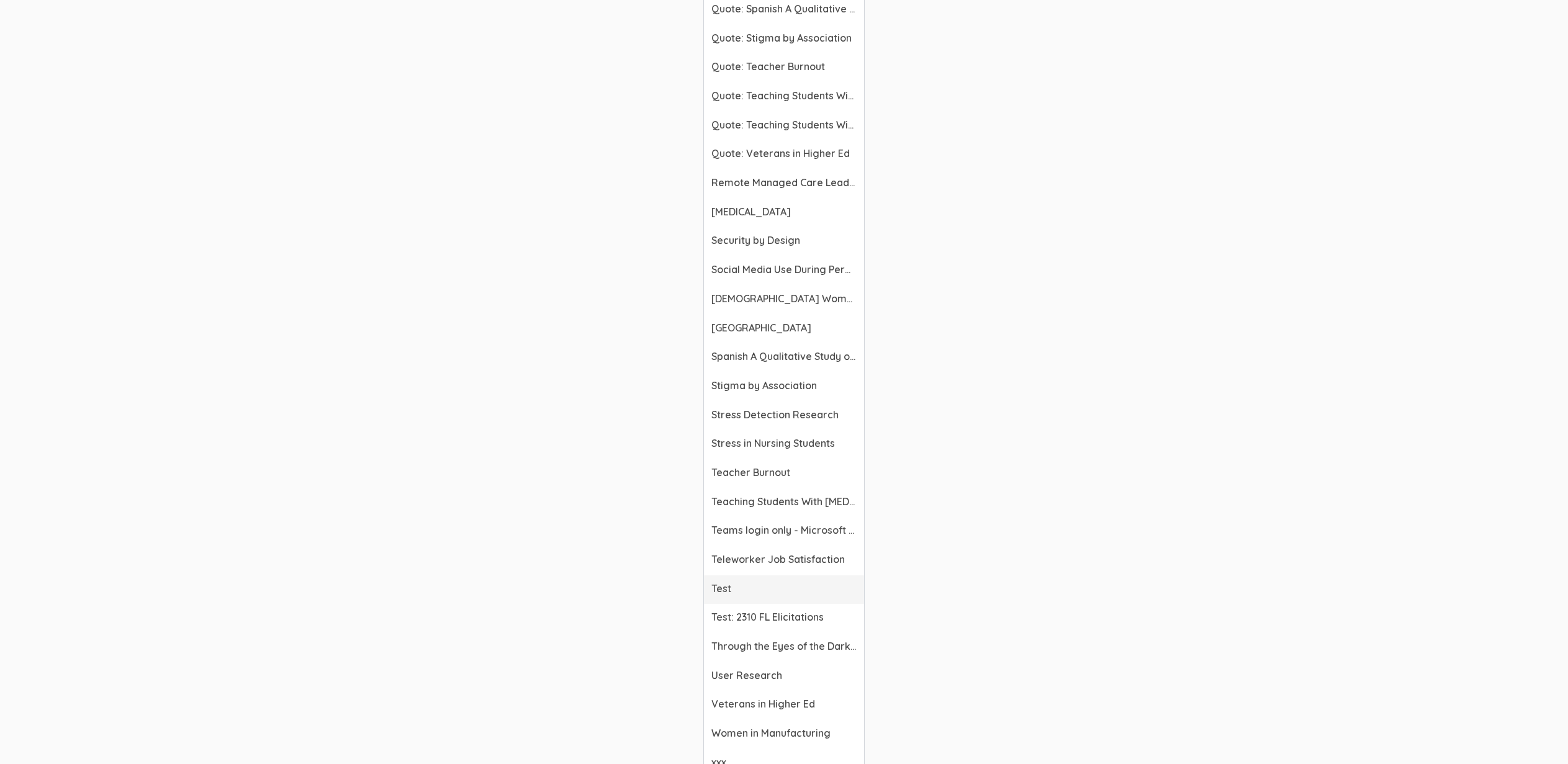
scroll to position [4432, 0]
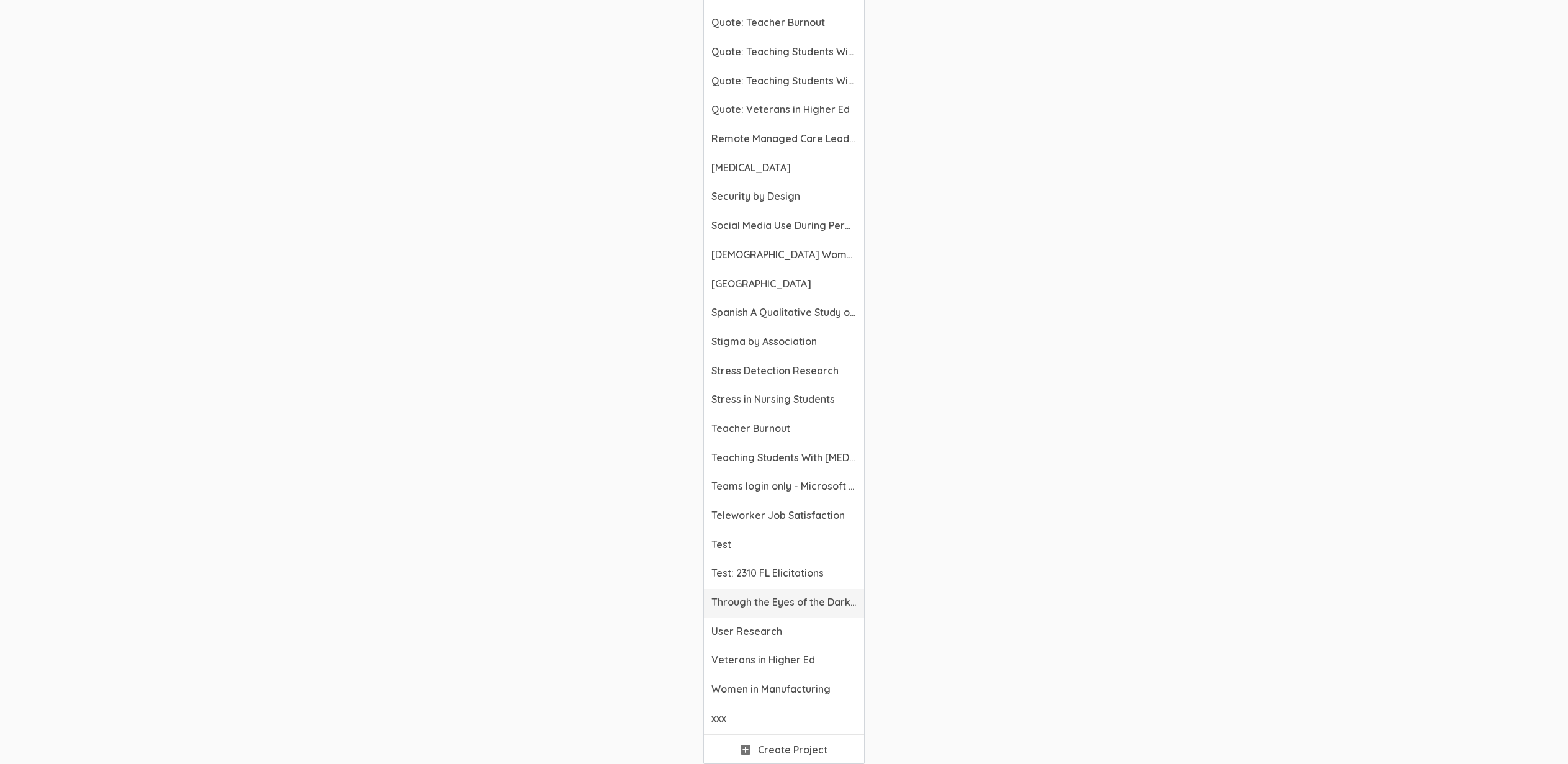
click at [770, 600] on span "Through the Eyes of the Dark Mother" at bounding box center [784, 602] width 146 height 15
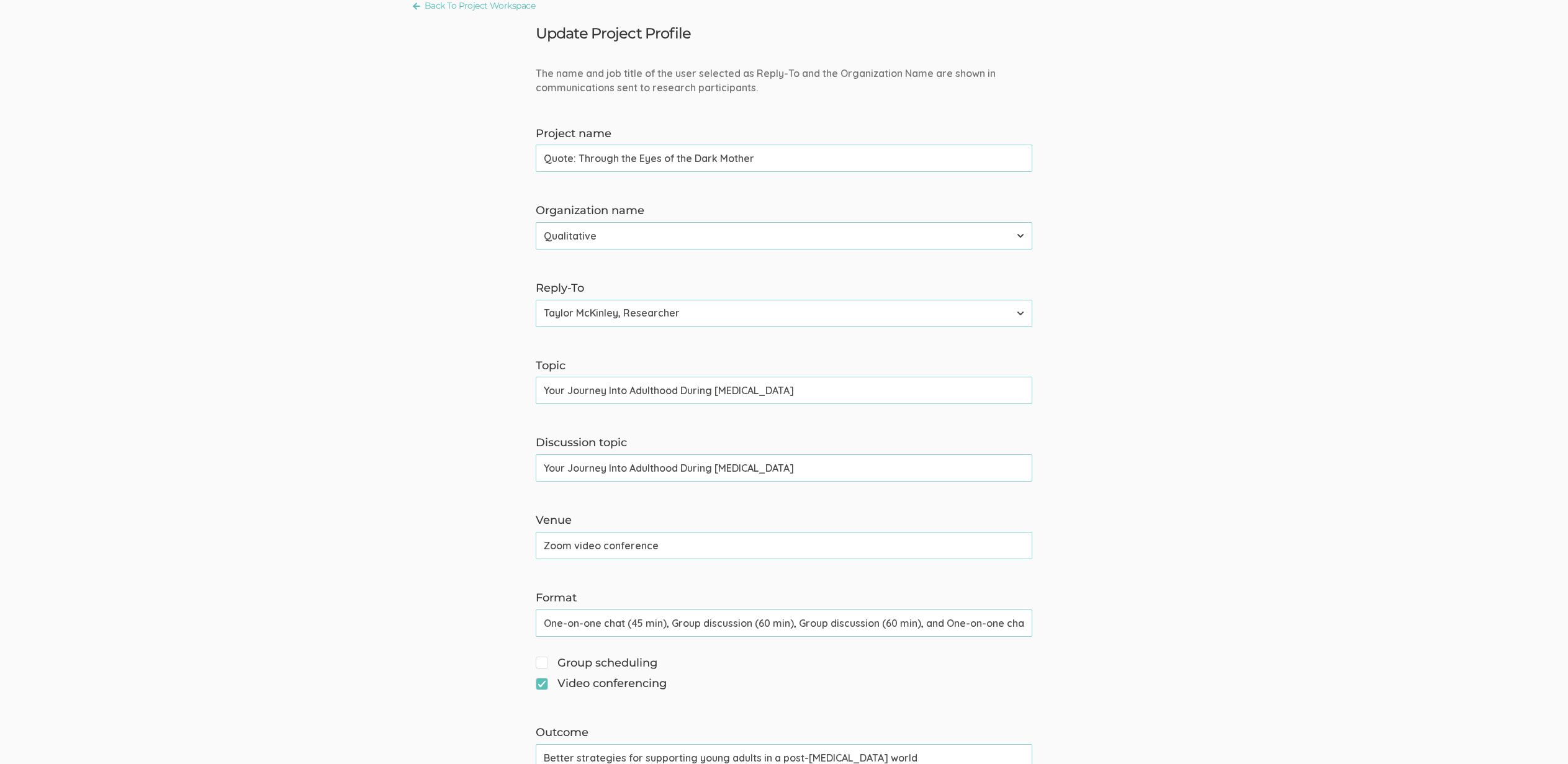
scroll to position [0, 0]
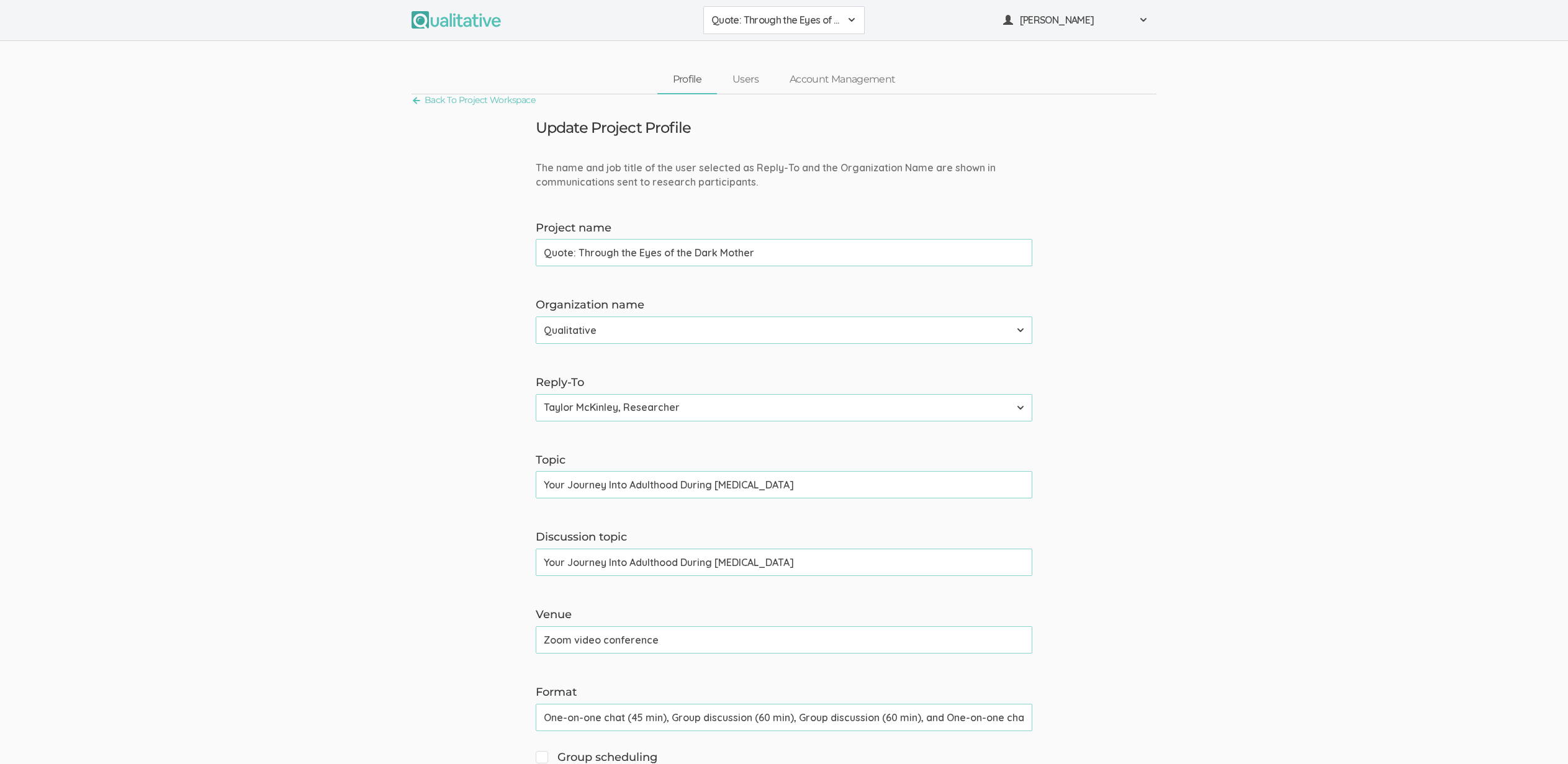
click at [808, 488] on input "Your Journey Into Adulthood During [MEDICAL_DATA]" at bounding box center [784, 485] width 497 height 27
type input "Your Journey Into Adulthood During [MEDICAL_DATA]"
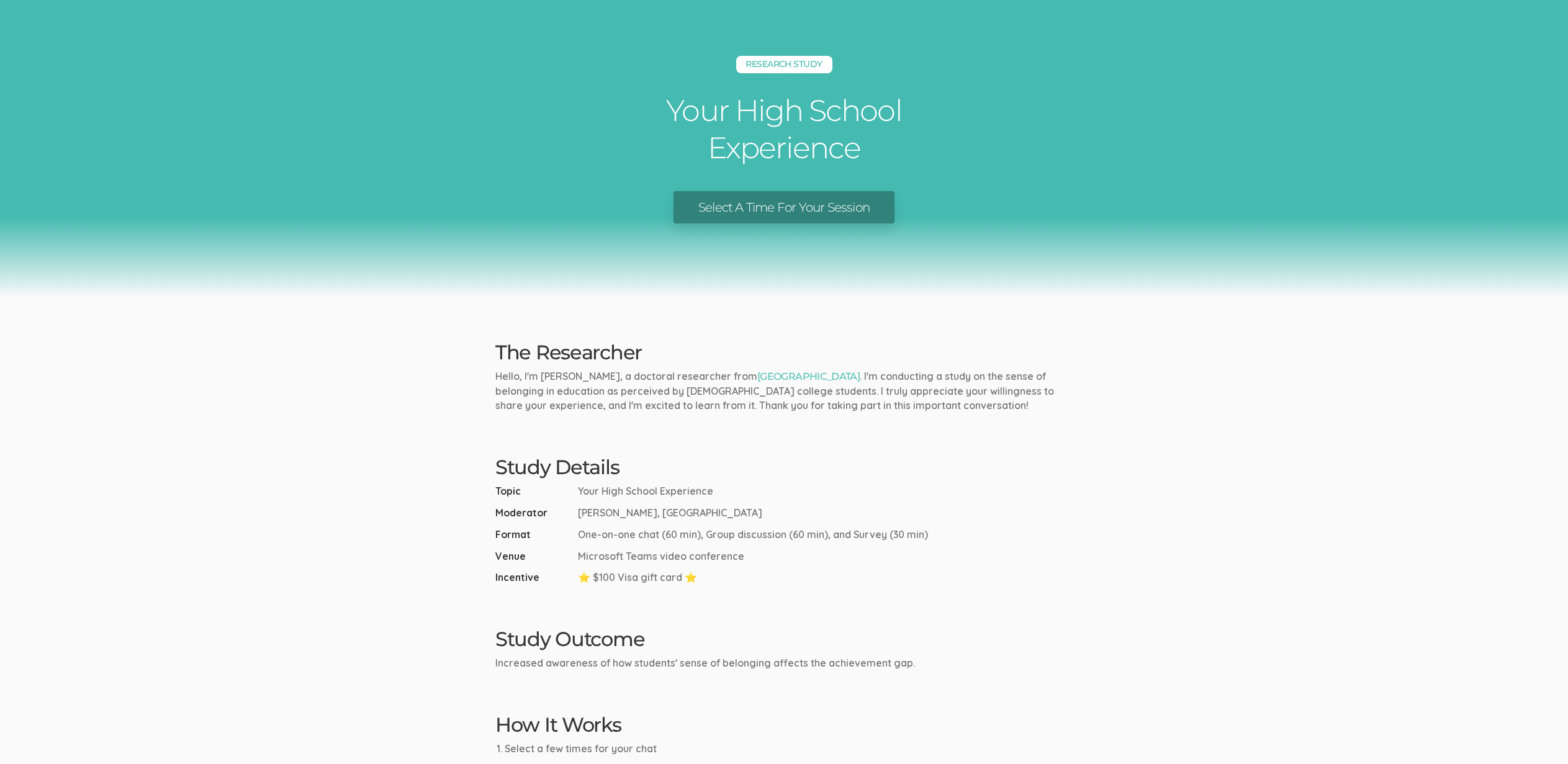
click at [761, 206] on link "Select A Time For Your Session" at bounding box center [784, 207] width 221 height 33
click at [723, 565] on ul "Topic Your High School Experience Moderator [PERSON_NAME], [GEOGRAPHIC_DATA] Fo…" at bounding box center [784, 534] width 577 height 100
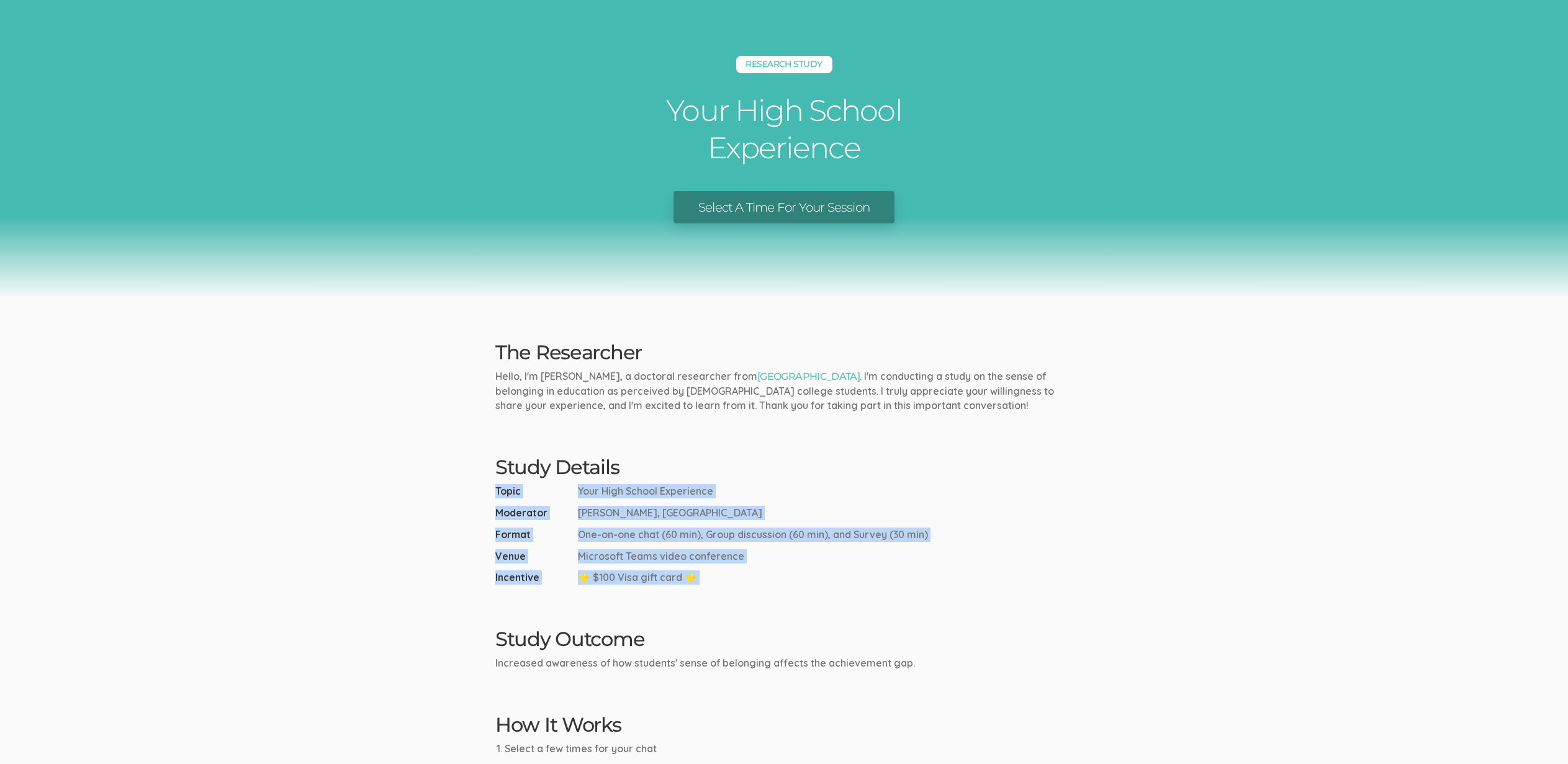
drag, startPoint x: 701, startPoint y: 561, endPoint x: 620, endPoint y: 463, distance: 127.1
click at [620, 463] on ui-view "Research Study Your High School Experience Select A Time For Your Session The R…" at bounding box center [784, 465] width 1568 height 930
click at [619, 463] on h2 "Study Details" at bounding box center [784, 467] width 577 height 21
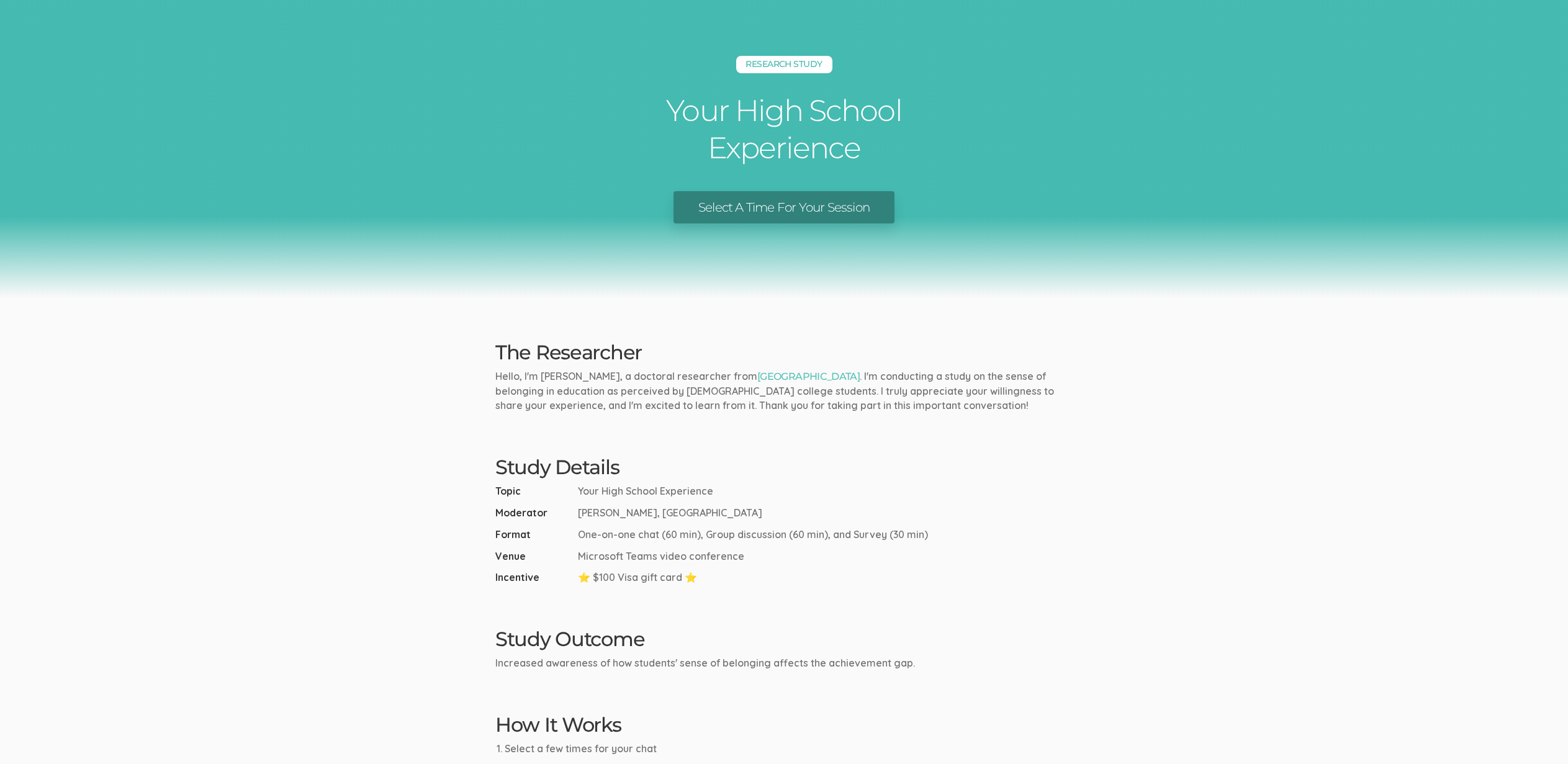
drag, startPoint x: 313, startPoint y: 285, endPoint x: 314, endPoint y: 292, distance: 7.1
click at [314, 292] on div "Research Study Your High School Experience Select A Time For Your Session" at bounding box center [784, 149] width 1568 height 298
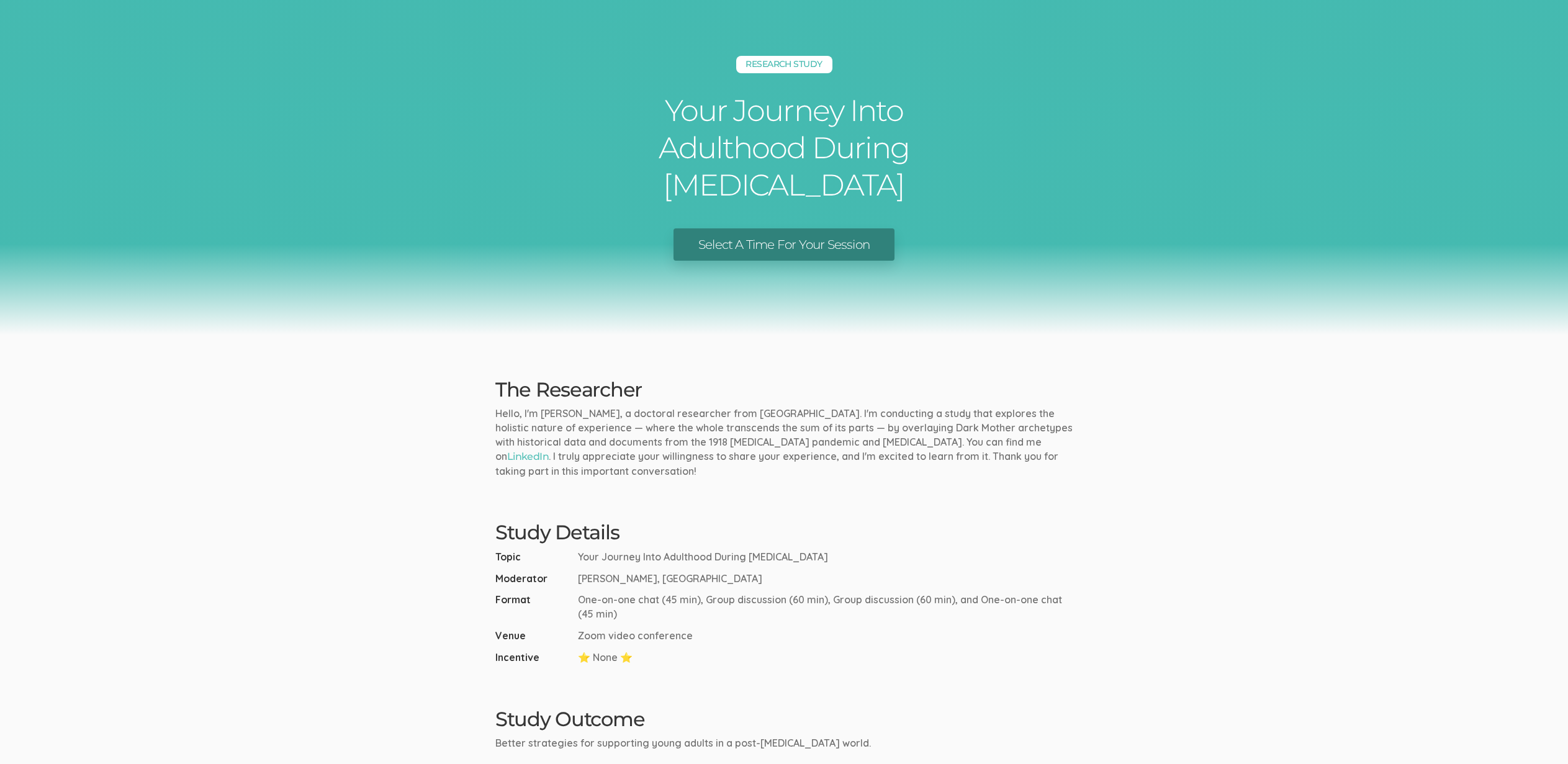
click at [551, 572] on span "Moderator" at bounding box center [534, 579] width 78 height 15
click at [149, 296] on ui-view "Research Study Your Journey Into Adulthood During COVID Select A Time For Your …" at bounding box center [784, 566] width 1568 height 1133
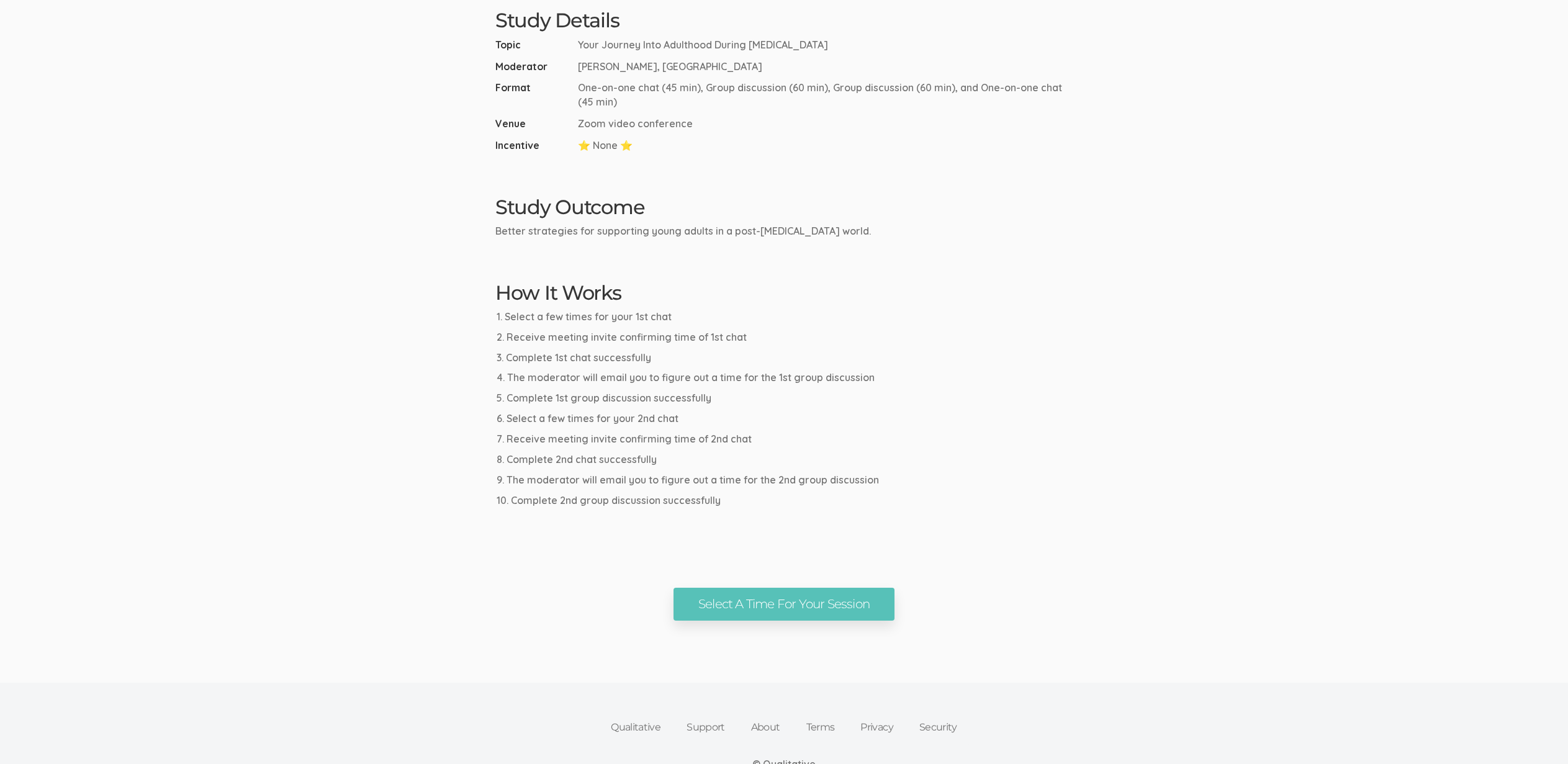
click at [280, 517] on ui-view "Research Study Your Journey Into Adulthood During [MEDICAL_DATA] Select A Time …" at bounding box center [784, 54] width 1568 height 1133
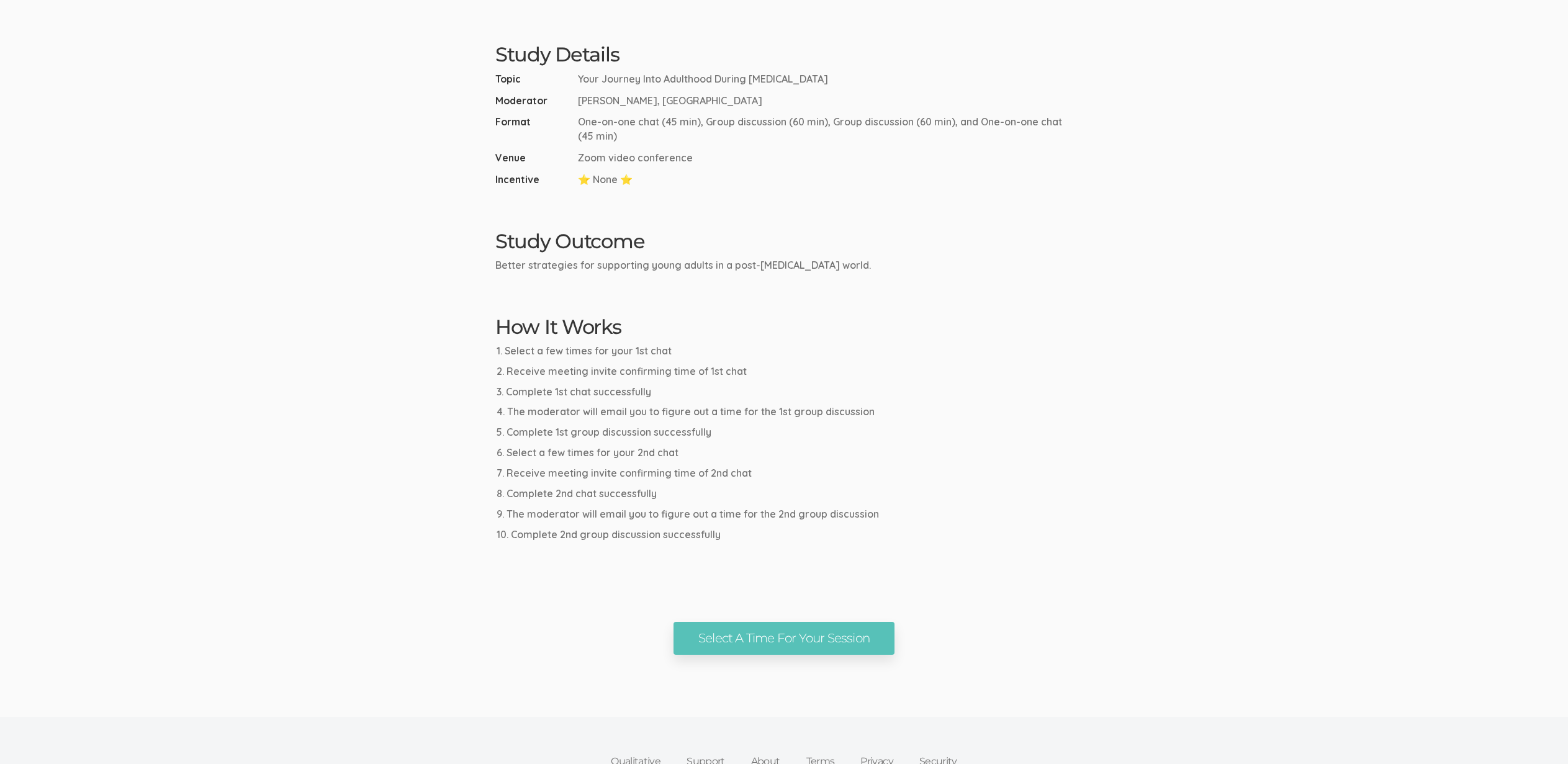
scroll to position [466, 0]
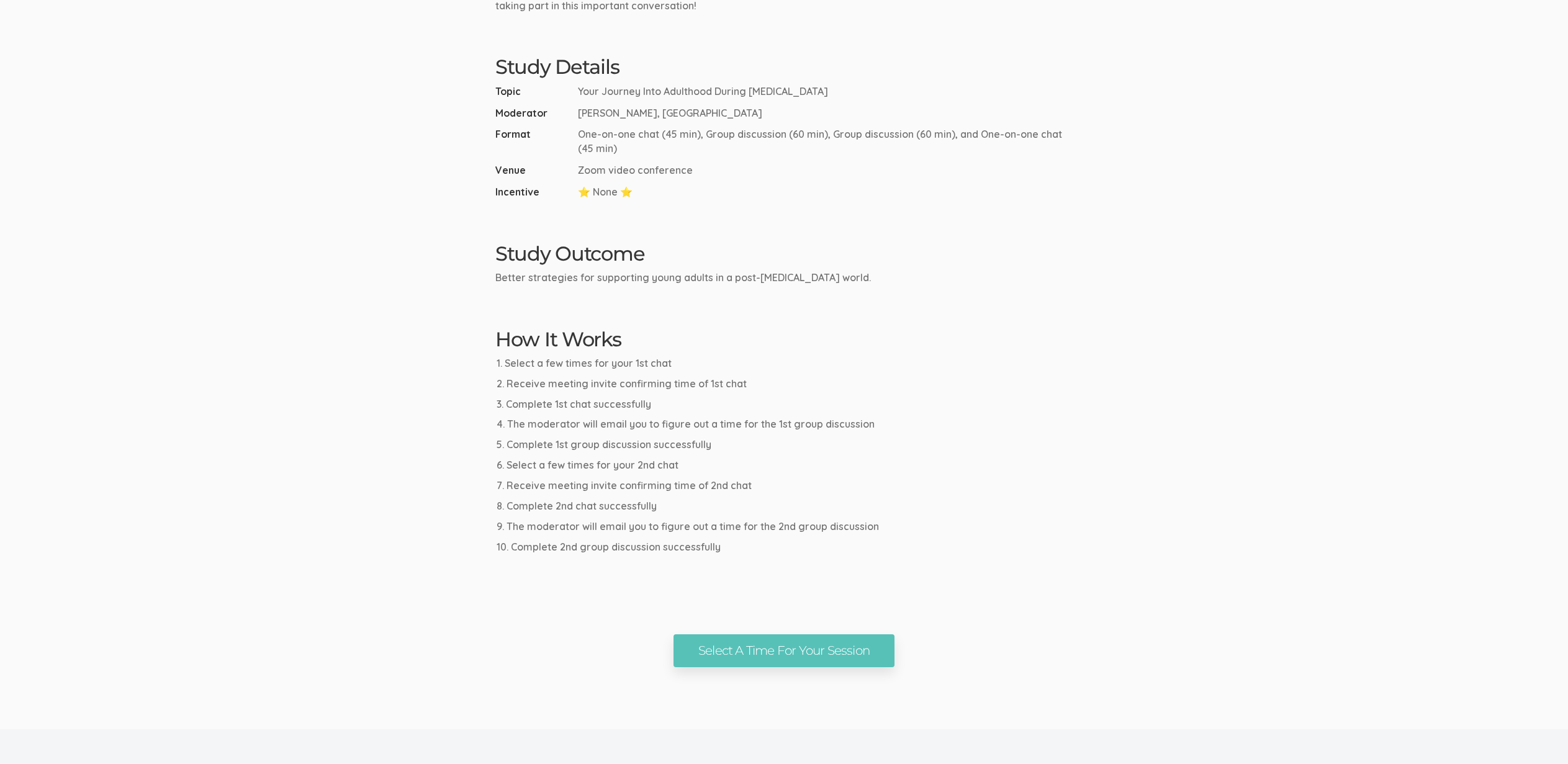
click at [1291, 425] on ui-view "Research Study Your Journey Into Adulthood During COVID Select A Time For Your …" at bounding box center [784, 100] width 1568 height 1133
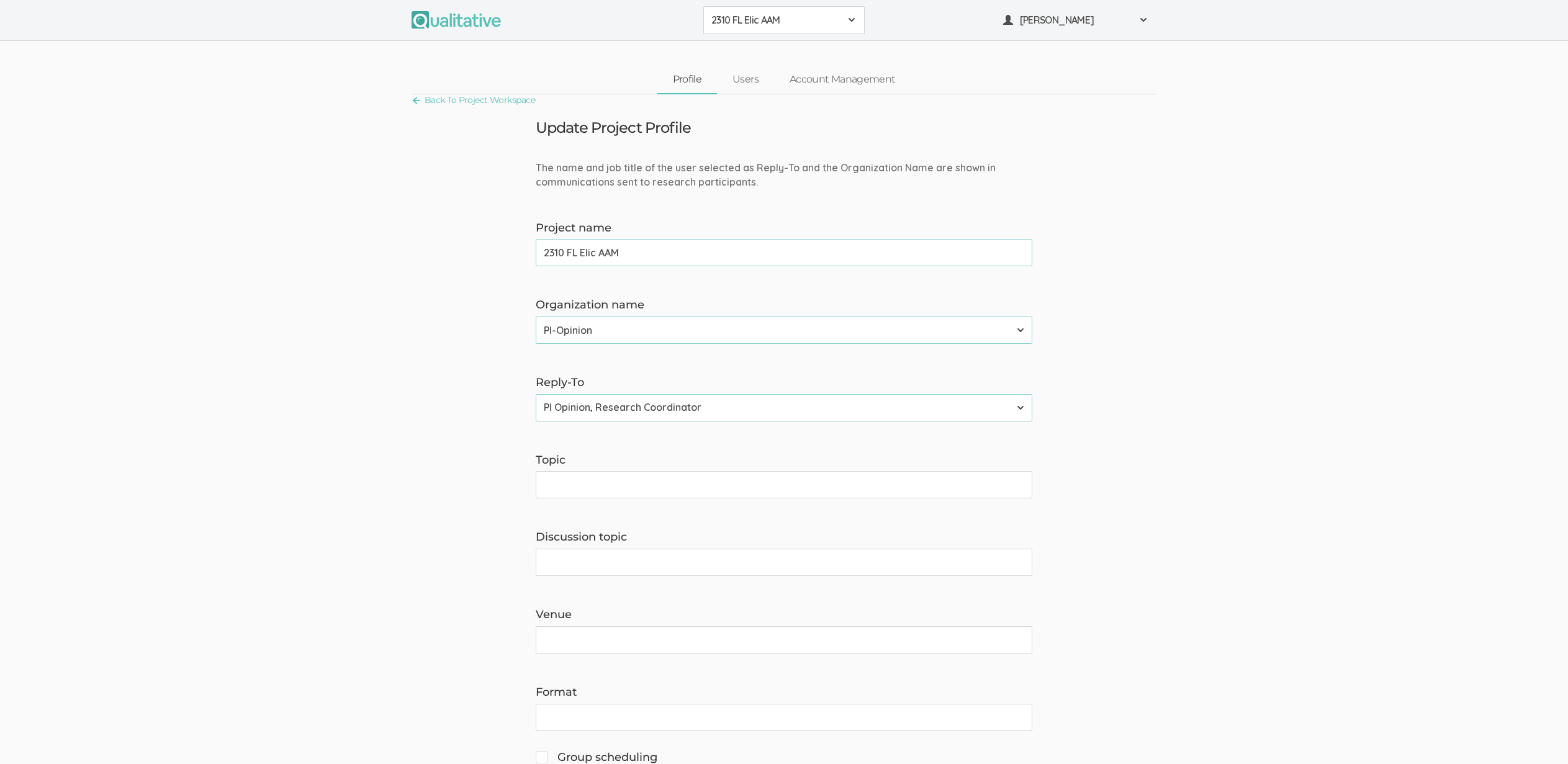
click at [789, 19] on span "2310 FL Elic AAM" at bounding box center [776, 20] width 129 height 15
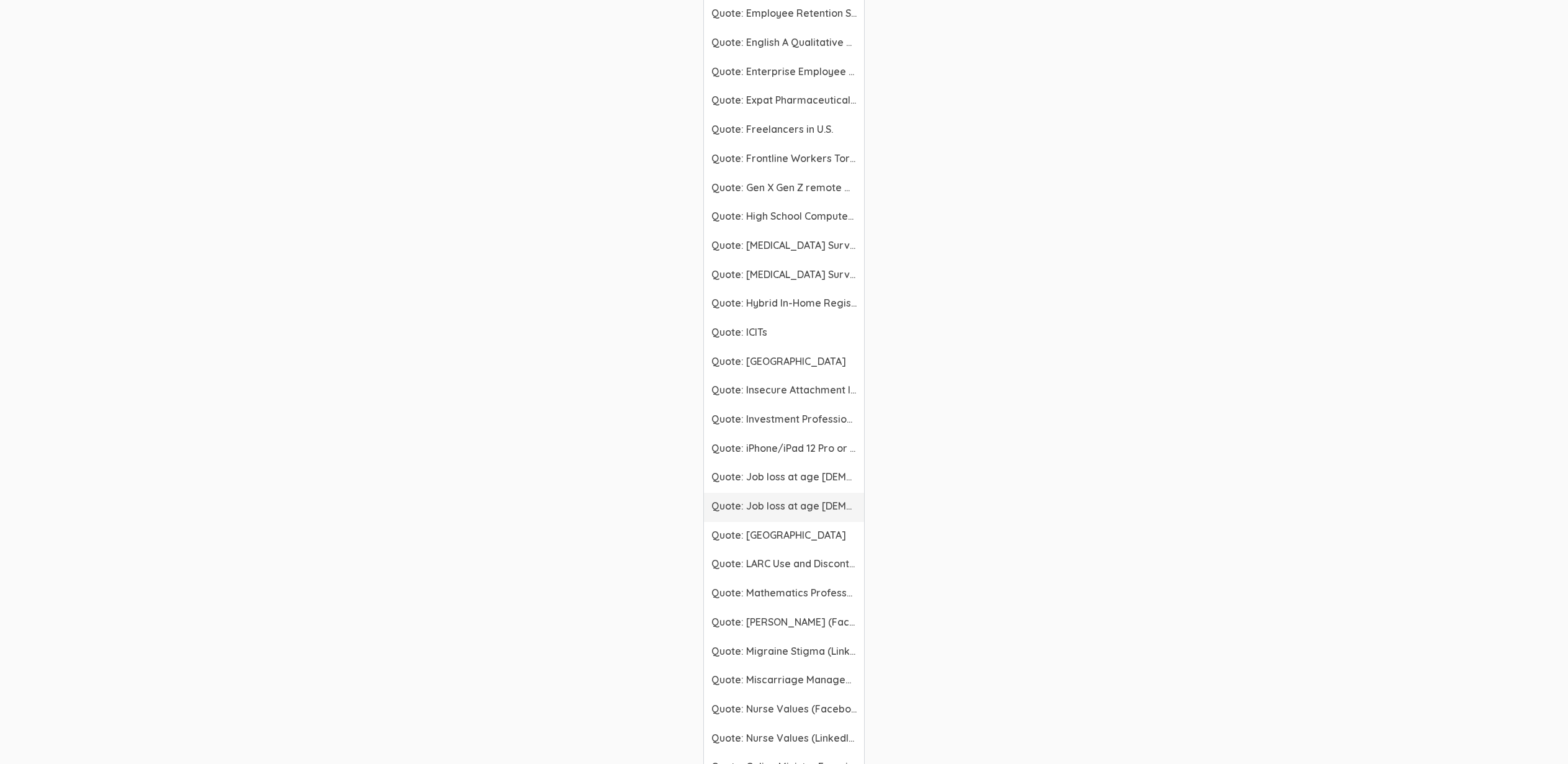
scroll to position [3113, 0]
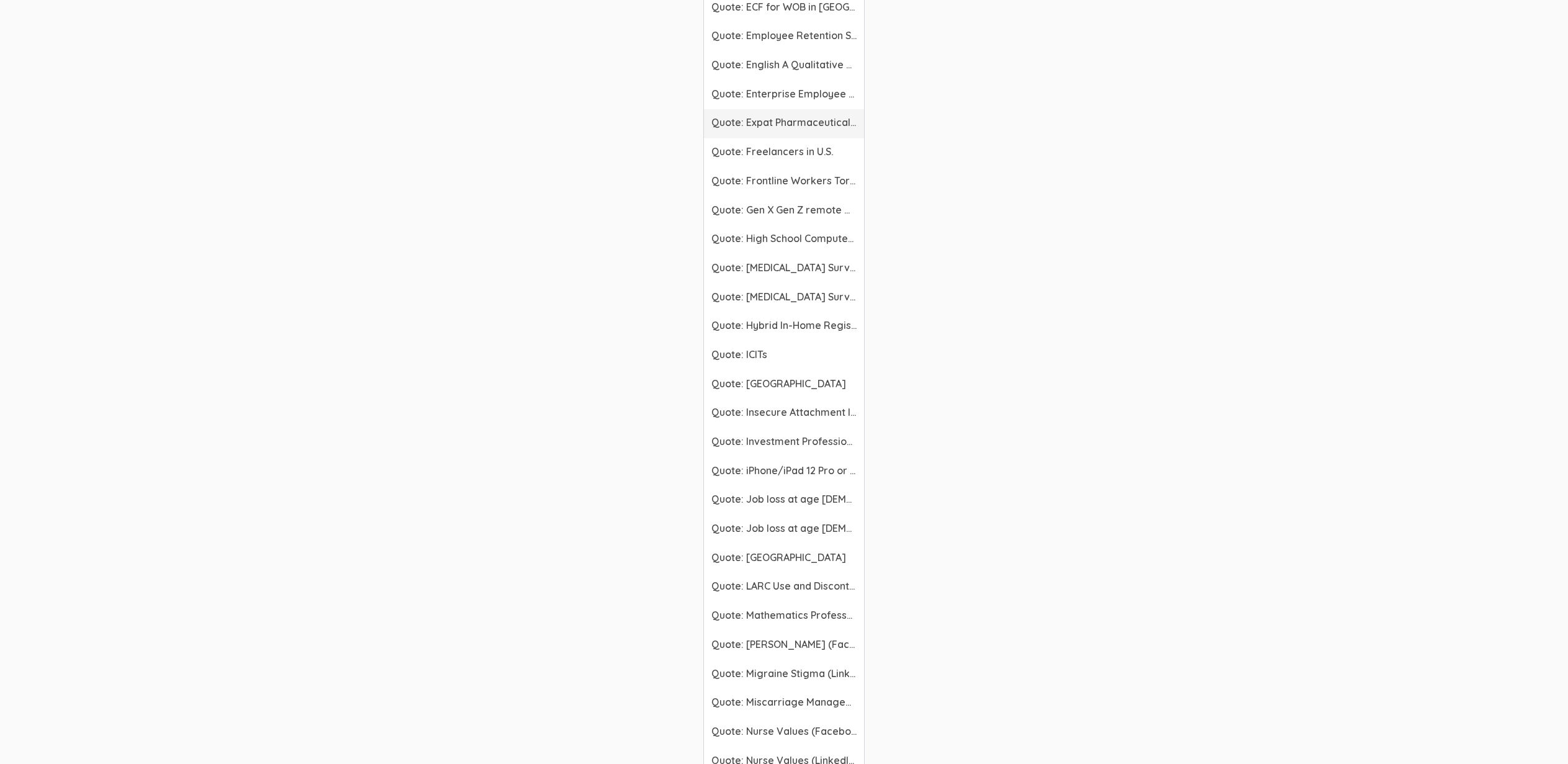
click at [770, 128] on span "Quote: Expat Pharmaceutical Managers" at bounding box center [784, 122] width 146 height 15
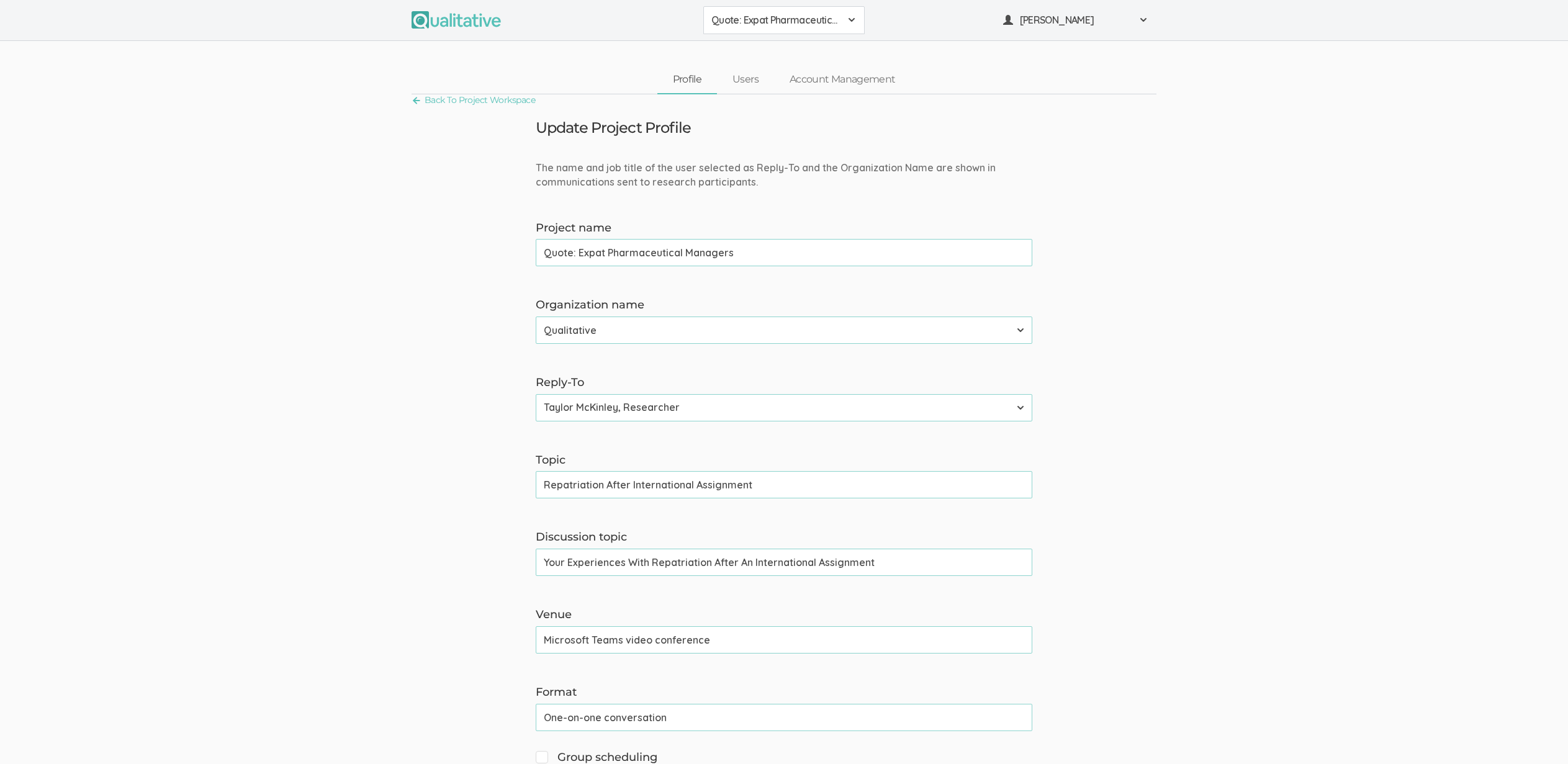
scroll to position [764, 0]
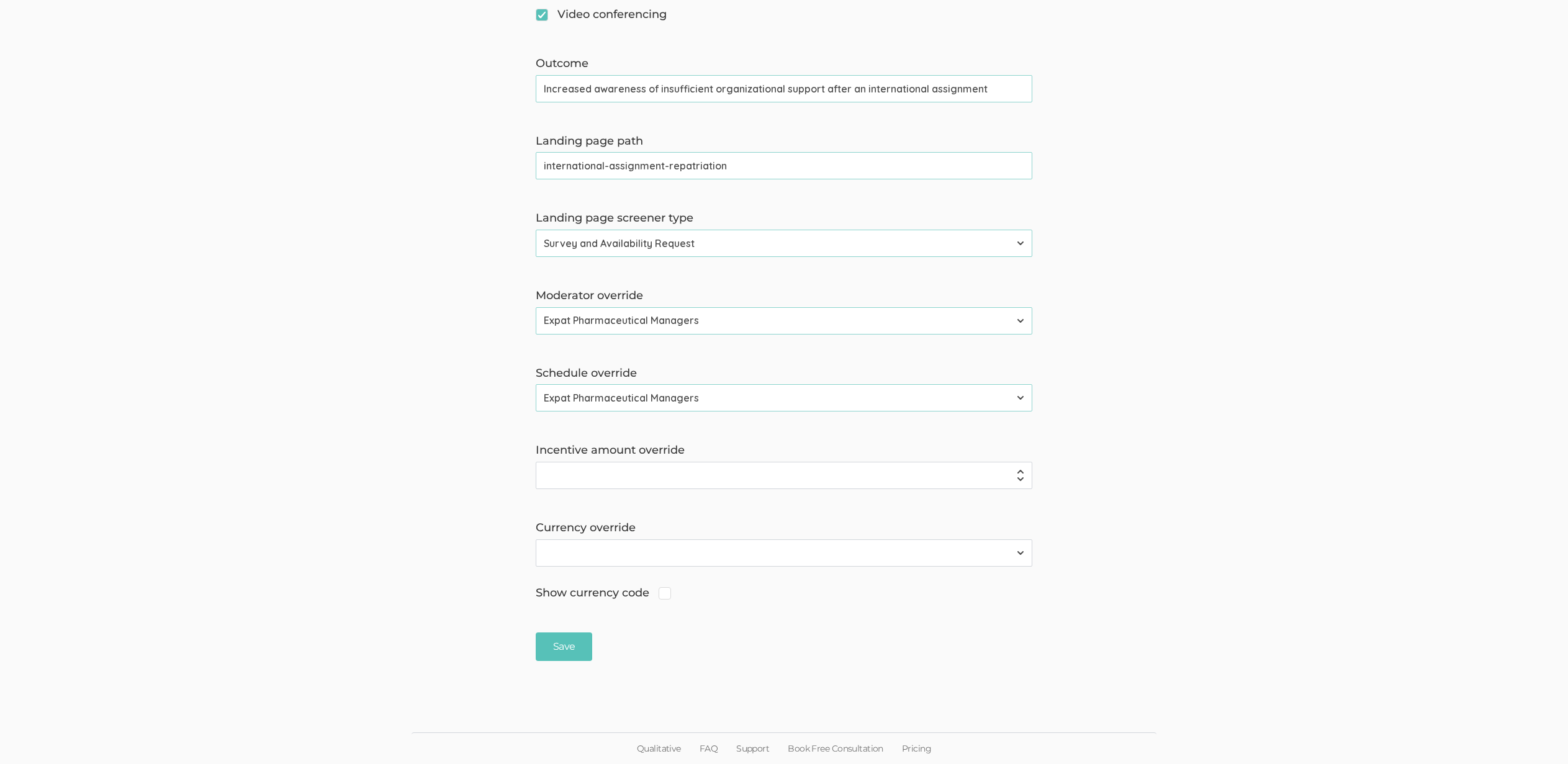
click at [610, 170] on input "international-assignment-repatriation" at bounding box center [784, 166] width 497 height 27
click at [328, 382] on form "The name and job title of the user selected as Reply-To and the Organization Na…" at bounding box center [784, 29] width 1568 height 1264
click at [387, 587] on form "The name and job title of the user selected as Reply-To and the Organization Na…" at bounding box center [784, 29] width 1568 height 1264
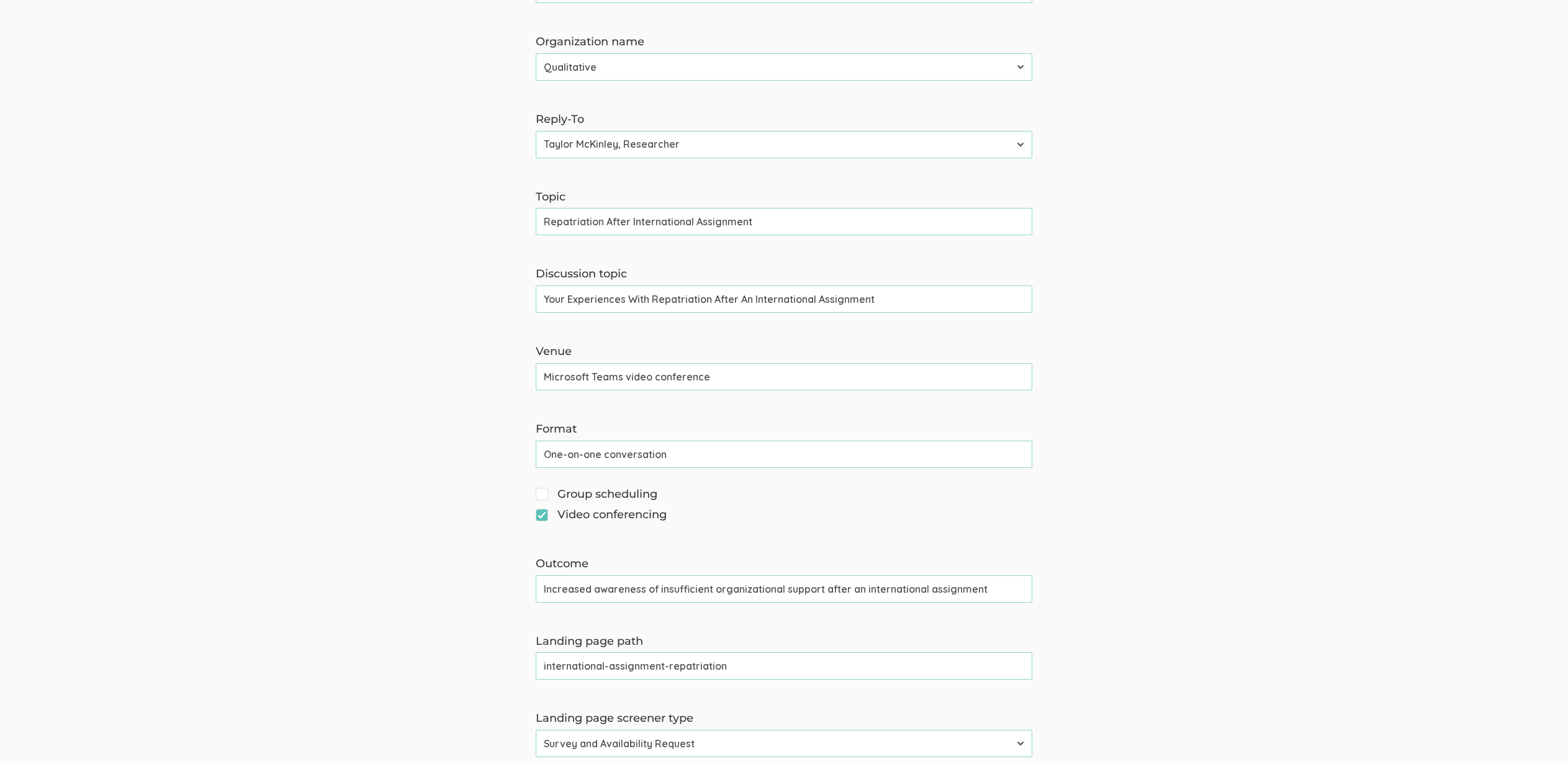
scroll to position [0, 0]
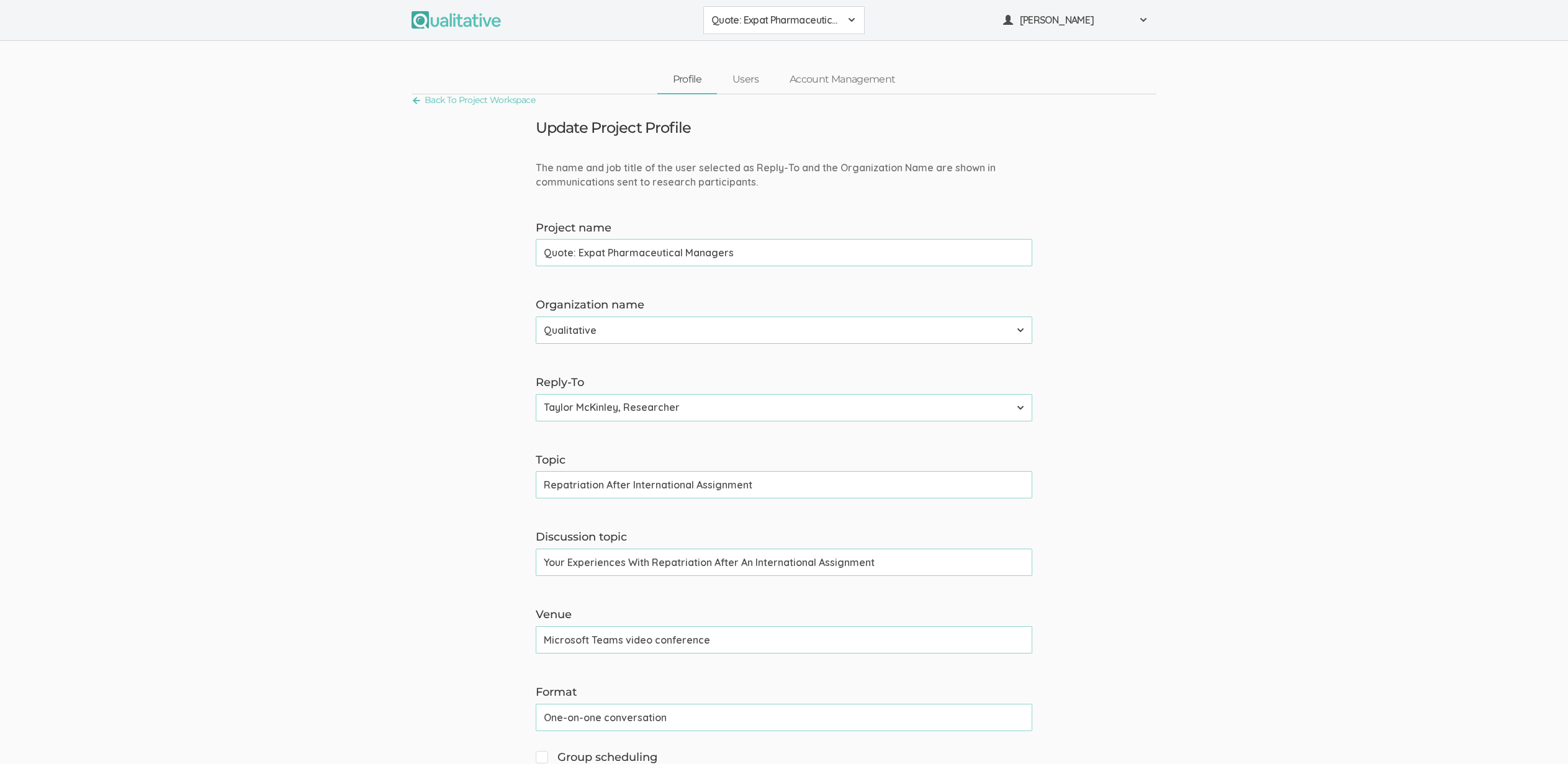
click at [758, 37] on div "Quote: Expat Pharmaceutical Managers 2310 FL Elic AAM 2310 FL Elic LTXF 2310 FL…" at bounding box center [784, 21] width 1568 height 41
click at [757, 16] on span "Quote: Expat Pharmaceutical Managers" at bounding box center [776, 20] width 129 height 15
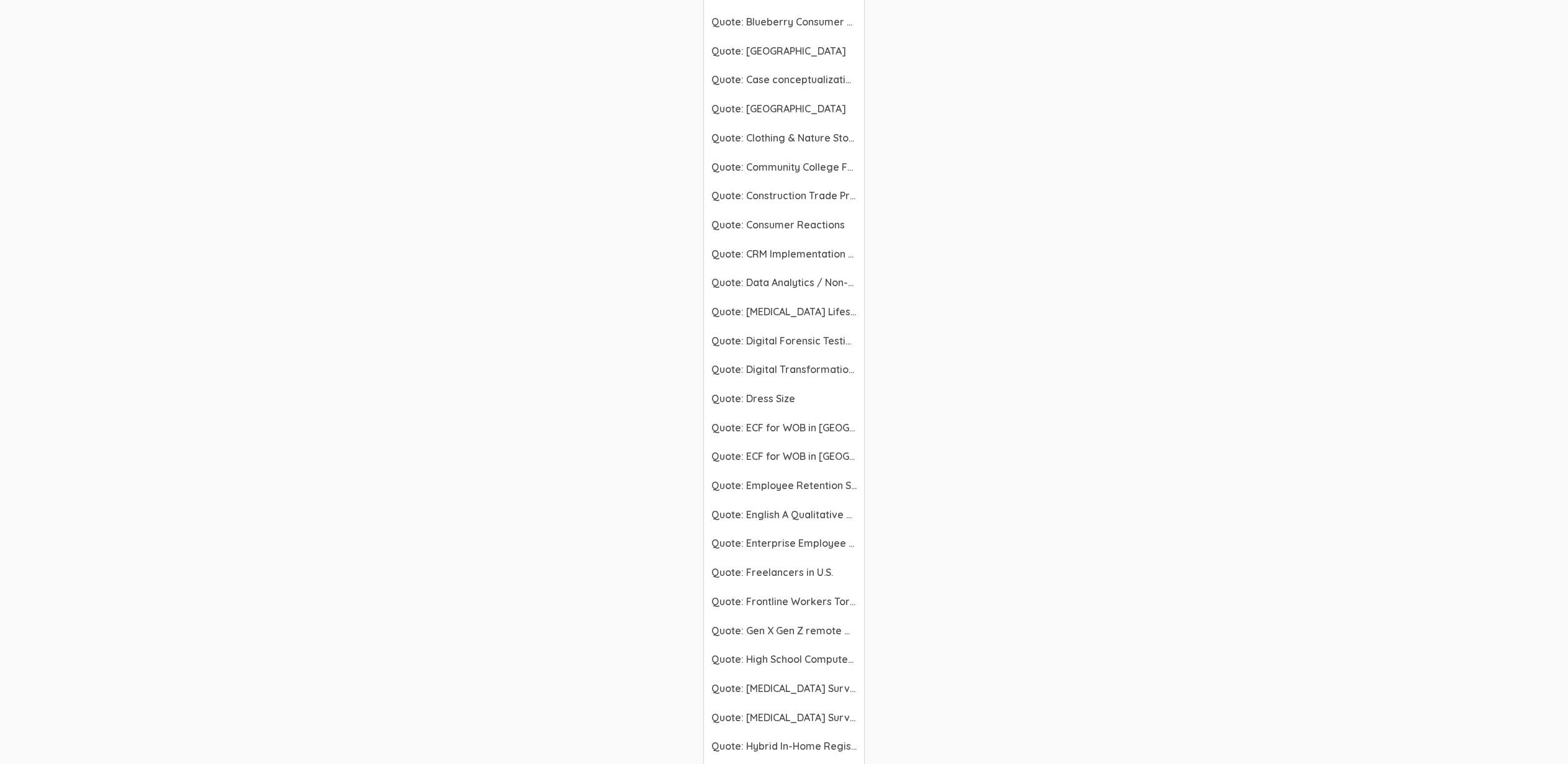
scroll to position [2806, 0]
click at [741, 663] on span "Quote: ICITs" at bounding box center [784, 661] width 146 height 15
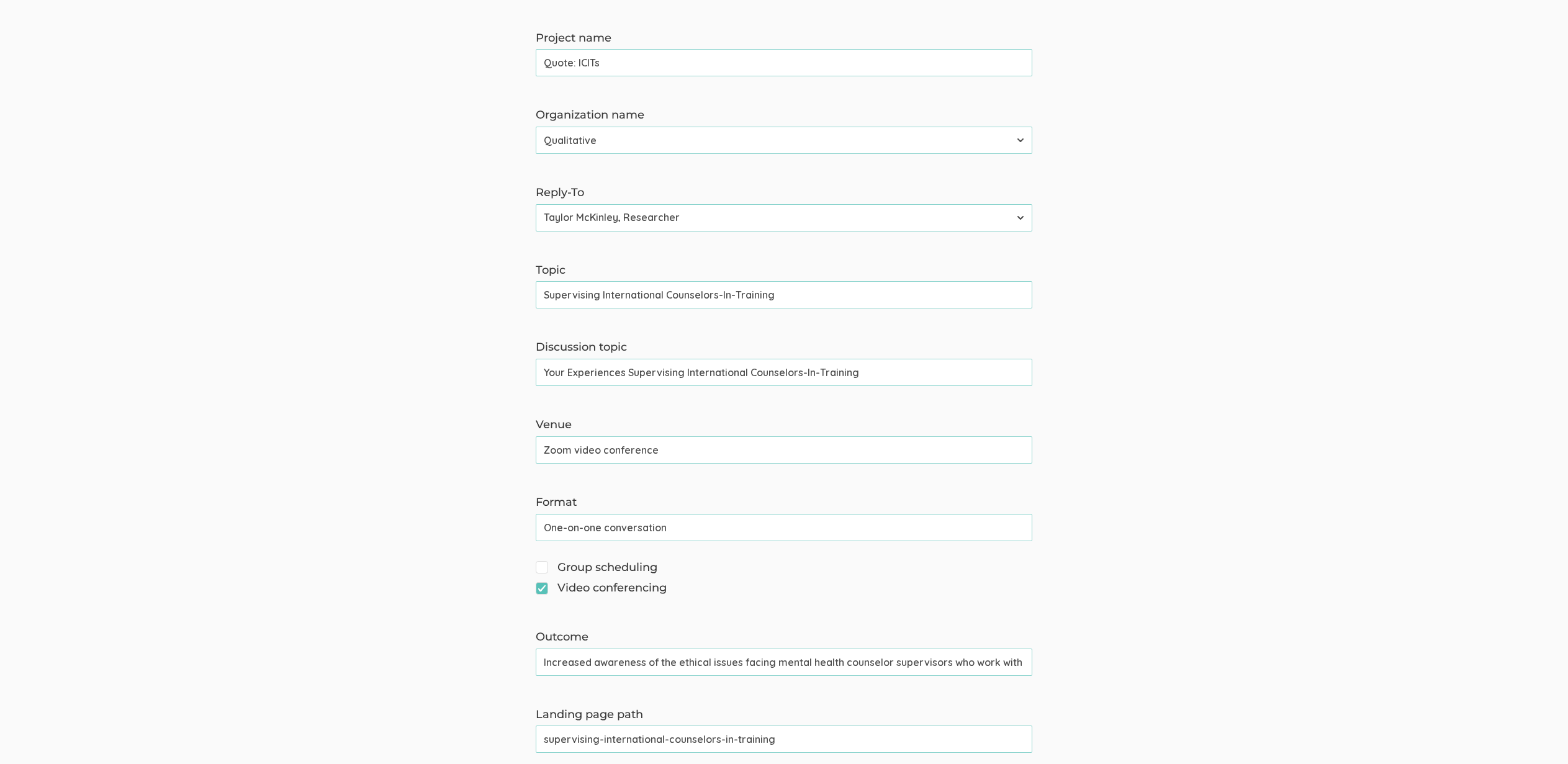
scroll to position [219, 0]
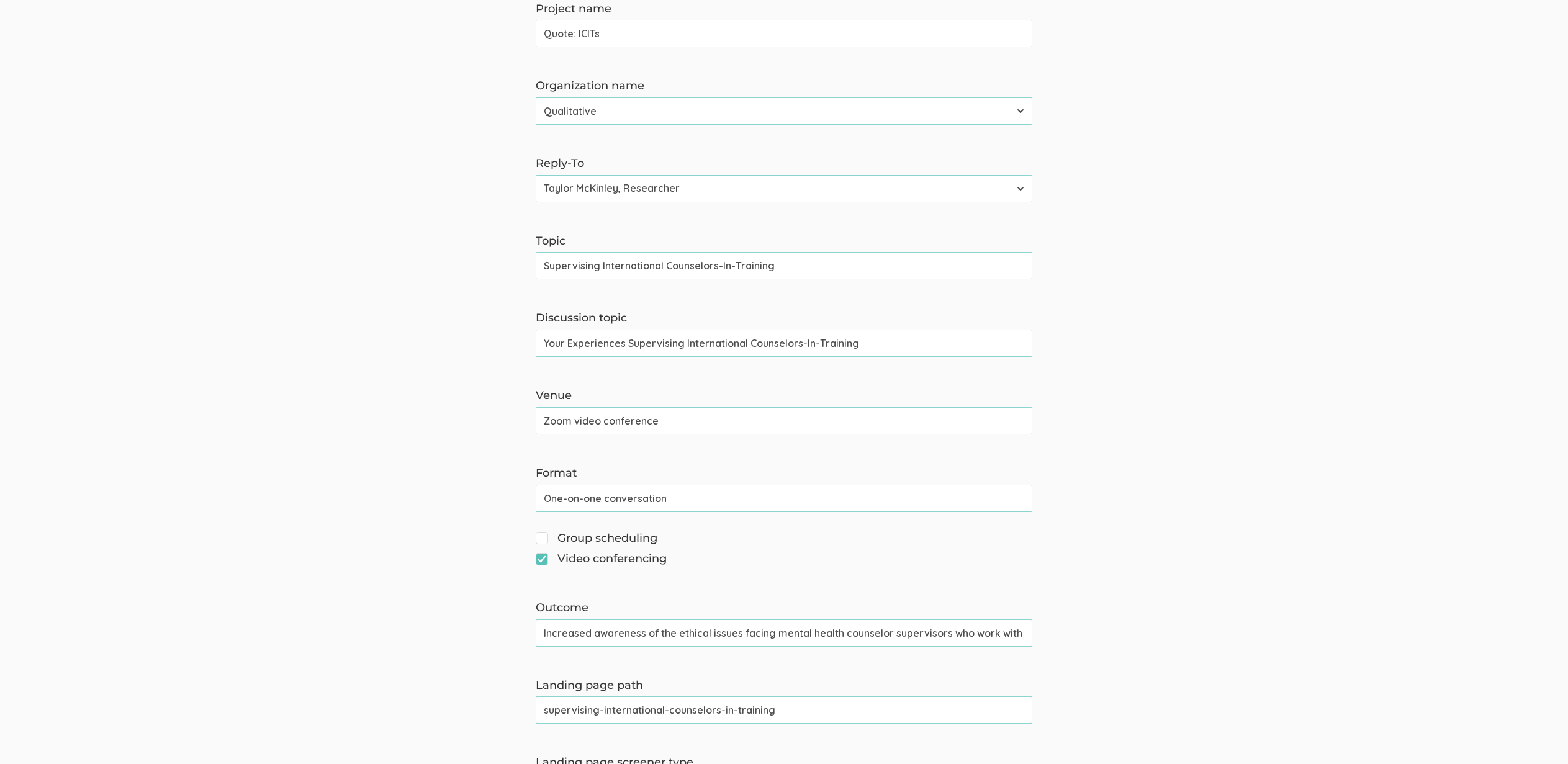
click at [589, 712] on input "supervising-international-counselors-in-training" at bounding box center [784, 710] width 497 height 27
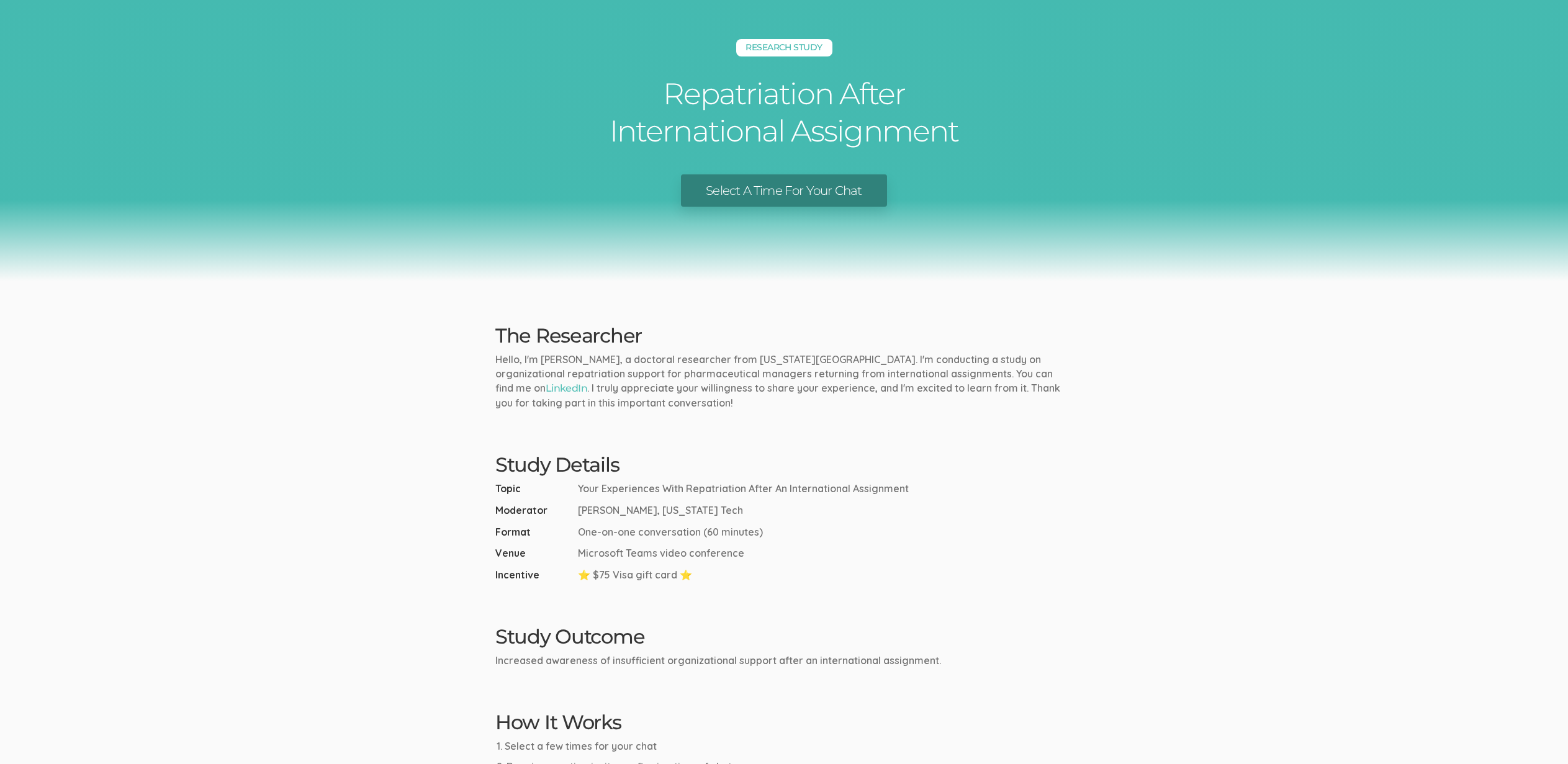
scroll to position [381, 0]
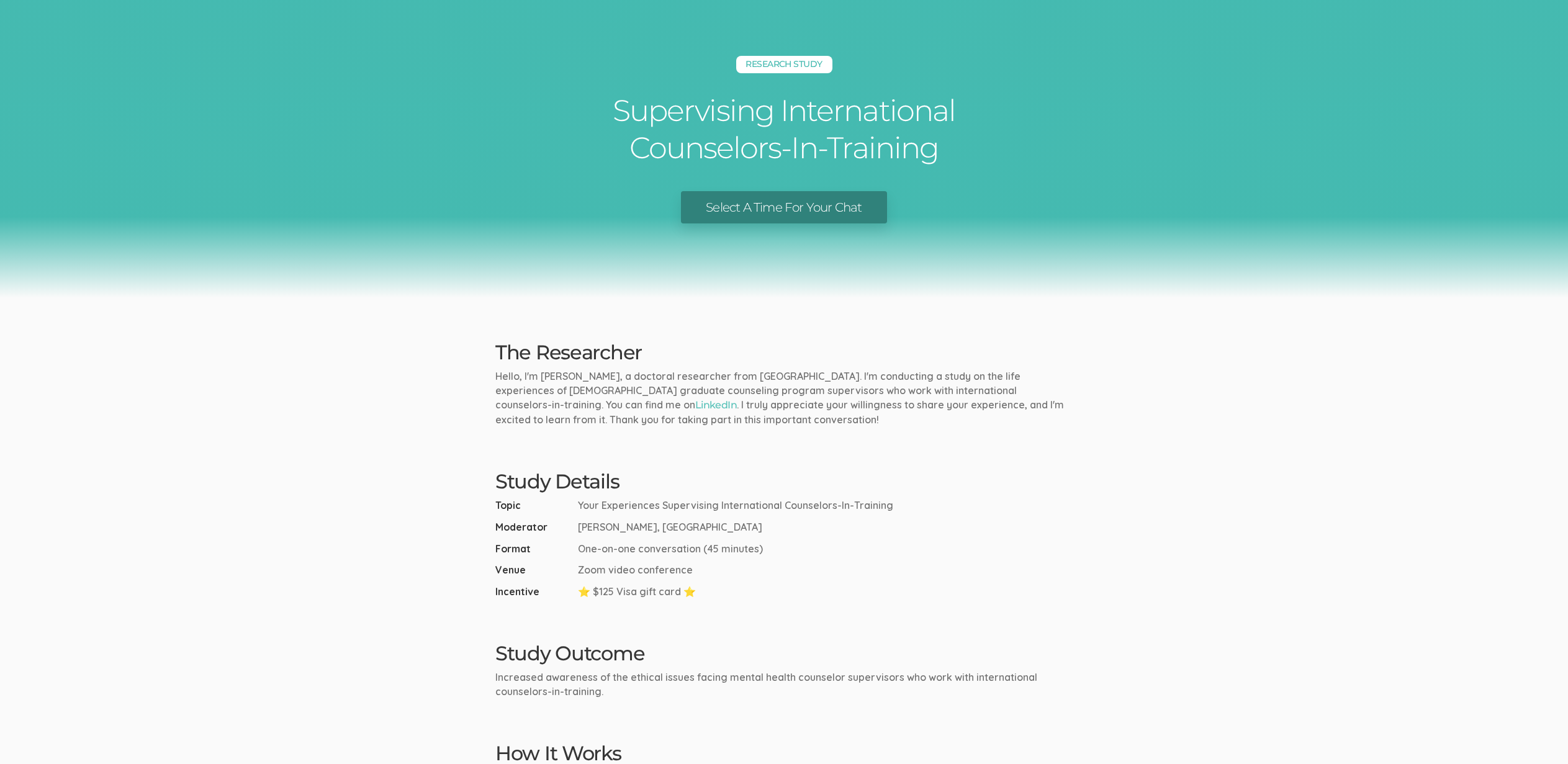
drag, startPoint x: 162, startPoint y: 463, endPoint x: 167, endPoint y: 469, distance: 7.8
click at [167, 469] on ui-view "Research Study Supervising International Counselors-In-Training Select A Time F…" at bounding box center [784, 480] width 1568 height 959
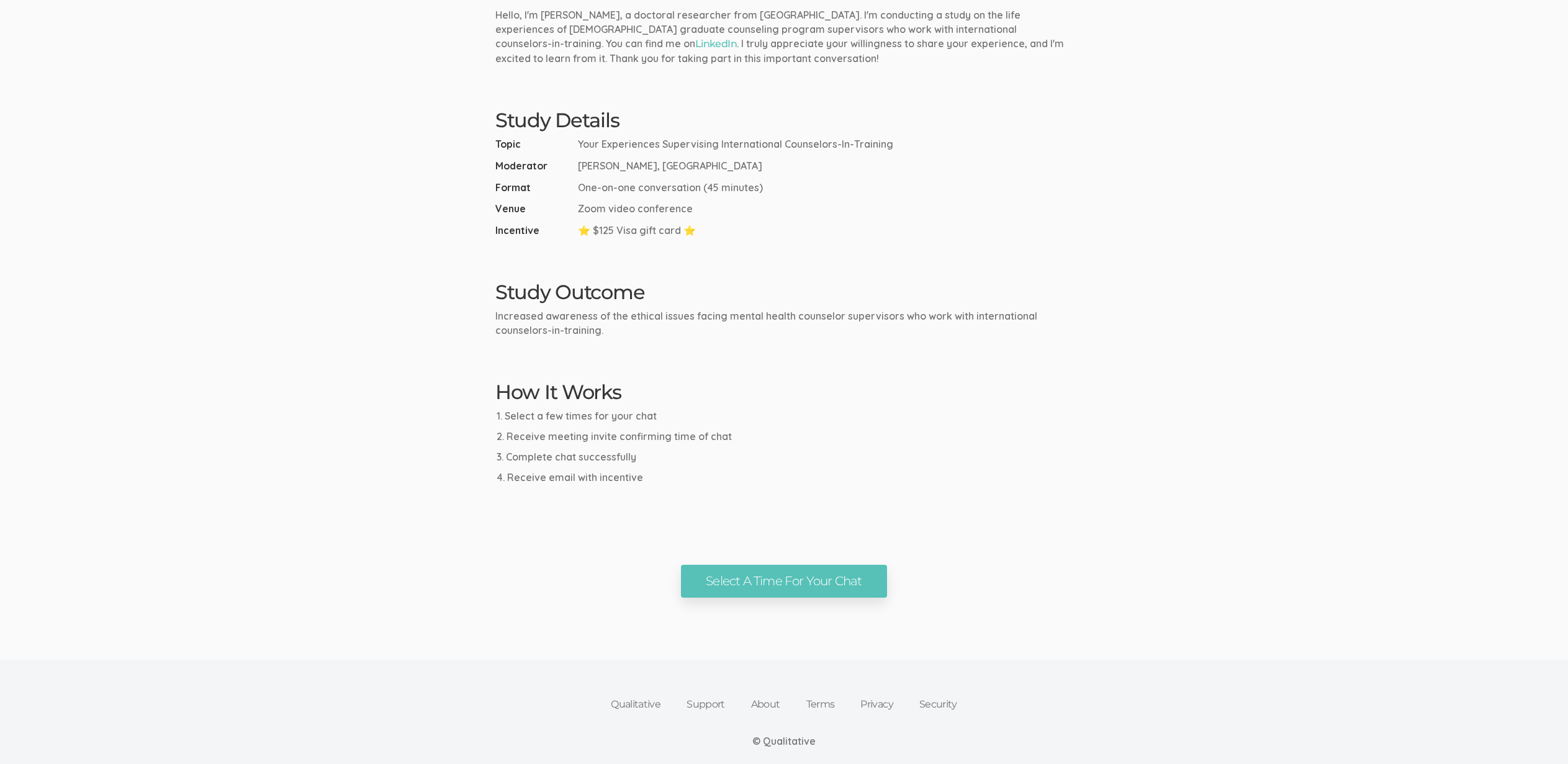
scroll to position [396, 0]
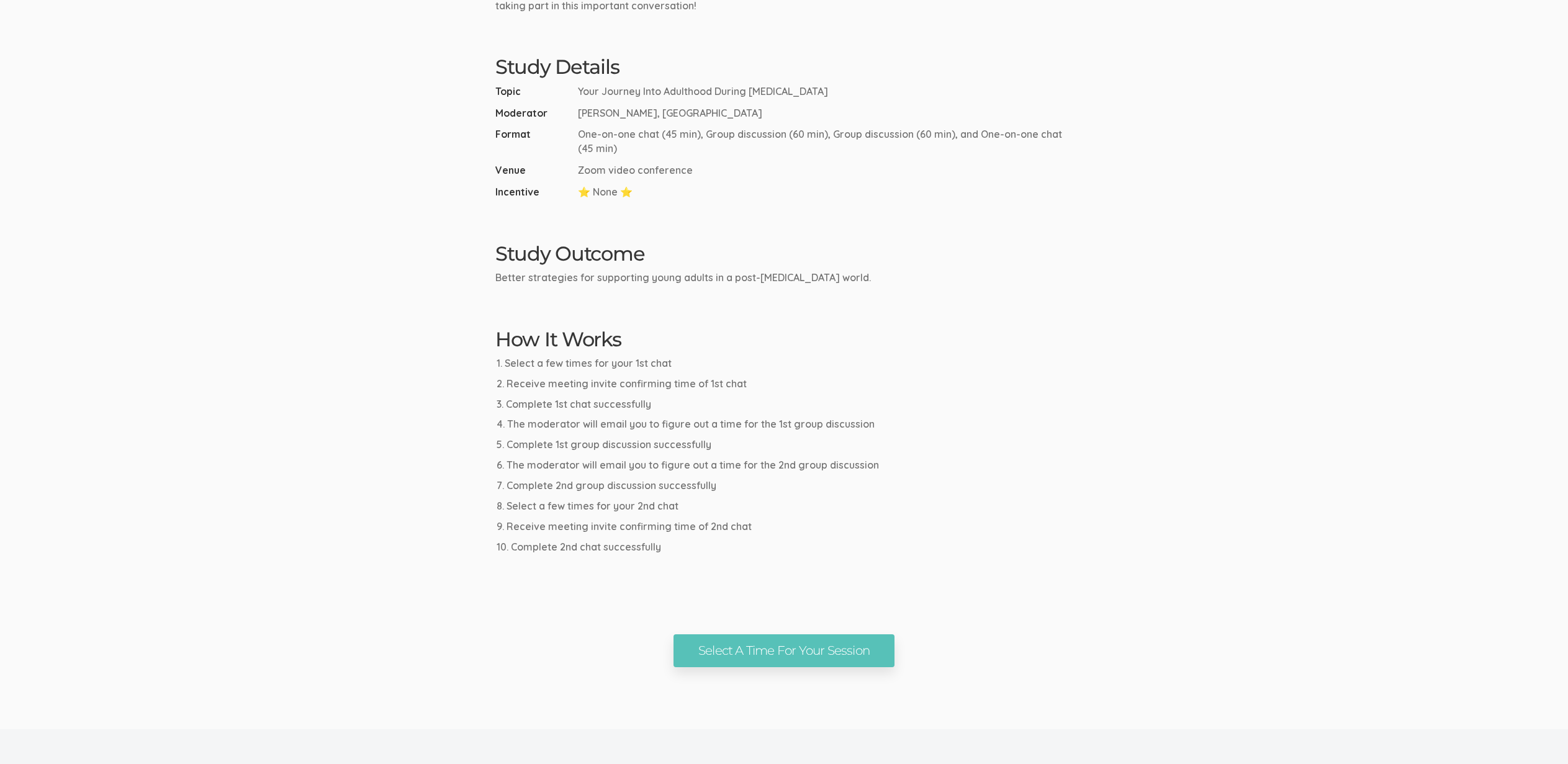
click at [154, 369] on ui-view "Research Study Your Journey Into Adulthood During [MEDICAL_DATA] Select A Time …" at bounding box center [784, 100] width 1568 height 1133
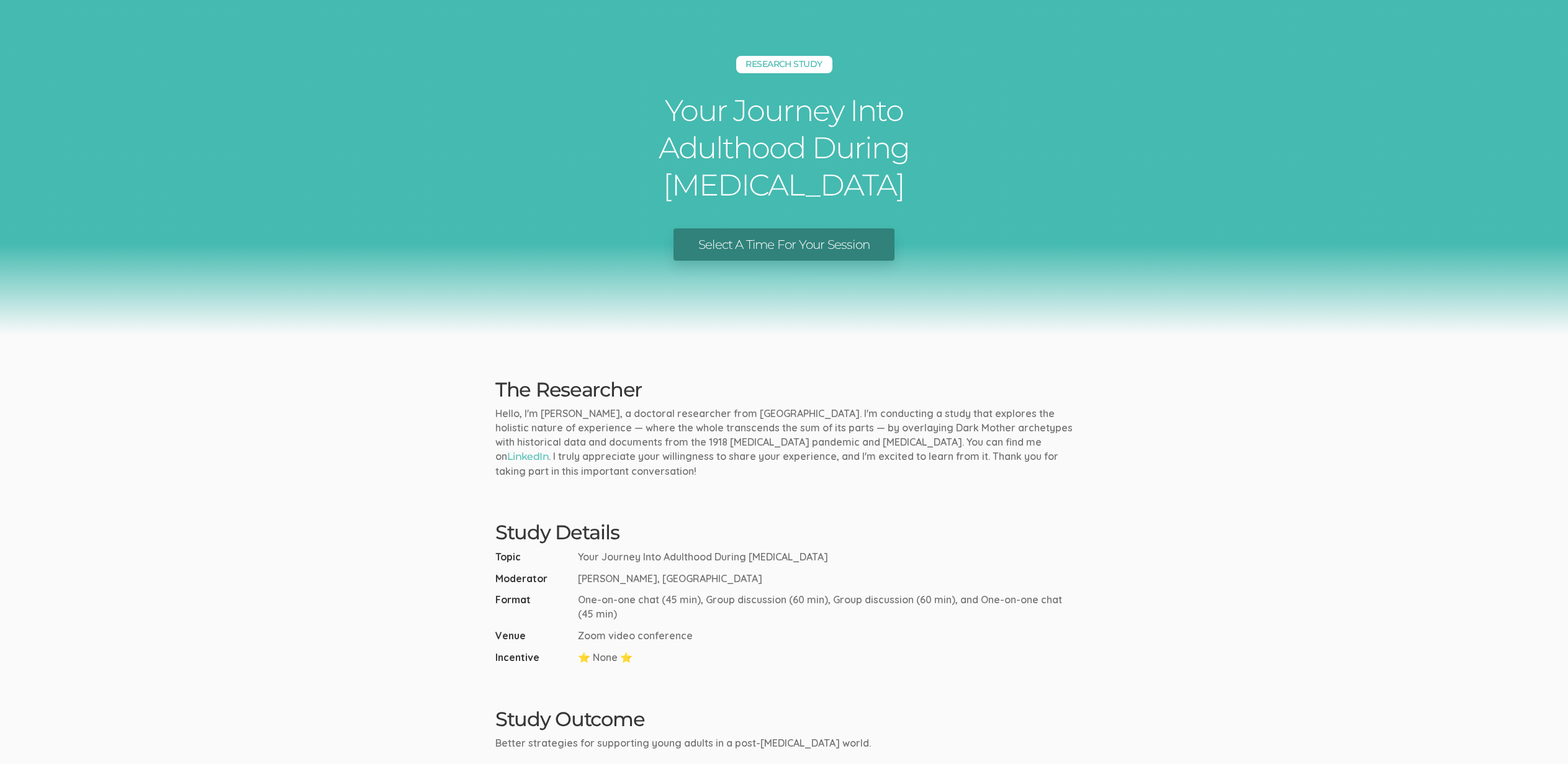
scroll to position [532, 0]
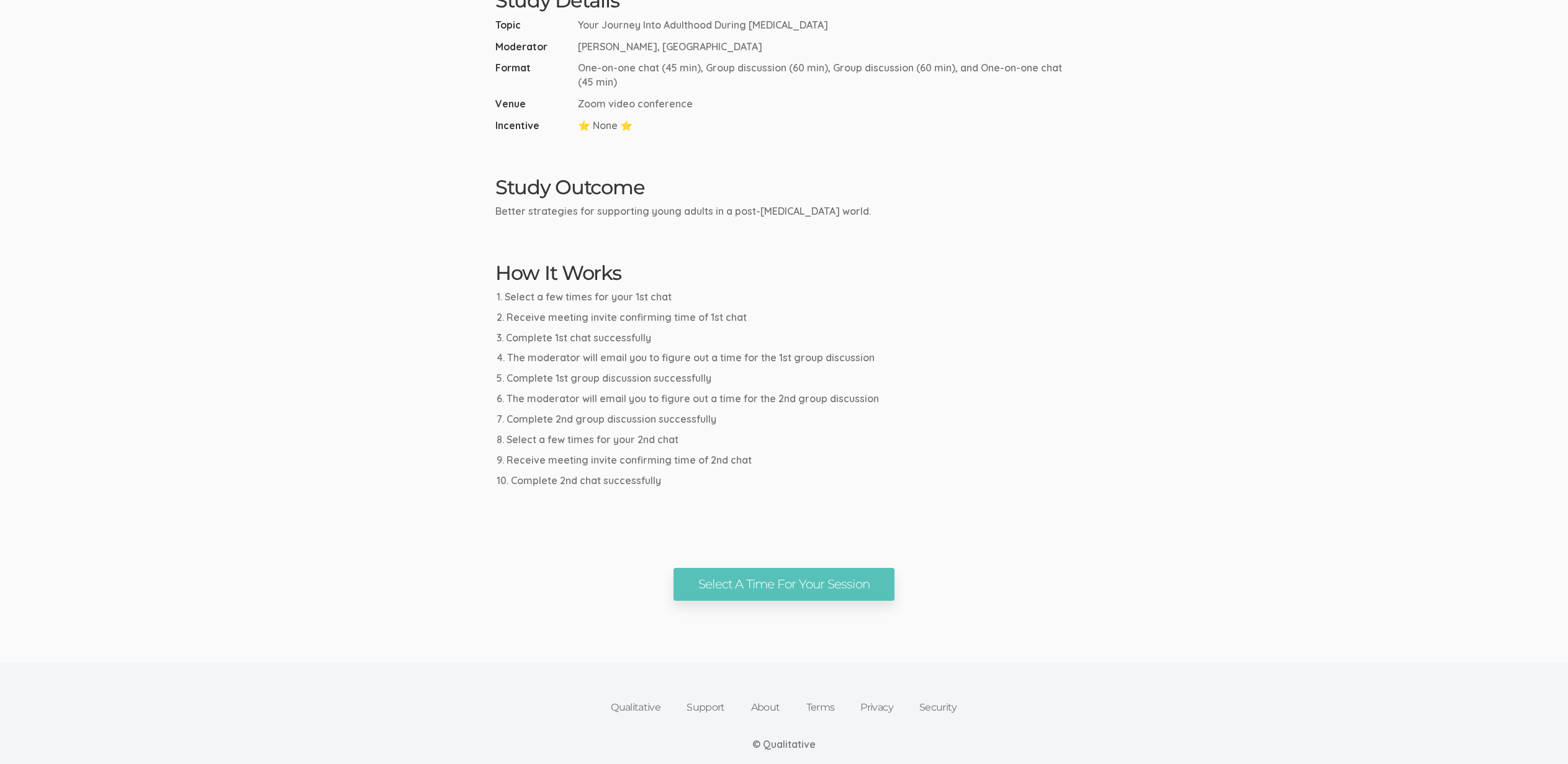
click at [301, 663] on div "Qualitative Support About Terms Privacy Security © Qualitative By using this we…" at bounding box center [784, 732] width 1568 height 139
click at [723, 296] on li "Select a few times for your 1st chat" at bounding box center [784, 303] width 576 height 15
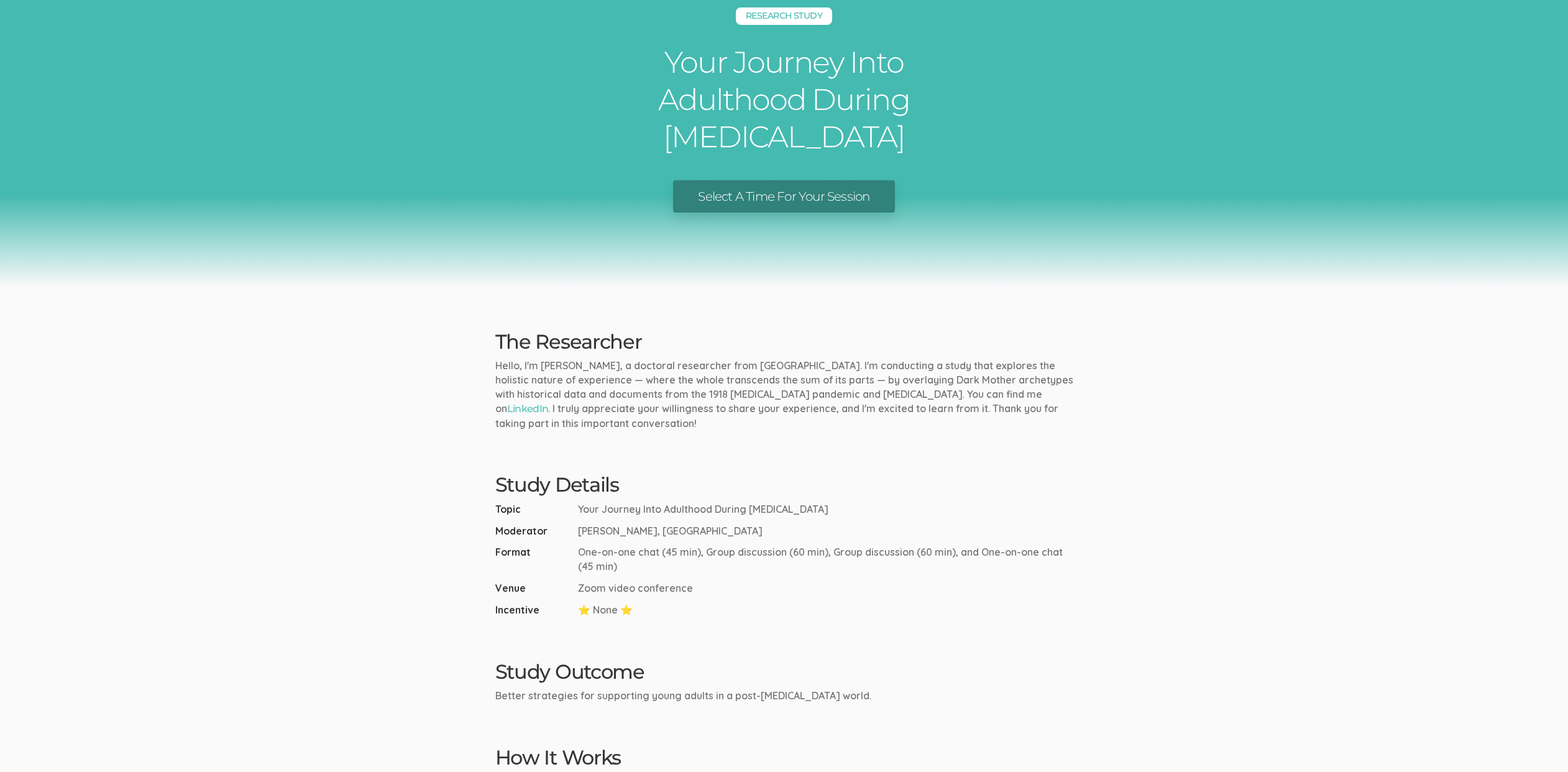
scroll to position [0, 0]
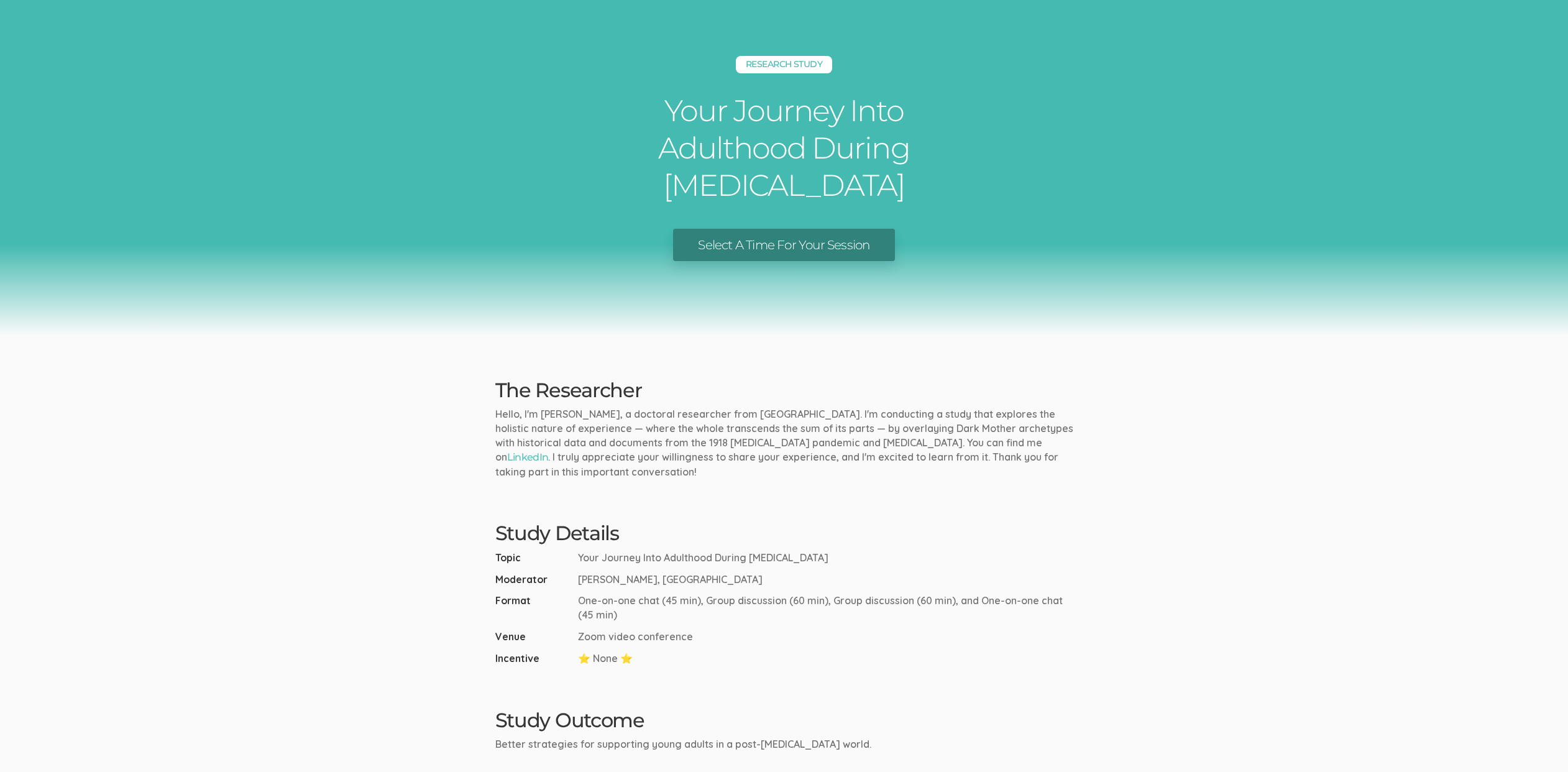
click at [1522, 123] on div "Research Study Your Journey Into Adulthood During [MEDICAL_DATA] Select A Time …" at bounding box center [784, 167] width 1568 height 335
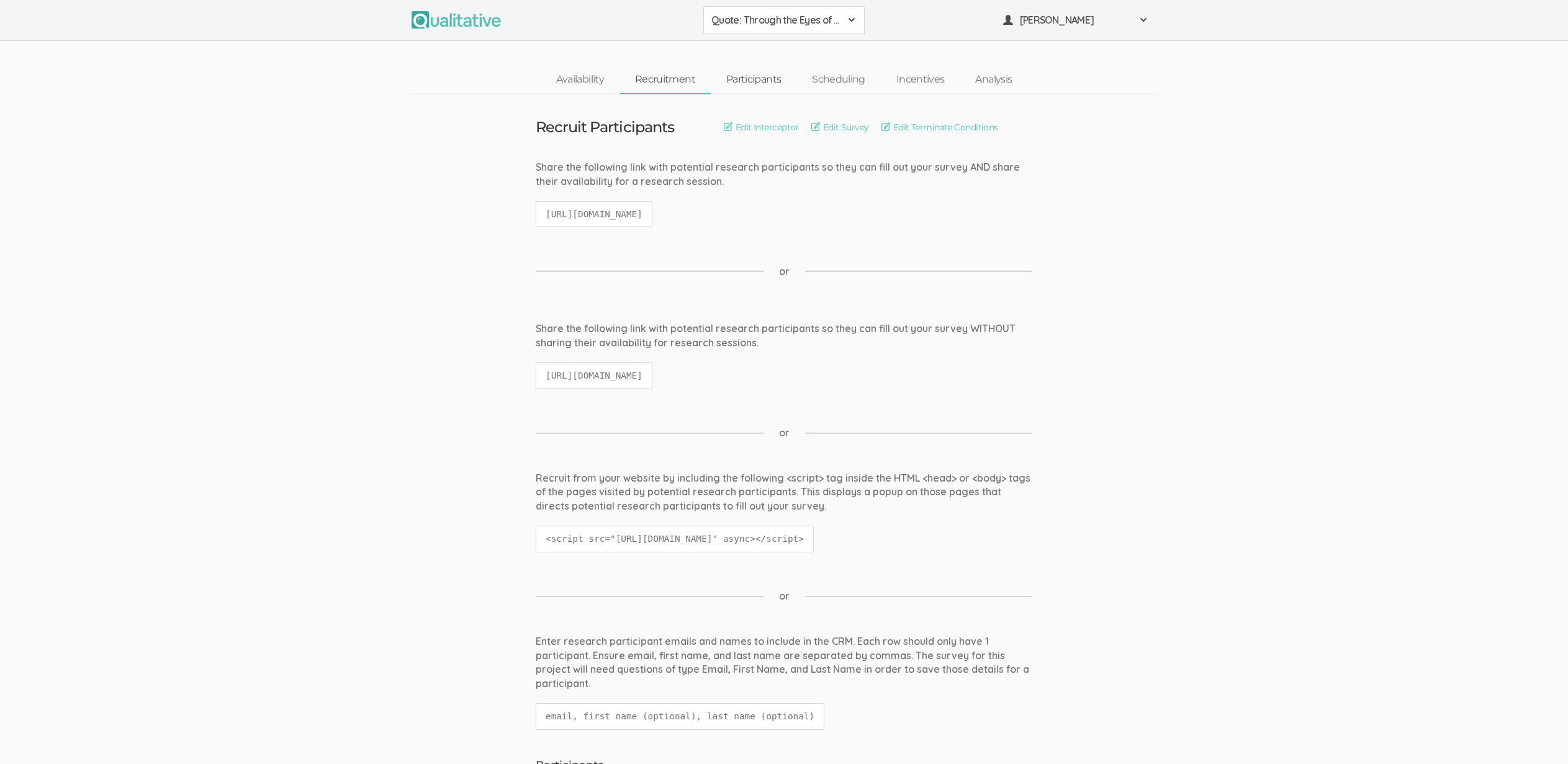
click at [752, 80] on link "Participants" at bounding box center [754, 80] width 86 height 27
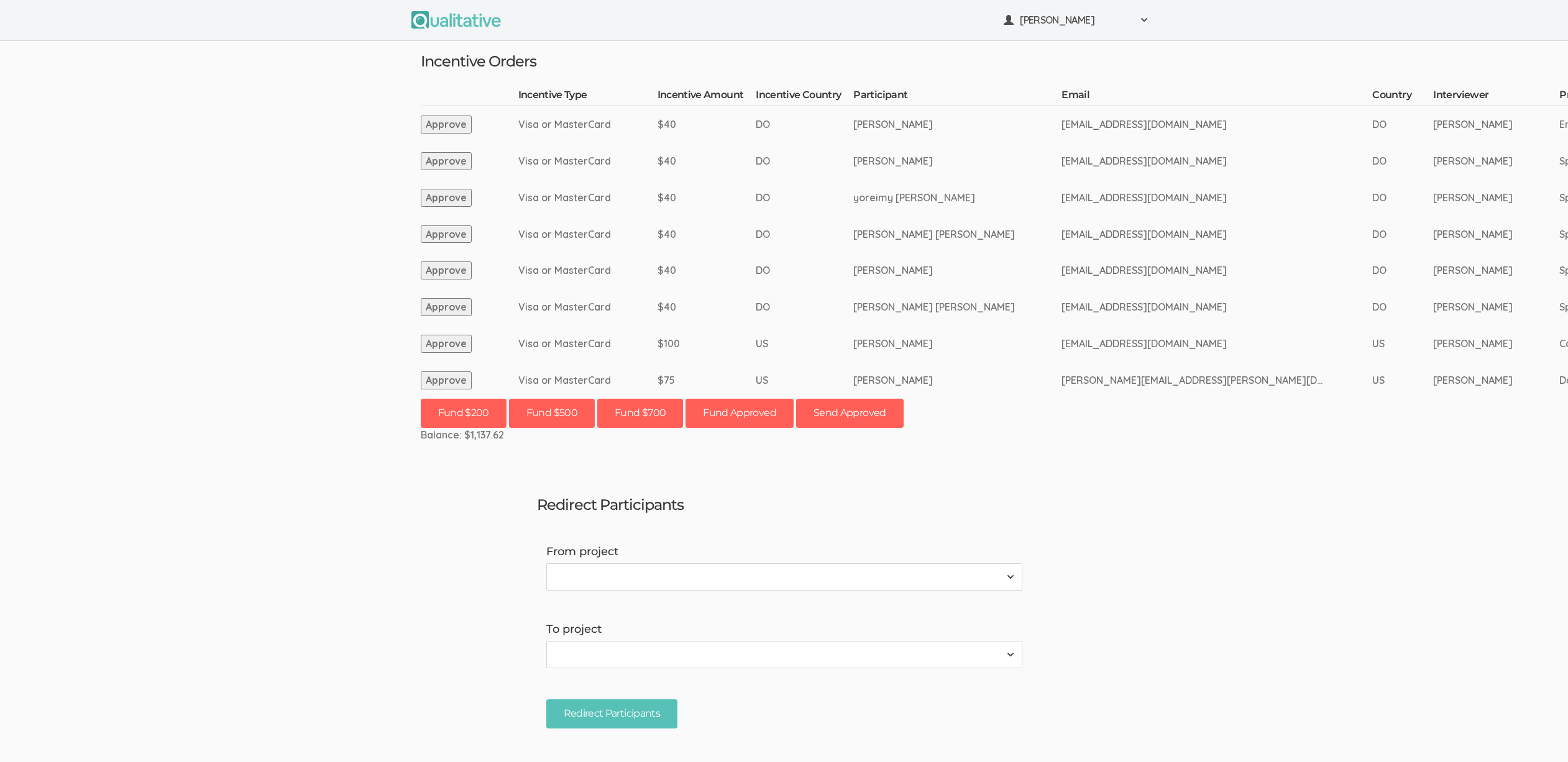
click at [483, 507] on ui-view "[PERSON_NAME] Project Workspace Profile Organization Settings" at bounding box center [784, 381] width 1568 height 762
